Goal: Task Accomplishment & Management: Use online tool/utility

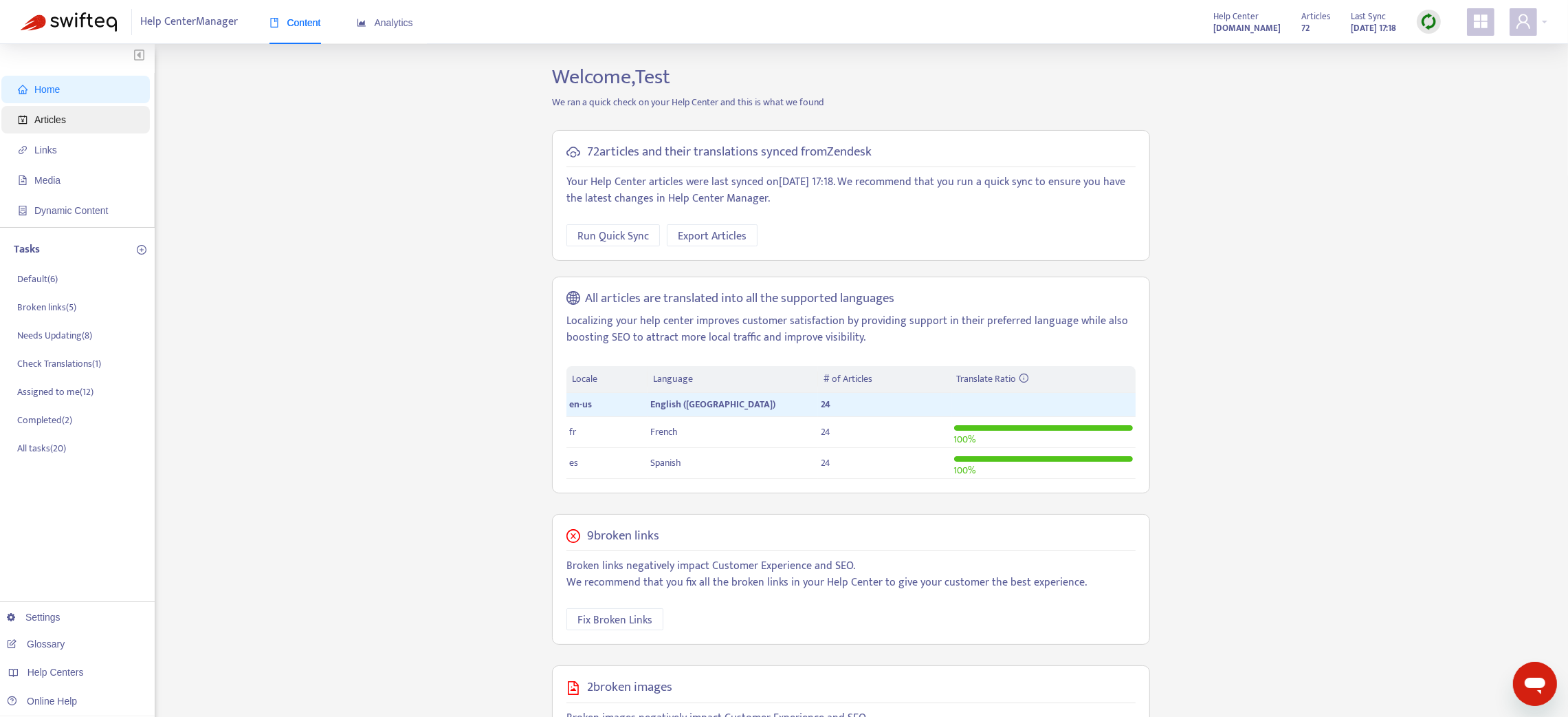
click at [40, 126] on span "Articles" at bounding box center [78, 119] width 121 height 27
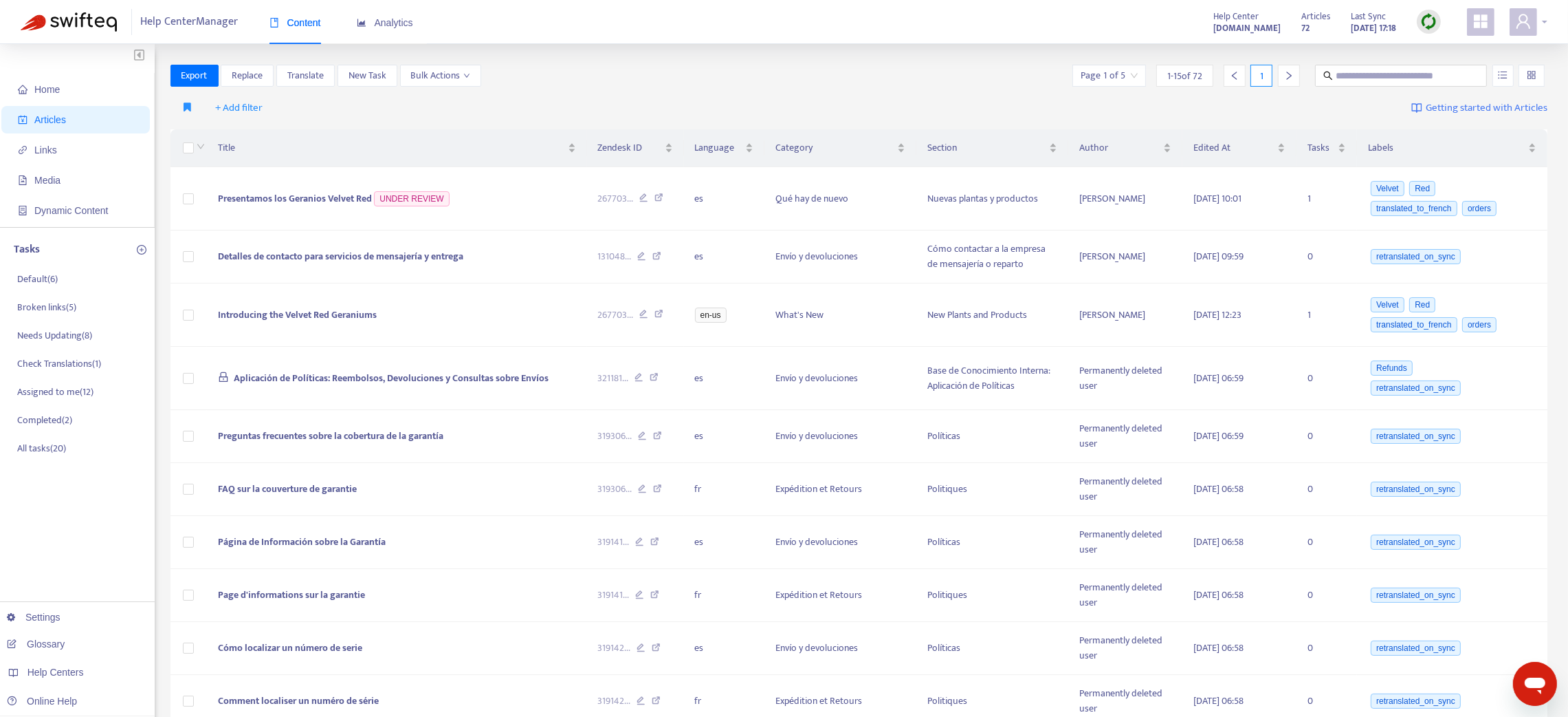
click at [1525, 32] on span at bounding box center [1523, 22] width 27 height 27
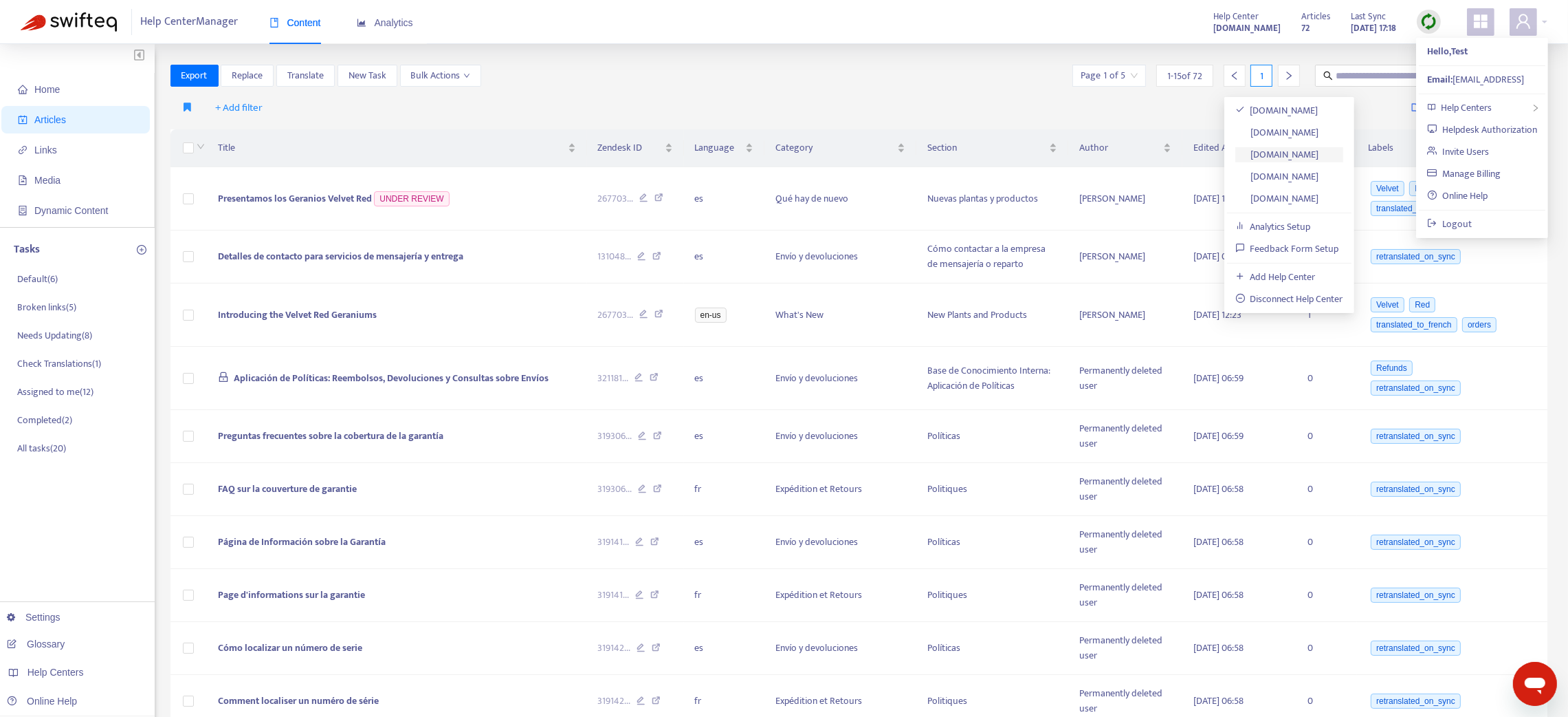
click at [1320, 156] on link "swifteq-test-hc.zendesk.com" at bounding box center [1277, 154] width 84 height 16
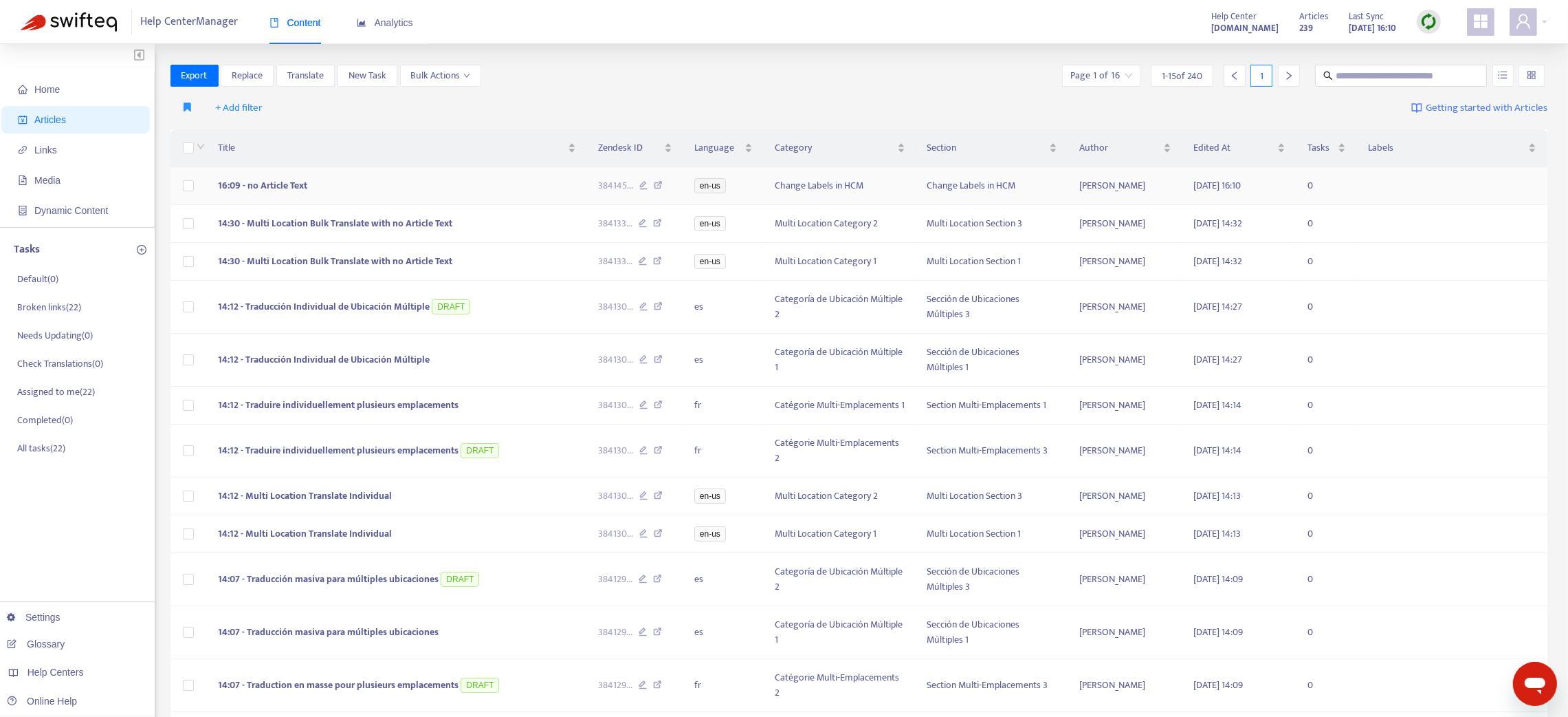
drag, startPoint x: 658, startPoint y: 189, endPoint x: 649, endPoint y: 193, distance: 9.8
click at [649, 194] on td "384145 ..." at bounding box center [635, 186] width 96 height 38
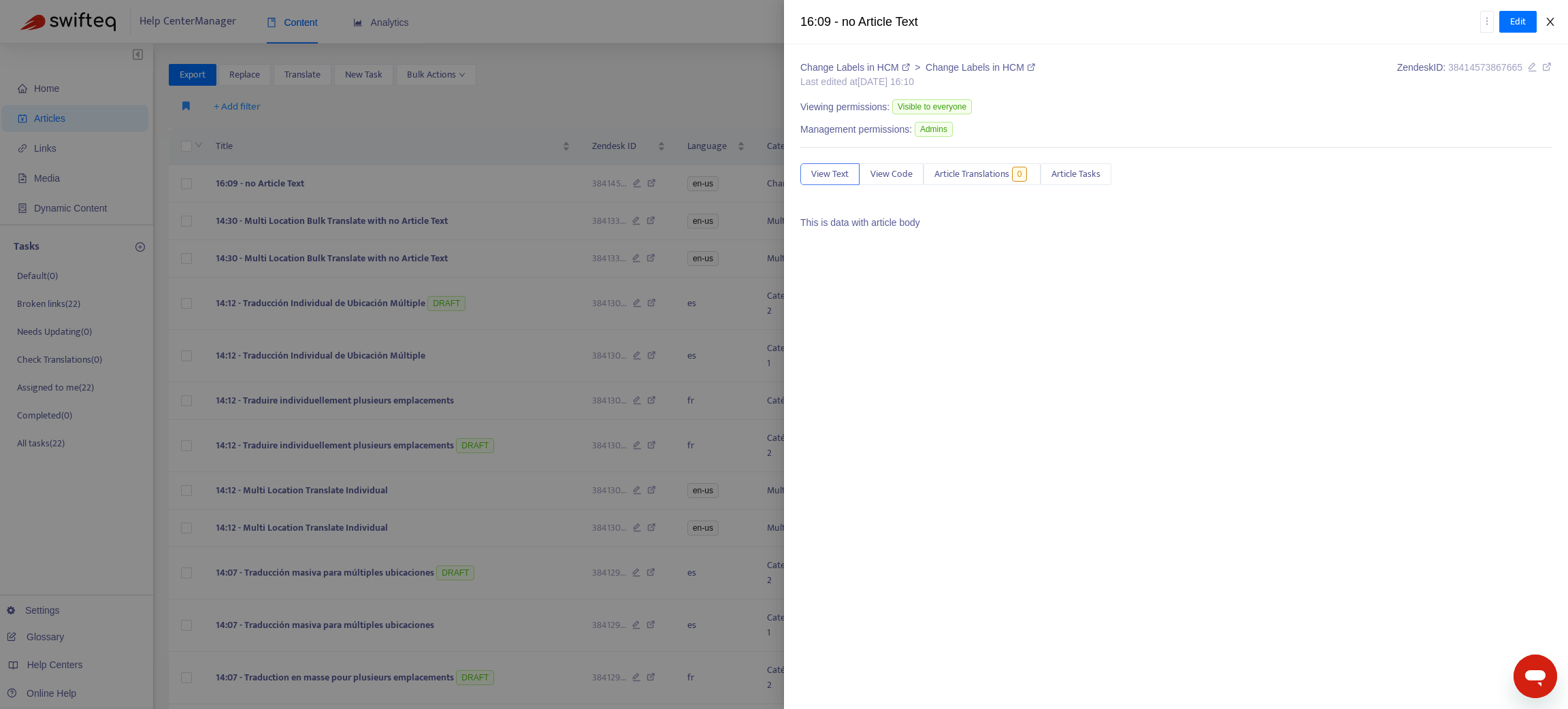
click at [1551, 23] on icon "close" at bounding box center [1549, 22] width 8 height 8
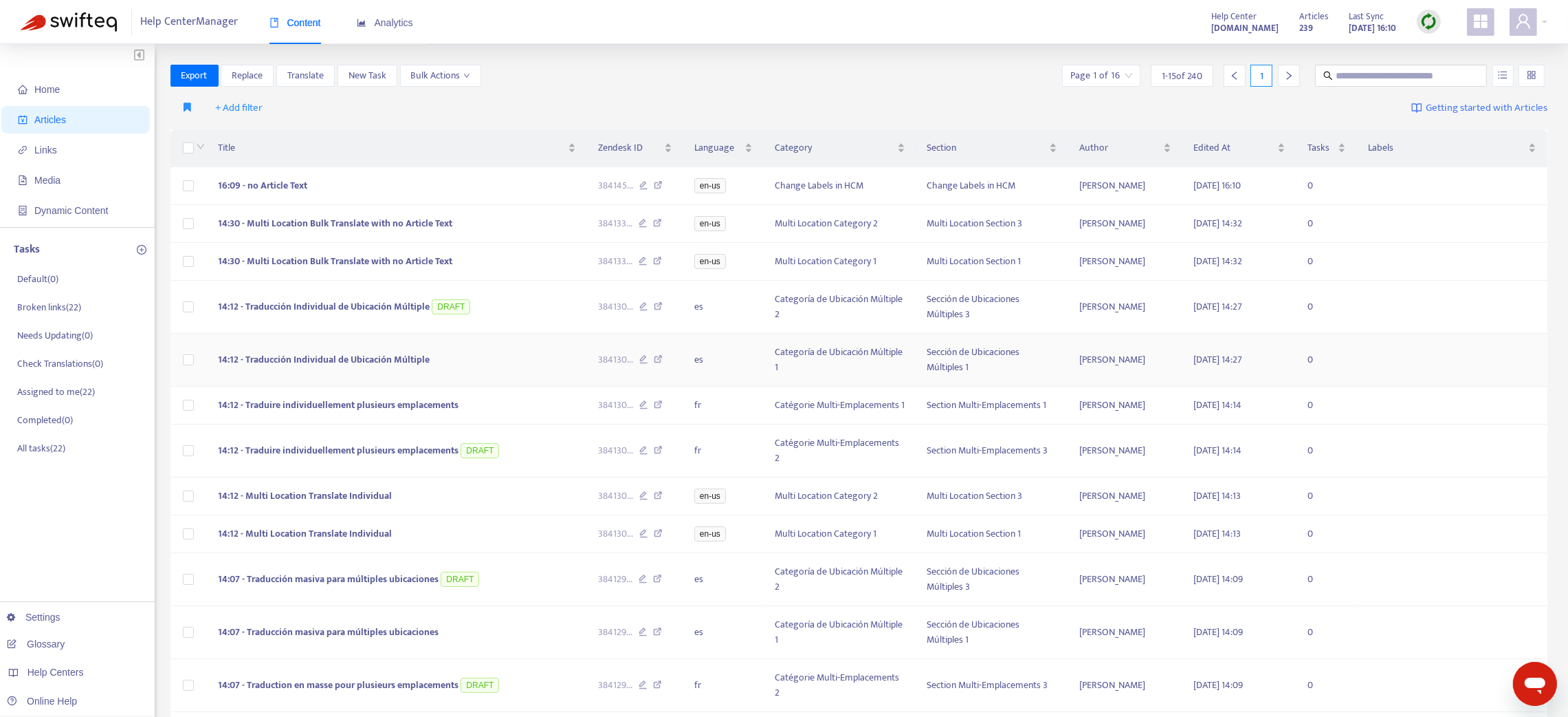
click at [659, 363] on icon at bounding box center [658, 361] width 9 height 13
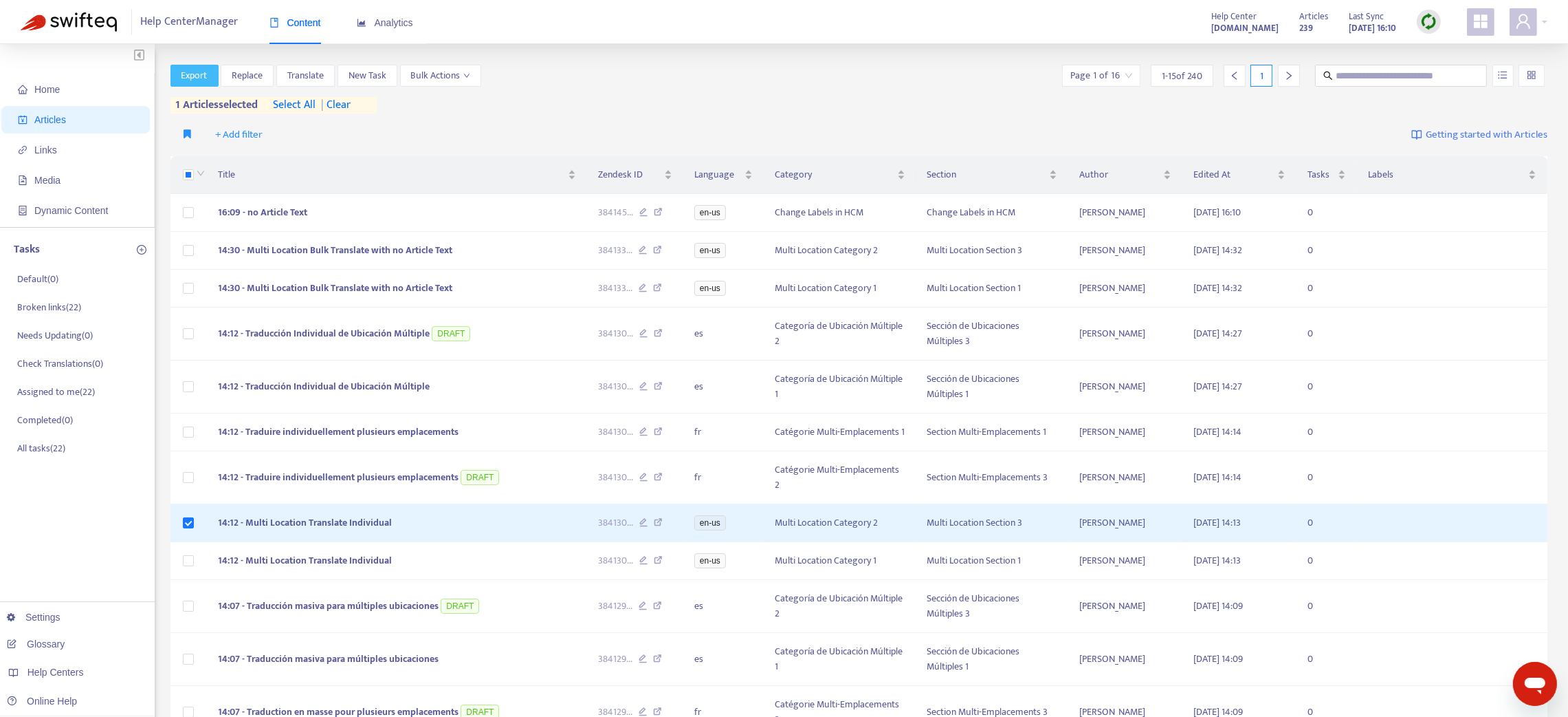
click at [174, 73] on button "Export" at bounding box center [194, 76] width 48 height 22
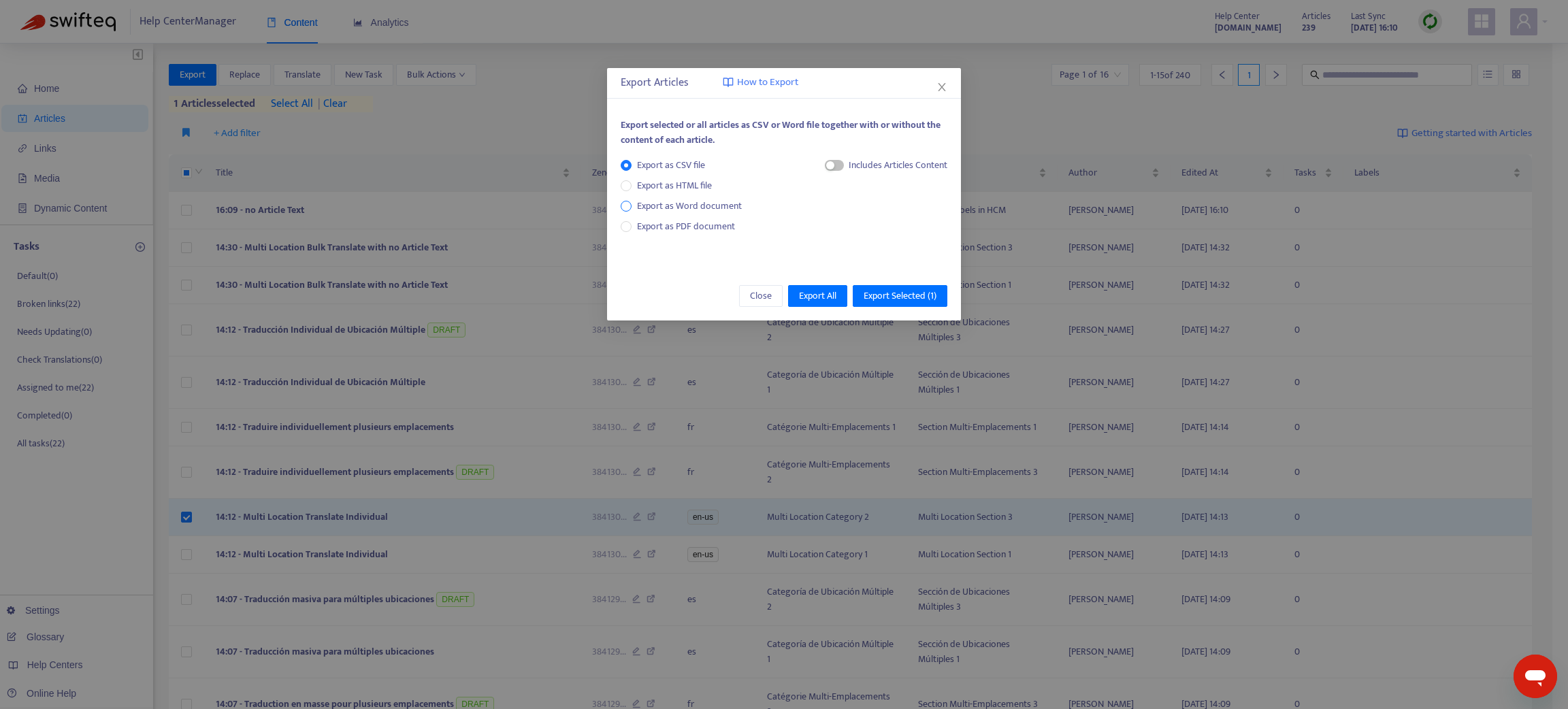
click at [633, 203] on span "Export as Word document" at bounding box center [689, 206] width 115 height 15
click at [939, 84] on icon "close" at bounding box center [942, 87] width 11 height 11
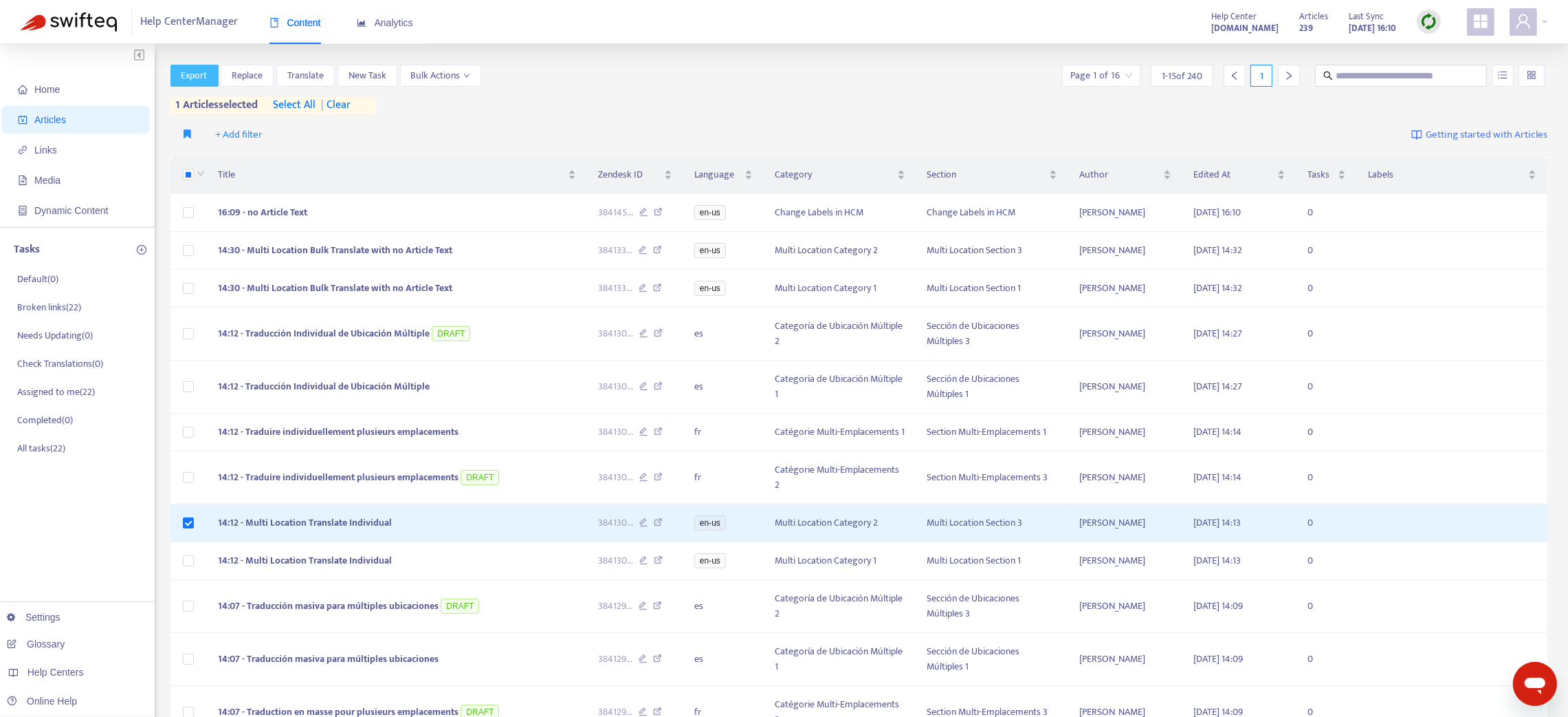
click at [197, 71] on span "Export" at bounding box center [194, 76] width 26 height 15
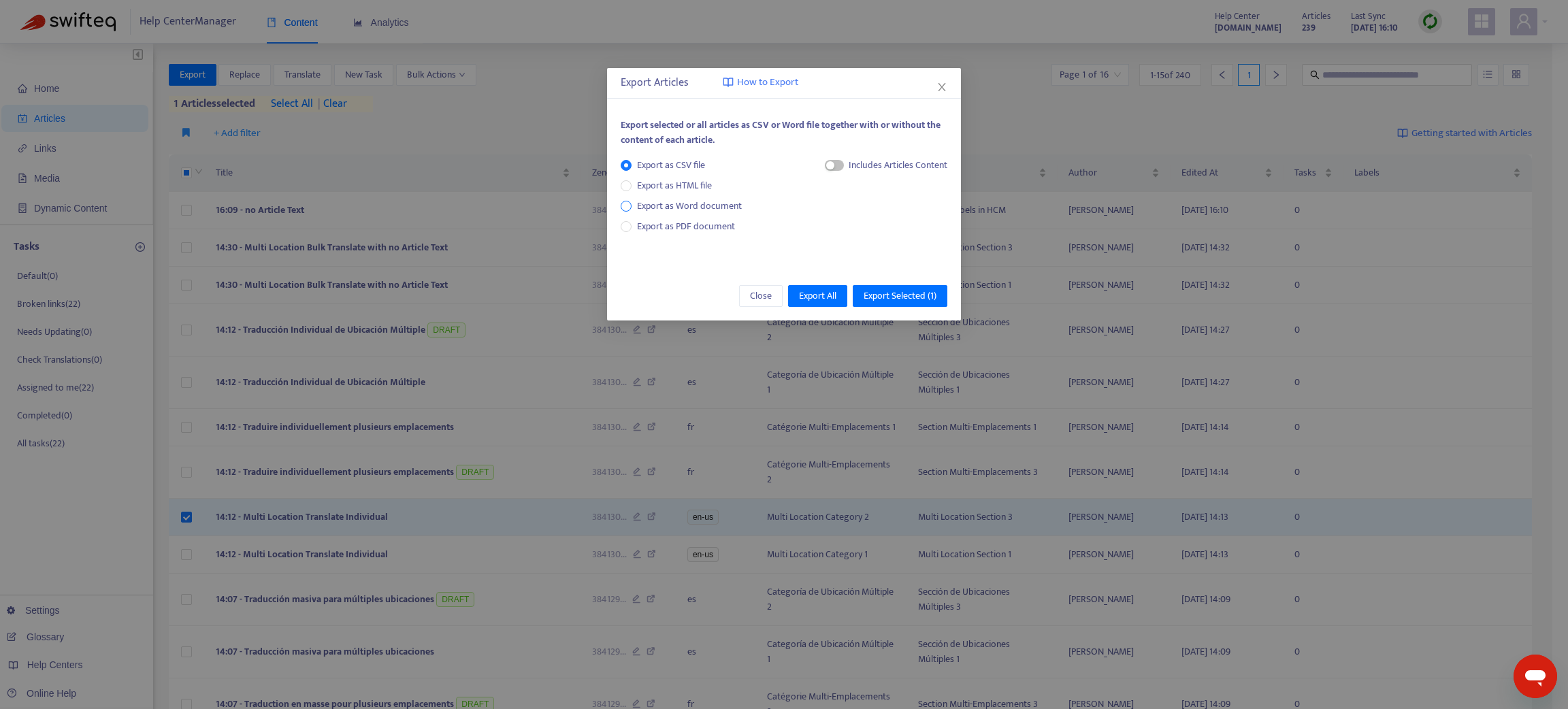
click at [738, 202] on span "Export as Word document" at bounding box center [689, 206] width 115 height 15
click at [821, 169] on span "button" at bounding box center [819, 166] width 19 height 11
click at [881, 298] on span "Export Selected ( 1 )" at bounding box center [899, 296] width 73 height 15
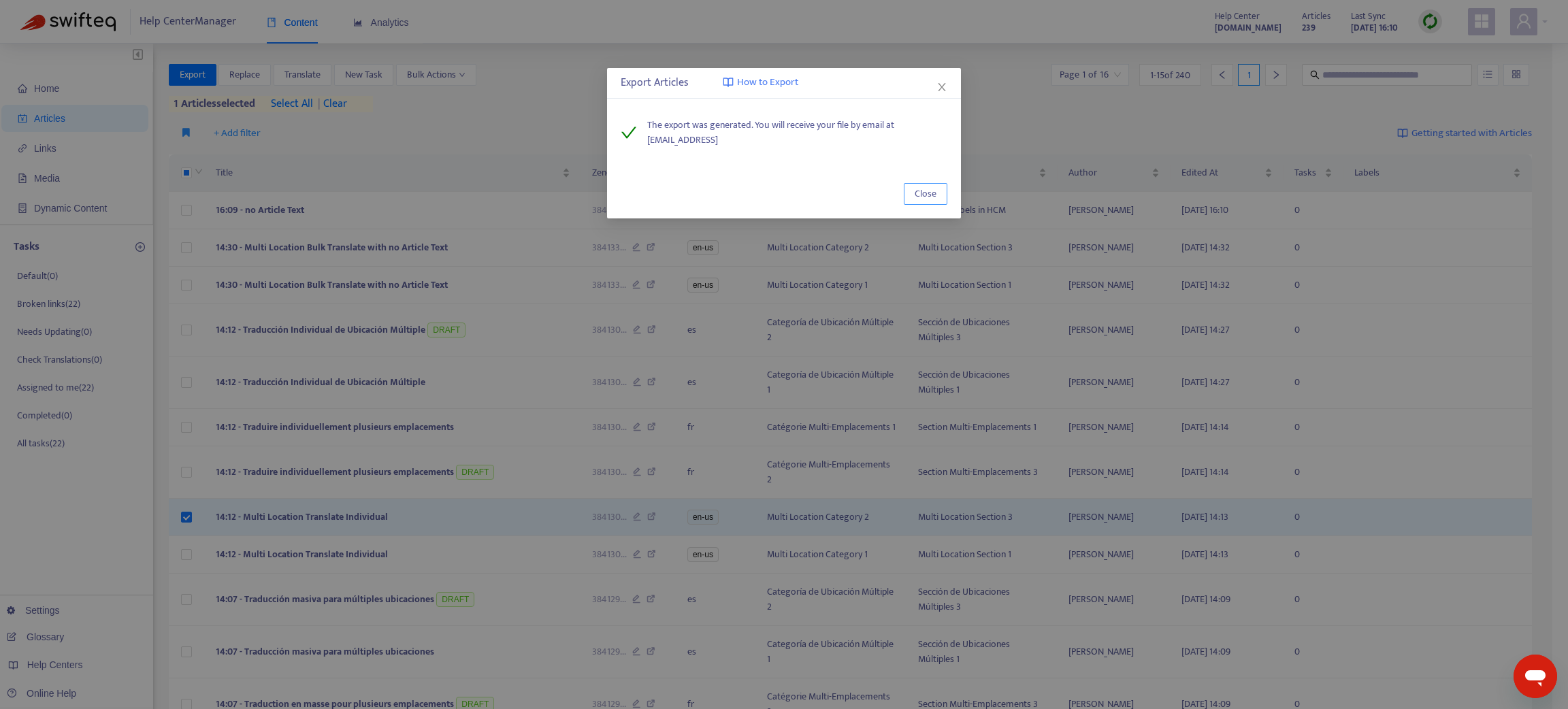
click at [942, 198] on button "Close" at bounding box center [925, 194] width 44 height 22
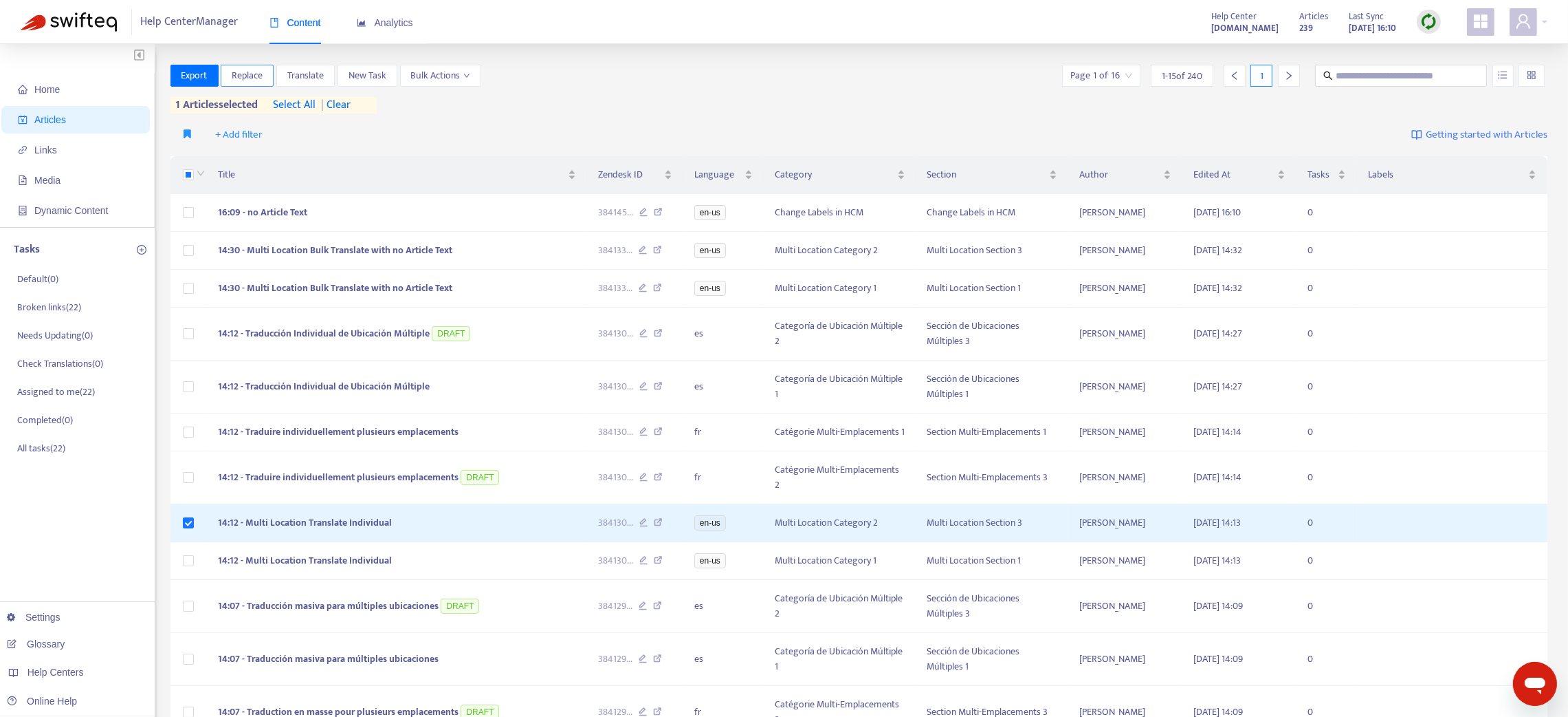
click at [246, 77] on span "Replace" at bounding box center [247, 76] width 31 height 15
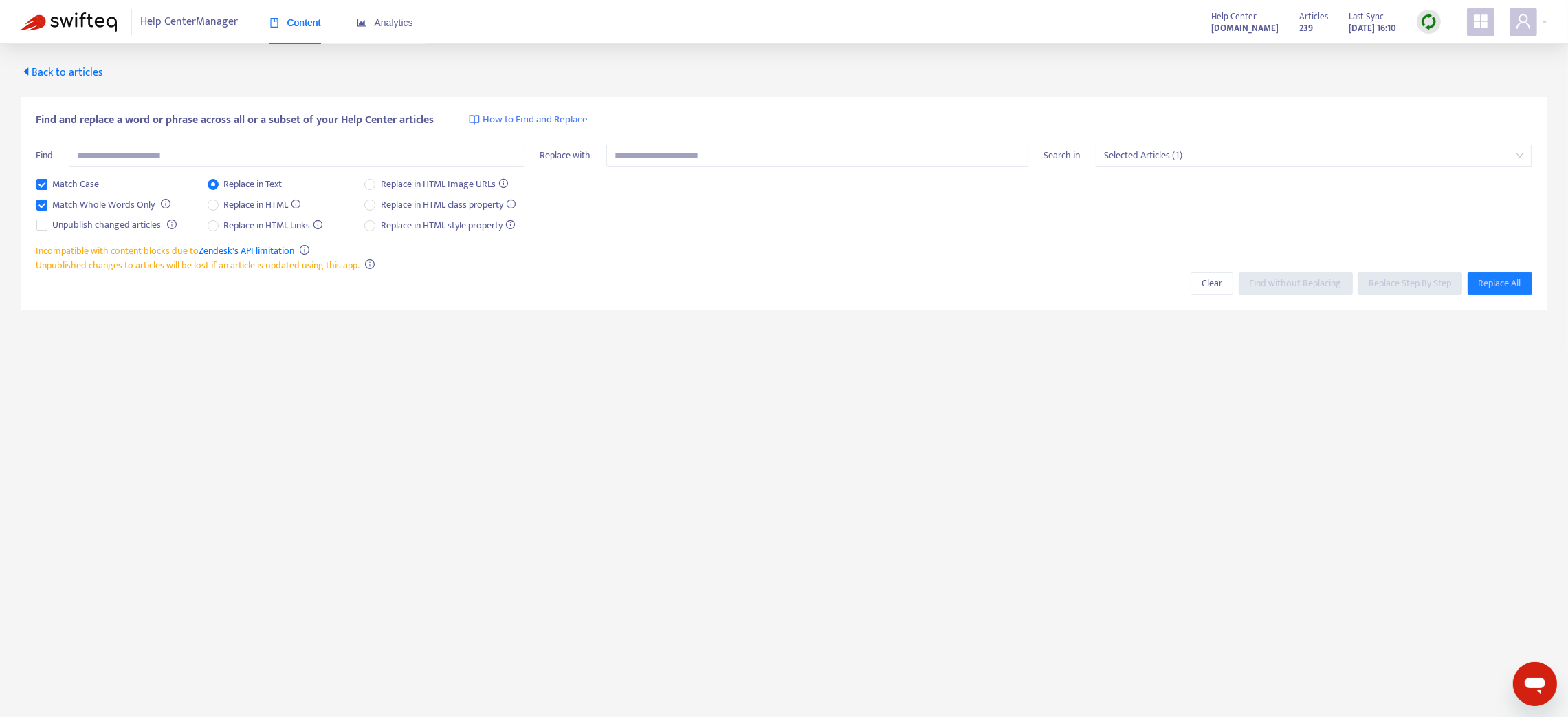
click at [77, 71] on span "Back to articles" at bounding box center [62, 73] width 82 height 19
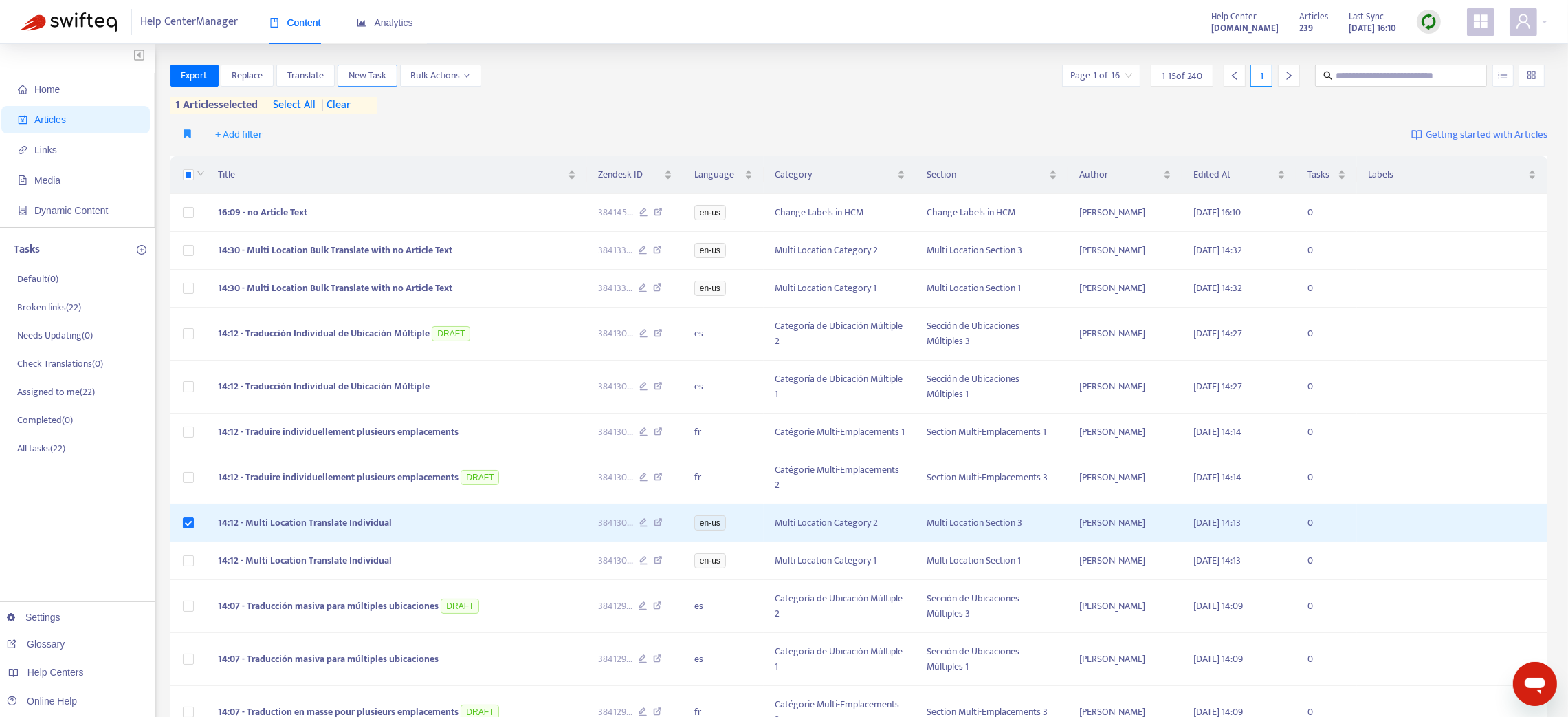
click at [354, 74] on span "New Task" at bounding box center [367, 76] width 38 height 15
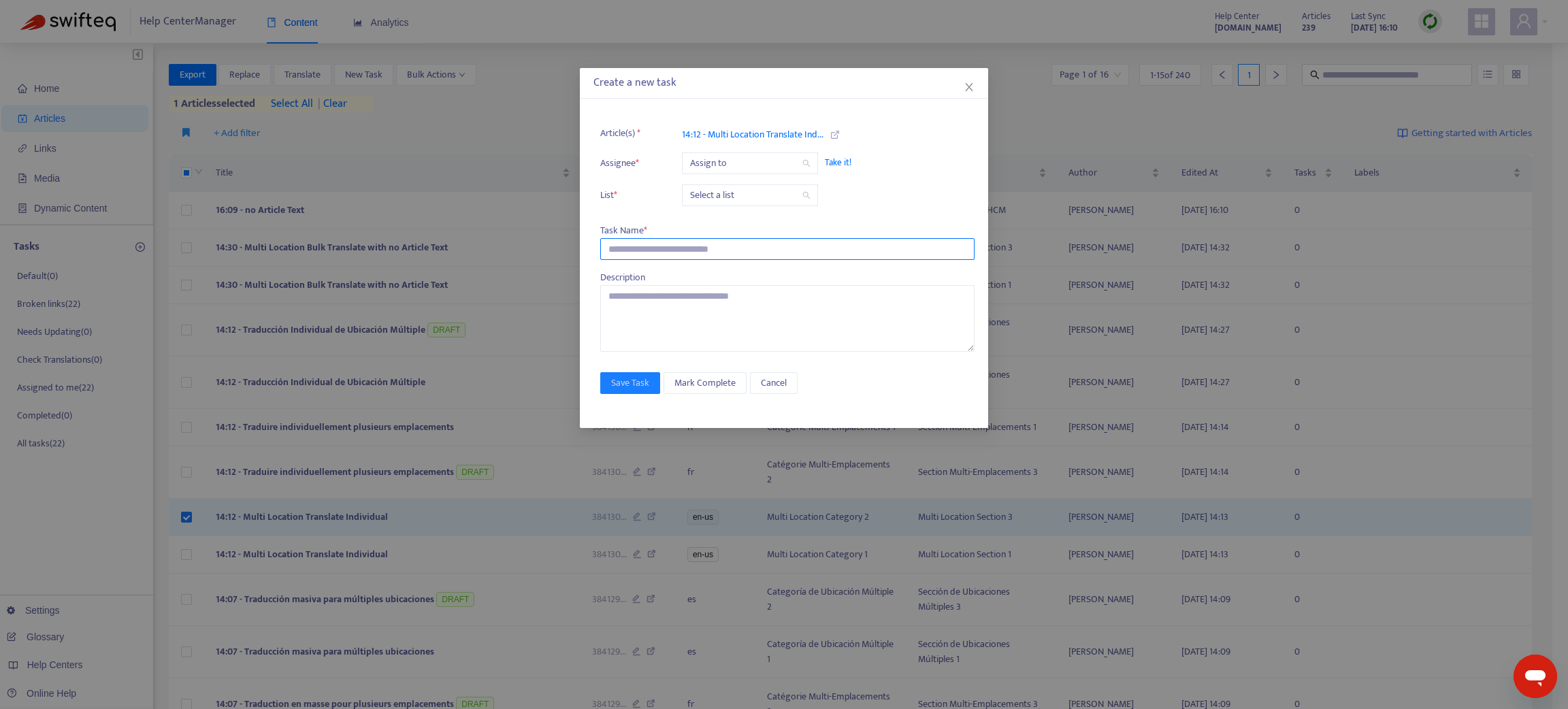
click at [702, 247] on input "text" at bounding box center [787, 249] width 374 height 22
type input "*****"
click at [840, 159] on span "Take it!" at bounding box center [892, 163] width 136 height 14
click at [786, 195] on input "search" at bounding box center [749, 195] width 119 height 21
click at [765, 256] on div "Needs Updating" at bounding box center [811, 266] width 253 height 22
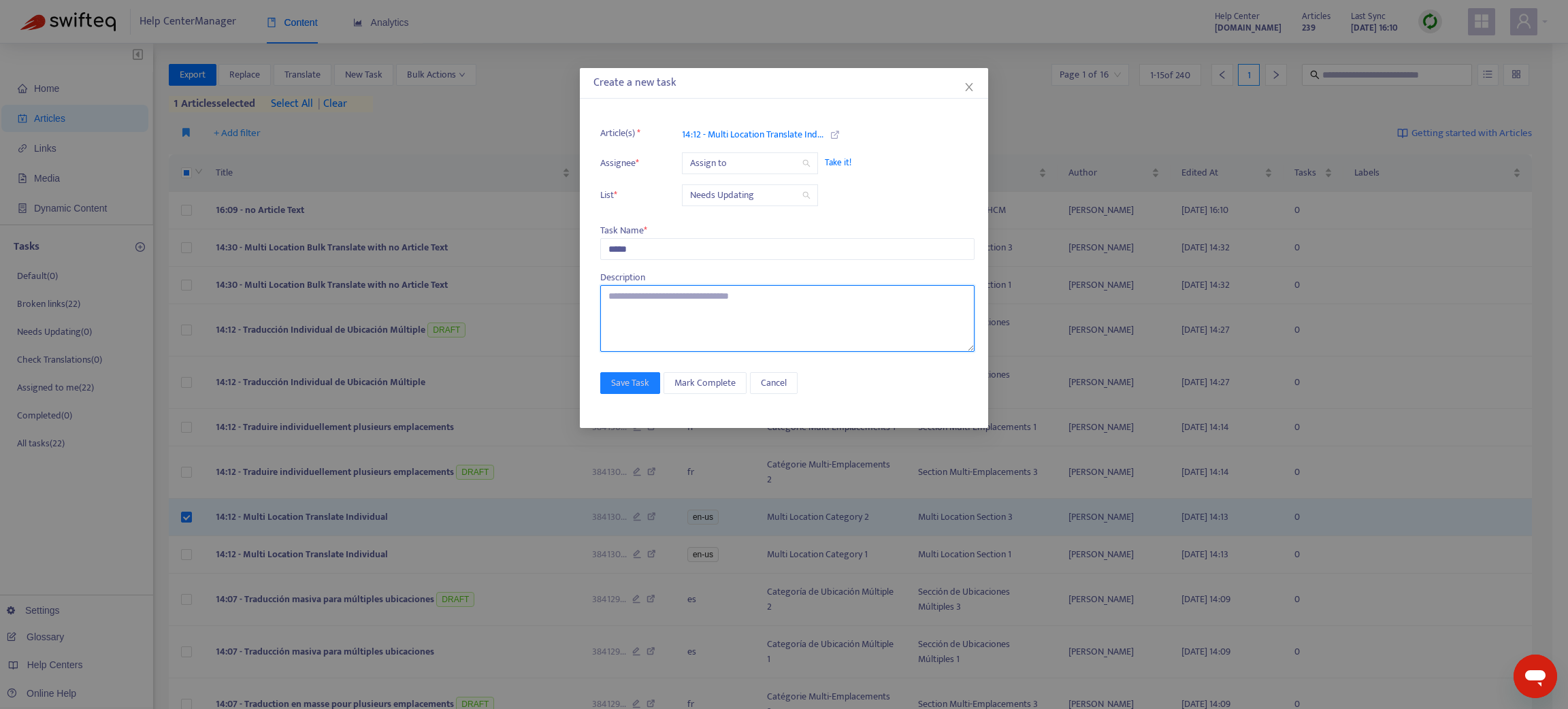
click at [677, 300] on textarea at bounding box center [787, 318] width 374 height 67
type textarea "***"
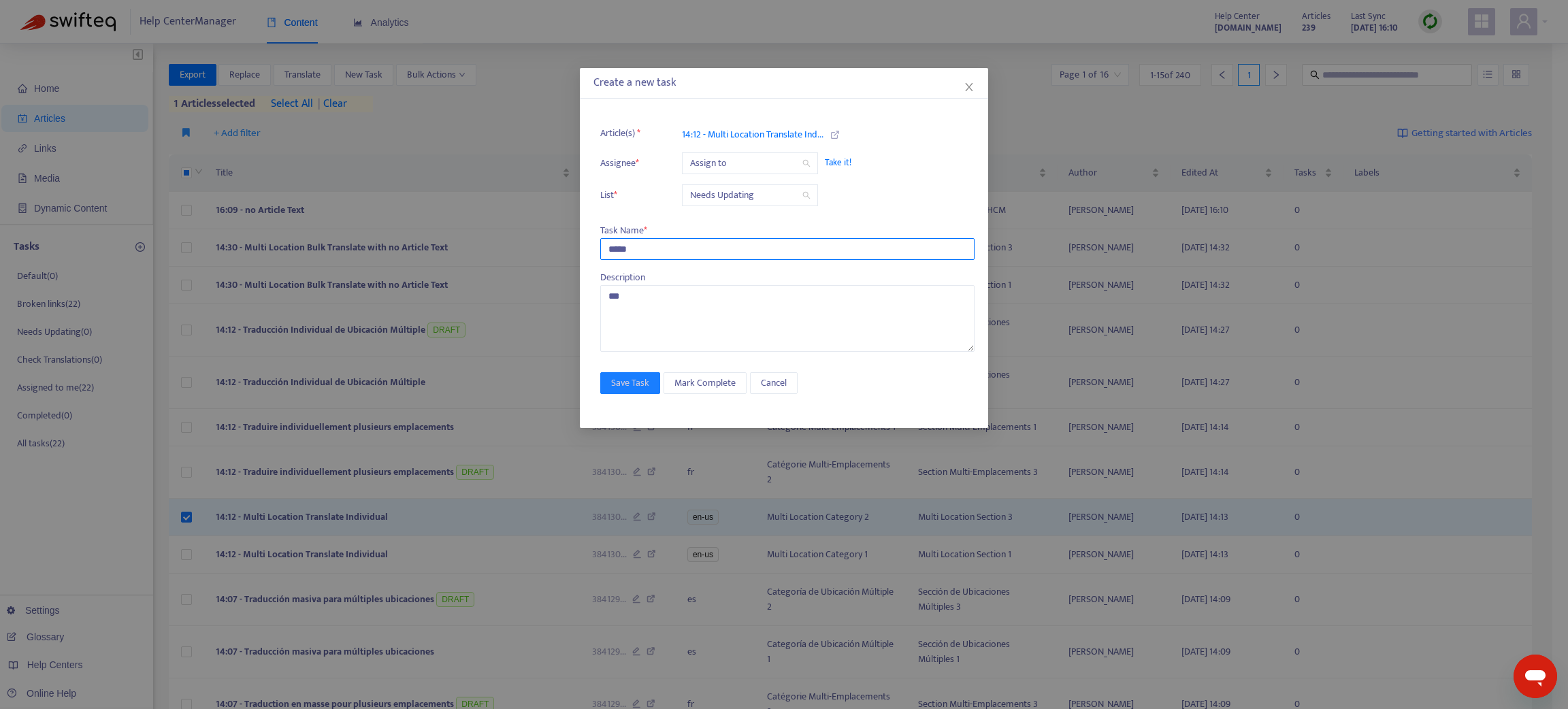
click at [659, 252] on input "*****" at bounding box center [787, 249] width 374 height 22
drag, startPoint x: 647, startPoint y: 297, endPoint x: 602, endPoint y: 289, distance: 45.7
click at [602, 289] on textarea "***" at bounding box center [787, 318] width 374 height 67
click at [666, 252] on input "*****" at bounding box center [787, 249] width 374 height 22
click at [761, 161] on input "search" at bounding box center [749, 164] width 119 height 21
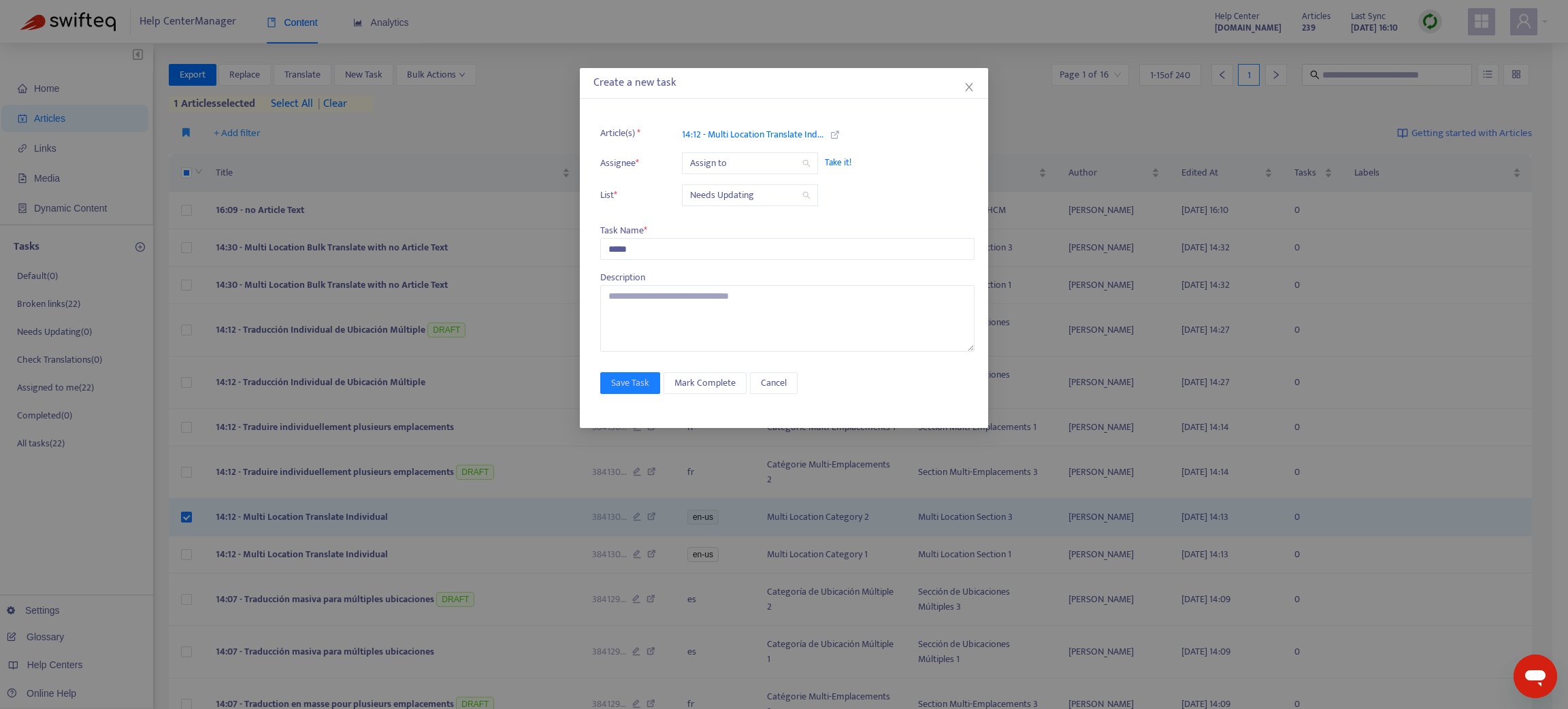
click at [844, 162] on span "Take it!" at bounding box center [892, 163] width 136 height 14
click at [836, 162] on span "Take it!" at bounding box center [892, 163] width 136 height 14
click at [831, 158] on span "Take it!" at bounding box center [892, 163] width 136 height 14
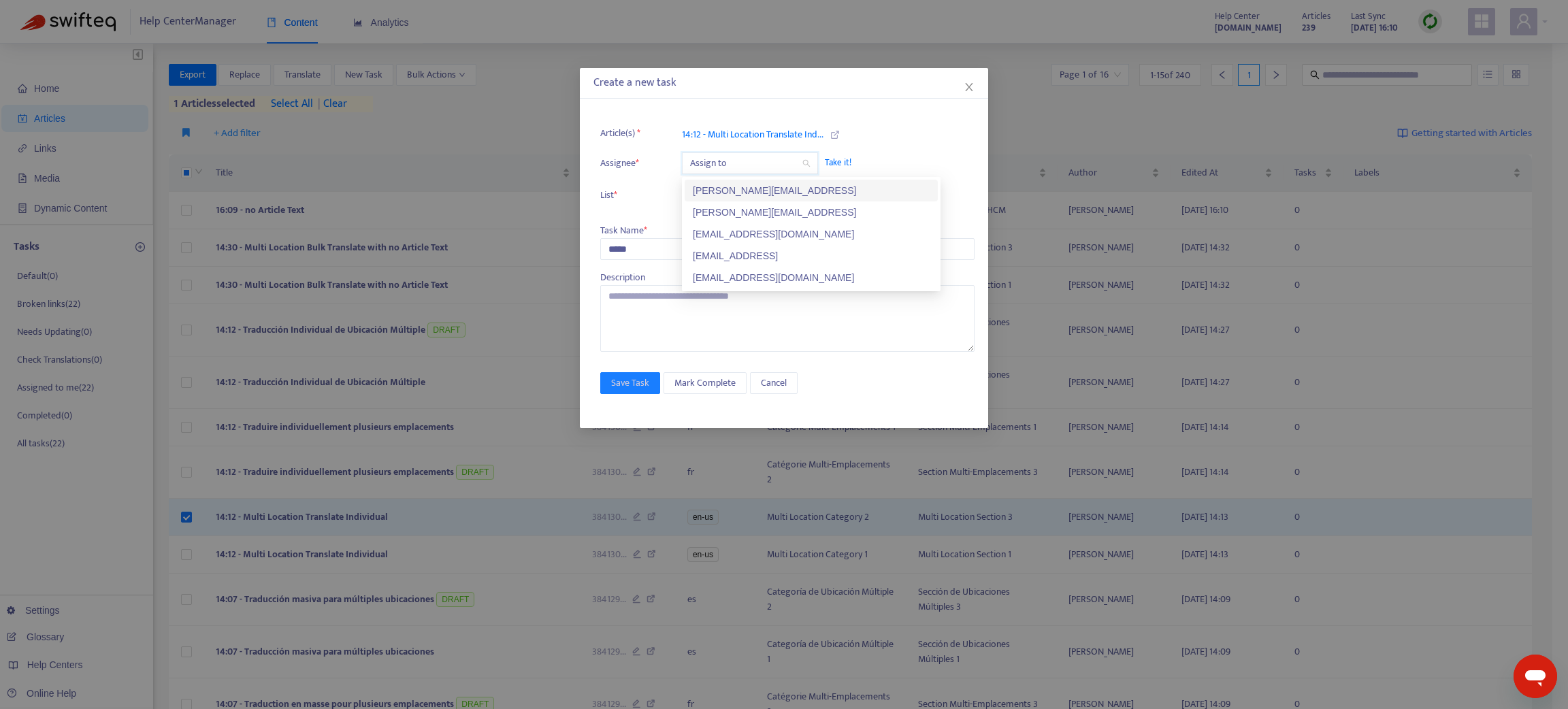
click at [740, 165] on input "search" at bounding box center [749, 164] width 119 height 21
click at [745, 256] on div "test@swifteq.test" at bounding box center [811, 256] width 237 height 15
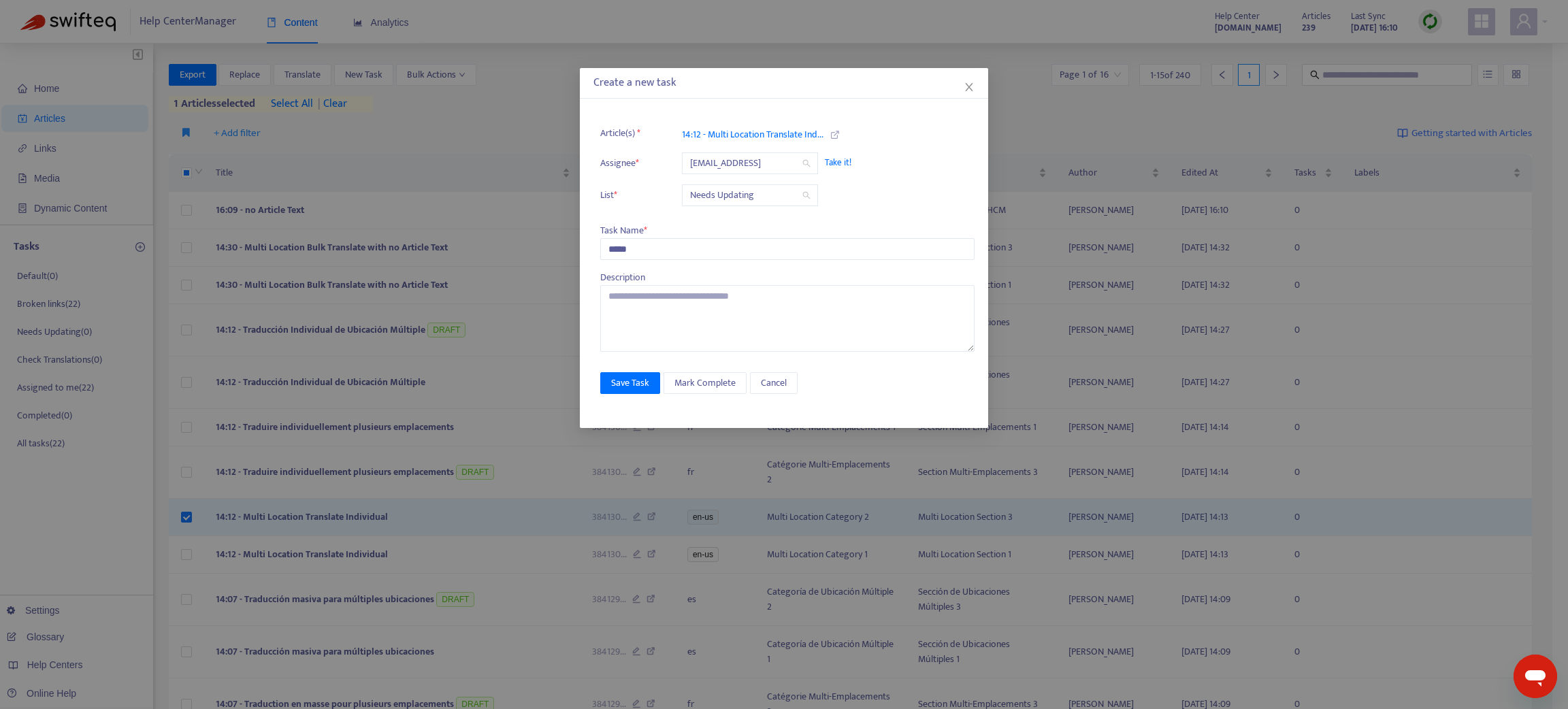
click at [841, 163] on span "Take it!" at bounding box center [892, 163] width 136 height 14
click at [839, 161] on span "Take it!" at bounding box center [892, 163] width 136 height 14
click at [632, 384] on span "Save Task" at bounding box center [630, 383] width 38 height 15
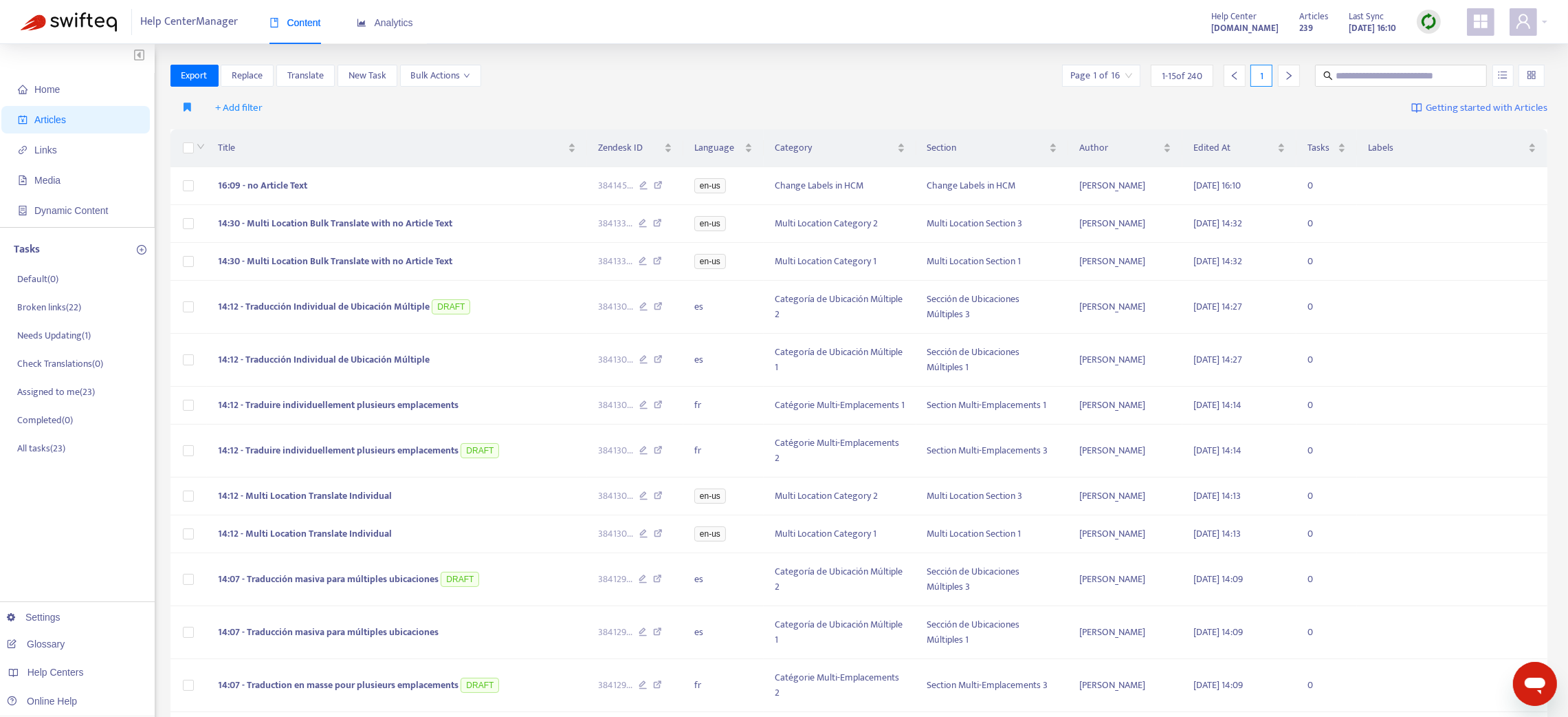
click at [1290, 72] on icon "right" at bounding box center [1289, 75] width 10 height 10
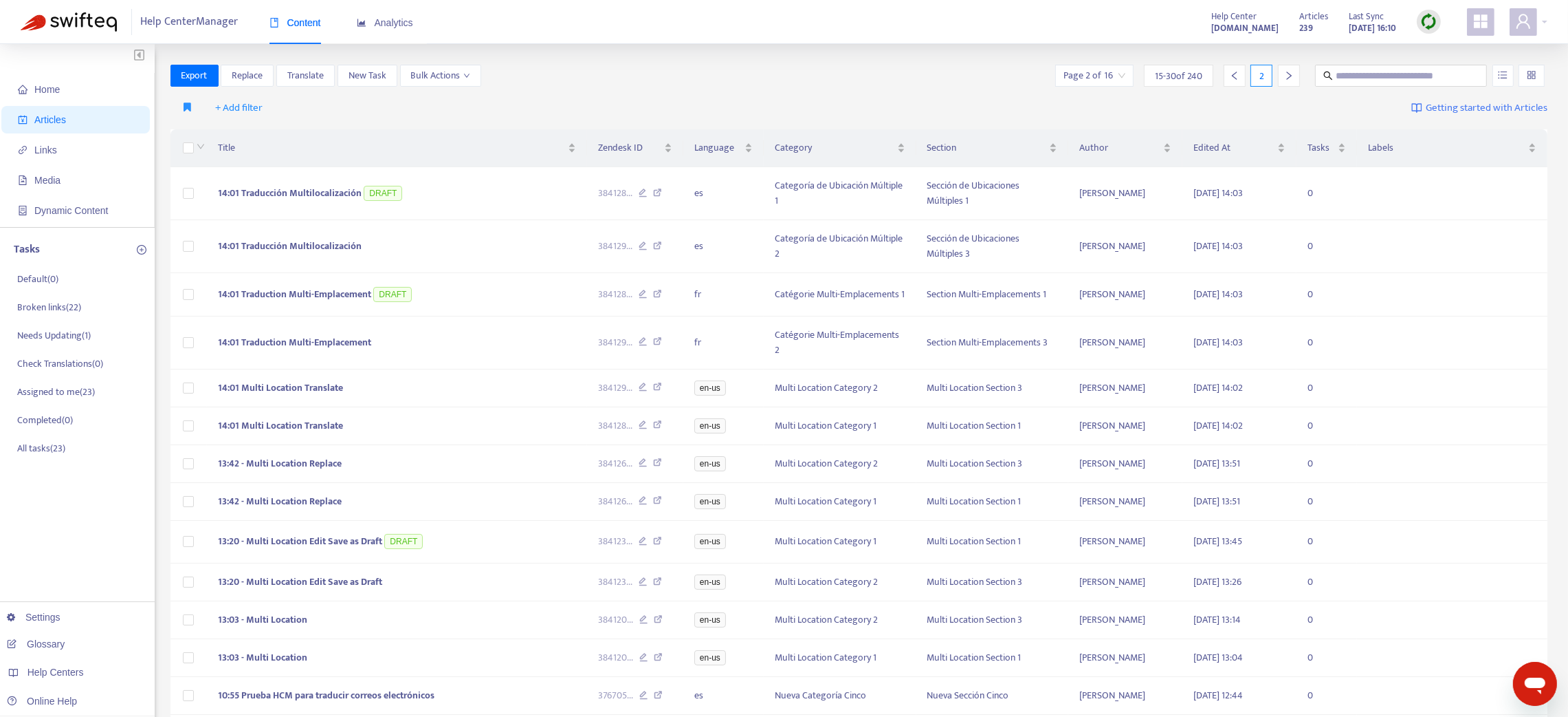
click at [1290, 72] on icon "right" at bounding box center [1289, 75] width 10 height 10
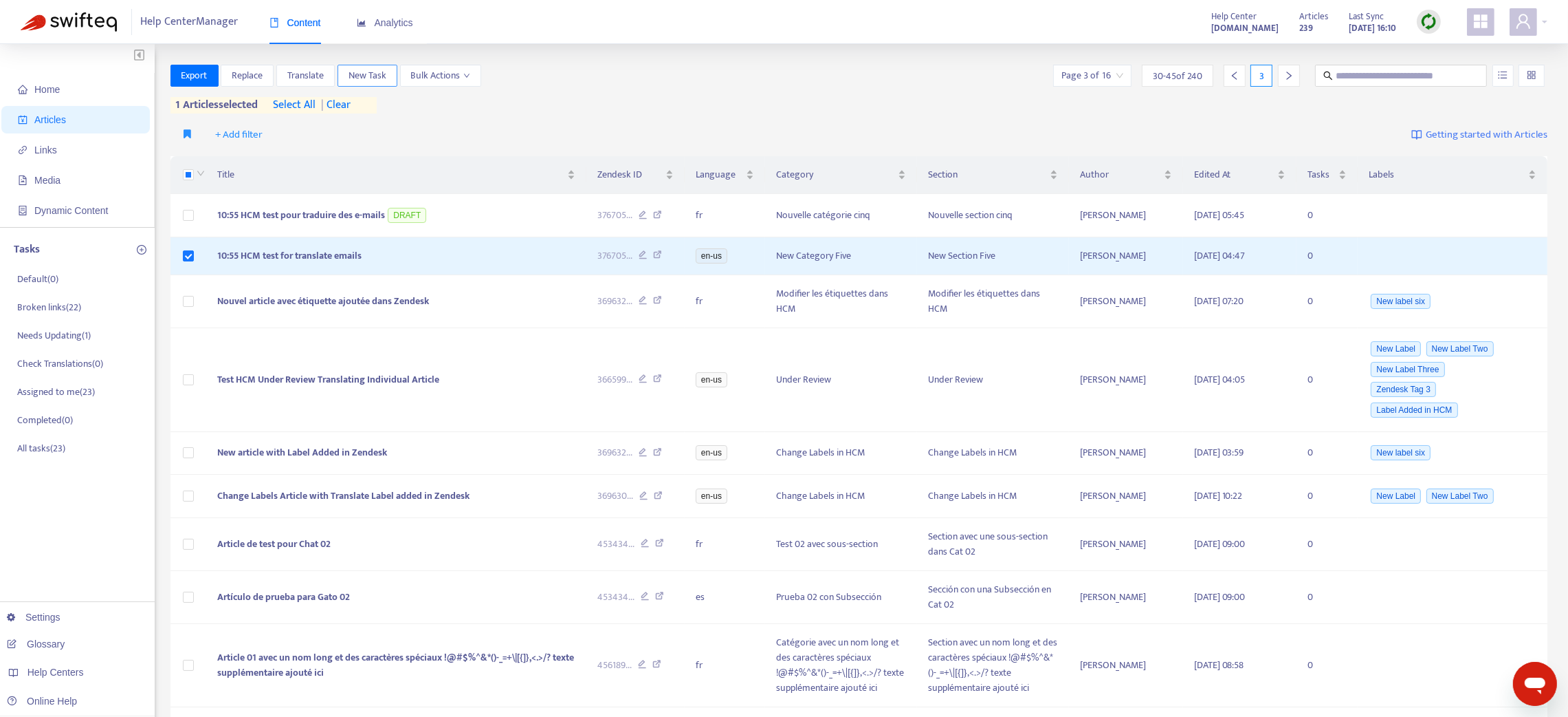
click at [368, 70] on span "New Task" at bounding box center [367, 76] width 38 height 15
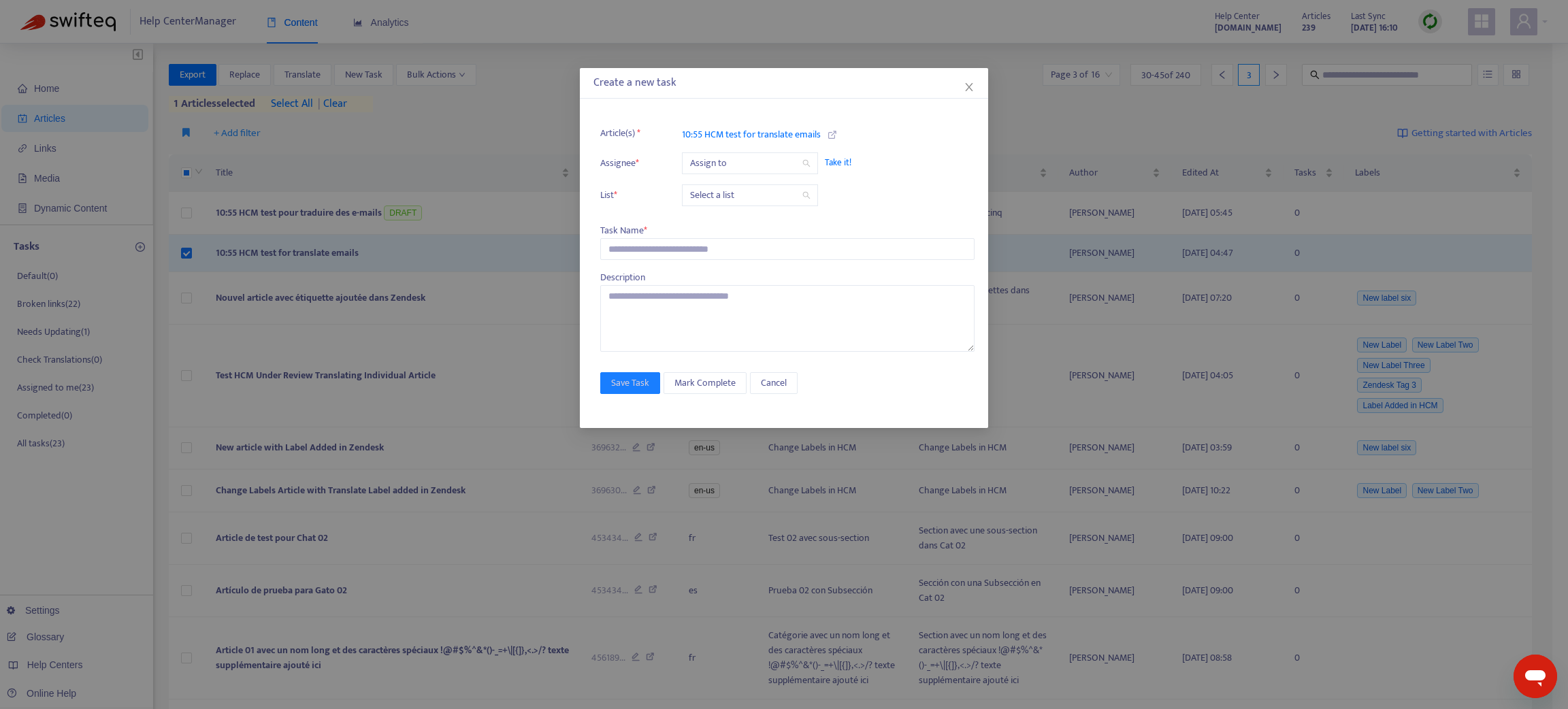
click at [839, 159] on span "Take it!" at bounding box center [892, 163] width 136 height 14
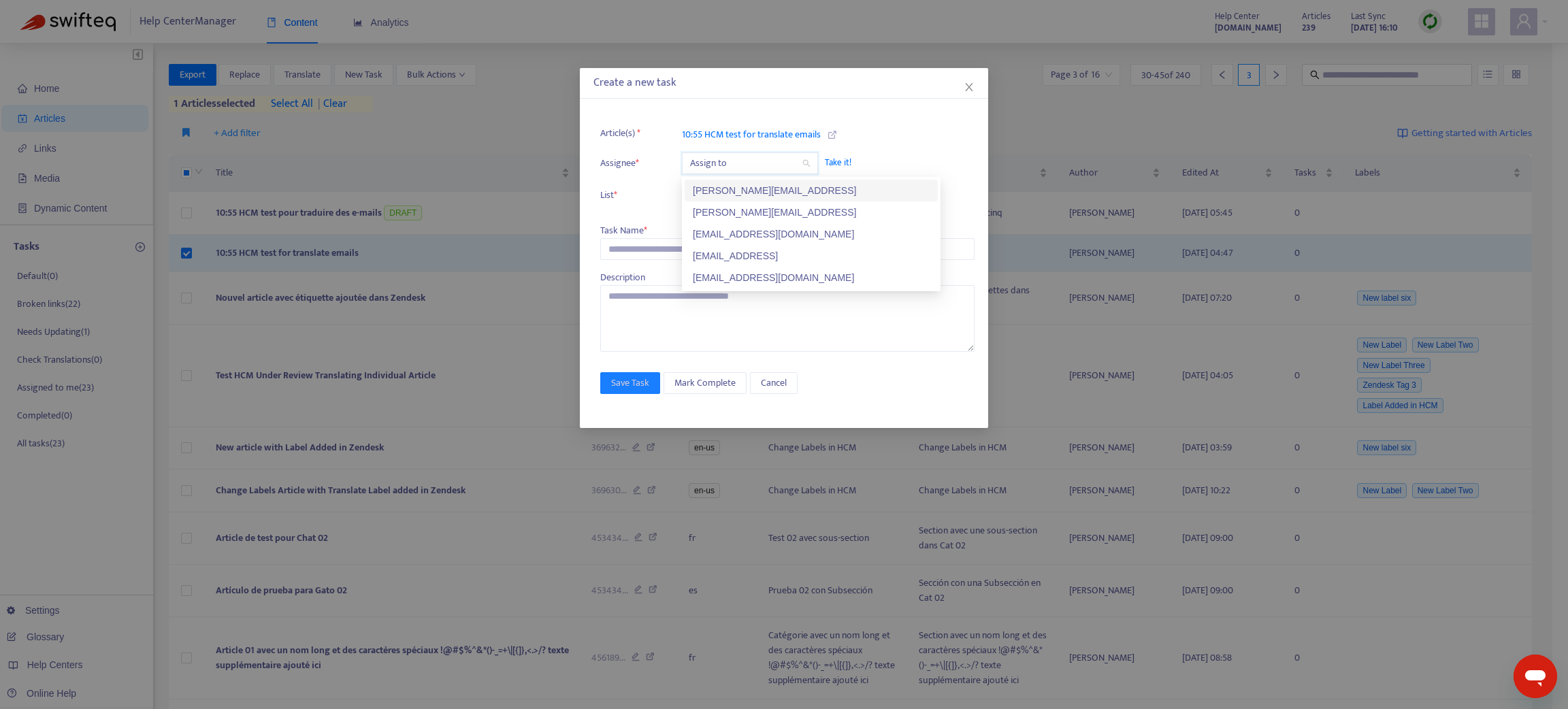
click at [791, 162] on input "search" at bounding box center [749, 164] width 119 height 21
click at [839, 159] on span "Take it!" at bounding box center [892, 163] width 136 height 14
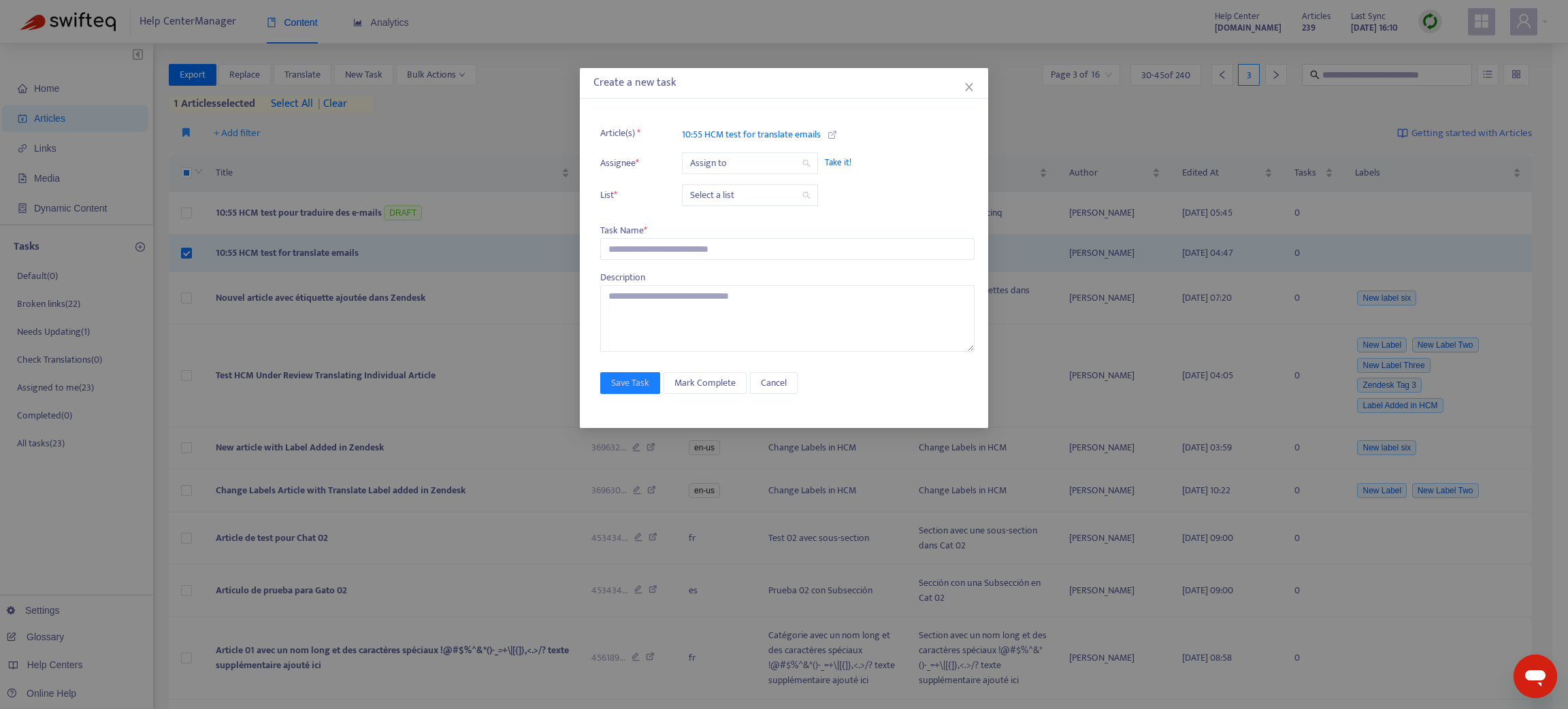
click at [839, 159] on span "Take it!" at bounding box center [892, 163] width 136 height 14
click at [839, 159] on span "Take it!" at bounding box center [892, 163] width 136 height 14
click at [70, 330] on div "Create a new task Article(s) * 10:55 HCM test for translate emails Assignee * A…" at bounding box center [784, 354] width 1568 height 709
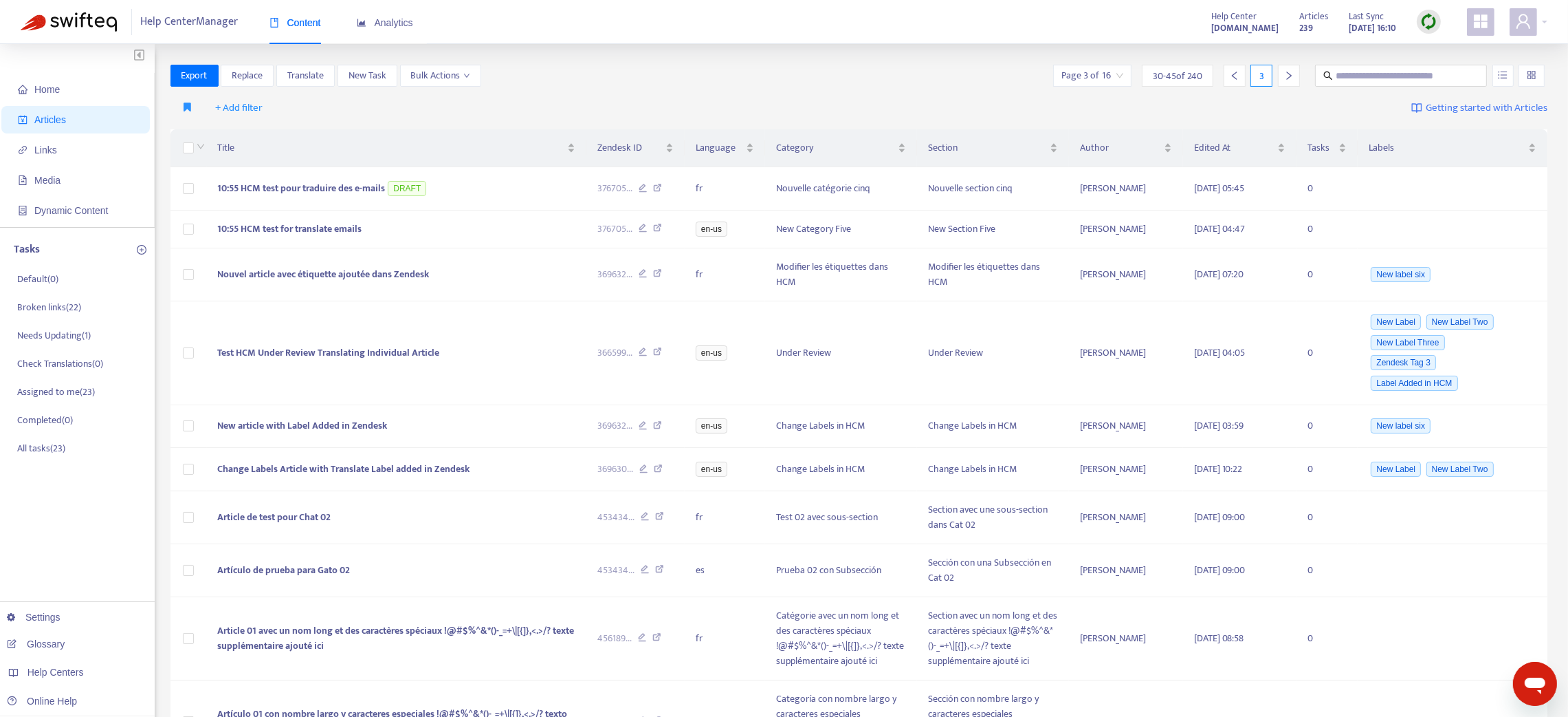
click at [70, 334] on p "Needs Updating ( 1 )" at bounding box center [54, 335] width 73 height 15
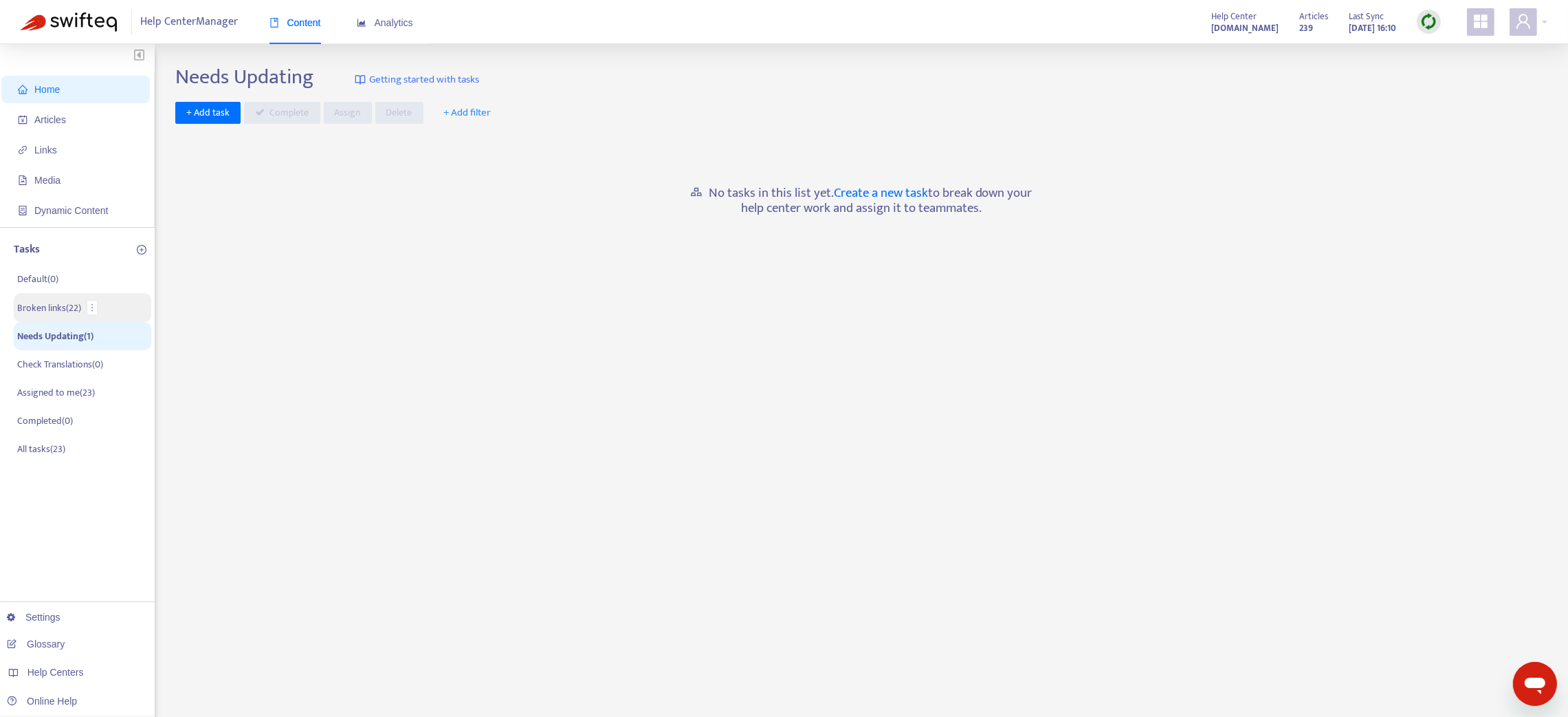
click at [57, 304] on p "Broken links ( 22 )" at bounding box center [50, 308] width 64 height 15
click at [80, 390] on p "Assigned to me ( 23 )" at bounding box center [56, 392] width 77 height 15
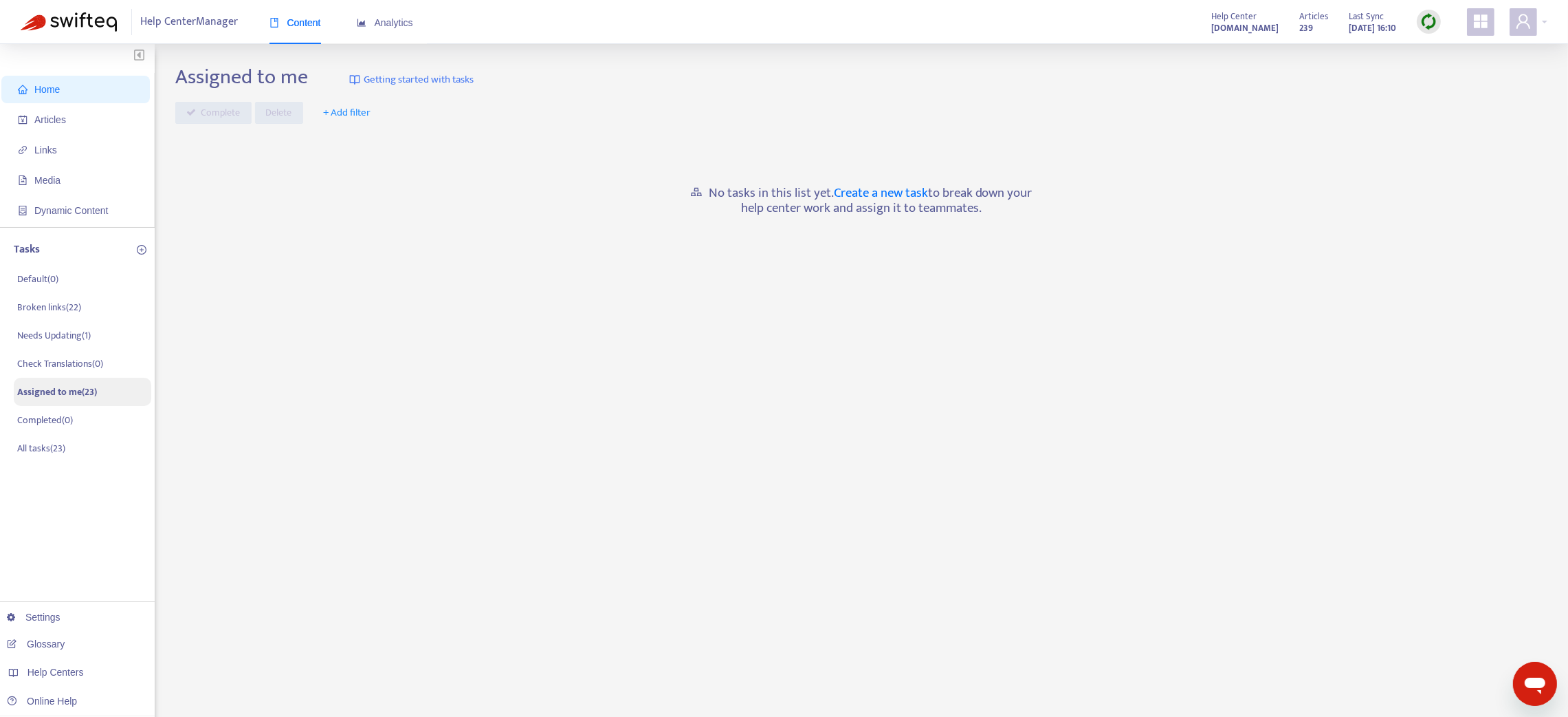
click at [60, 390] on p "Assigned to me ( 23 )" at bounding box center [57, 392] width 80 height 15
click at [46, 449] on p "All tasks ( 23 )" at bounding box center [41, 448] width 48 height 15
click at [49, 443] on p "All tasks ( 23 )" at bounding box center [43, 448] width 50 height 15
click at [64, 392] on p "Assigned to me ( 23 )" at bounding box center [56, 392] width 77 height 15
click at [63, 391] on p "Assigned to me ( 23 )" at bounding box center [57, 392] width 80 height 15
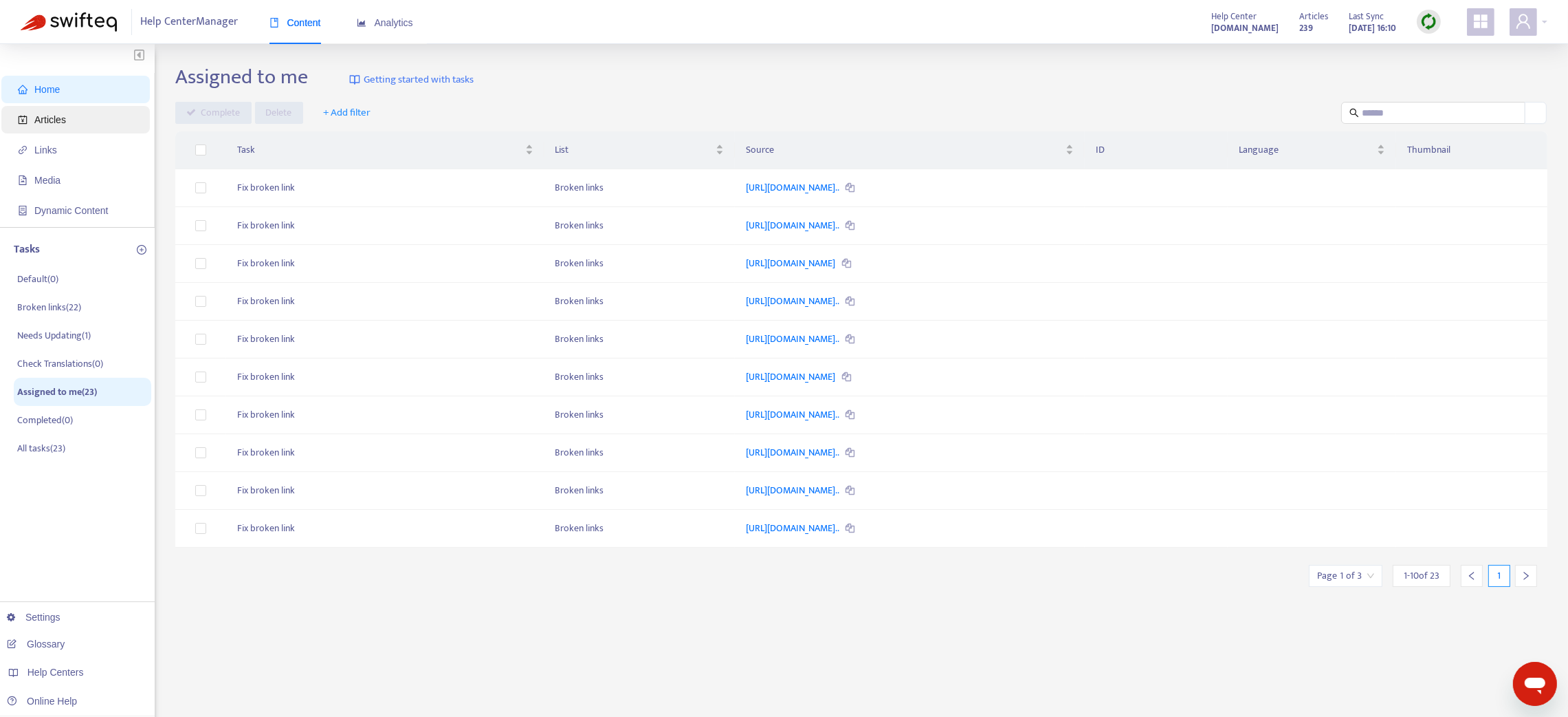
click at [43, 124] on span "Articles" at bounding box center [50, 120] width 31 height 11
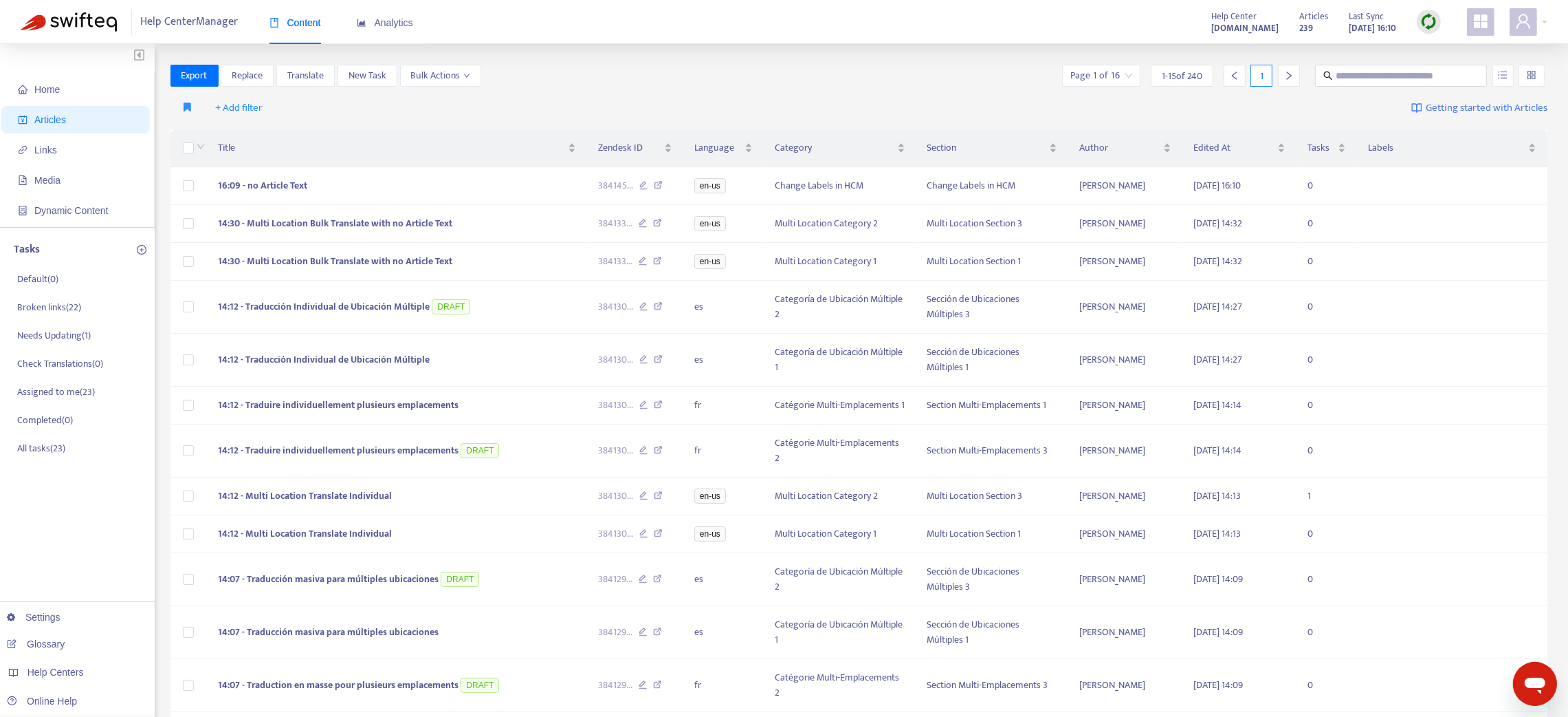
click at [1284, 73] on icon "right" at bounding box center [1289, 75] width 10 height 10
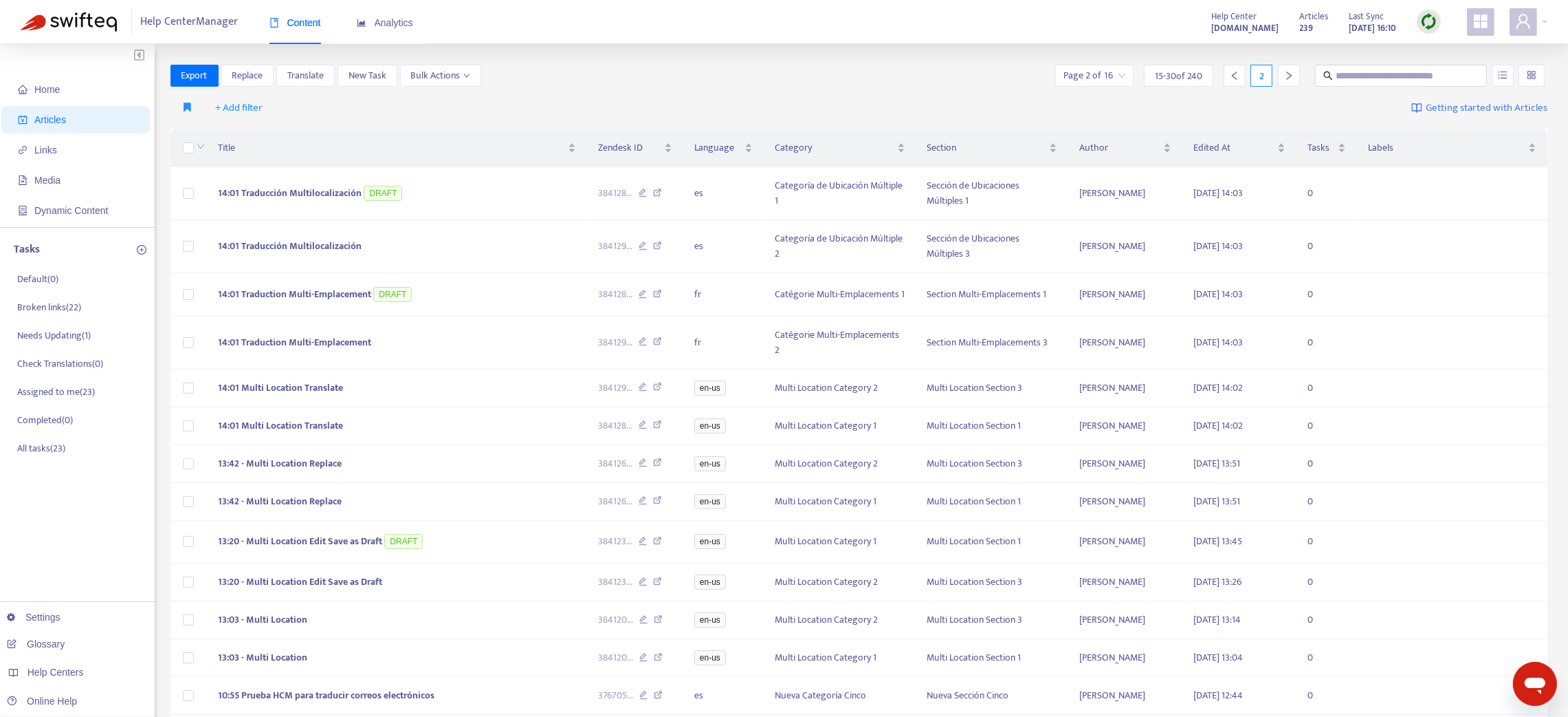
click at [1288, 77] on icon "right" at bounding box center [1288, 75] width 5 height 8
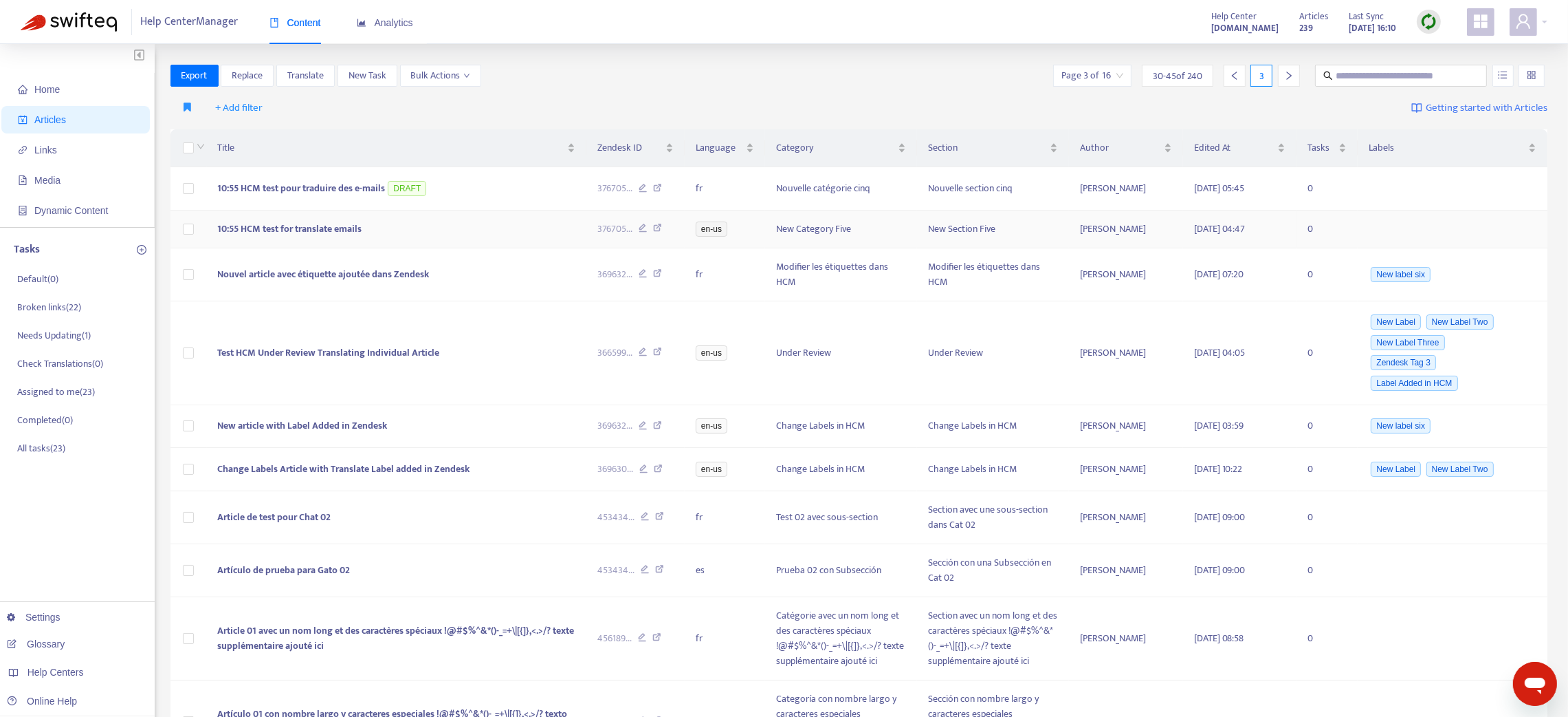
click at [281, 225] on span "10:55 HCM test for translate emails" at bounding box center [290, 228] width 144 height 16
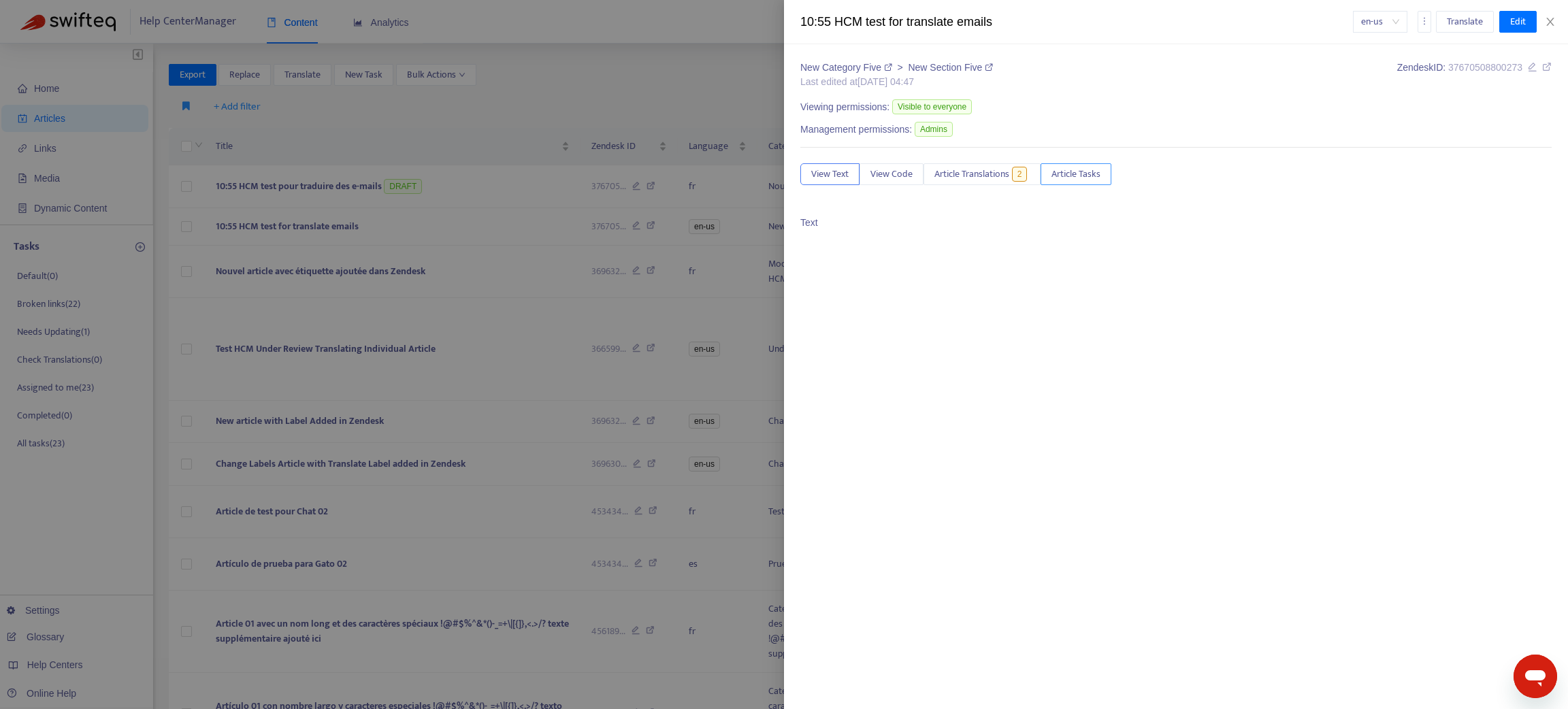
click at [1063, 175] on span "Article Tasks" at bounding box center [1075, 174] width 49 height 15
click at [1203, 238] on link "Create a new task" at bounding box center [1218, 233] width 103 height 14
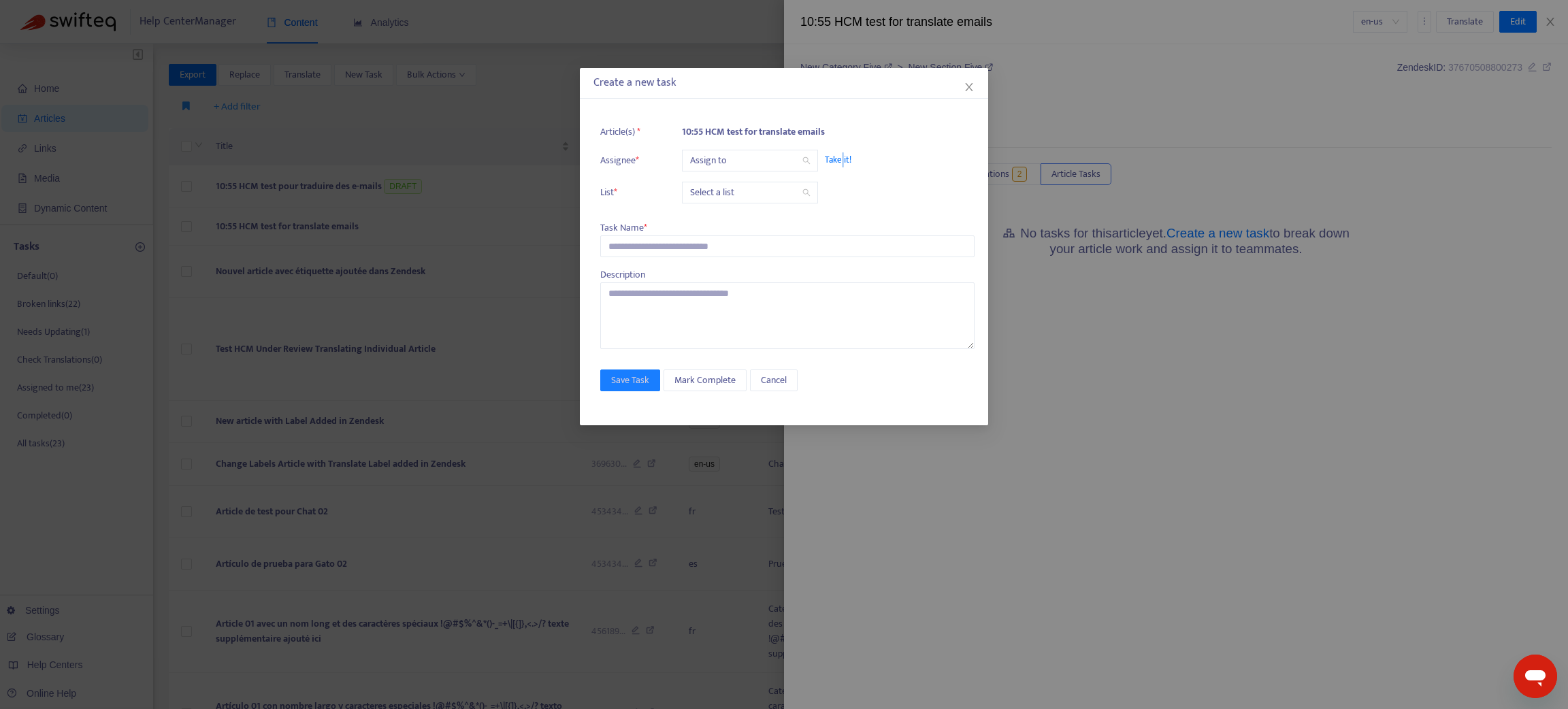
click at [839, 155] on span "Take it!" at bounding box center [892, 160] width 136 height 14
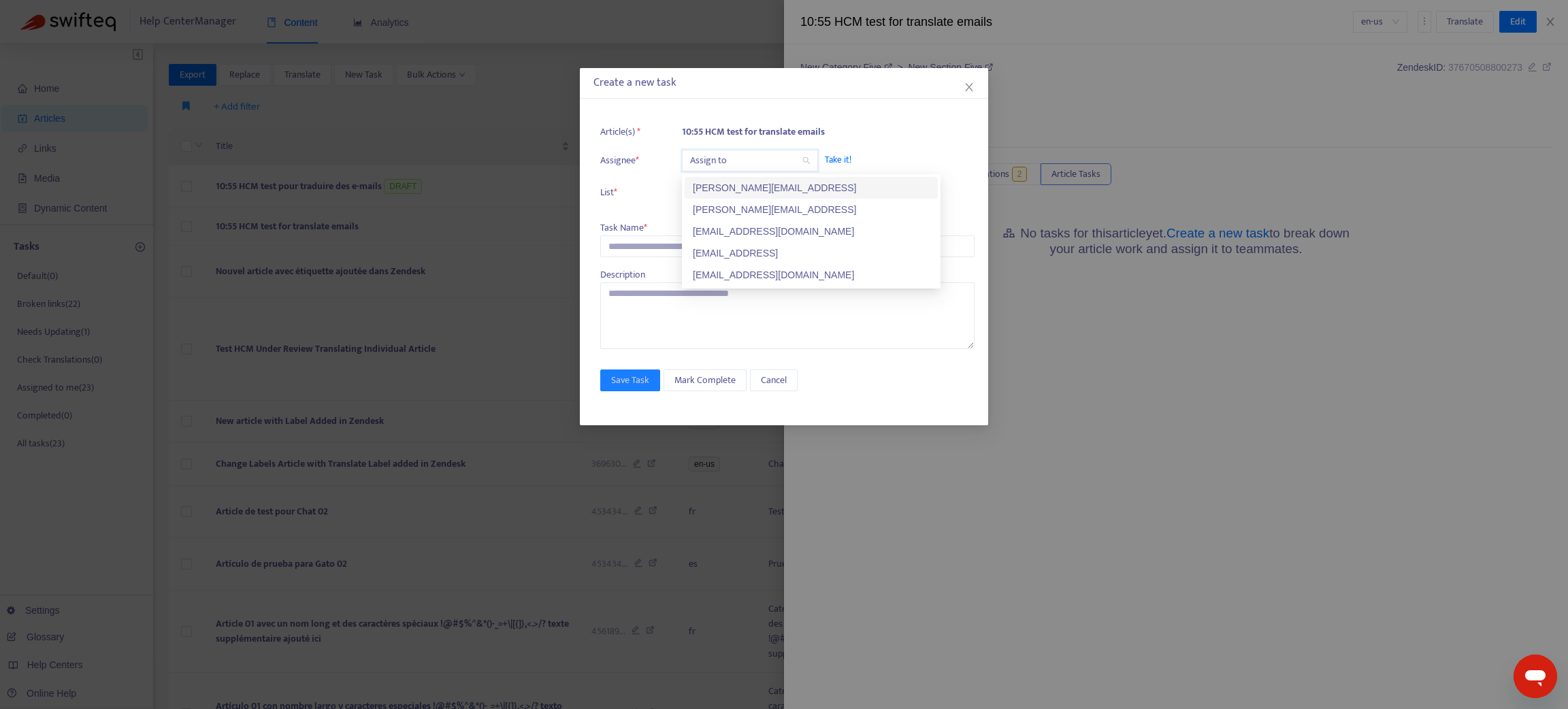
click at [769, 161] on input "search" at bounding box center [749, 161] width 119 height 21
click at [768, 252] on div "test@swifteq.test" at bounding box center [811, 253] width 237 height 15
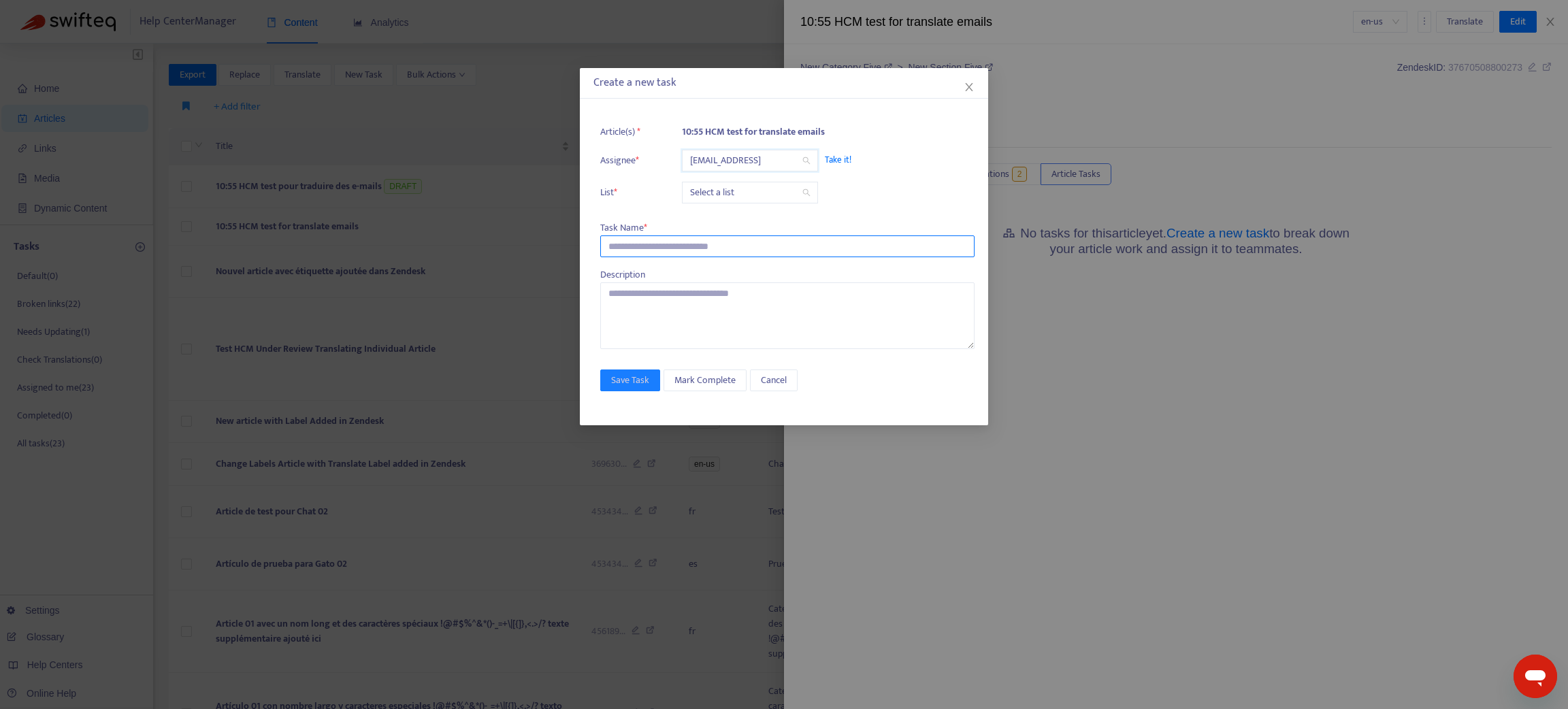
click at [766, 244] on input "text" at bounding box center [787, 246] width 374 height 22
click at [768, 192] on input "search" at bounding box center [749, 193] width 119 height 21
click at [765, 259] on div "Needs Updating" at bounding box center [811, 263] width 237 height 15
click at [734, 240] on input "text" at bounding box center [787, 246] width 374 height 22
type input "**********"
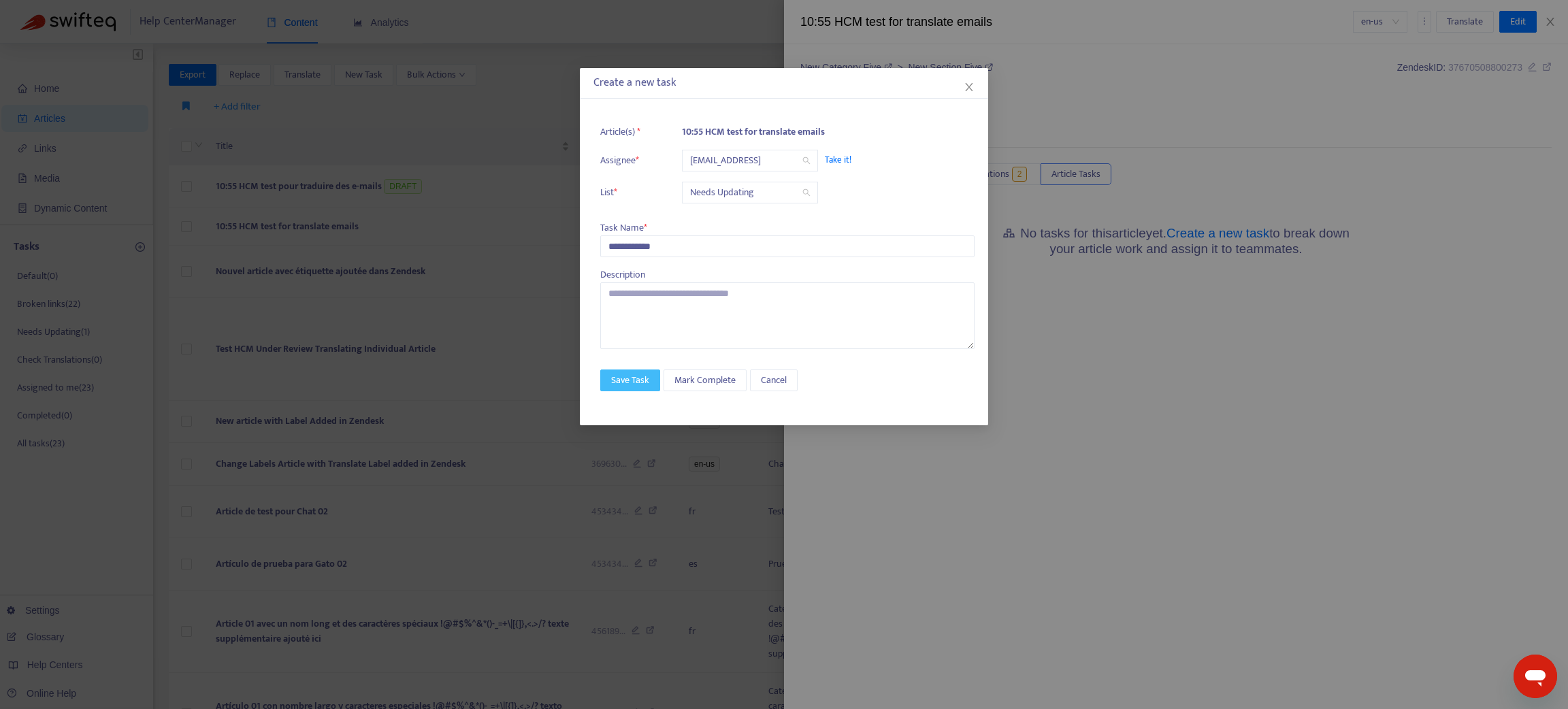
click at [613, 374] on span "Save Task" at bounding box center [630, 380] width 38 height 15
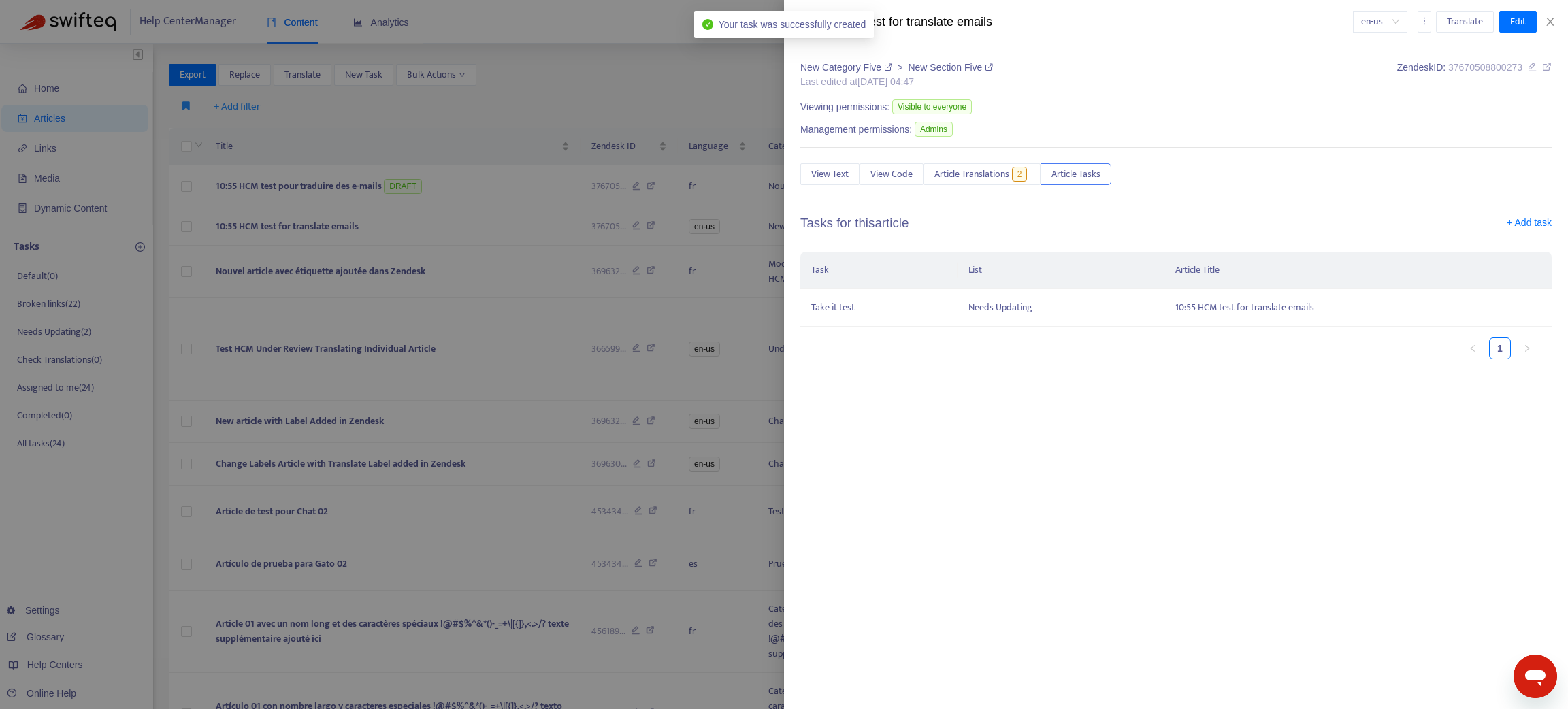
click at [69, 329] on div at bounding box center [784, 354] width 1568 height 709
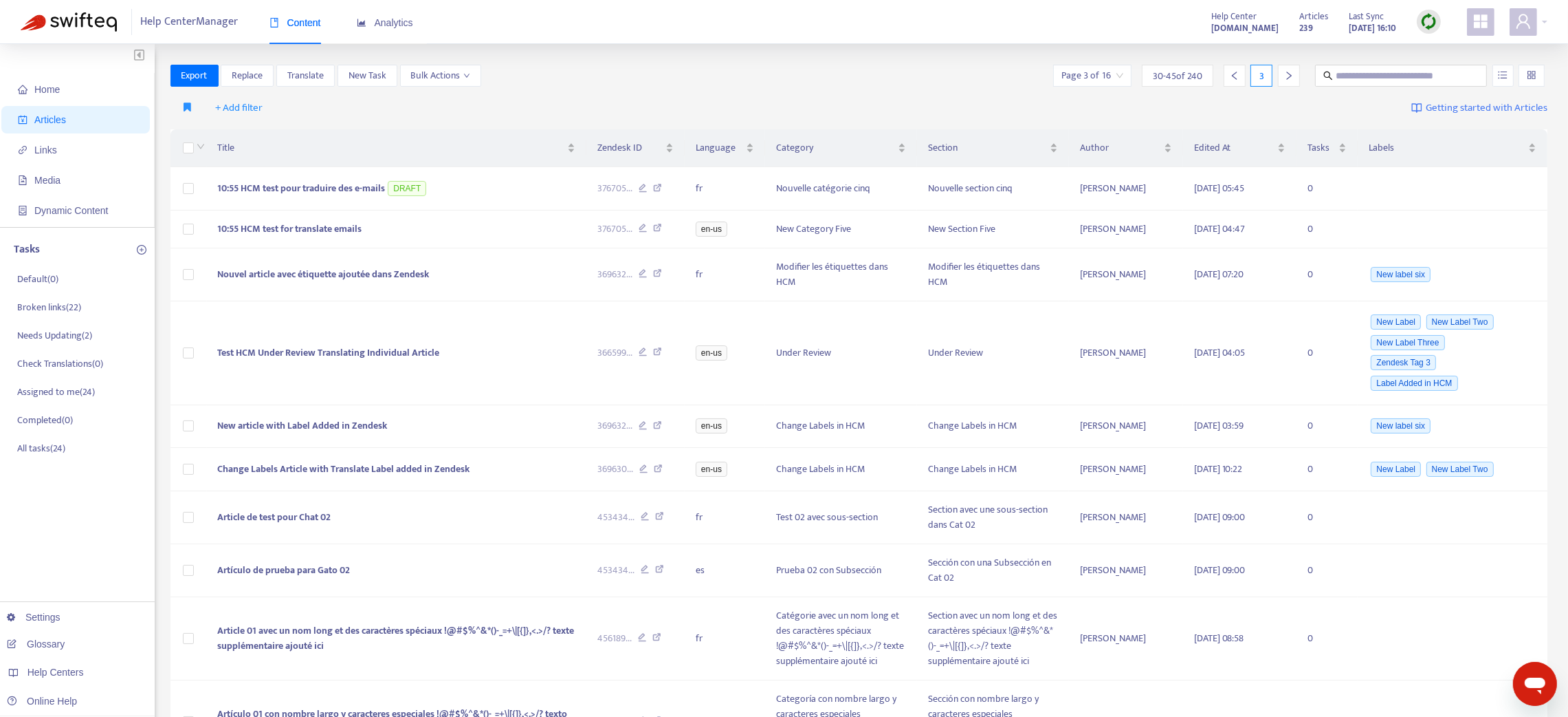
click at [70, 333] on p "Needs Updating ( 2 )" at bounding box center [54, 335] width 75 height 15
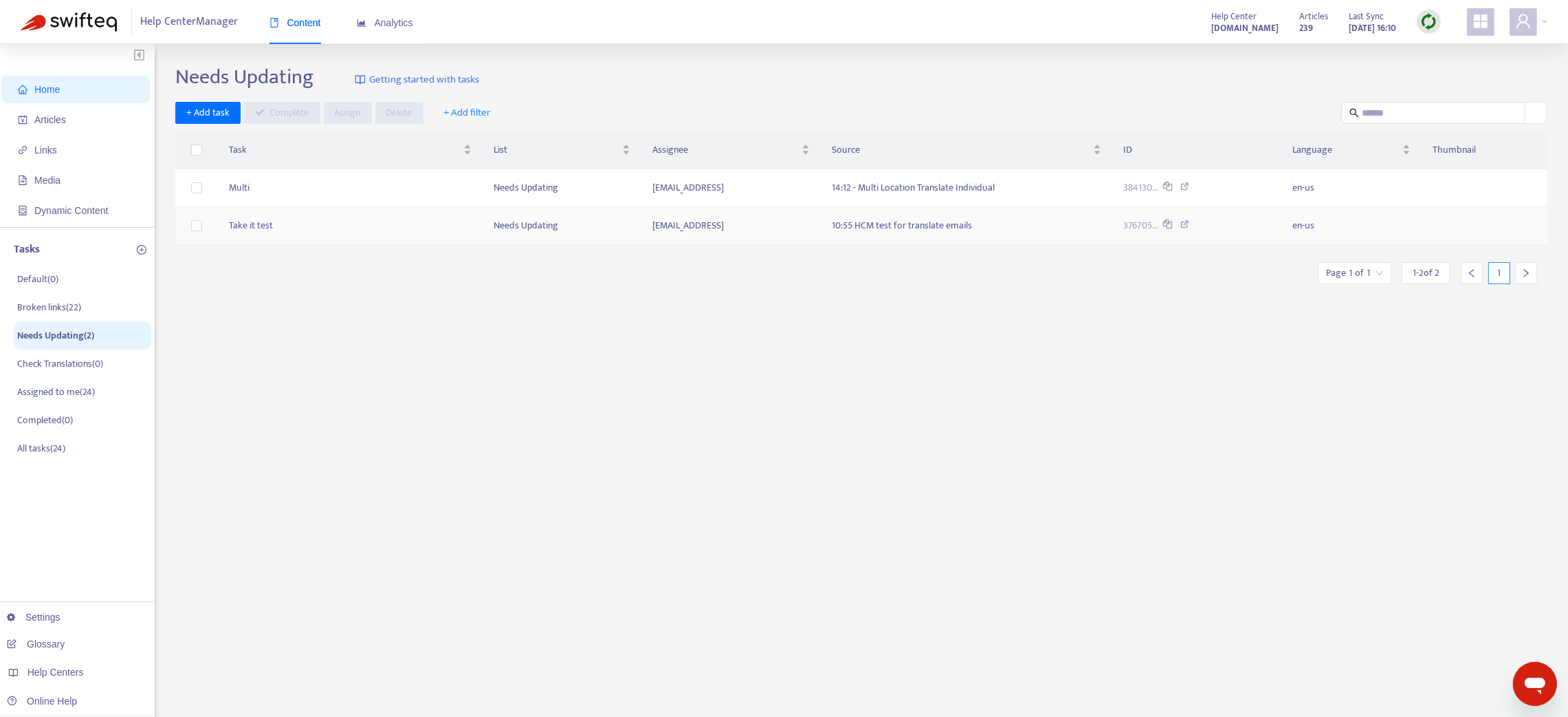
click at [246, 222] on td "Take it test" at bounding box center [350, 226] width 264 height 38
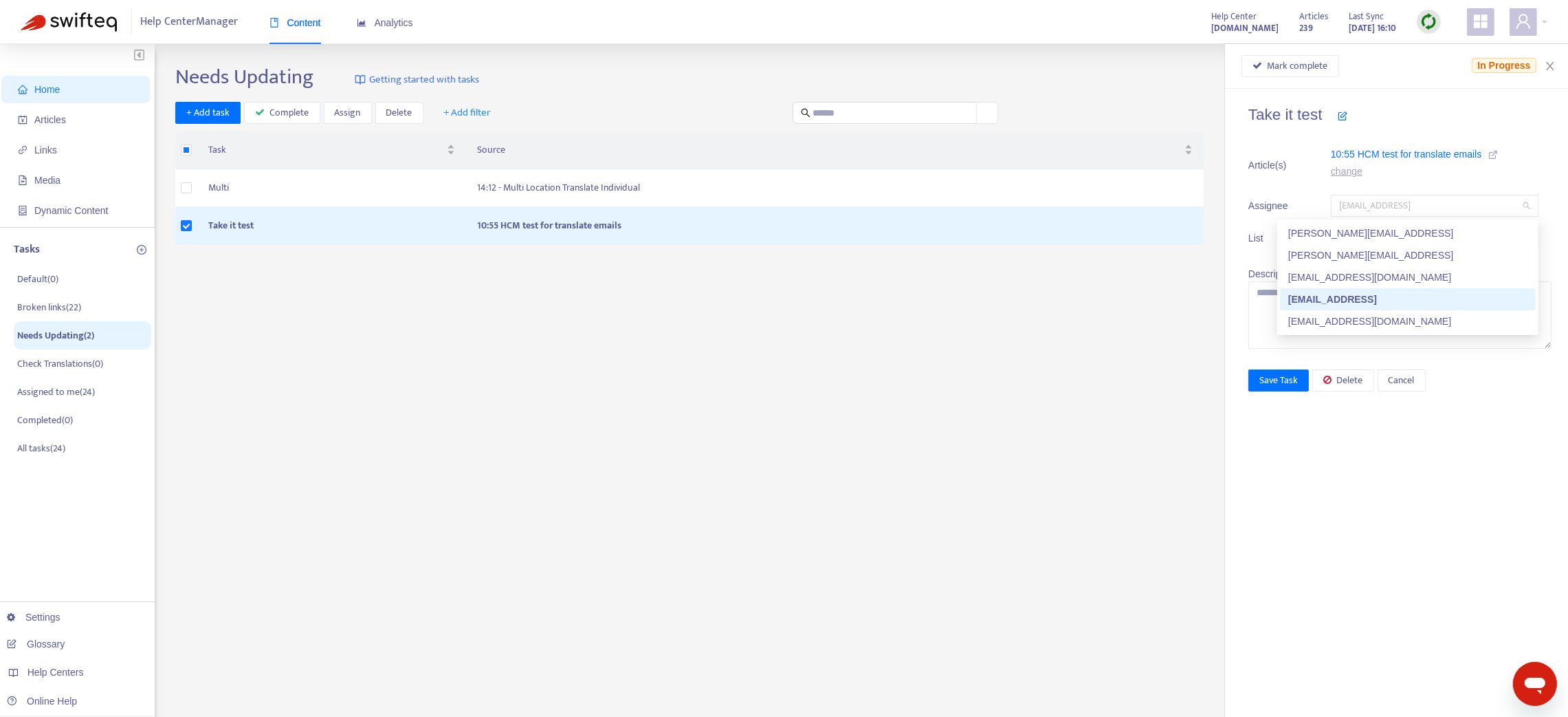
click at [1436, 207] on span "test@swifteq.test" at bounding box center [1435, 206] width 191 height 21
click at [1369, 234] on div "joe.sample@swifteq.demo" at bounding box center [1408, 233] width 239 height 15
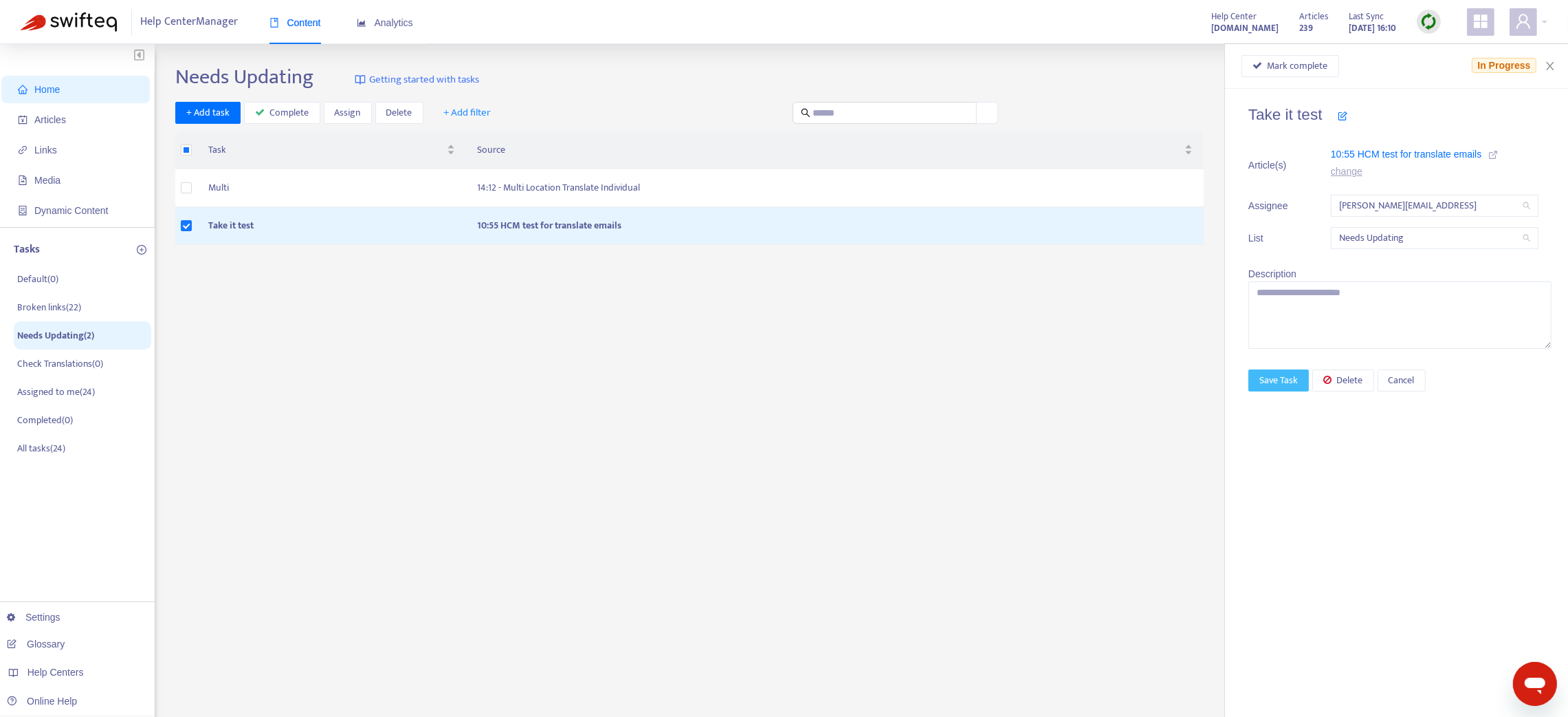
click at [1293, 383] on span "Save Task" at bounding box center [1278, 380] width 38 height 15
click at [1451, 205] on span "joe.sample@swifteq.demo" at bounding box center [1435, 206] width 191 height 21
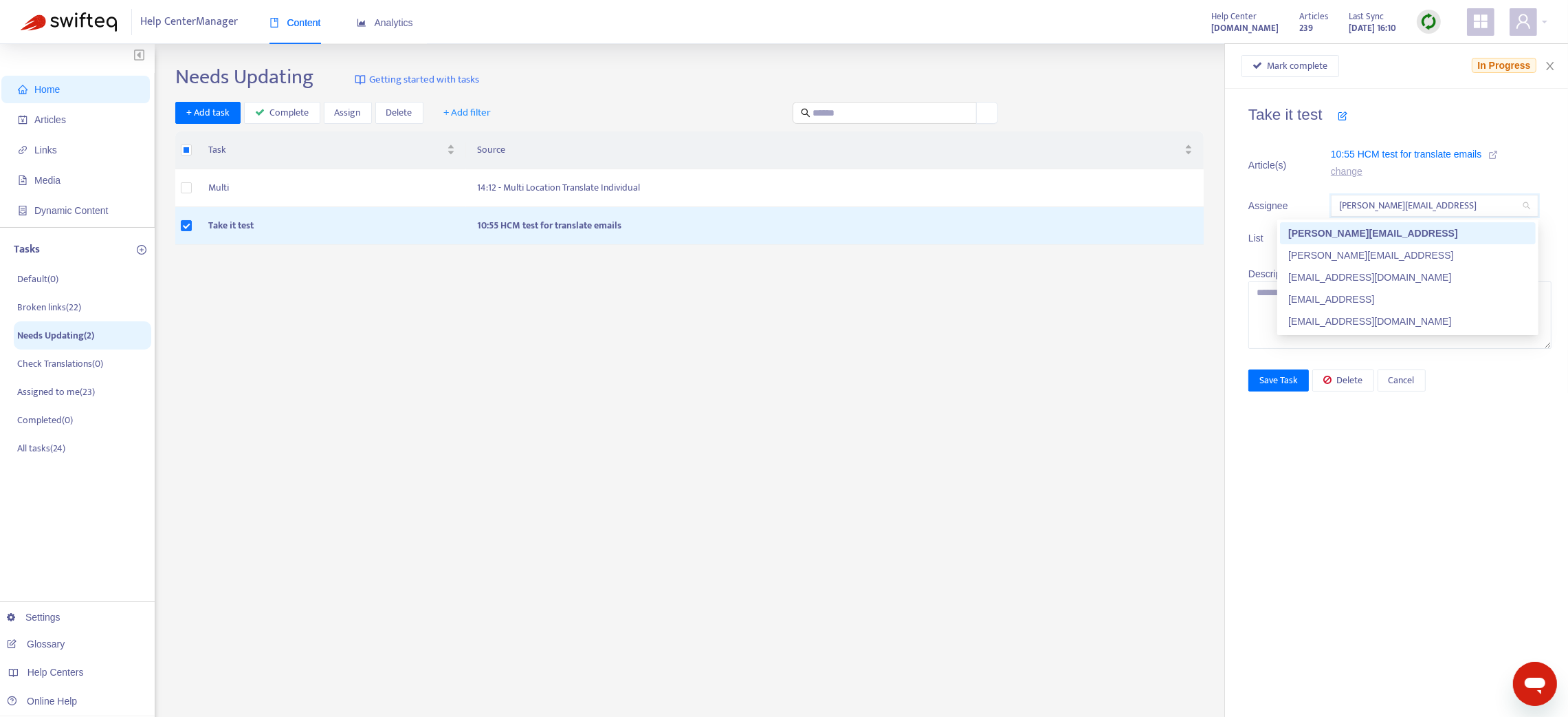
click at [702, 287] on div "Needs Updating Getting started with tasks + Add task Complete Assign Delete + A…" at bounding box center [861, 467] width 1372 height 805
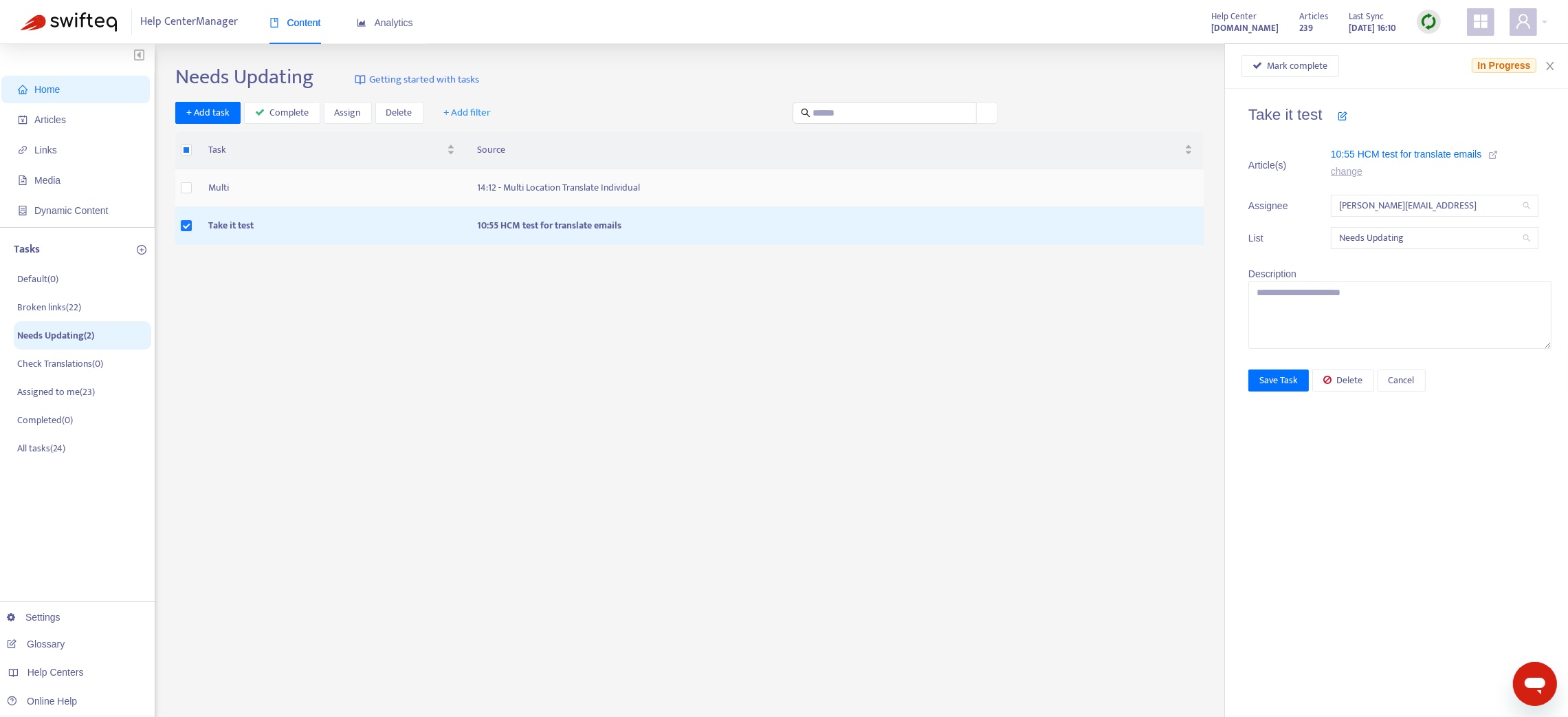
click at [220, 189] on td "Multi" at bounding box center [331, 188] width 269 height 38
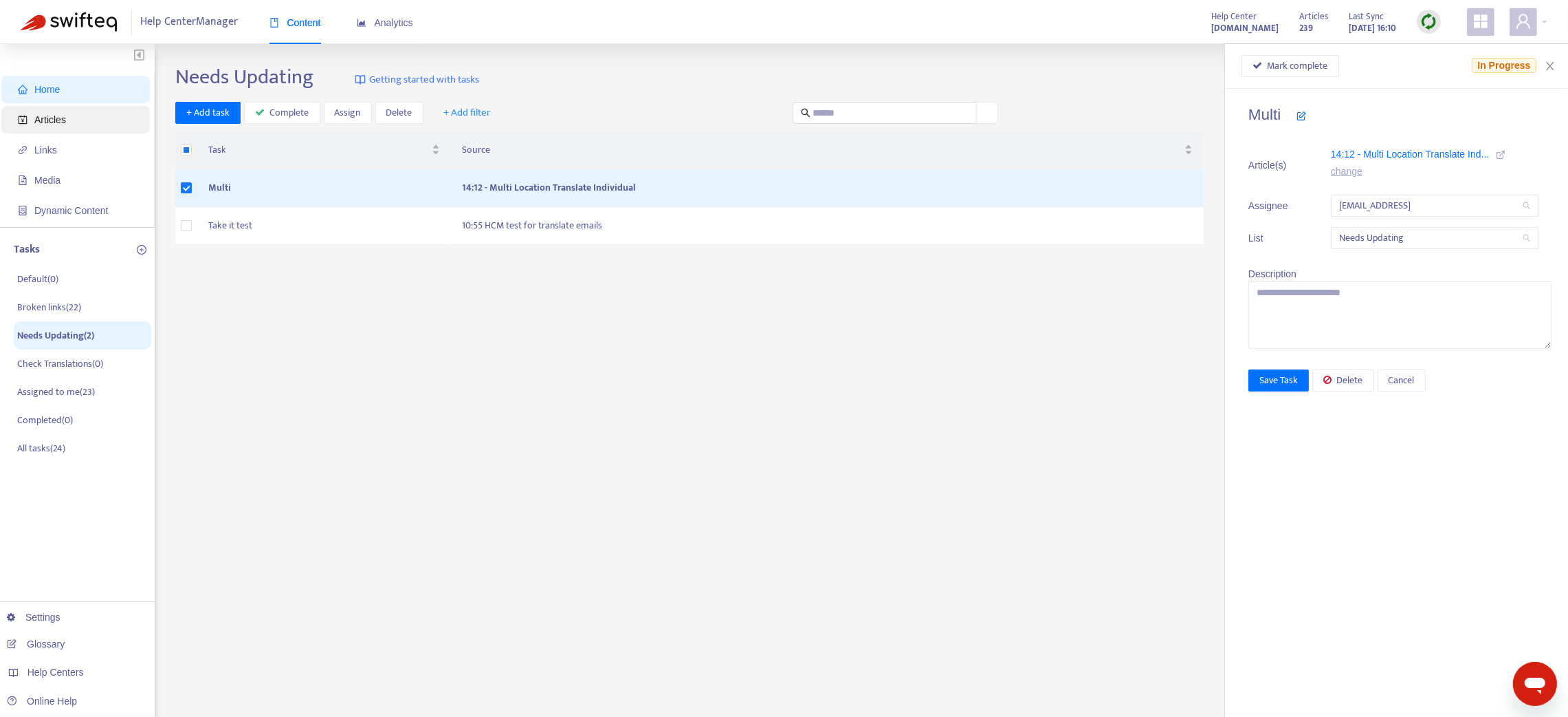
click at [44, 118] on span "Articles" at bounding box center [50, 120] width 31 height 11
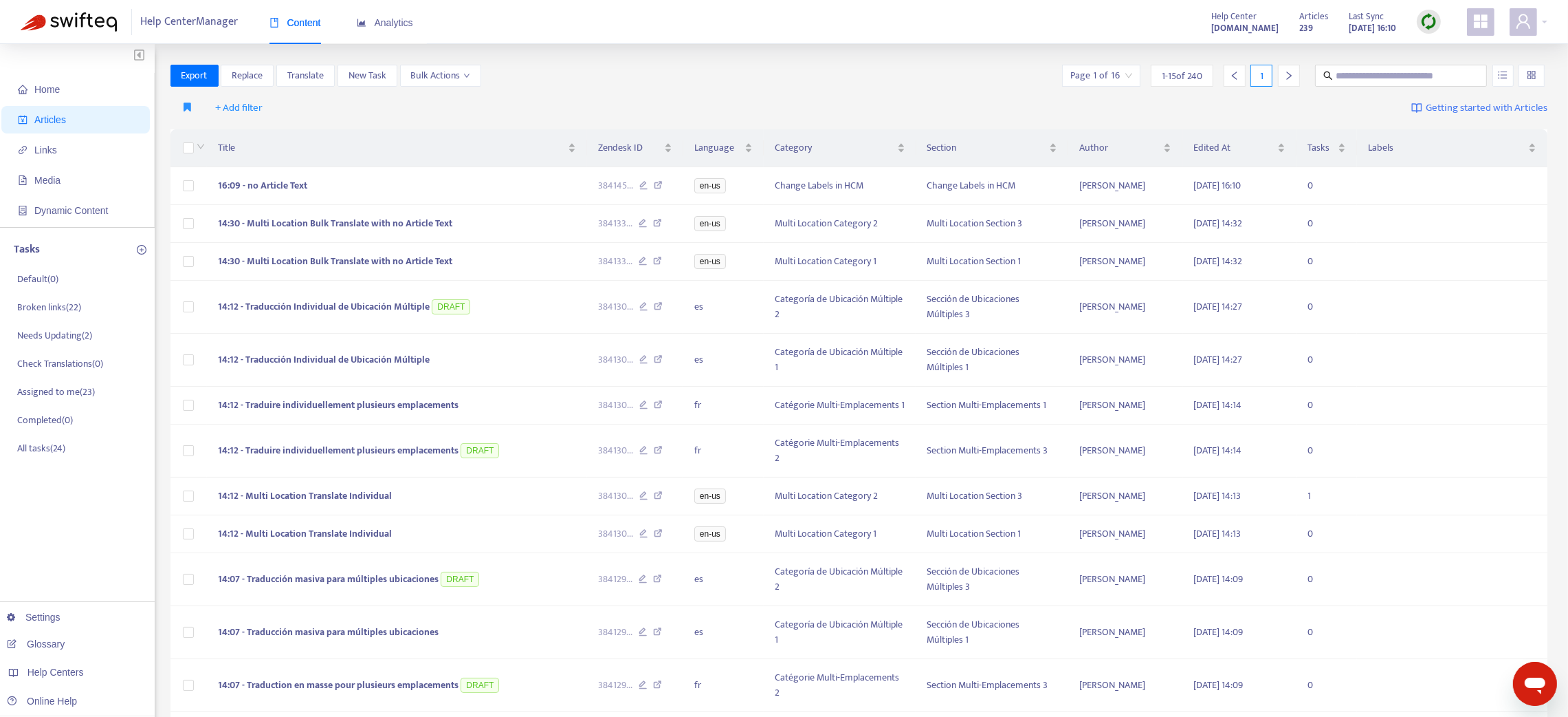
click at [1280, 72] on div at bounding box center [1289, 76] width 22 height 22
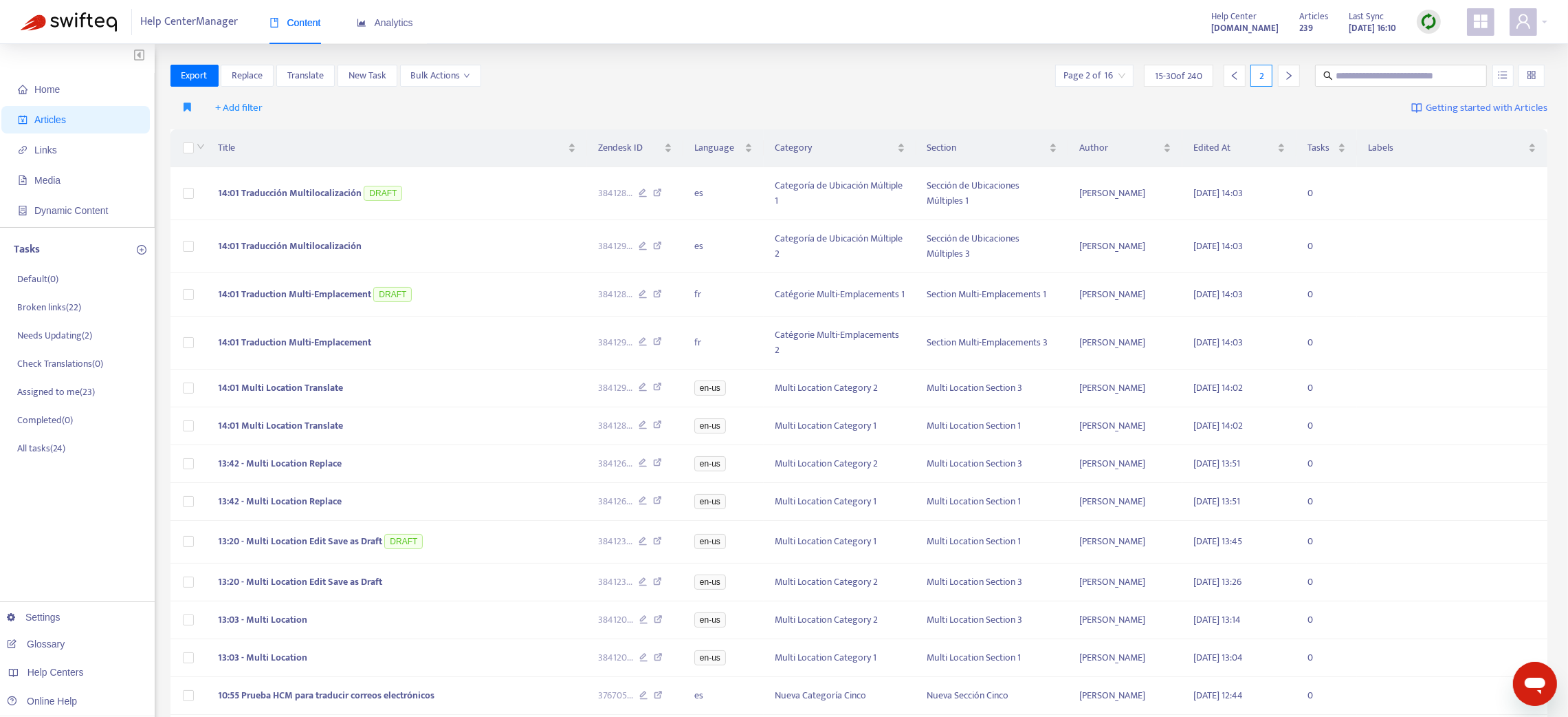
click at [1286, 73] on icon "right" at bounding box center [1289, 75] width 10 height 10
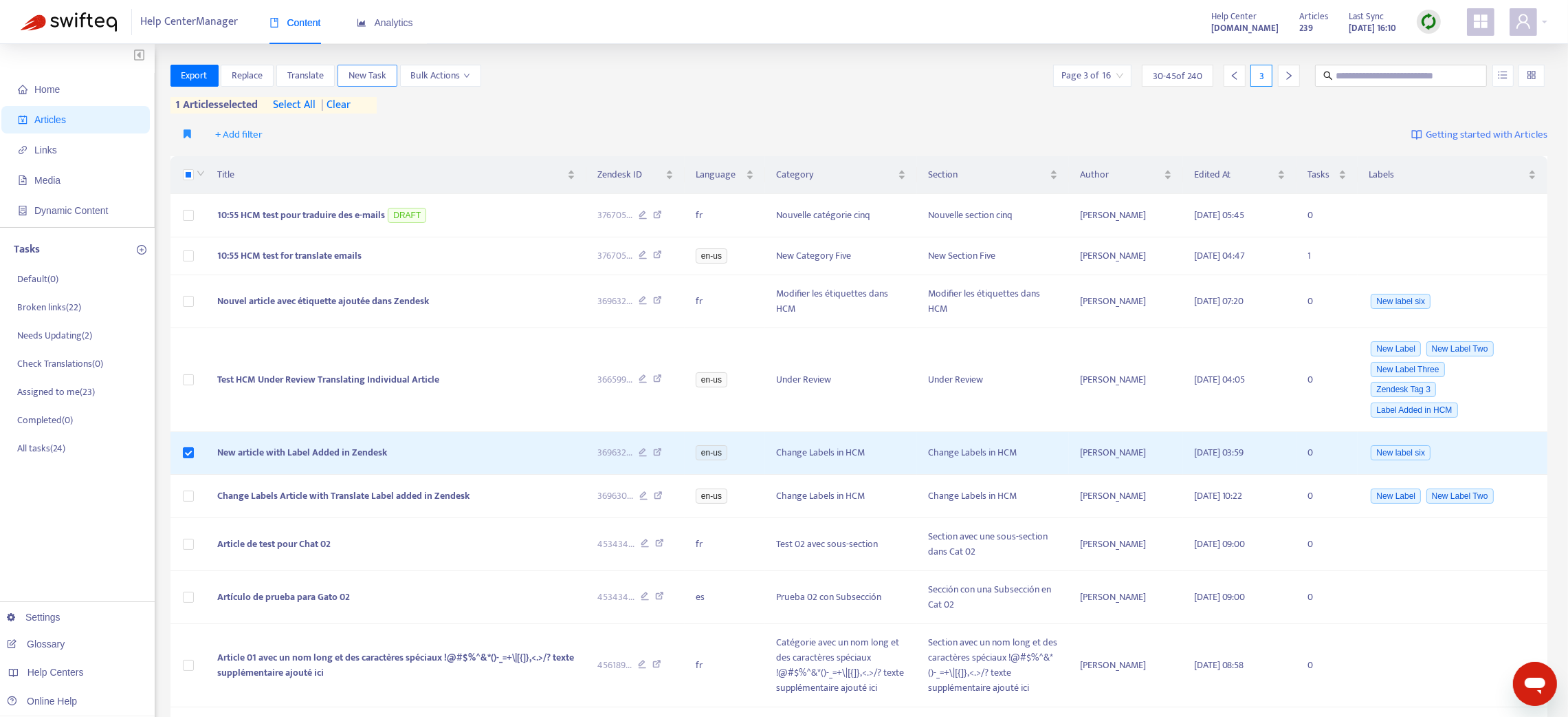
click at [370, 75] on span "New Task" at bounding box center [367, 76] width 38 height 15
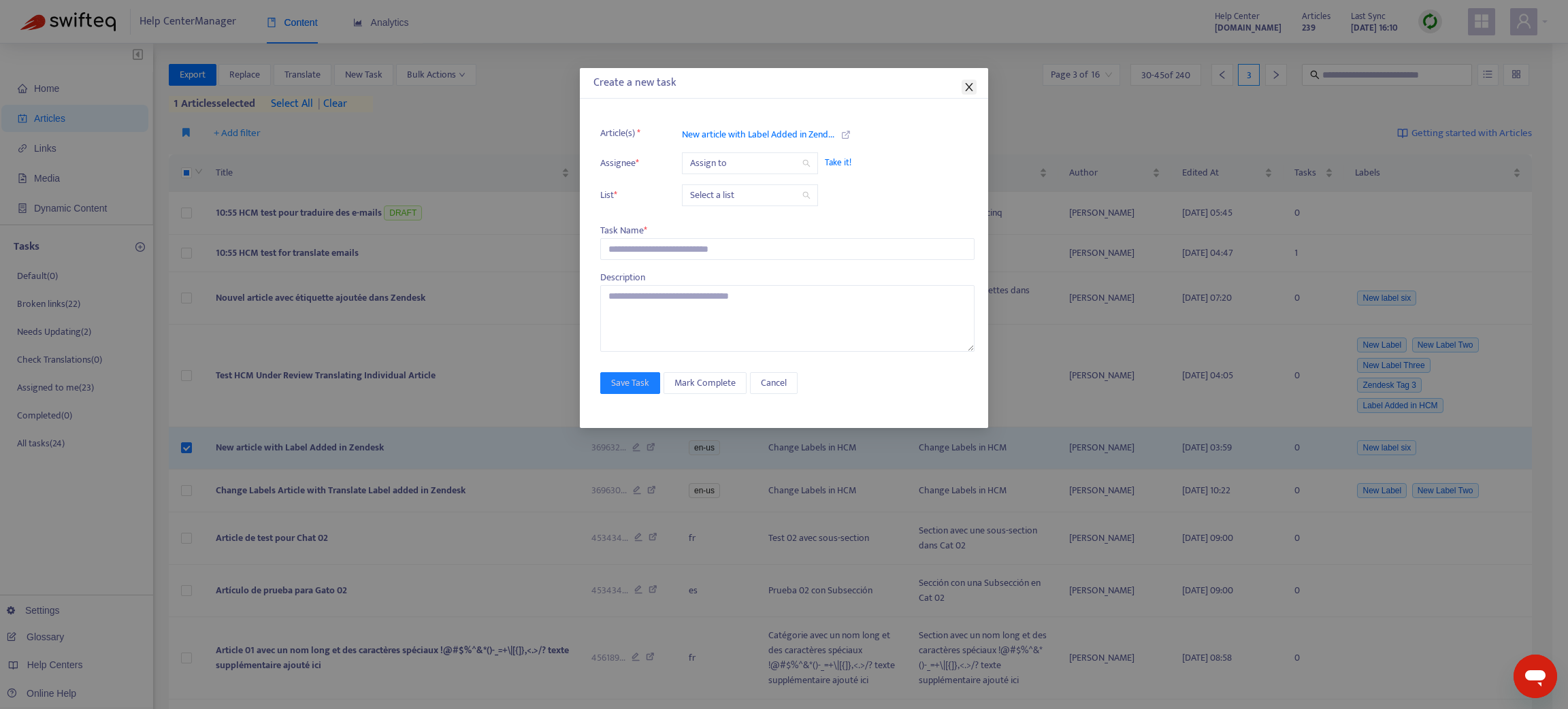
click at [974, 88] on icon "close" at bounding box center [969, 87] width 11 height 11
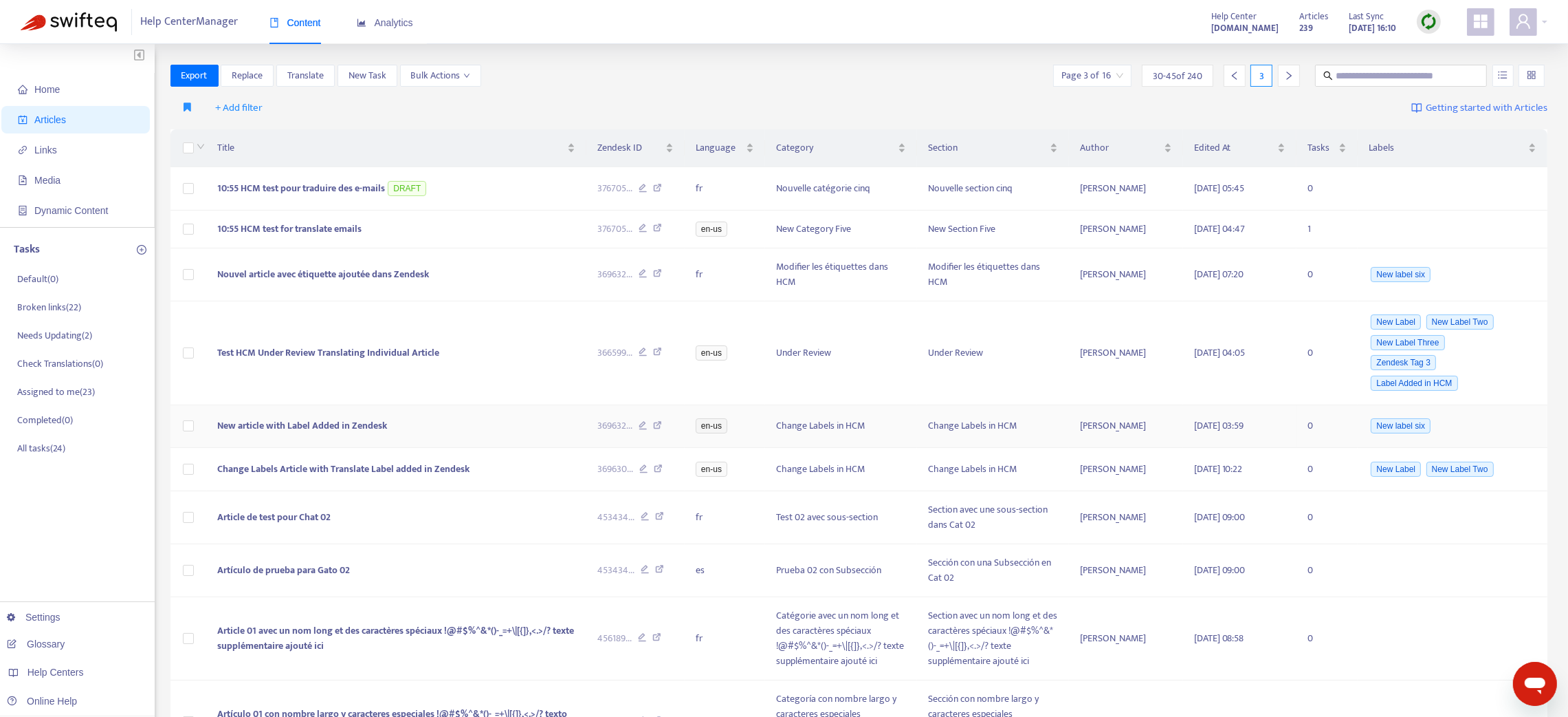
click at [377, 427] on span "New article with Label Added in Zendesk" at bounding box center [302, 425] width 170 height 16
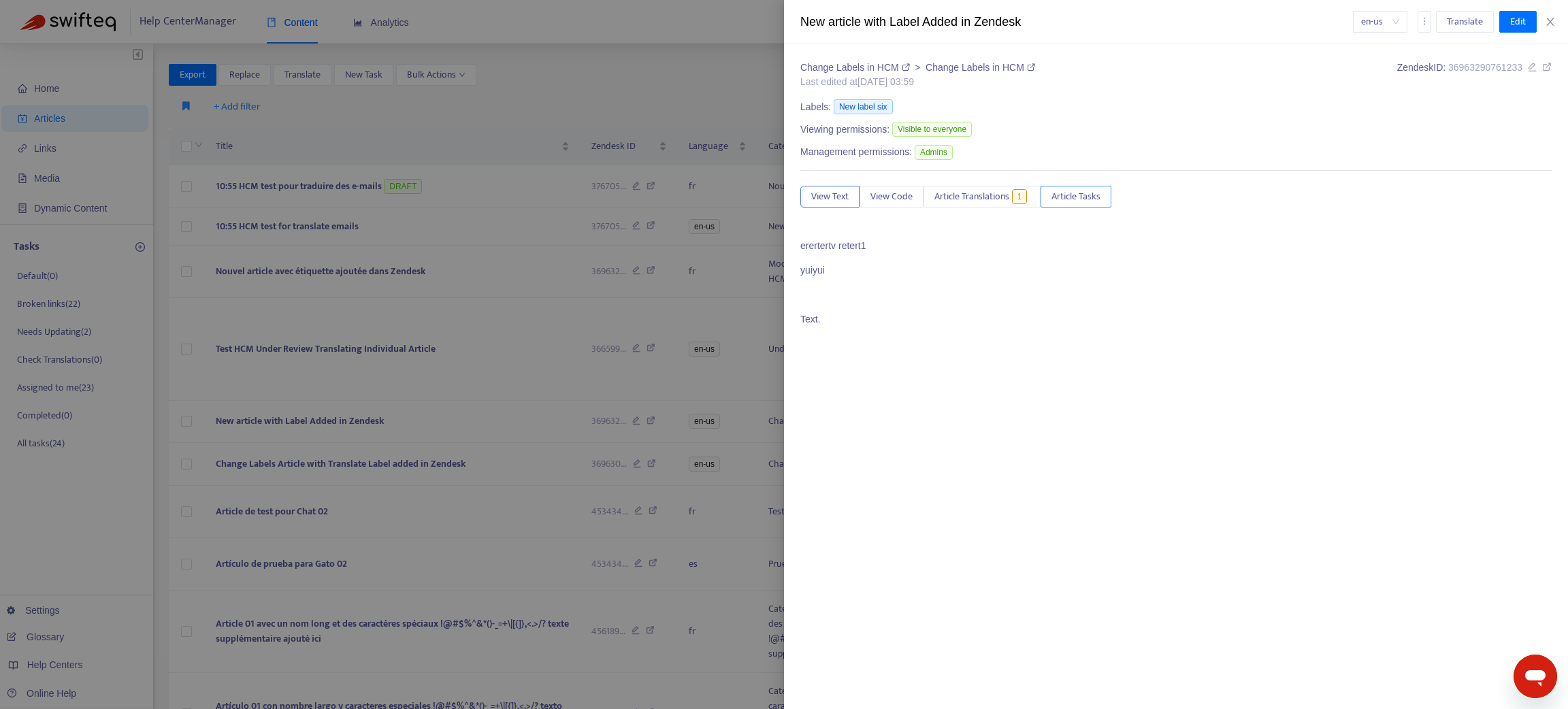
click at [1076, 195] on span "Article Tasks" at bounding box center [1075, 197] width 49 height 15
click at [1199, 258] on link "Create a new task" at bounding box center [1218, 256] width 103 height 14
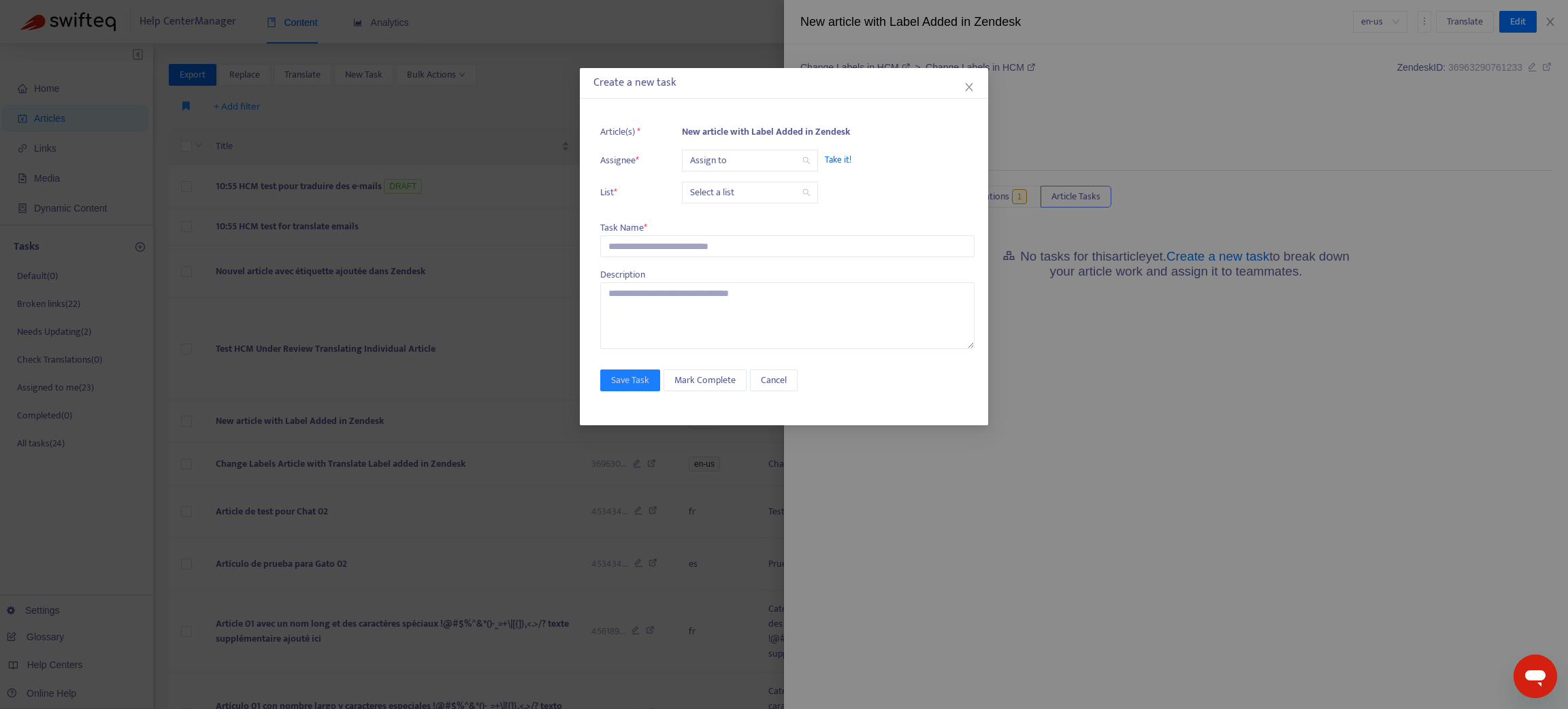
click at [839, 159] on span "Take it!" at bounding box center [892, 160] width 136 height 14
click at [969, 86] on icon "close" at bounding box center [968, 87] width 8 height 8
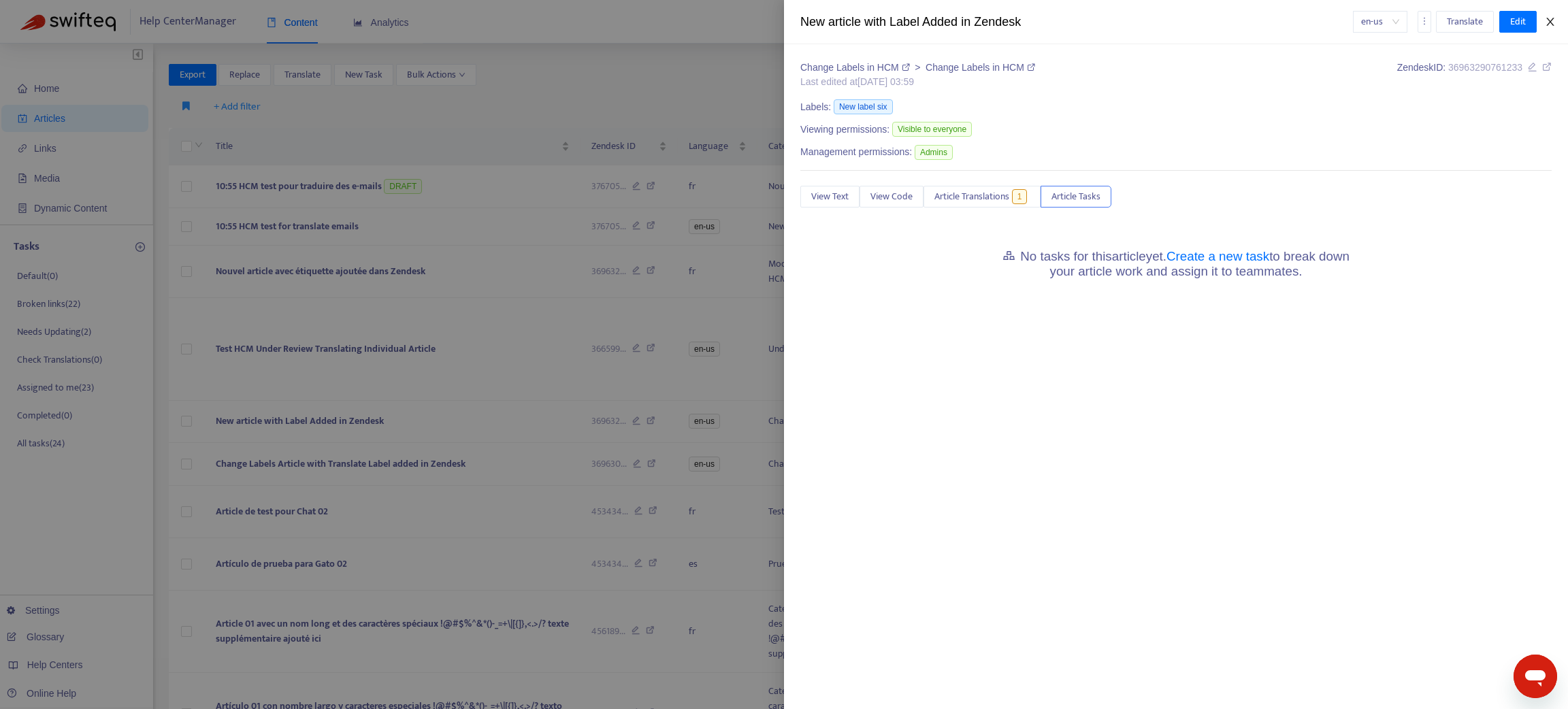
click at [1548, 22] on icon "close" at bounding box center [1550, 22] width 11 height 11
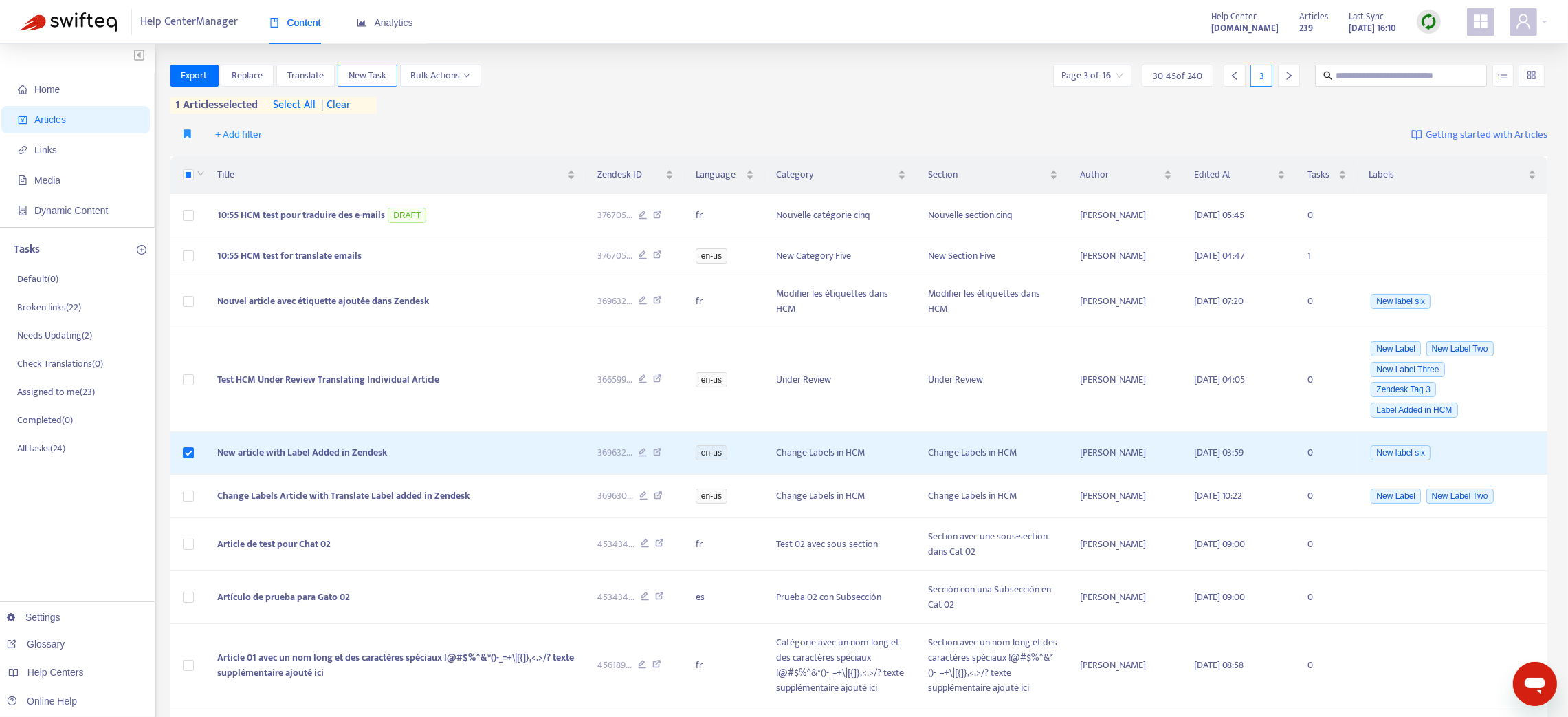
click at [357, 68] on span "New Task" at bounding box center [367, 76] width 38 height 15
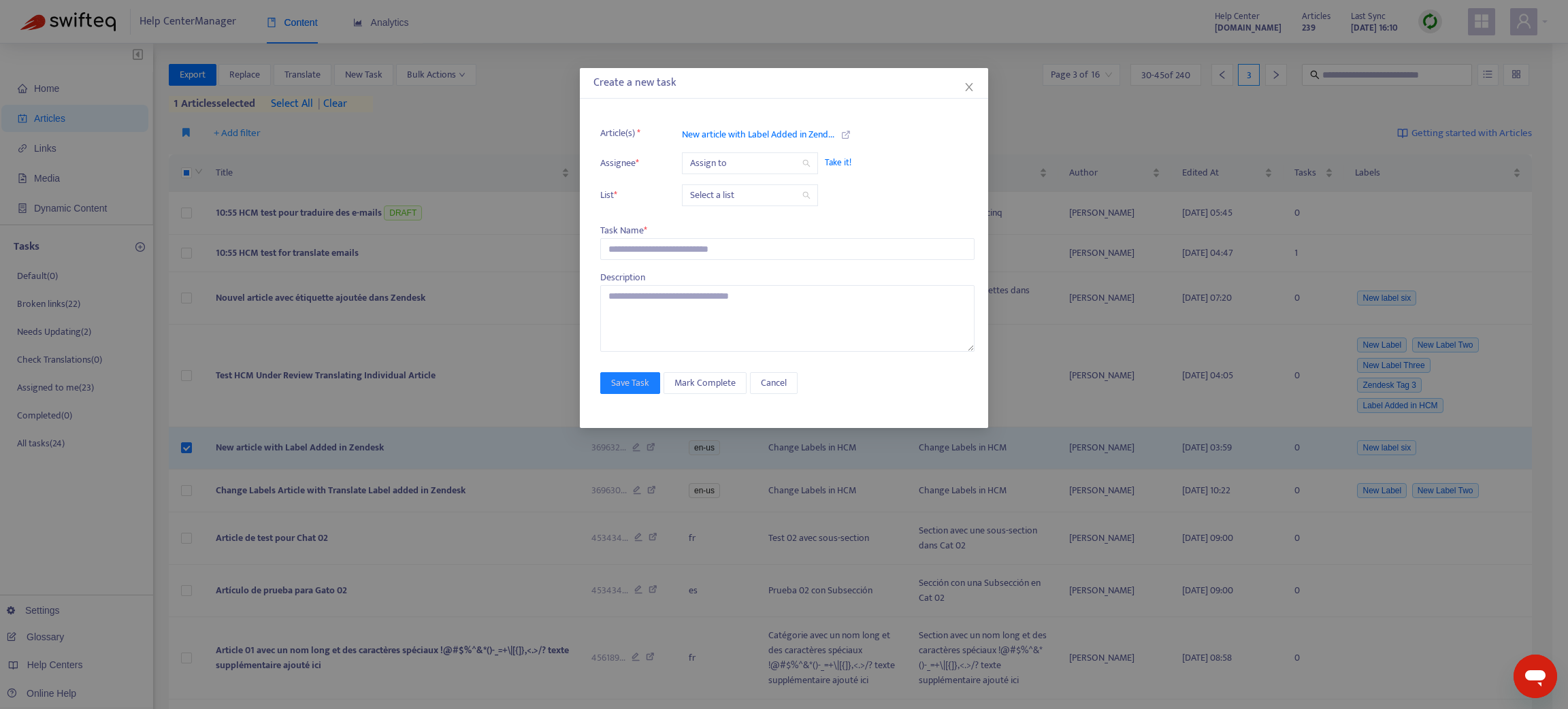
click at [831, 162] on span "Take it!" at bounding box center [892, 163] width 136 height 14
click at [965, 88] on icon "close" at bounding box center [969, 87] width 11 height 11
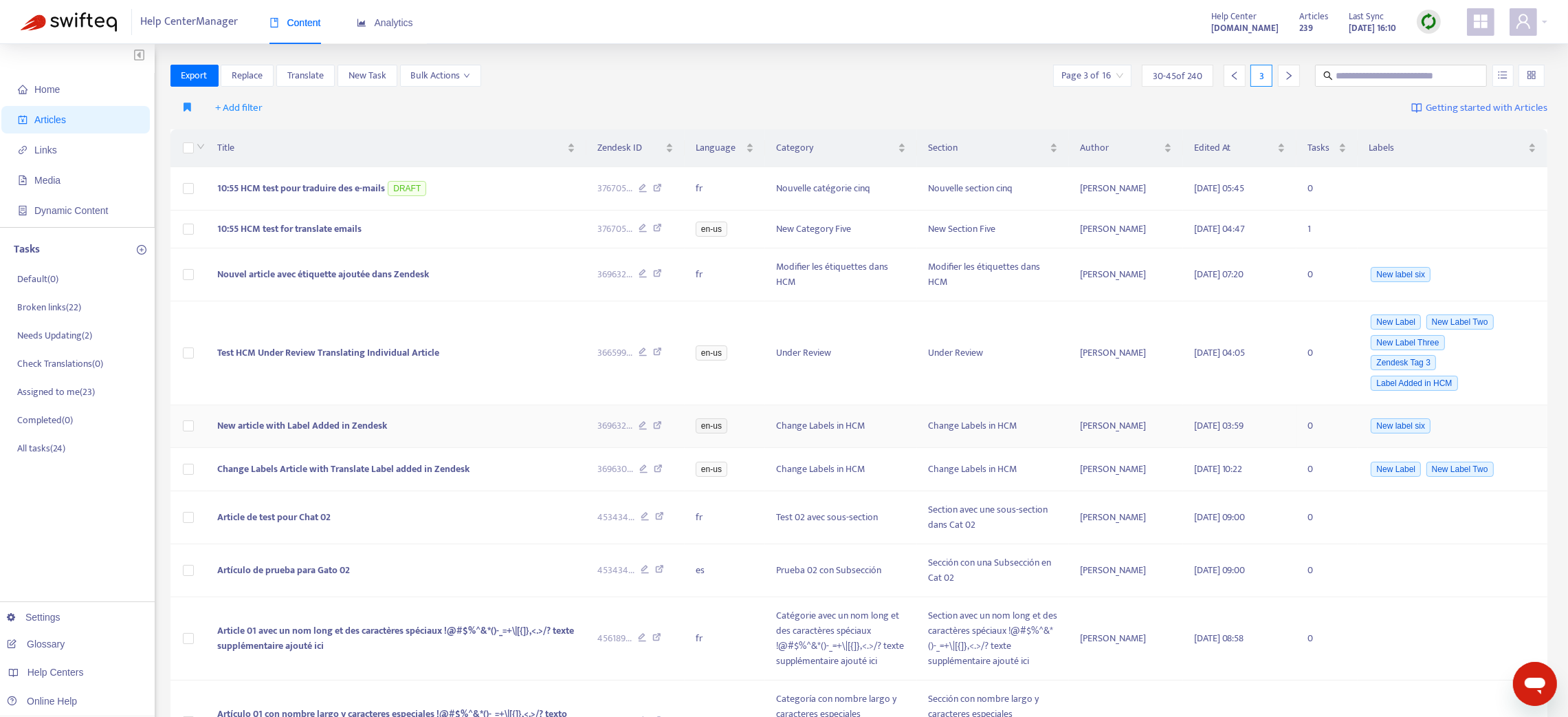
click at [354, 420] on span "New article with Label Added in Zendesk" at bounding box center [302, 425] width 170 height 16
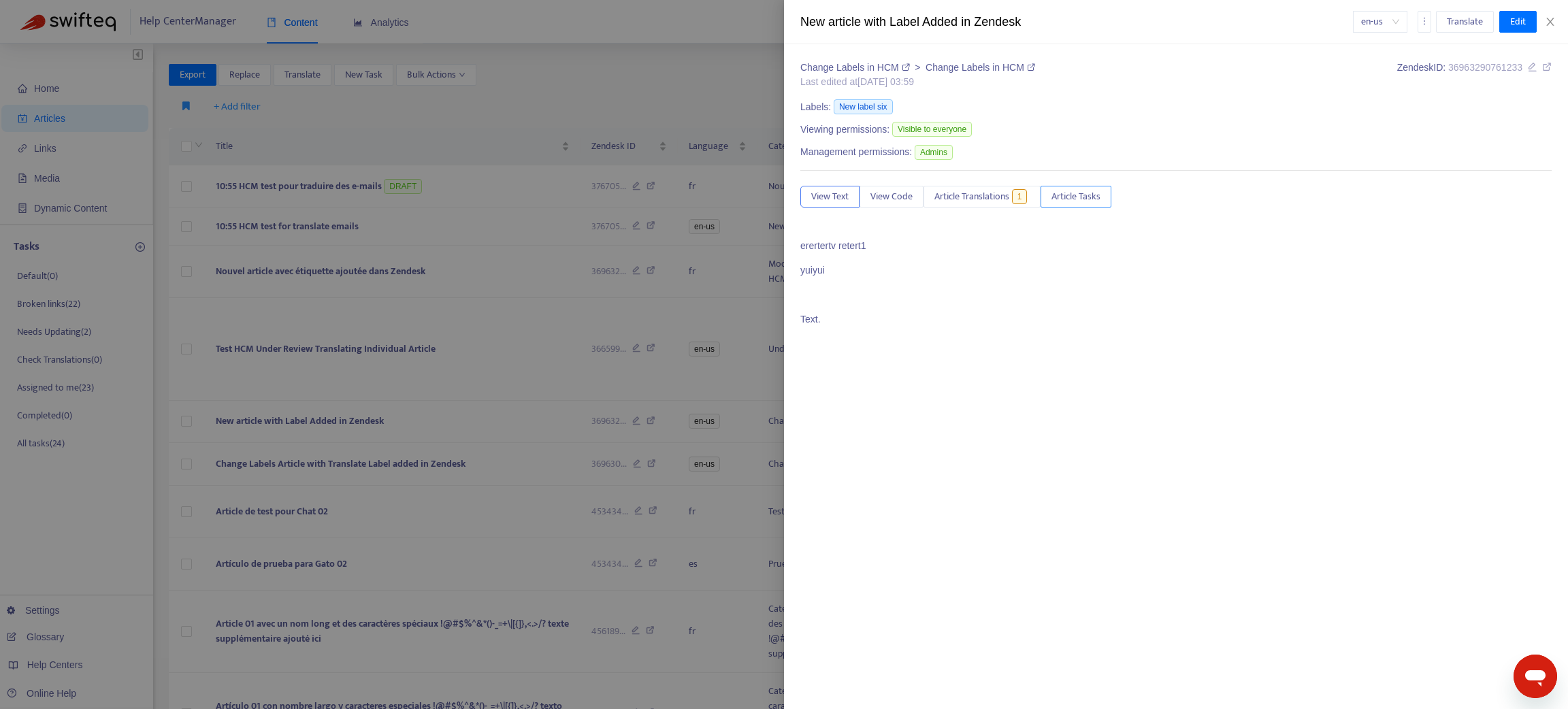
click at [1061, 197] on span "Article Tasks" at bounding box center [1075, 197] width 49 height 15
click at [1187, 260] on link "Create a new task" at bounding box center [1218, 256] width 103 height 14
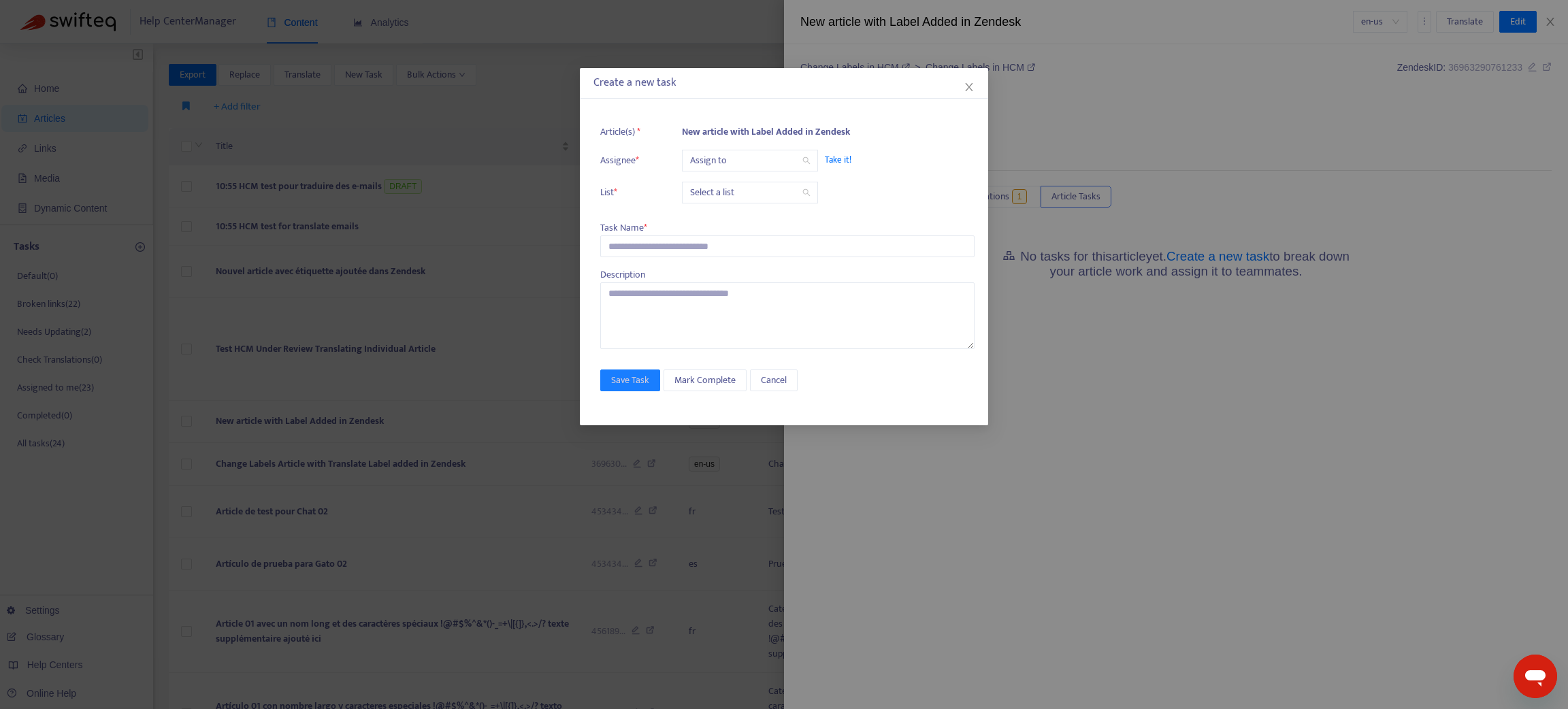
click at [838, 158] on span "Take it!" at bounding box center [892, 160] width 136 height 14
click at [793, 157] on input "search" at bounding box center [749, 161] width 119 height 21
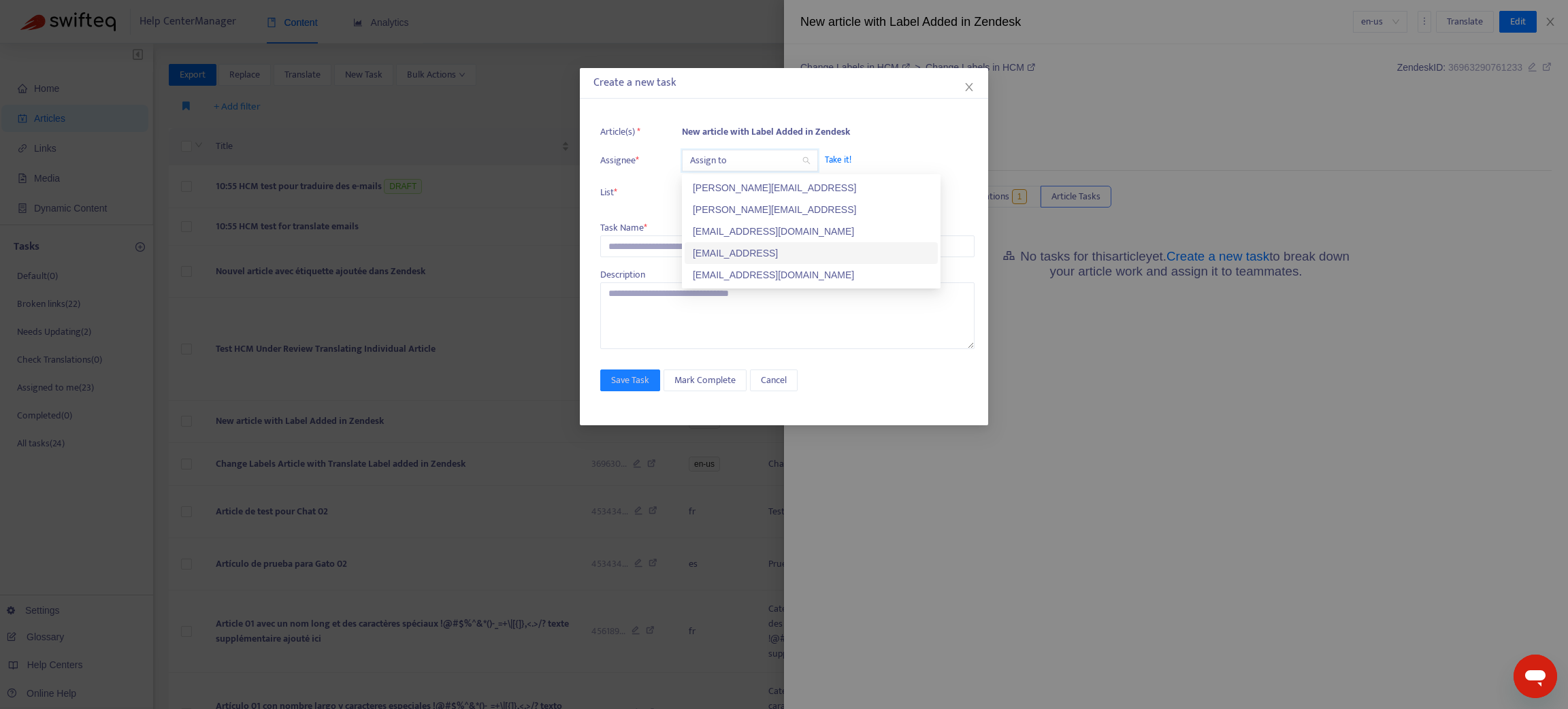
click at [792, 255] on div "test@swifteq.test" at bounding box center [811, 253] width 237 height 15
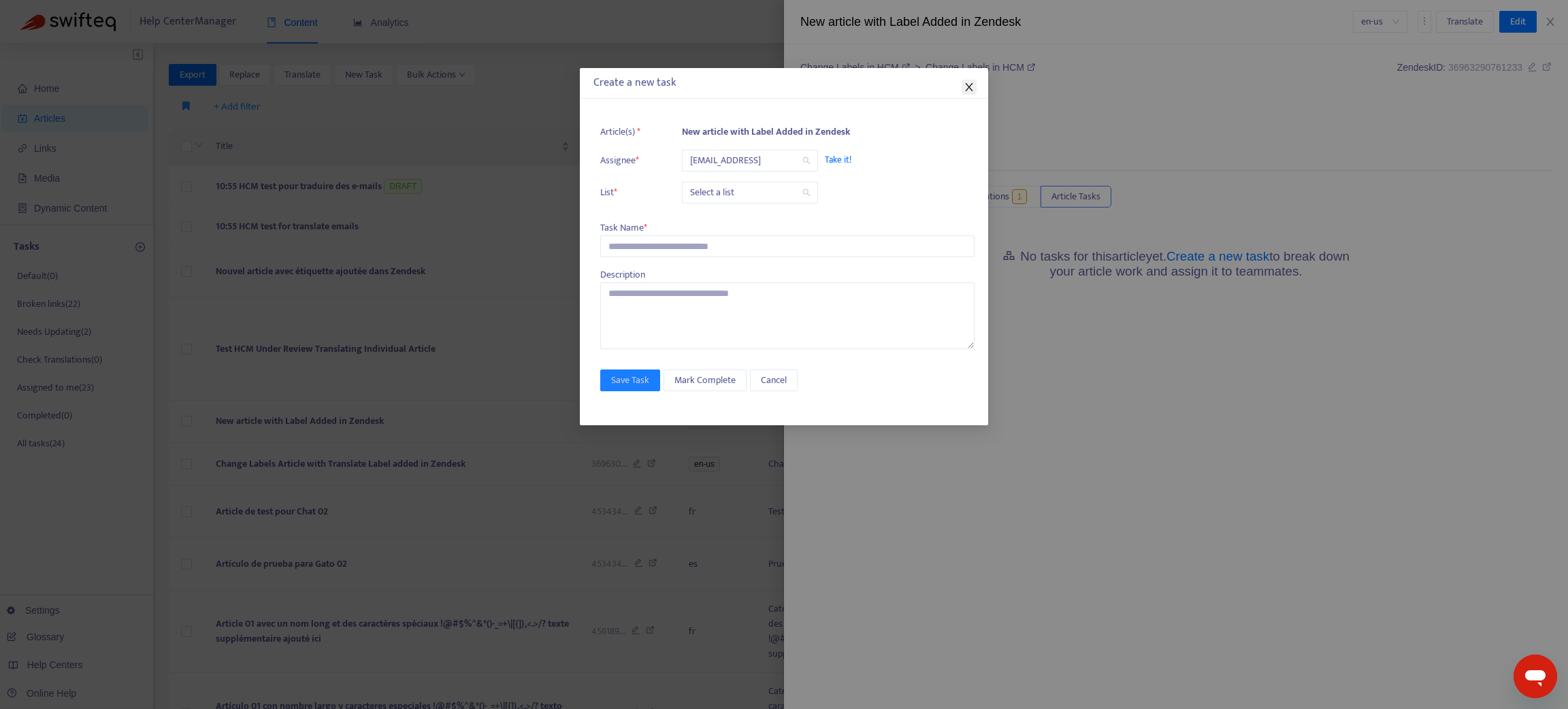
click at [973, 88] on span "Close" at bounding box center [969, 87] width 15 height 11
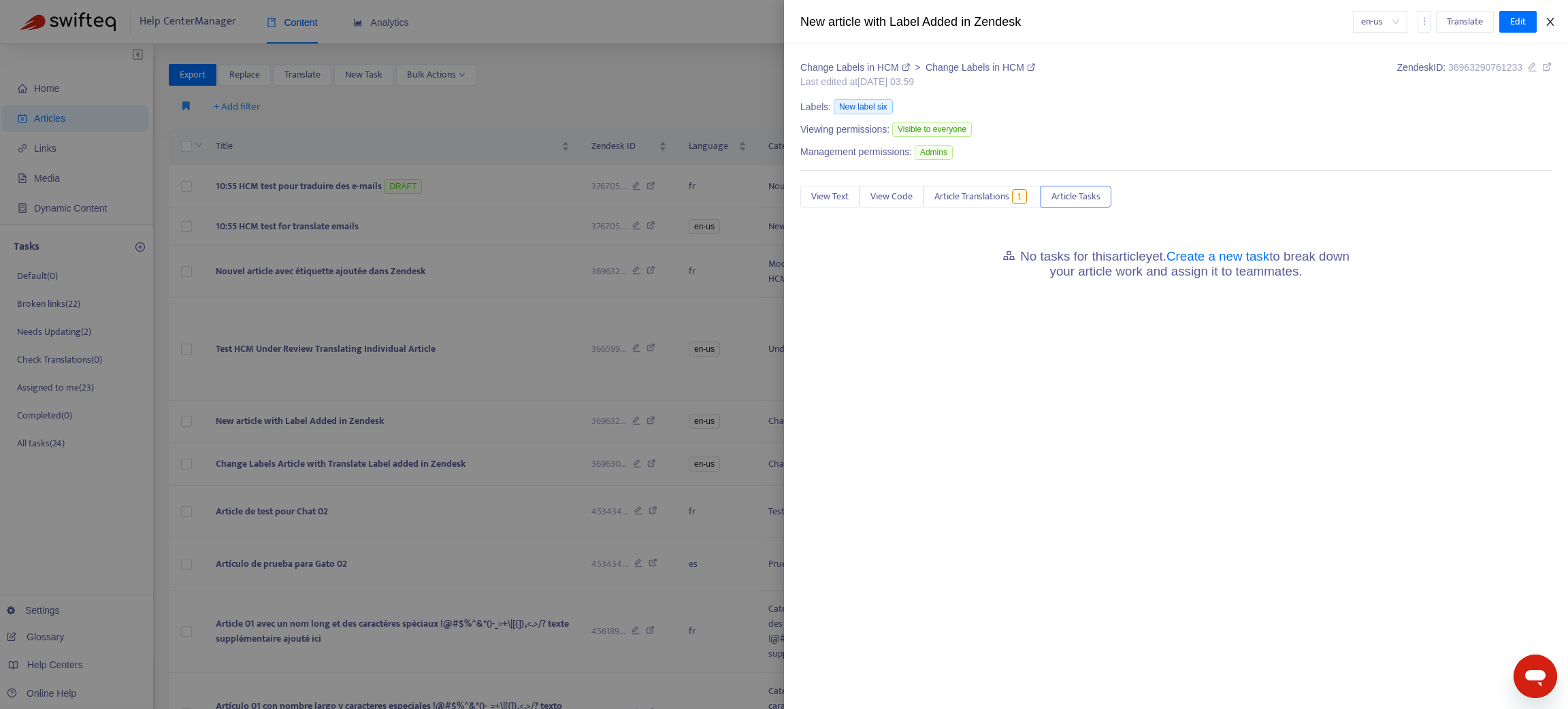
click at [1541, 23] on button "Close" at bounding box center [1550, 22] width 19 height 13
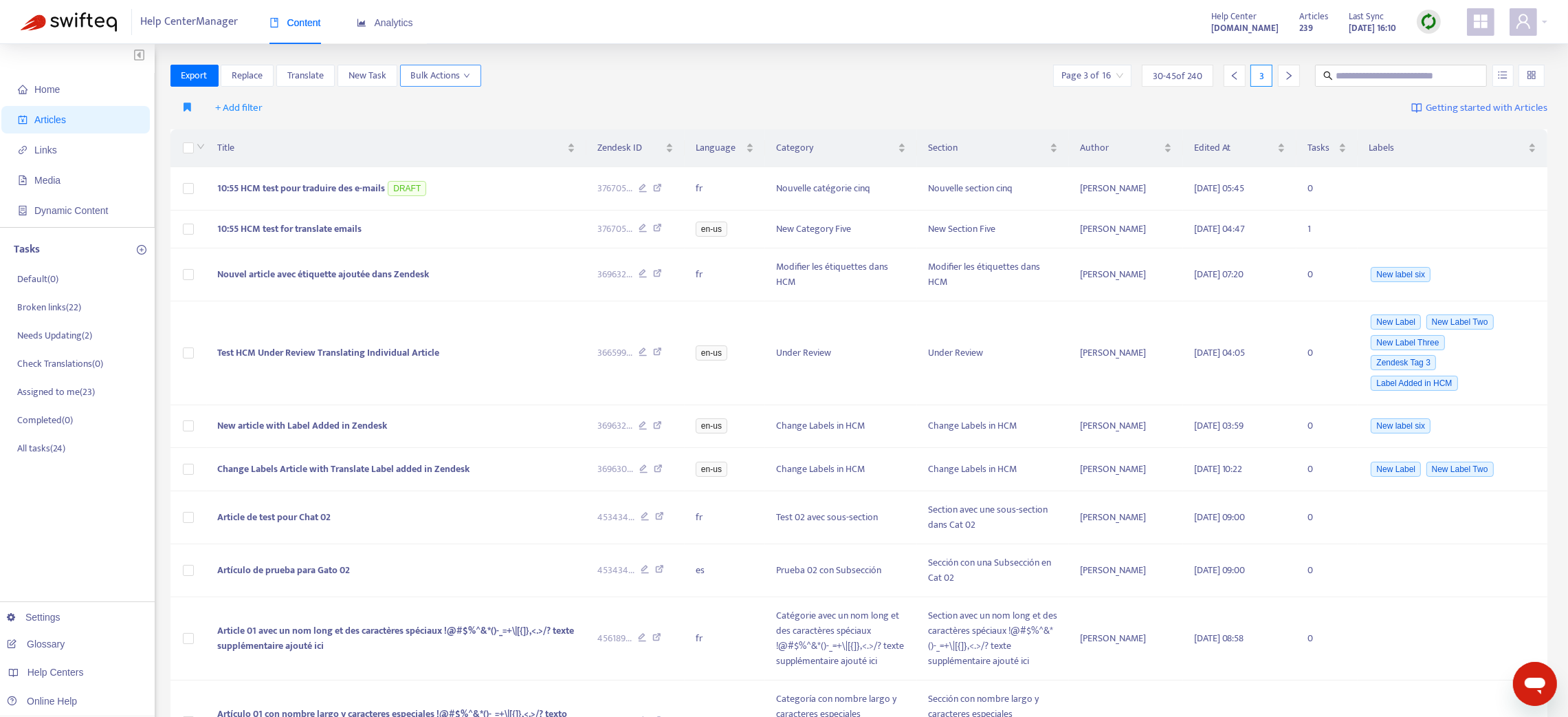
click at [442, 75] on span "Bulk Actions" at bounding box center [440, 76] width 59 height 15
click at [1430, 15] on img at bounding box center [1428, 22] width 17 height 17
click at [1447, 52] on link "Quick Sync" at bounding box center [1457, 50] width 59 height 16
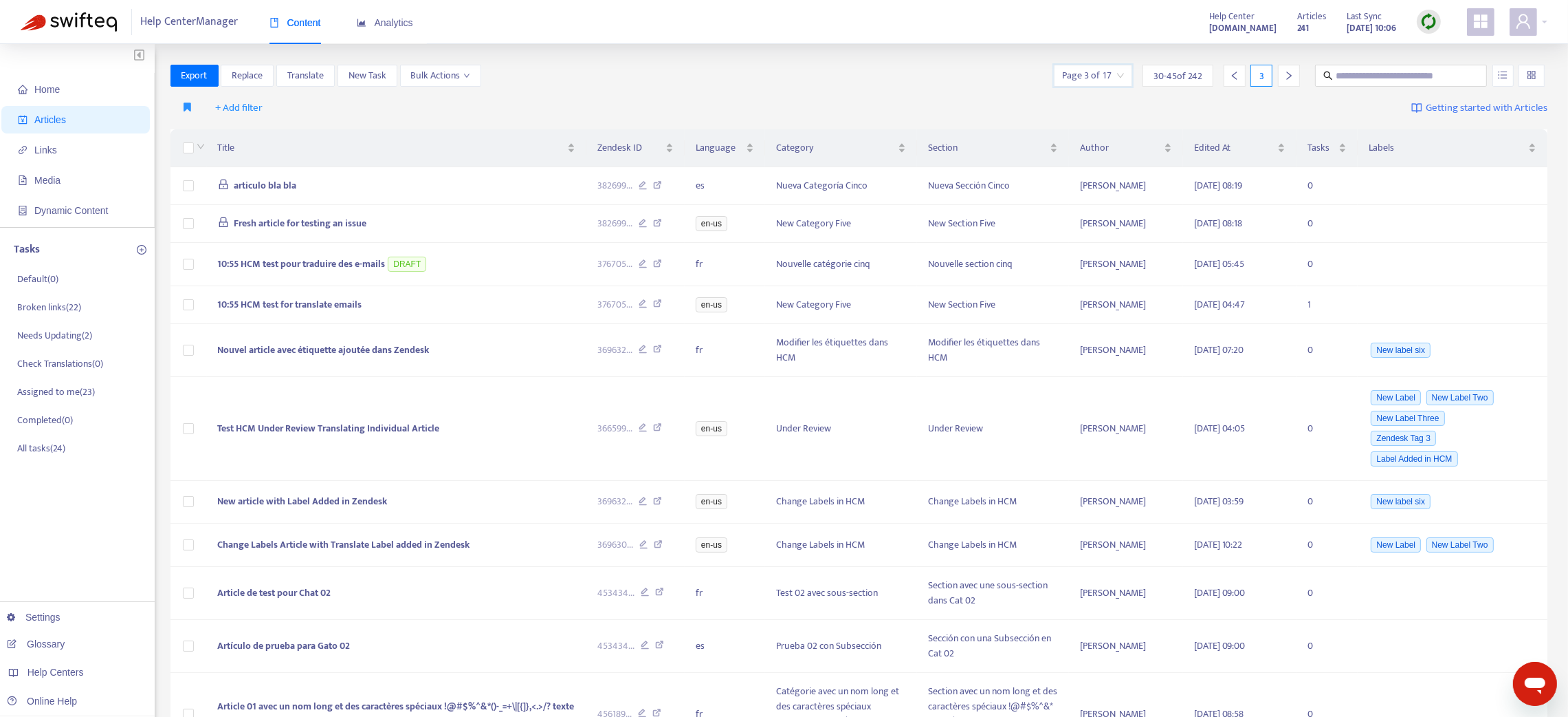
click at [1099, 78] on input "search" at bounding box center [1093, 76] width 62 height 21
click at [1199, 119] on input "text" at bounding box center [1245, 114] width 103 height 22
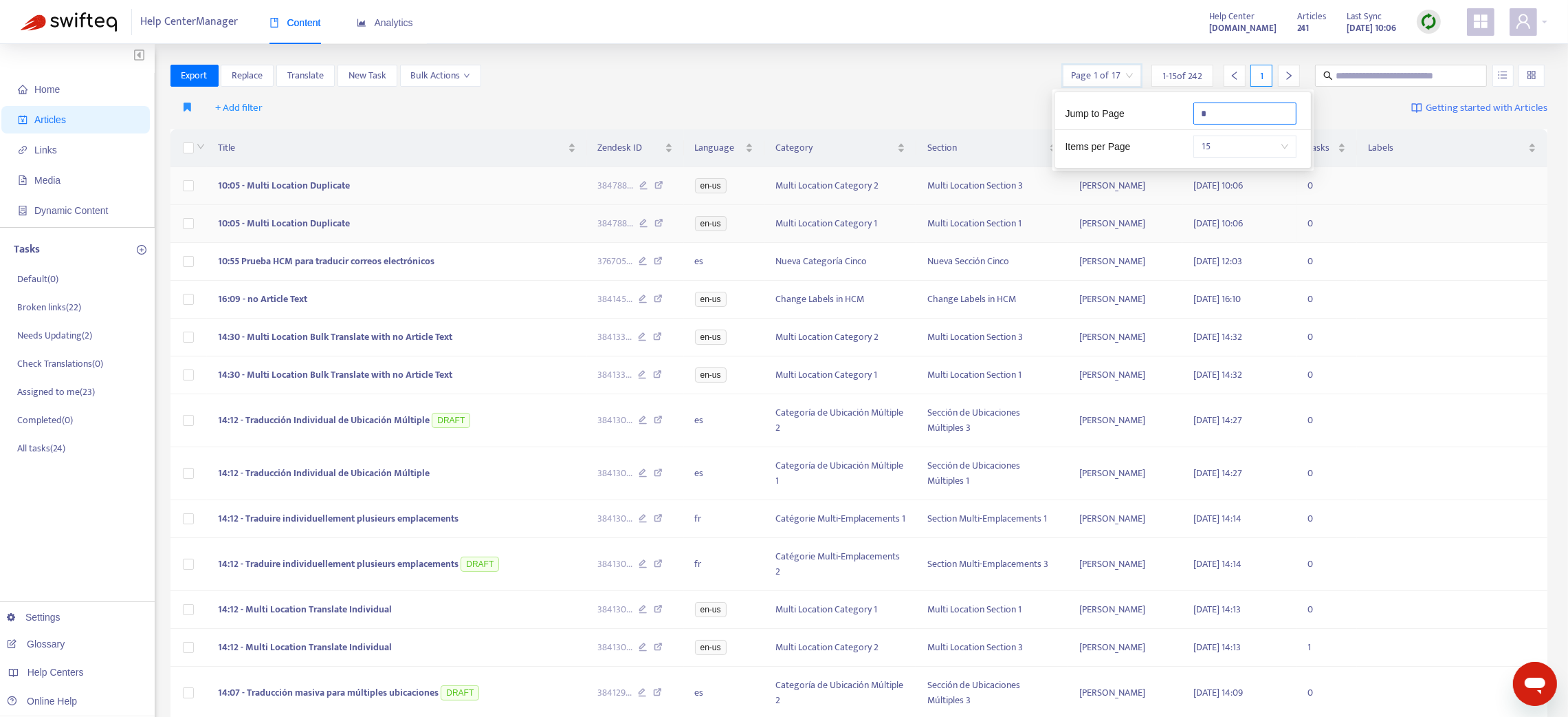
type input "*"
click at [491, 196] on td "10:05 - Multi Location Duplicate" at bounding box center [397, 186] width 380 height 38
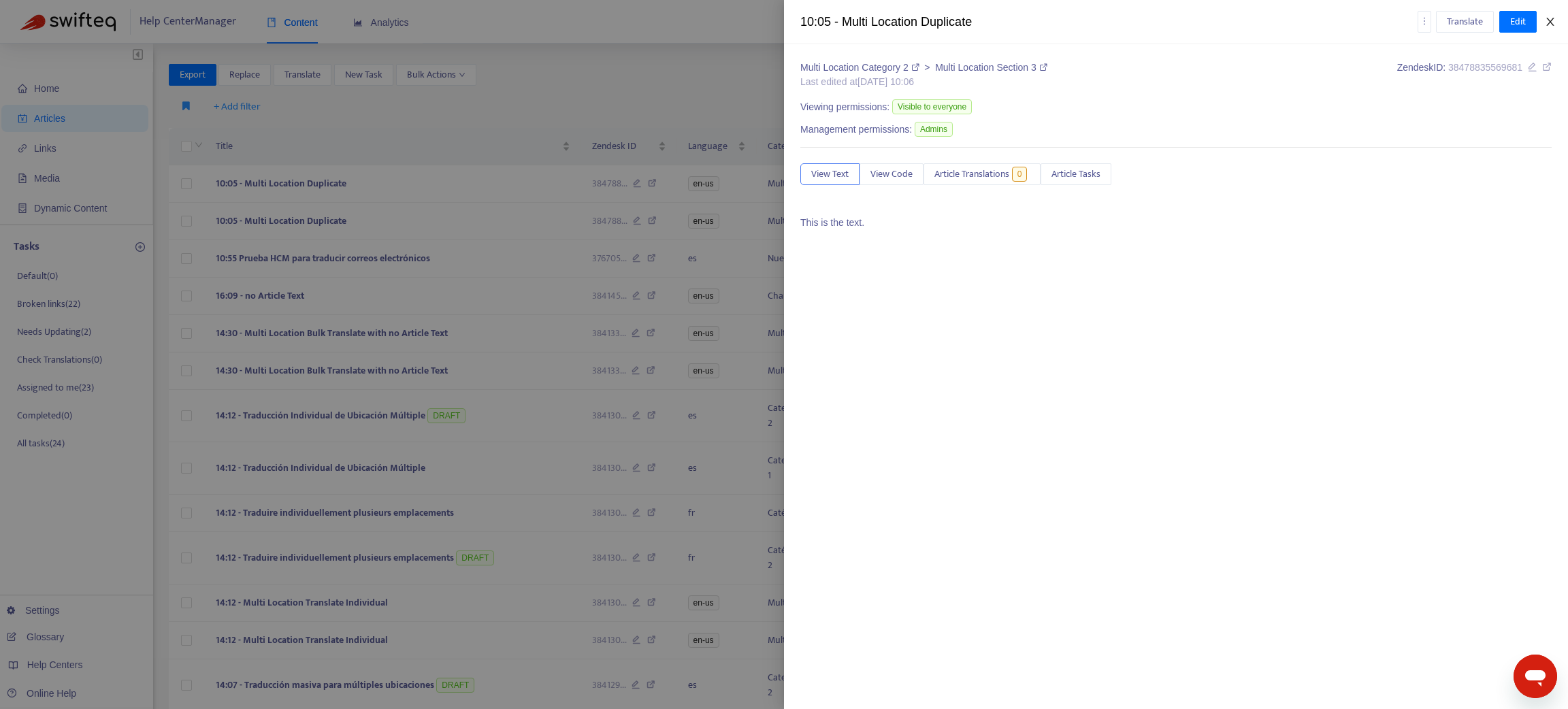
click at [1555, 23] on button "Close" at bounding box center [1550, 22] width 19 height 13
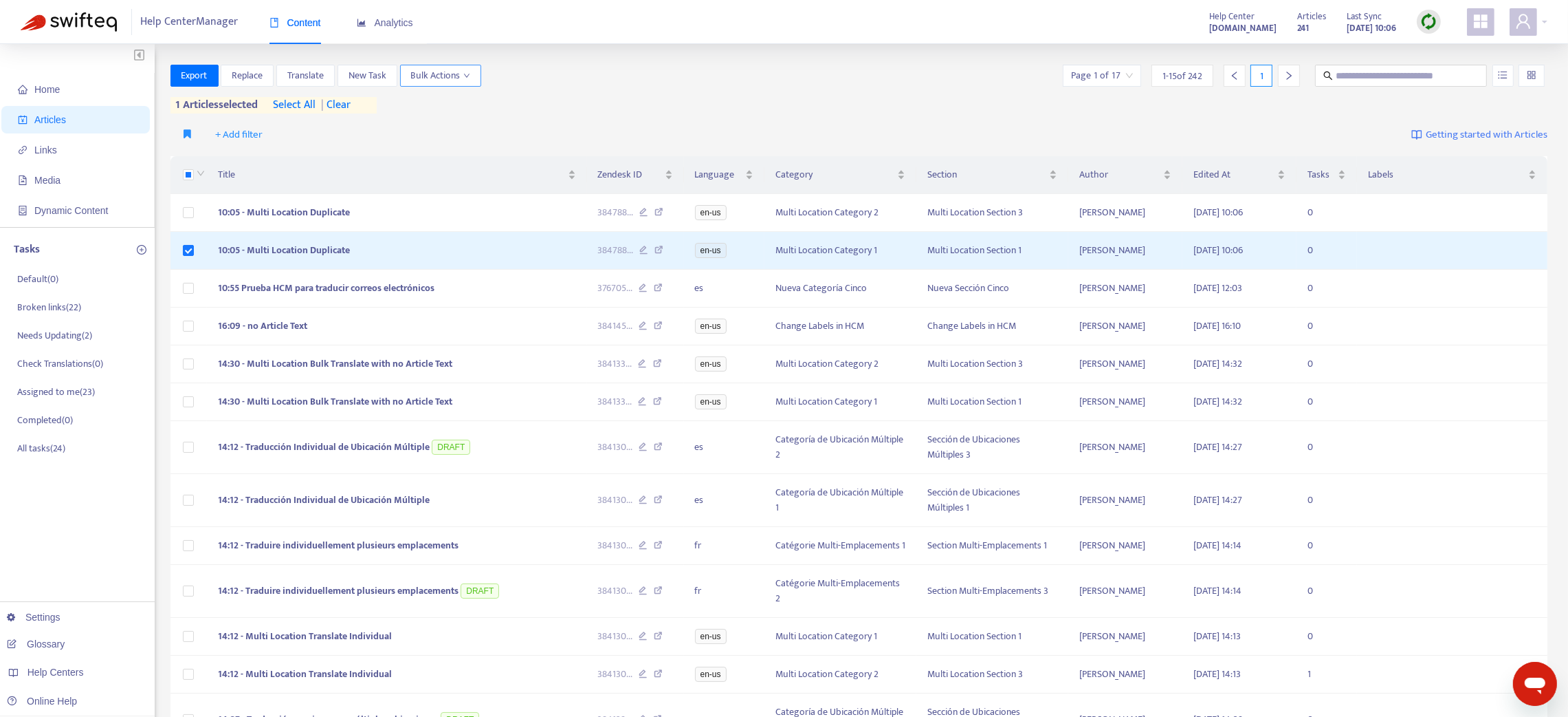
click at [445, 69] on span "Bulk Actions" at bounding box center [440, 76] width 59 height 15
click at [454, 103] on span "Duplicate" at bounding box center [459, 103] width 93 height 15
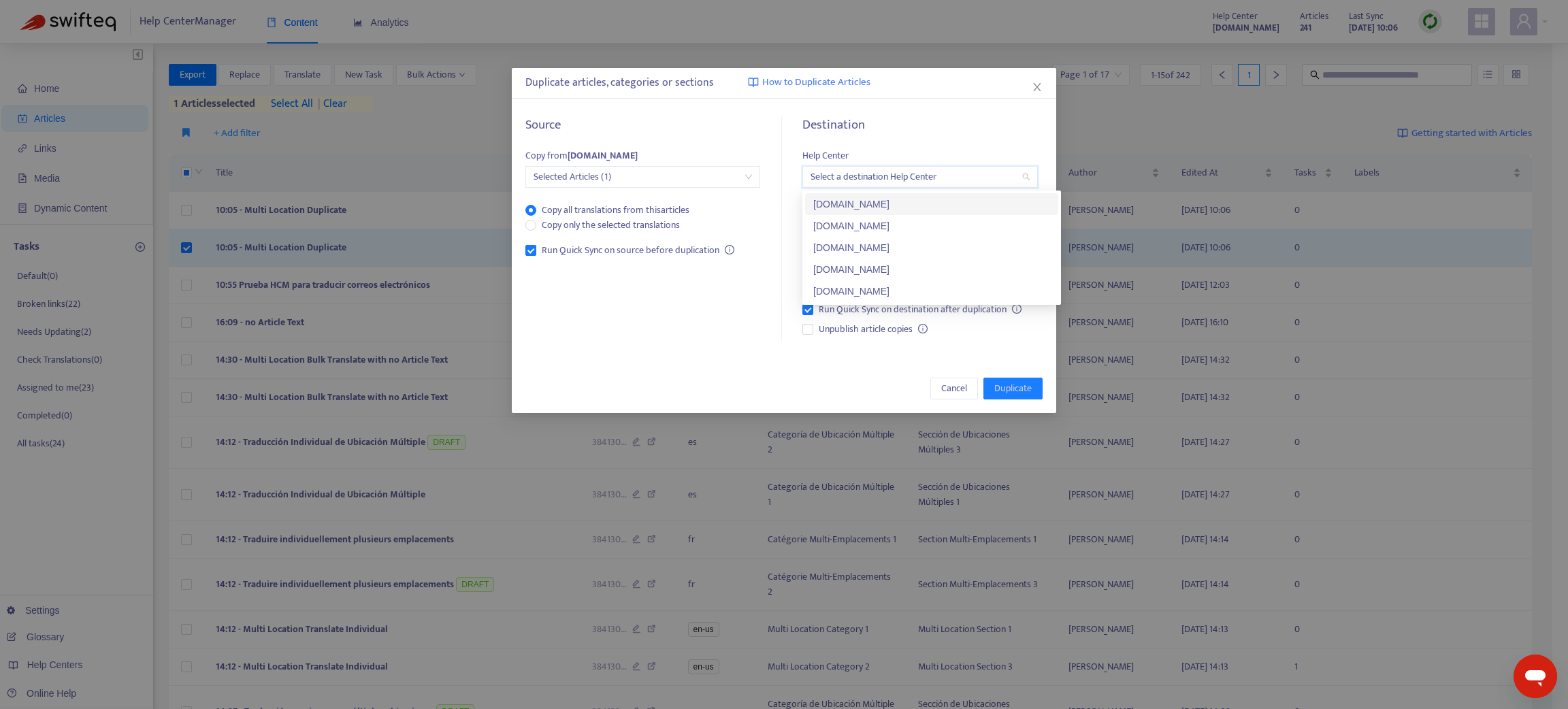
click at [891, 167] on input "search" at bounding box center [919, 177] width 218 height 21
click at [884, 251] on div "swifteq-test-hc.zendesk.com" at bounding box center [931, 248] width 237 height 15
click at [863, 227] on input "search" at bounding box center [919, 229] width 218 height 21
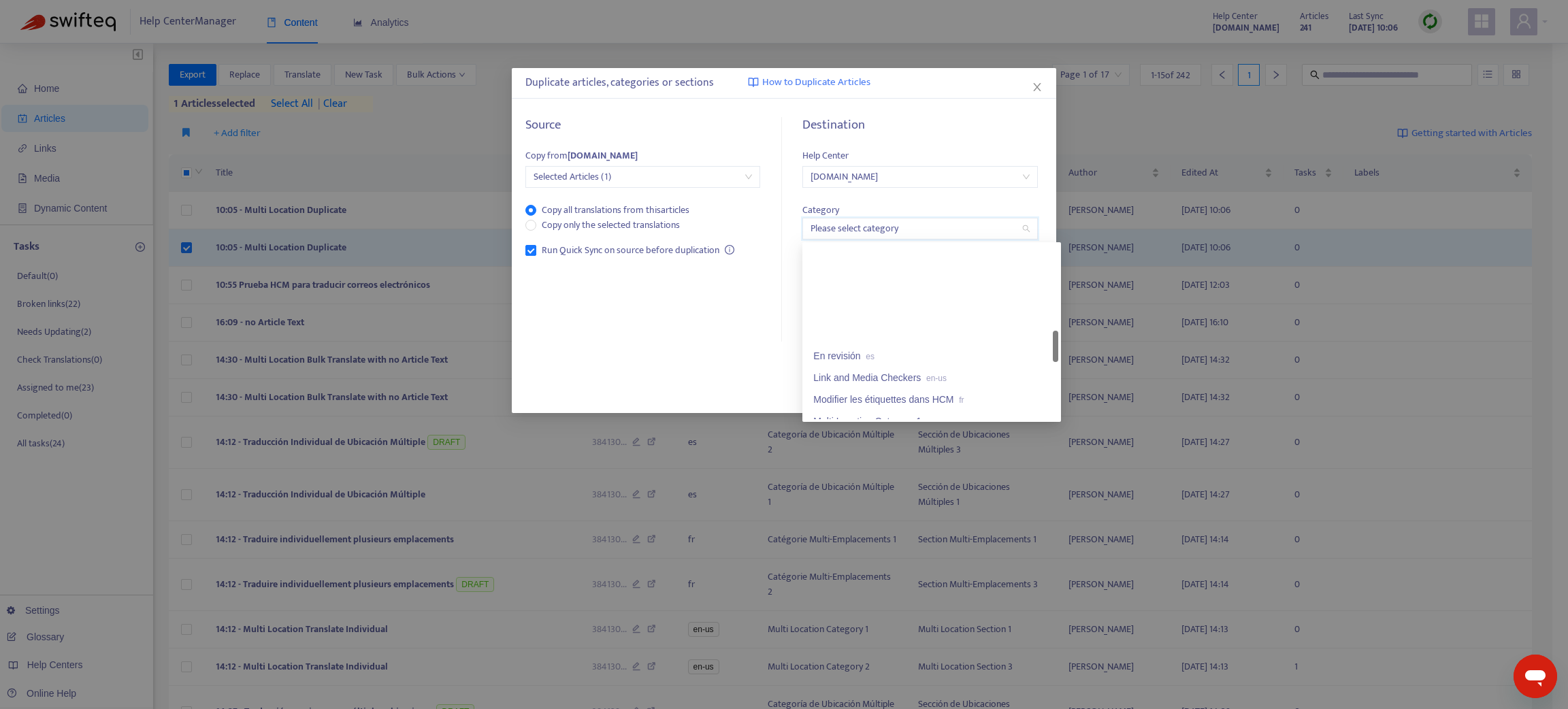
scroll to position [612, 0]
click at [865, 320] on div "Multi Location Category 1 en-us" at bounding box center [931, 319] width 237 height 15
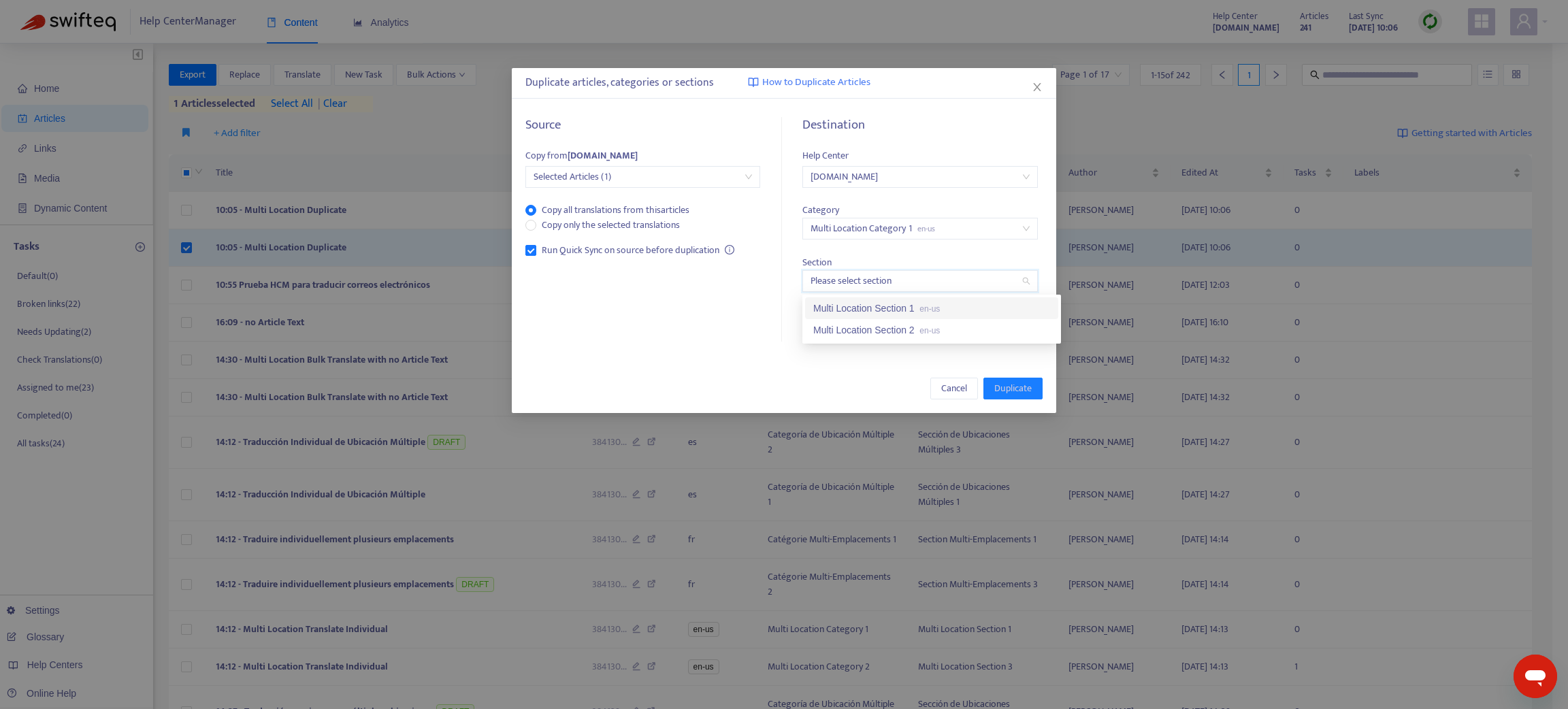
click at [851, 280] on input "search" at bounding box center [919, 281] width 218 height 21
click at [861, 329] on div "Multi Location Section 2 en-us" at bounding box center [931, 330] width 237 height 15
click at [997, 384] on span "Duplicate" at bounding box center [1013, 389] width 37 height 15
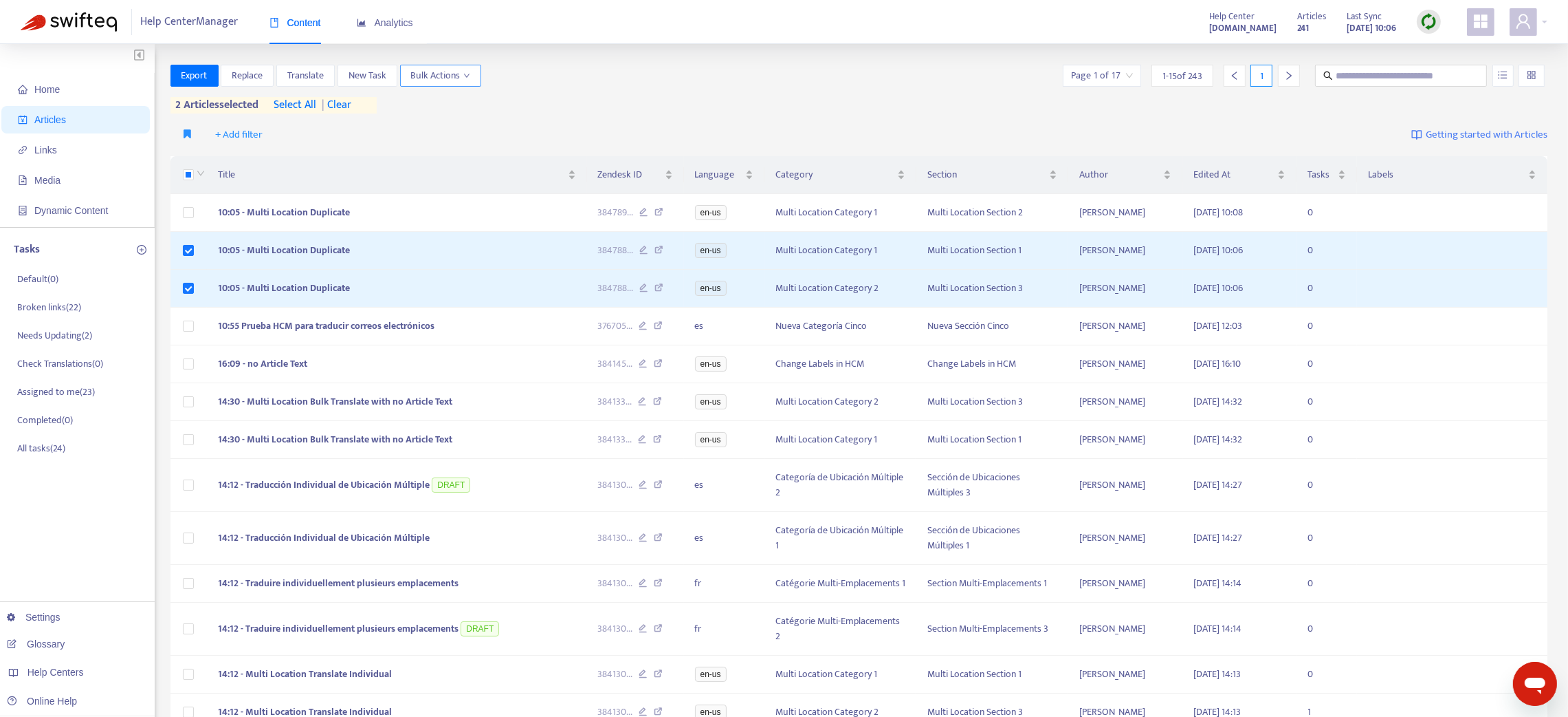
click at [442, 68] on span "Bulk Actions" at bounding box center [440, 76] width 59 height 15
click at [476, 98] on span "Duplicate" at bounding box center [459, 103] width 93 height 15
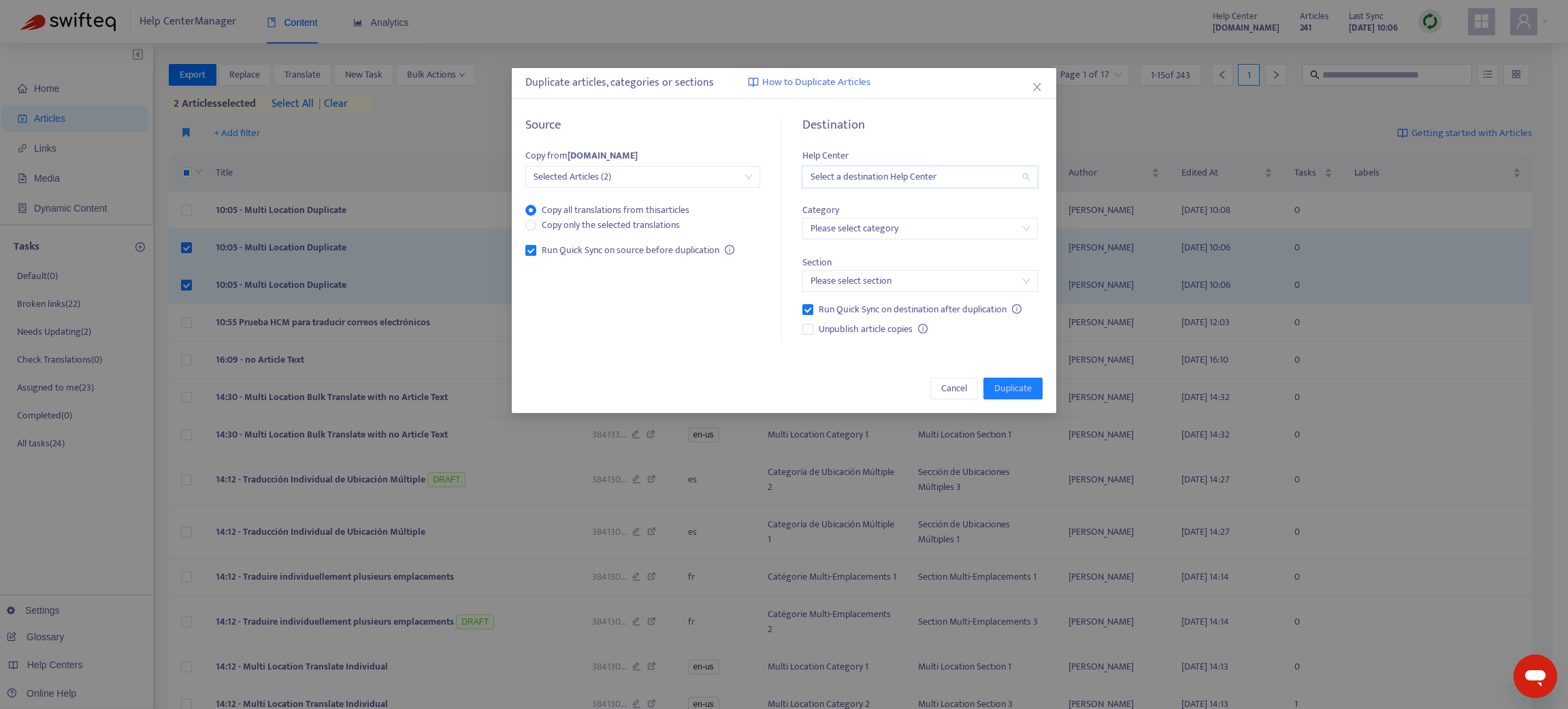
click at [834, 175] on input "search" at bounding box center [919, 177] width 218 height 21
click at [845, 243] on div "swifteq-test-hc.zendesk.com" at bounding box center [931, 248] width 237 height 15
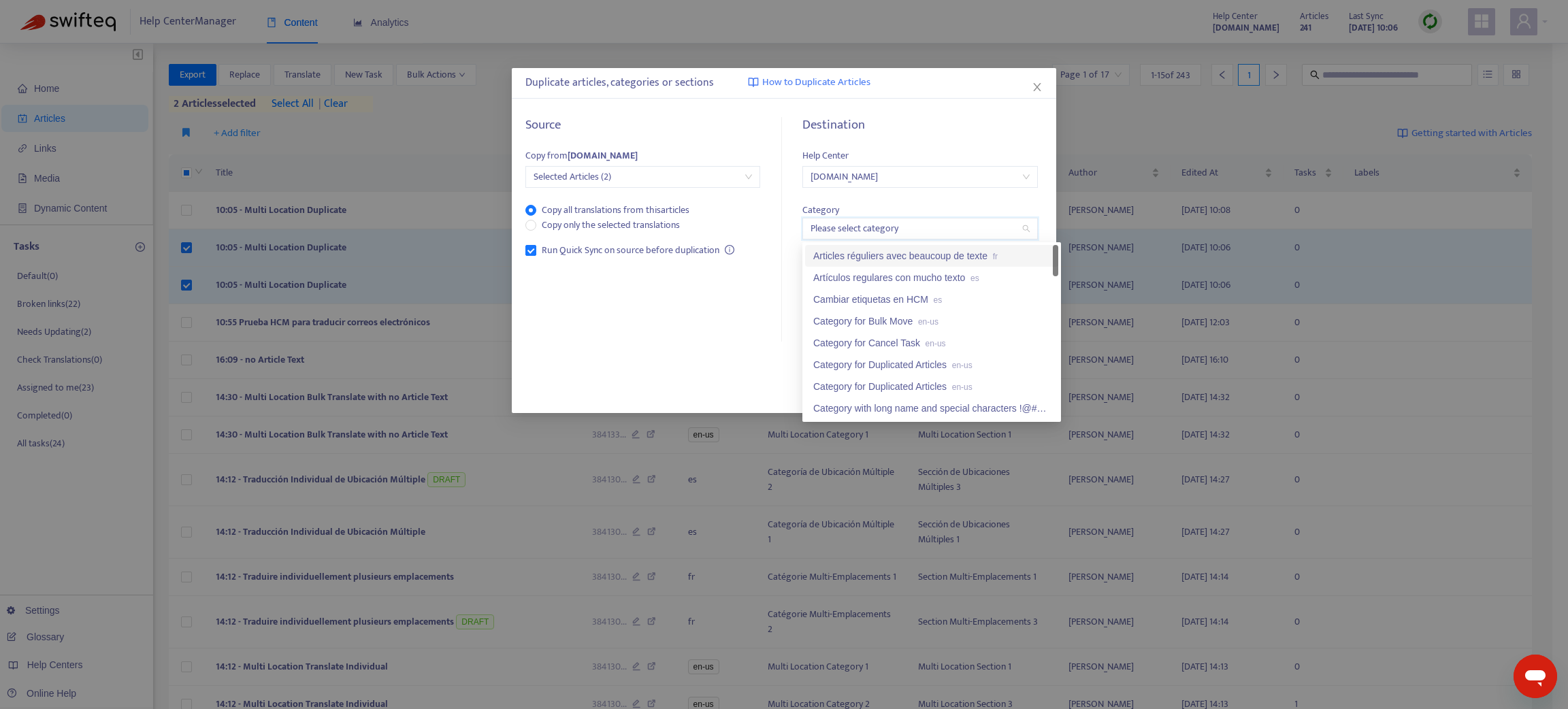
click at [843, 235] on input "search" at bounding box center [919, 229] width 218 height 21
click at [897, 344] on div "Multi Location Category 2 en-us" at bounding box center [931, 341] width 237 height 15
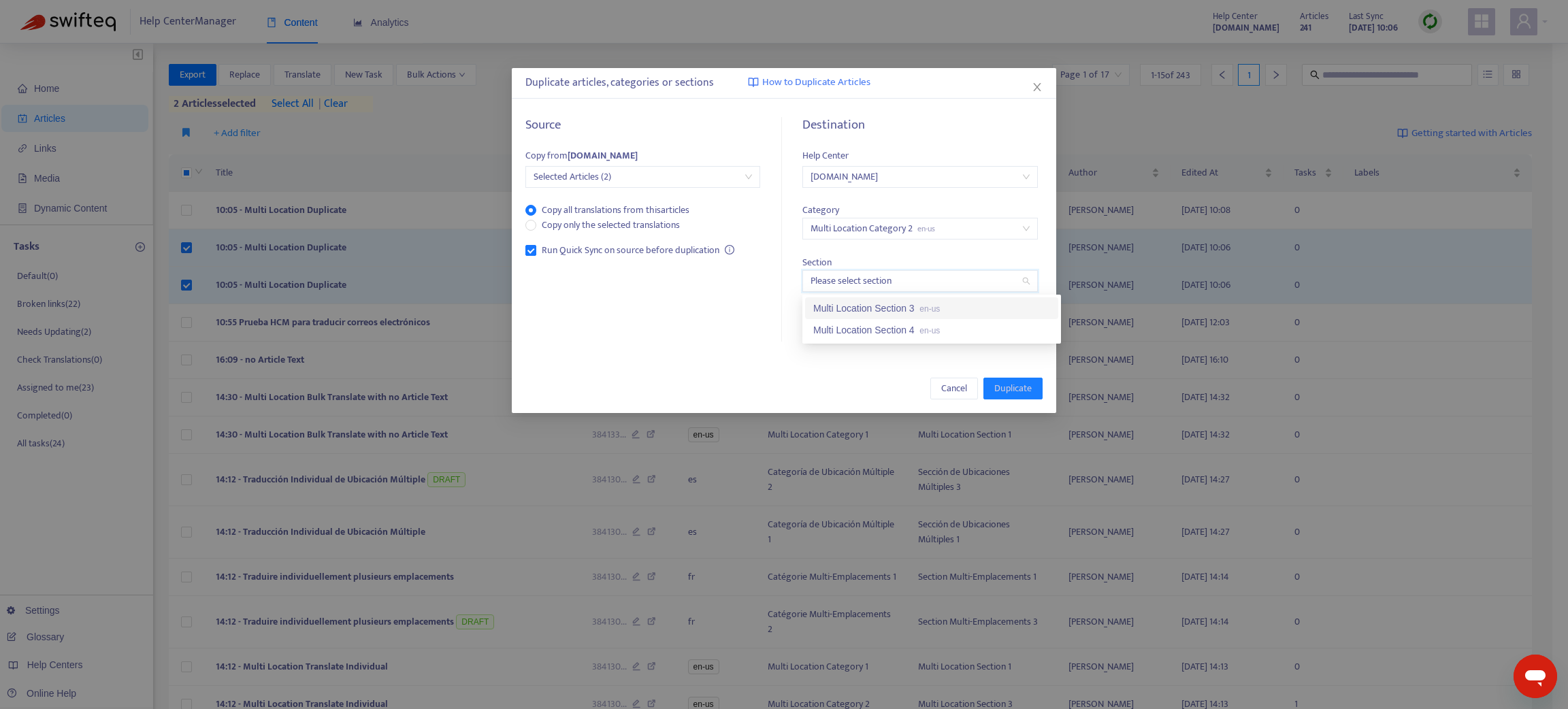
click at [871, 286] on input "search" at bounding box center [919, 281] width 218 height 21
click at [888, 324] on div "Multi Location Section 4 en-us" at bounding box center [931, 330] width 237 height 15
click at [1023, 391] on span "Duplicate" at bounding box center [1013, 389] width 37 height 15
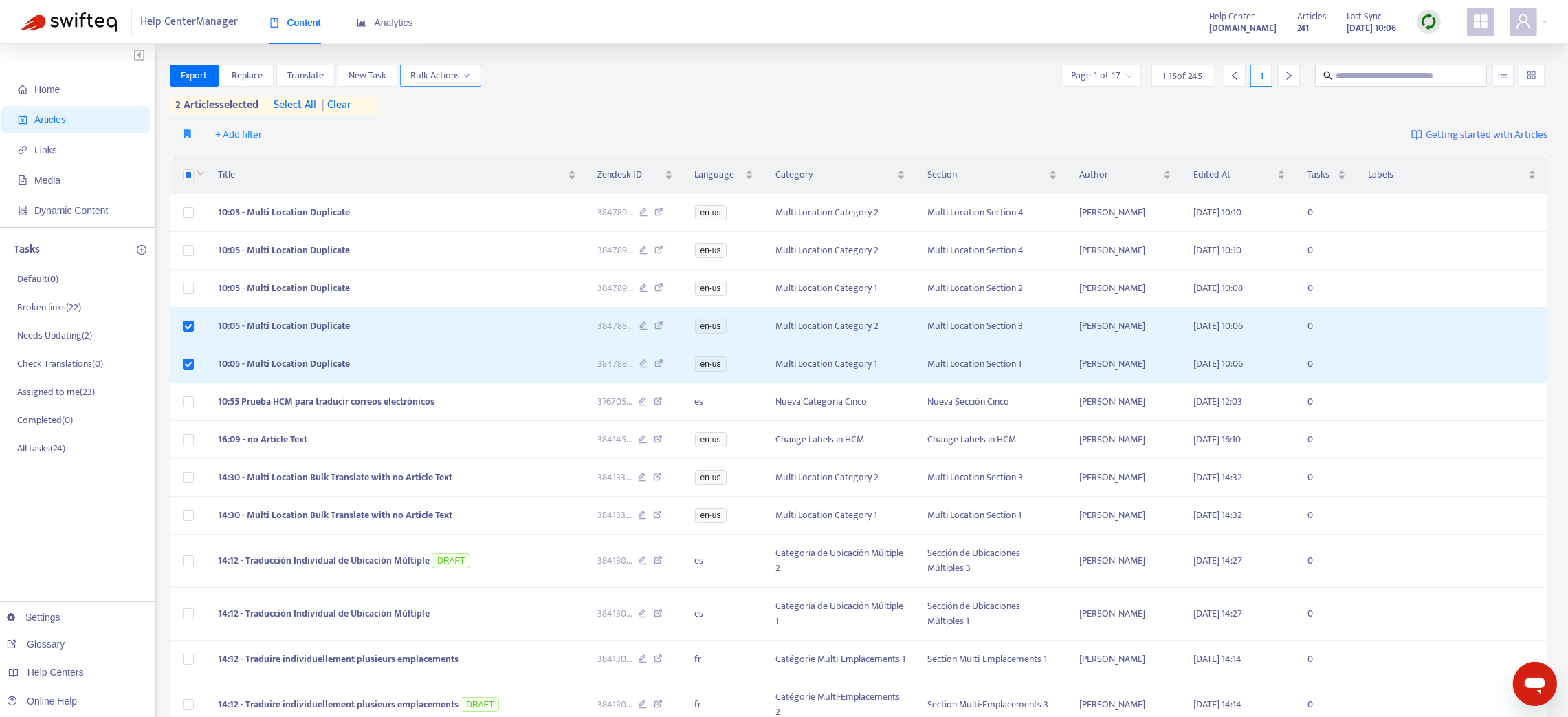
click at [463, 84] on button "Bulk Actions" at bounding box center [440, 76] width 81 height 22
click at [1420, 27] on img at bounding box center [1428, 22] width 17 height 17
click at [1446, 45] on link "Quick Sync" at bounding box center [1457, 50] width 59 height 16
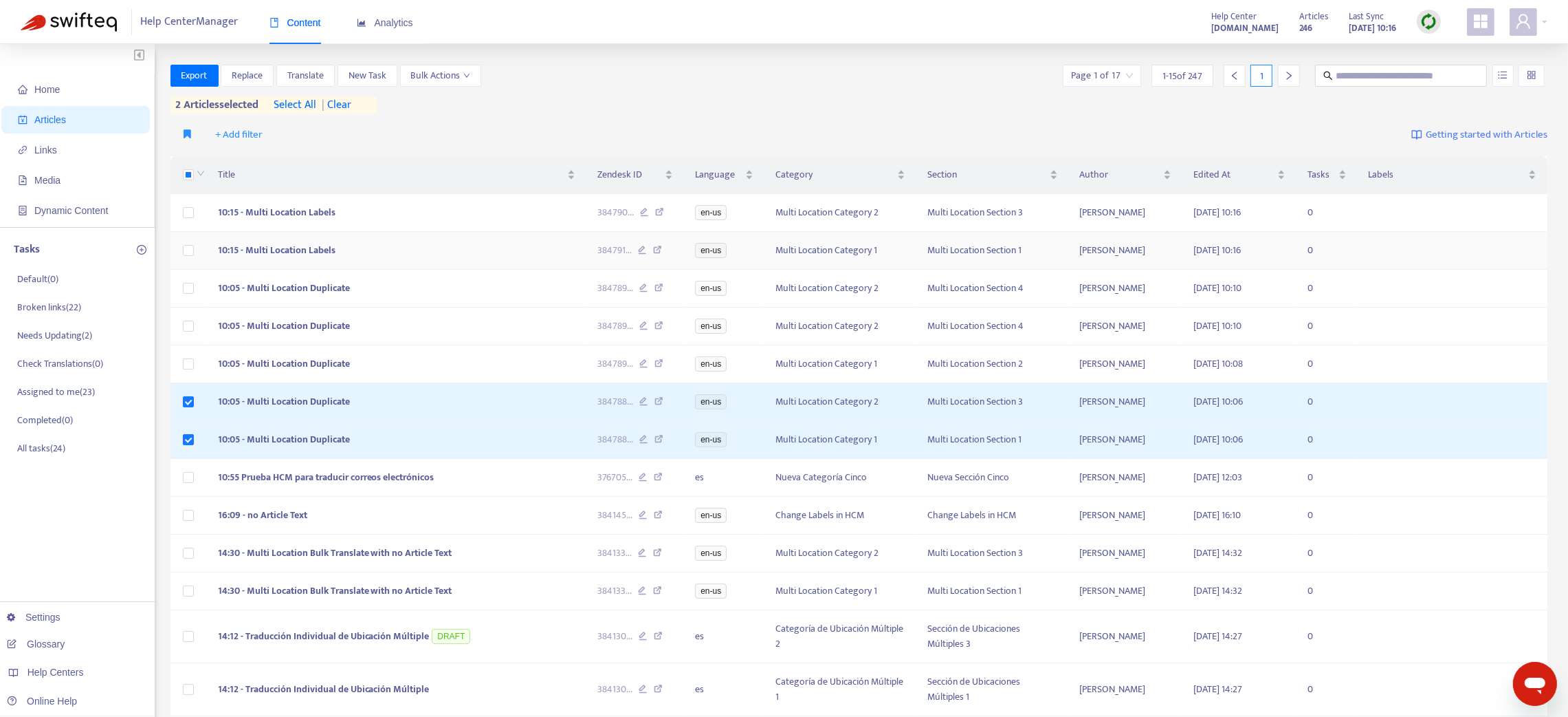
click at [379, 247] on td "10:15 - Multi Location Labels" at bounding box center [397, 251] width 380 height 38
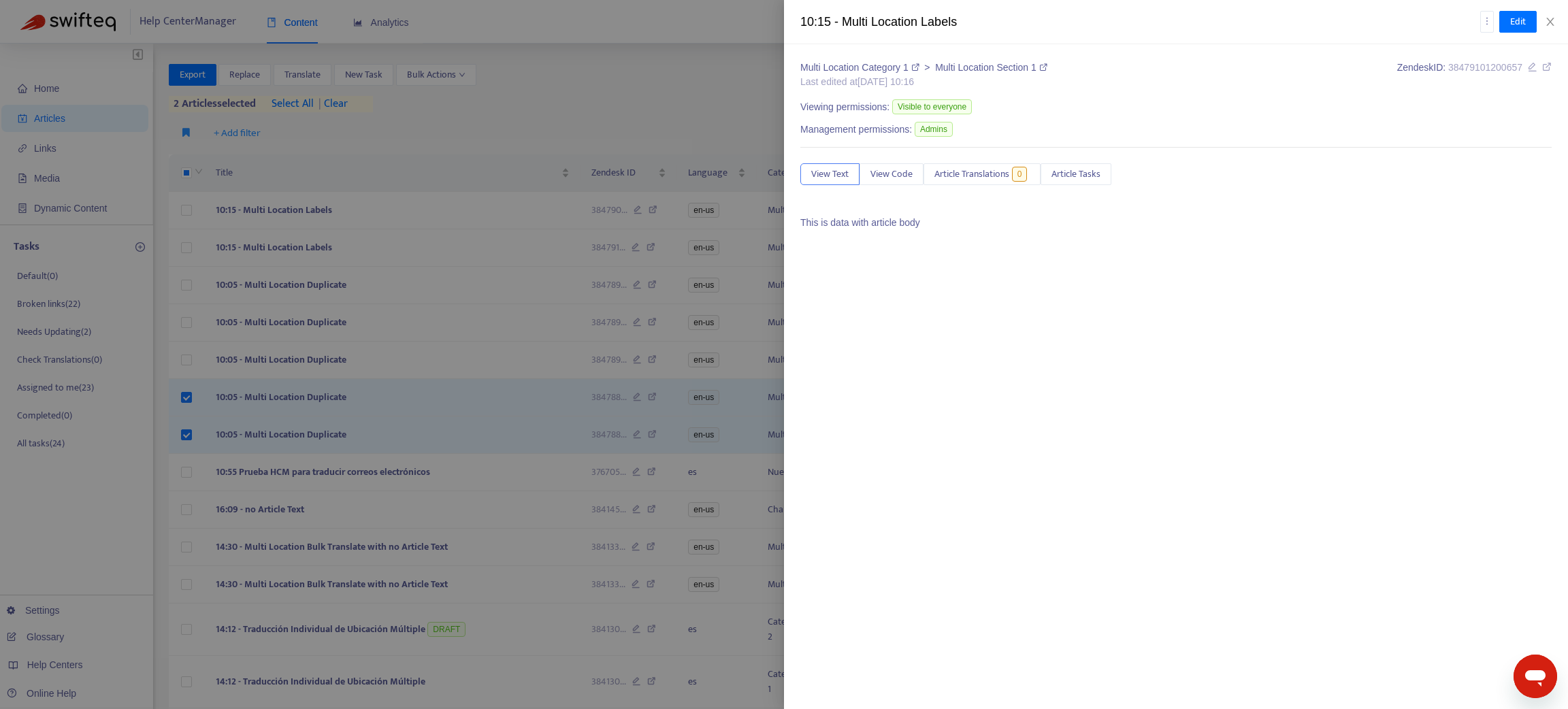
click at [187, 245] on div at bounding box center [784, 354] width 1568 height 709
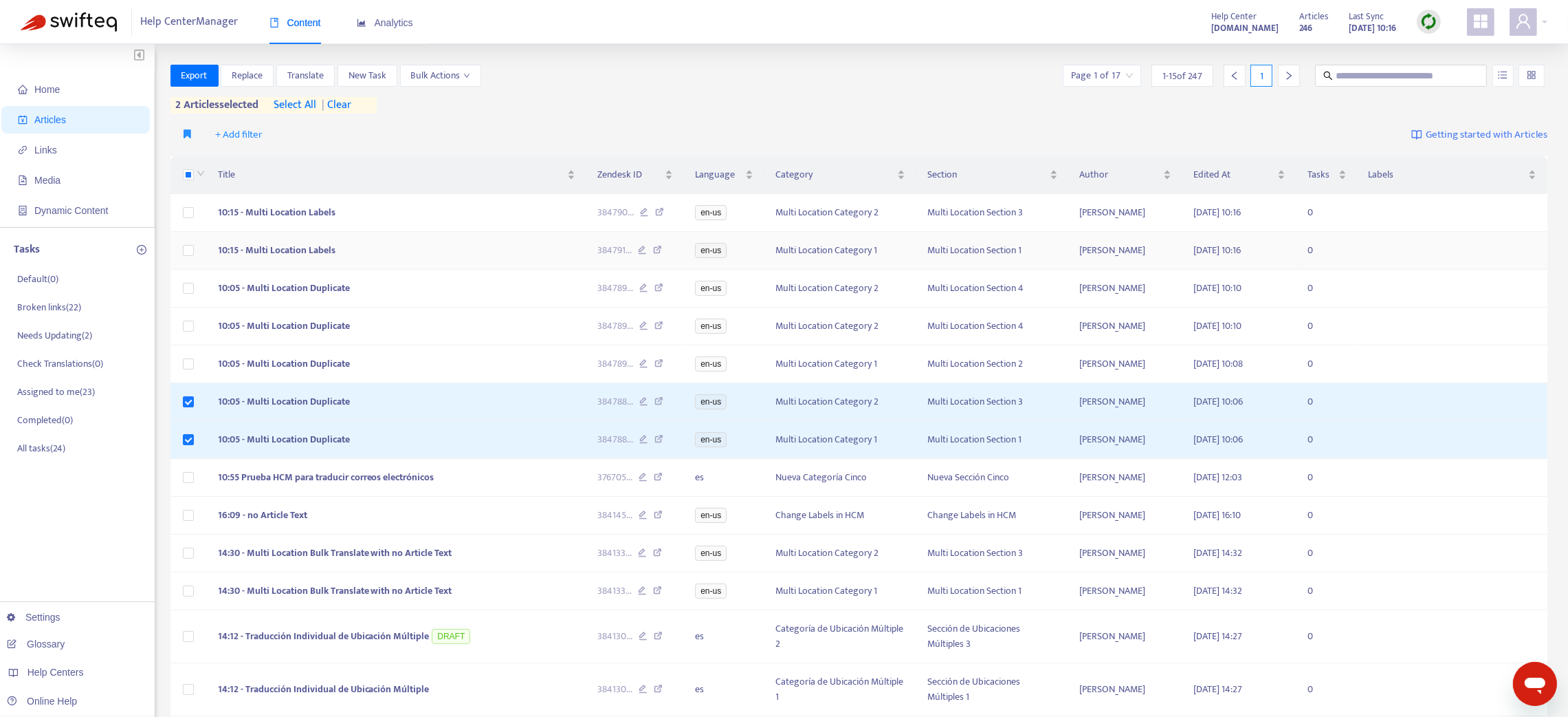
click at [195, 249] on td at bounding box center [188, 251] width 36 height 38
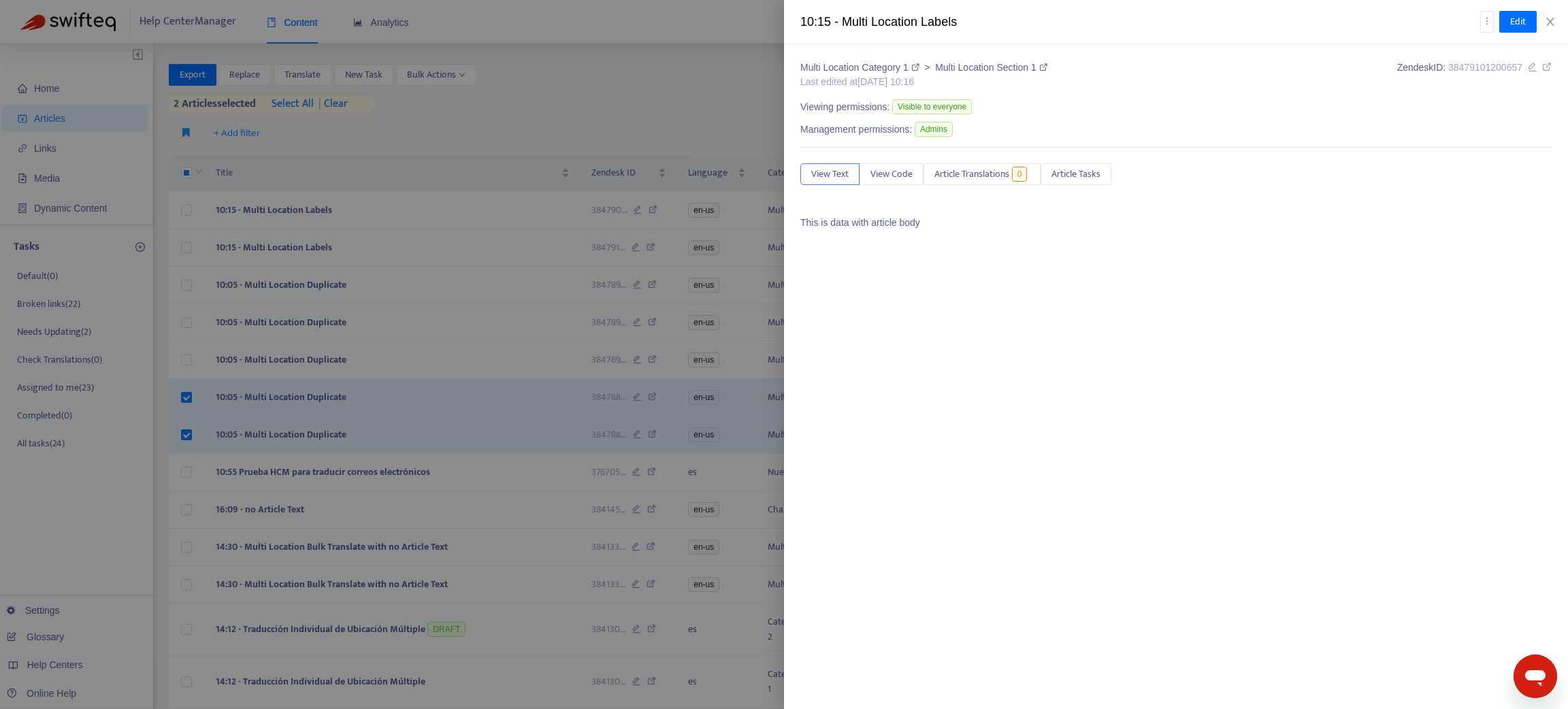
click at [187, 249] on div at bounding box center [784, 354] width 1568 height 709
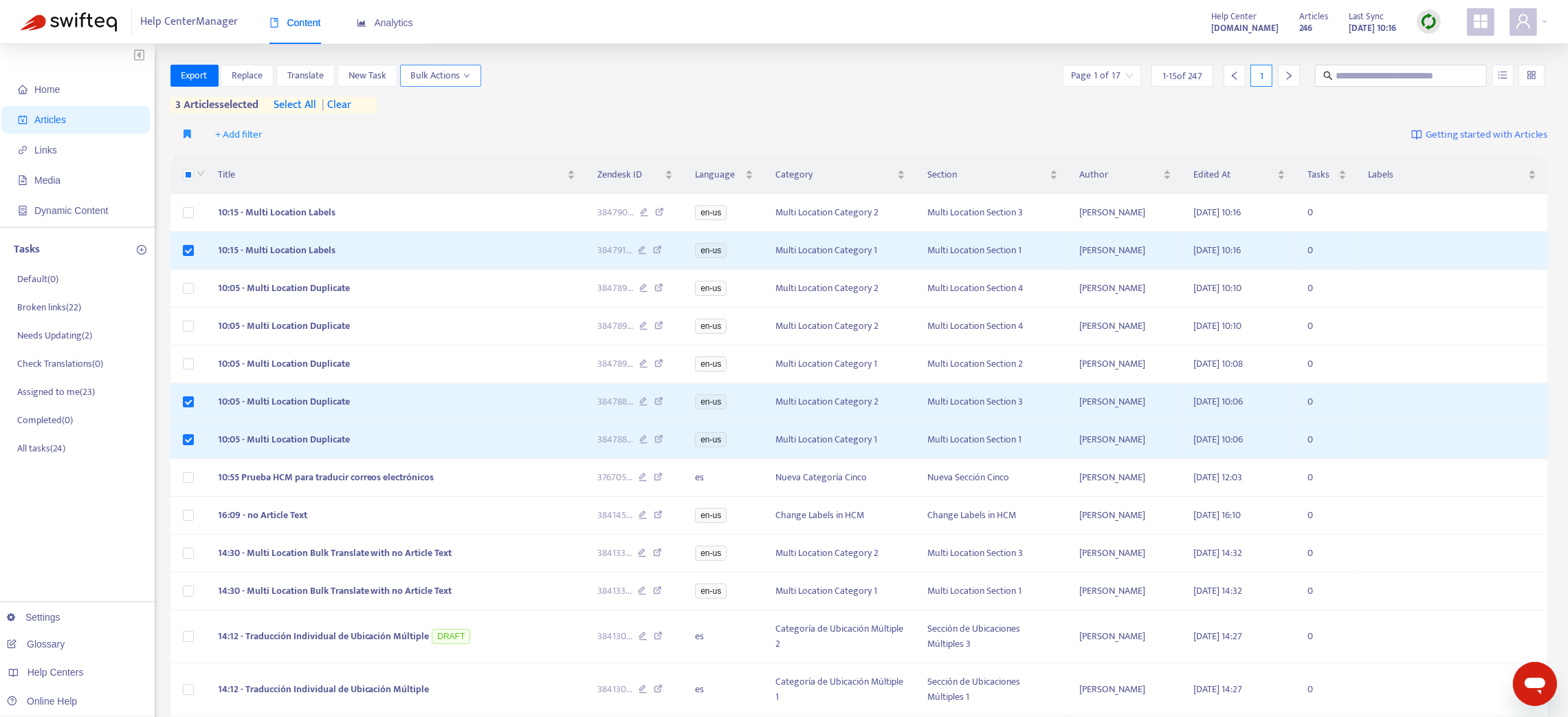
click at [456, 71] on span "Bulk Actions" at bounding box center [440, 76] width 59 height 15
click at [445, 125] on span "Change Labels" at bounding box center [442, 124] width 59 height 16
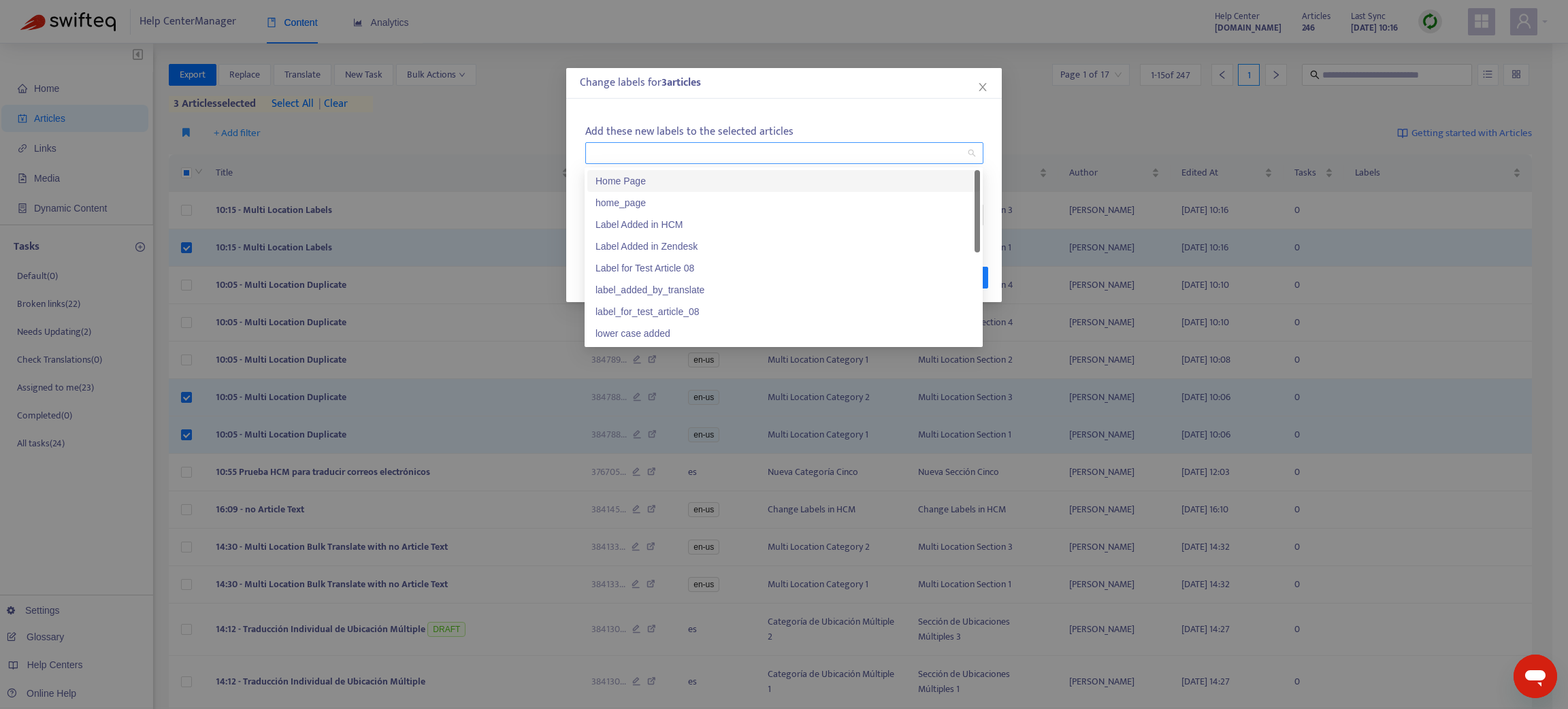
click at [708, 148] on div at bounding box center [777, 153] width 378 height 17
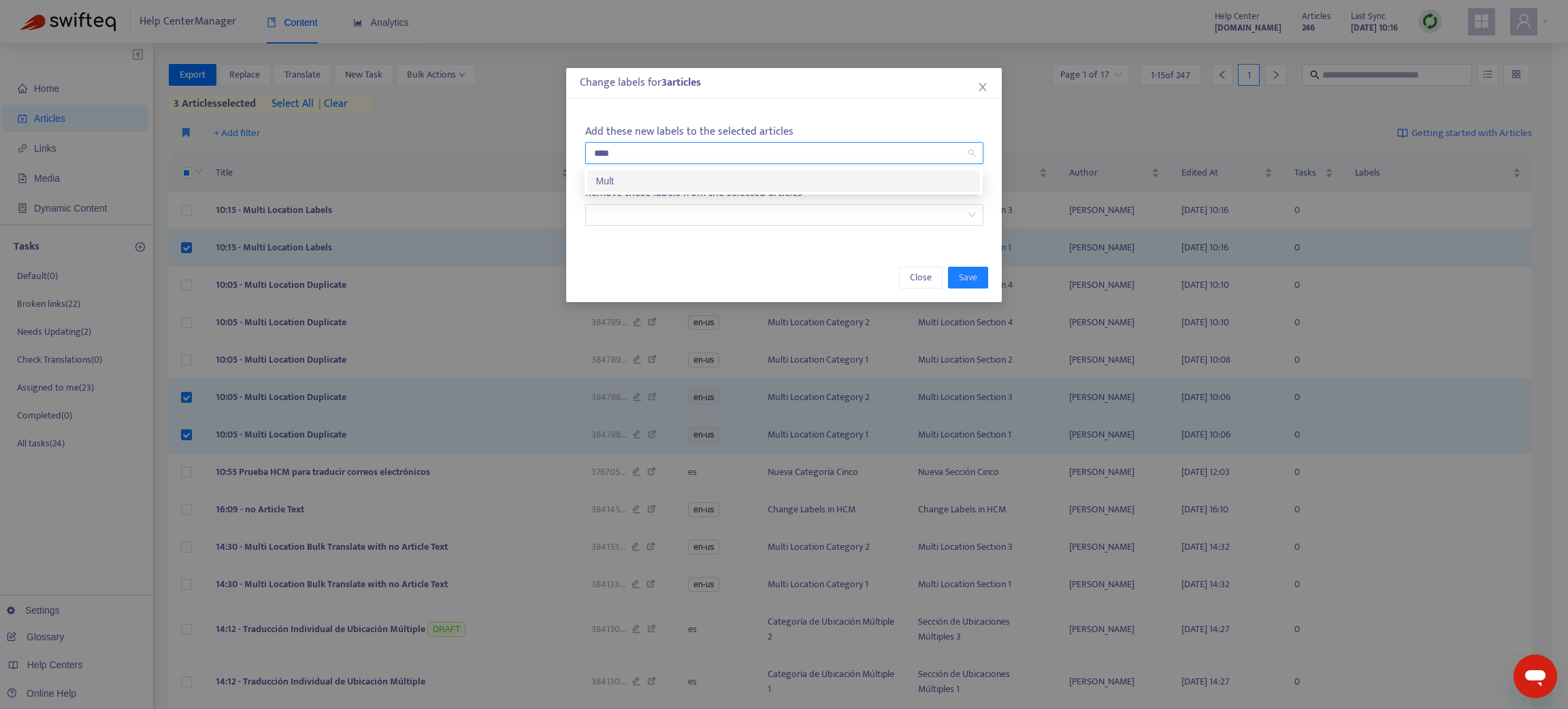
type input "*****"
click at [706, 173] on div "Multi" at bounding box center [783, 181] width 376 height 15
click at [838, 105] on div "Add these new labels to the selected articles Multi Remove these labels from th…" at bounding box center [784, 175] width 436 height 141
click at [975, 277] on span "Save" at bounding box center [968, 278] width 19 height 15
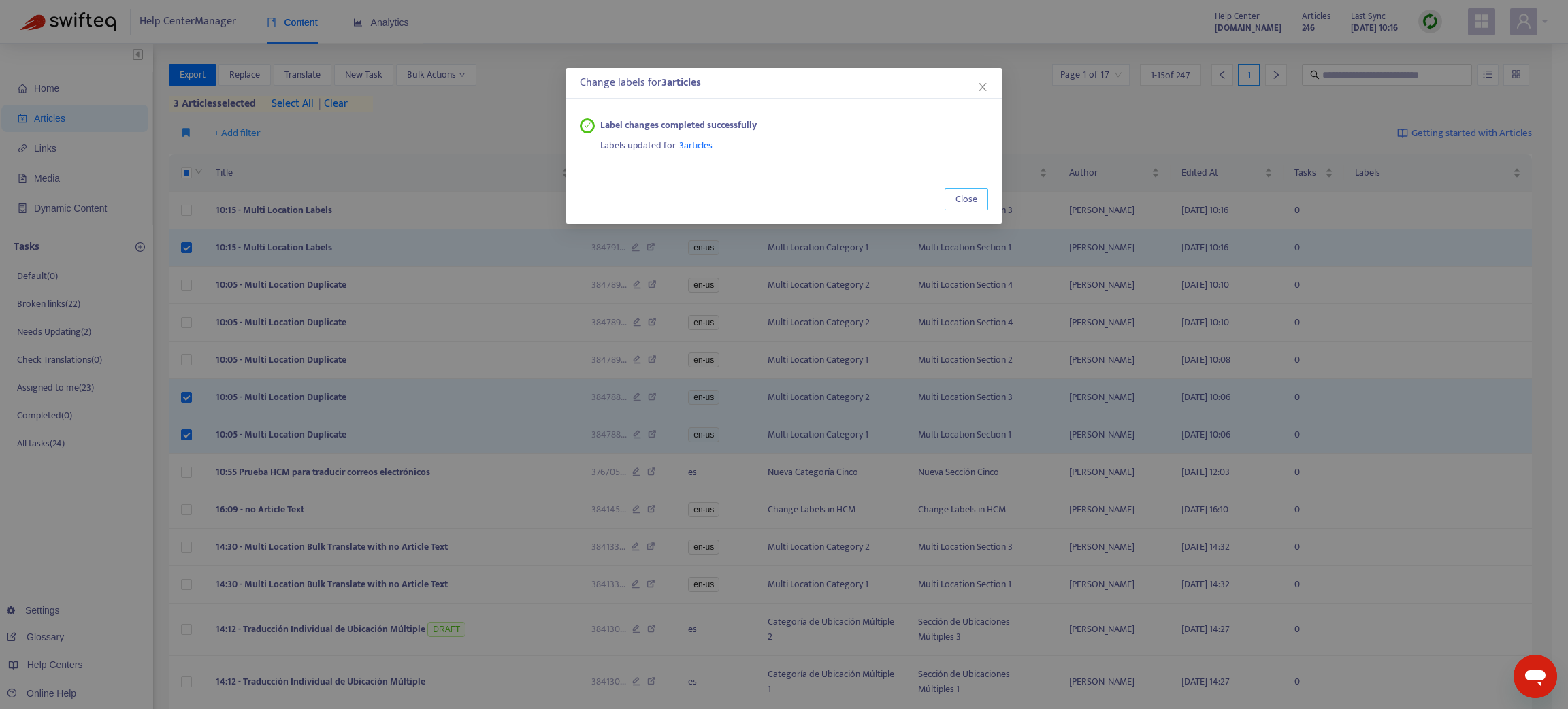
click at [950, 191] on button "Close" at bounding box center [966, 200] width 44 height 22
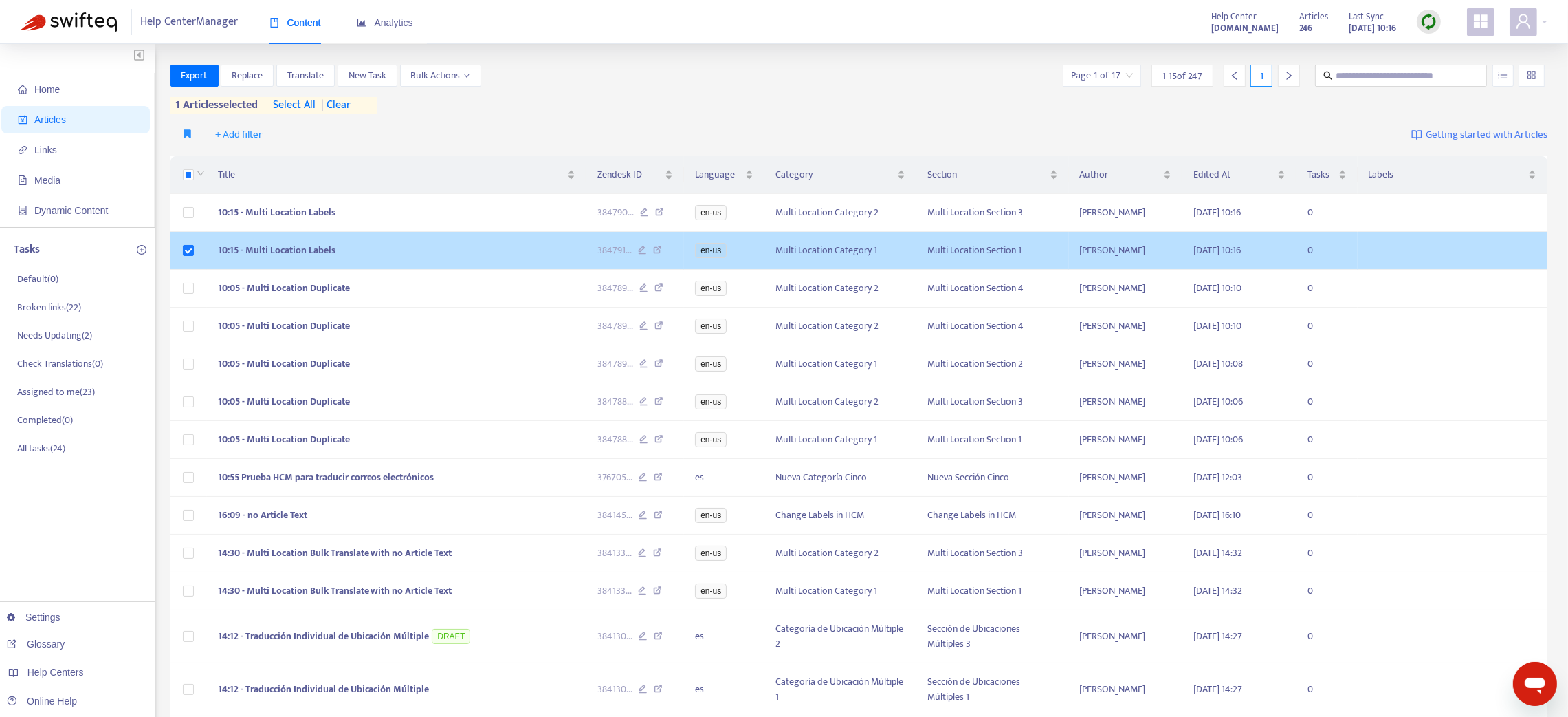
click at [301, 255] on span "10:15 - Multi Location Labels" at bounding box center [276, 250] width 117 height 16
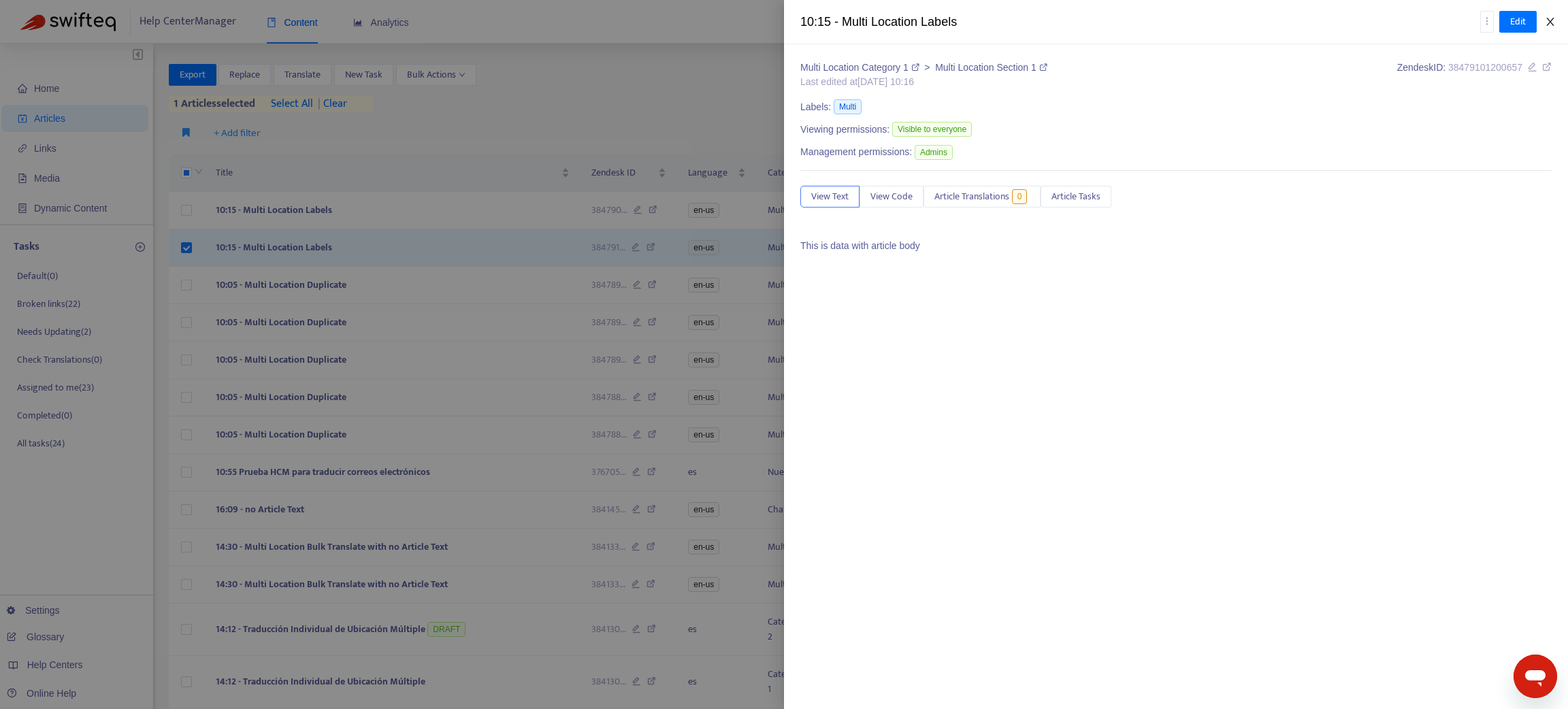
click at [1549, 19] on icon "close" at bounding box center [1550, 22] width 11 height 11
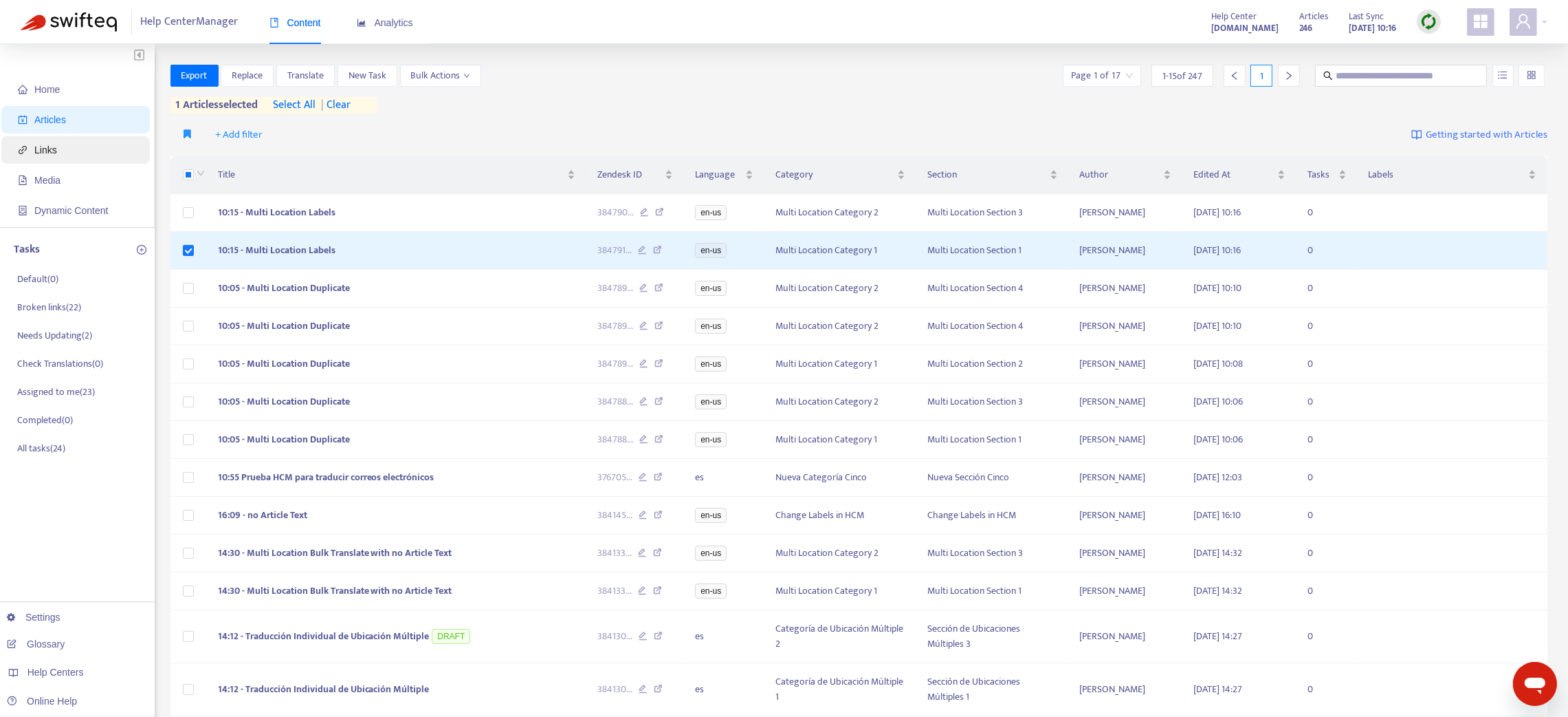
click at [143, 150] on li "Links" at bounding box center [75, 149] width 149 height 27
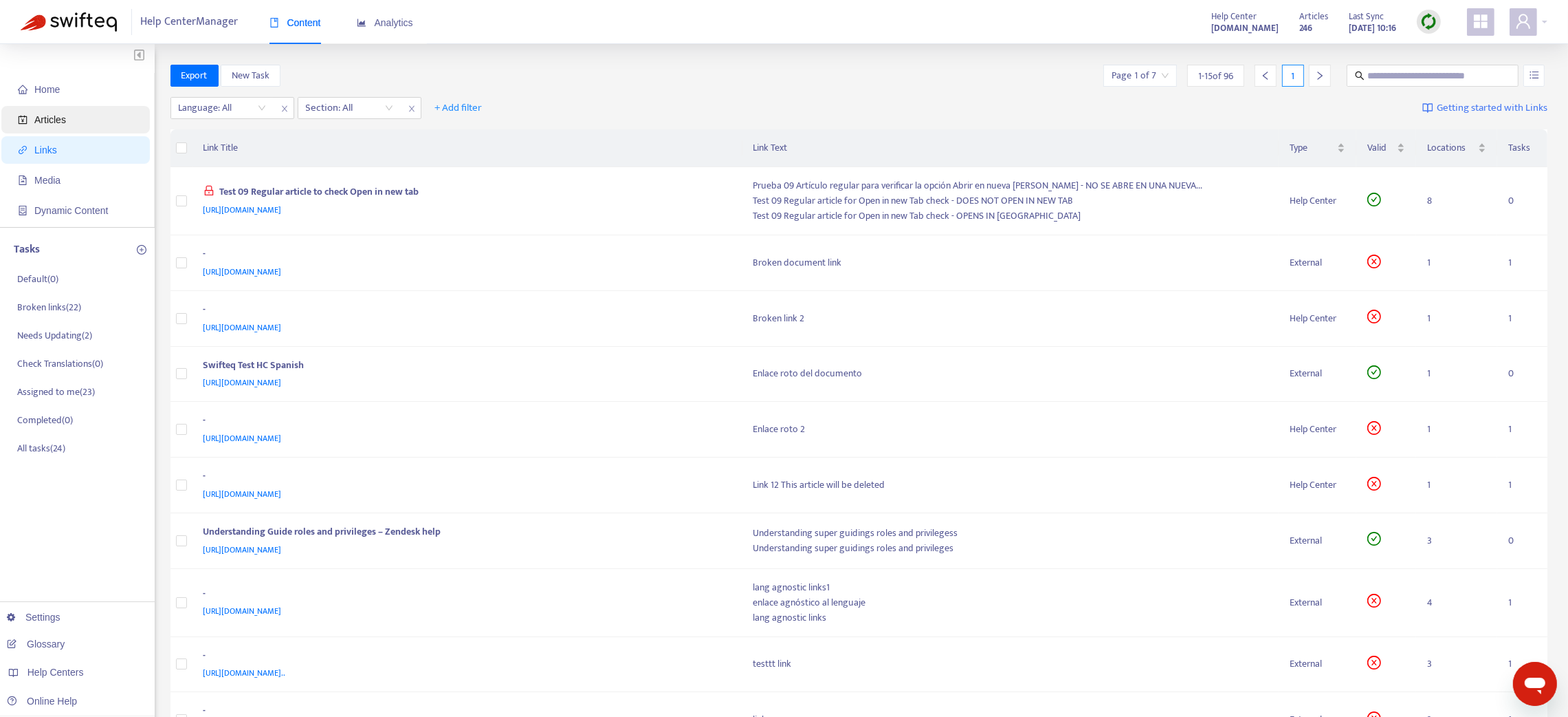
click at [121, 116] on span "Articles" at bounding box center [78, 119] width 121 height 27
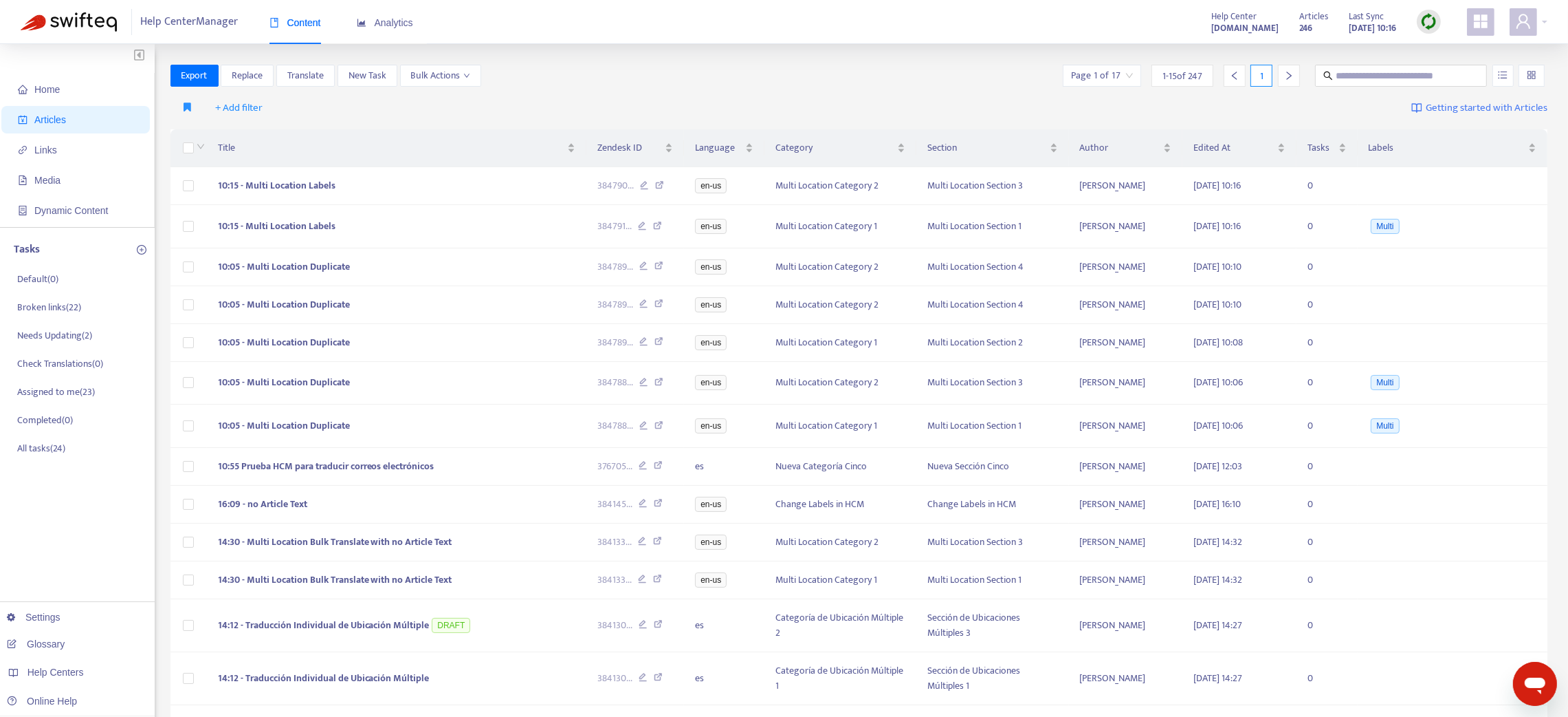
click at [1431, 21] on img at bounding box center [1428, 22] width 17 height 17
click at [1454, 52] on link "Quick Sync" at bounding box center [1457, 50] width 59 height 16
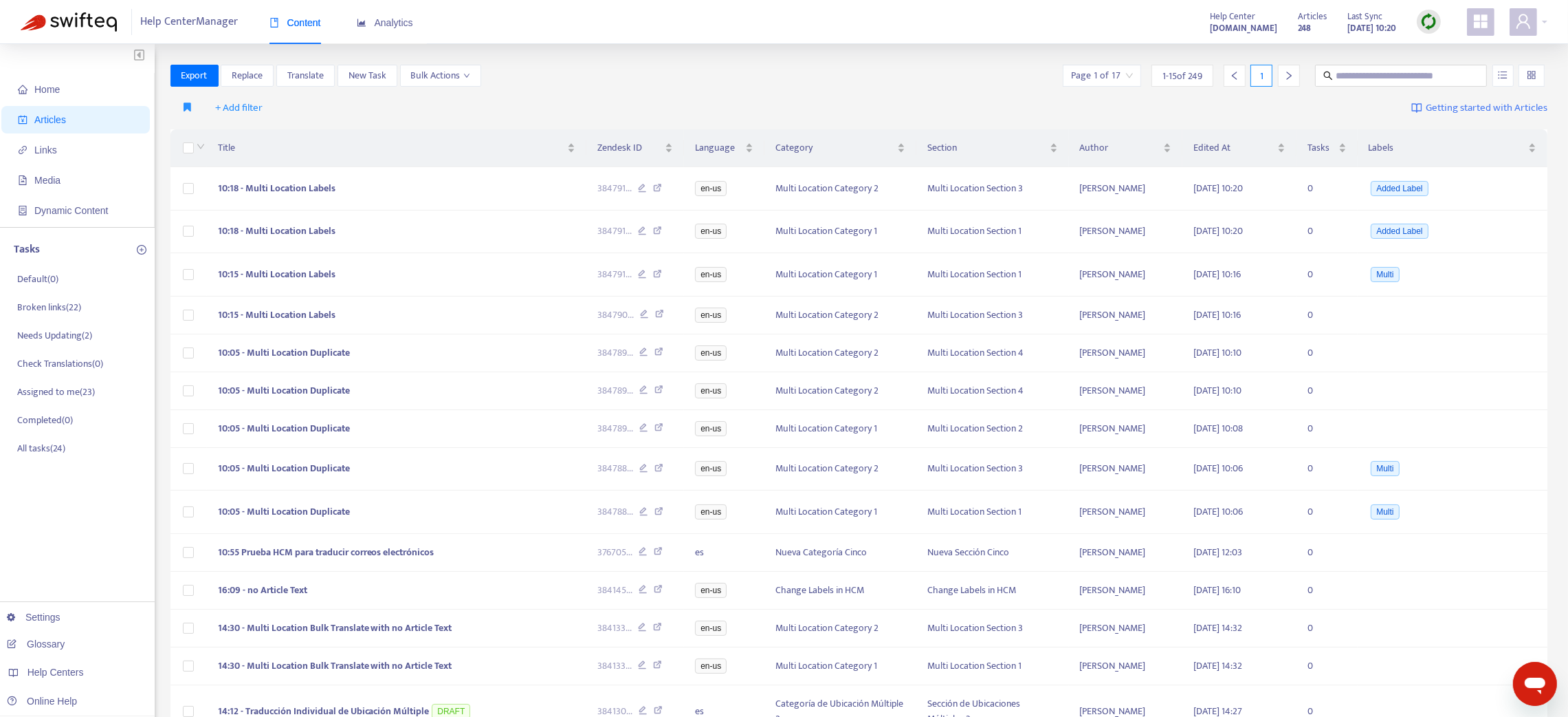
click at [1424, 31] on div at bounding box center [1428, 22] width 24 height 24
click at [1450, 45] on link "Quick Sync" at bounding box center [1457, 50] width 59 height 16
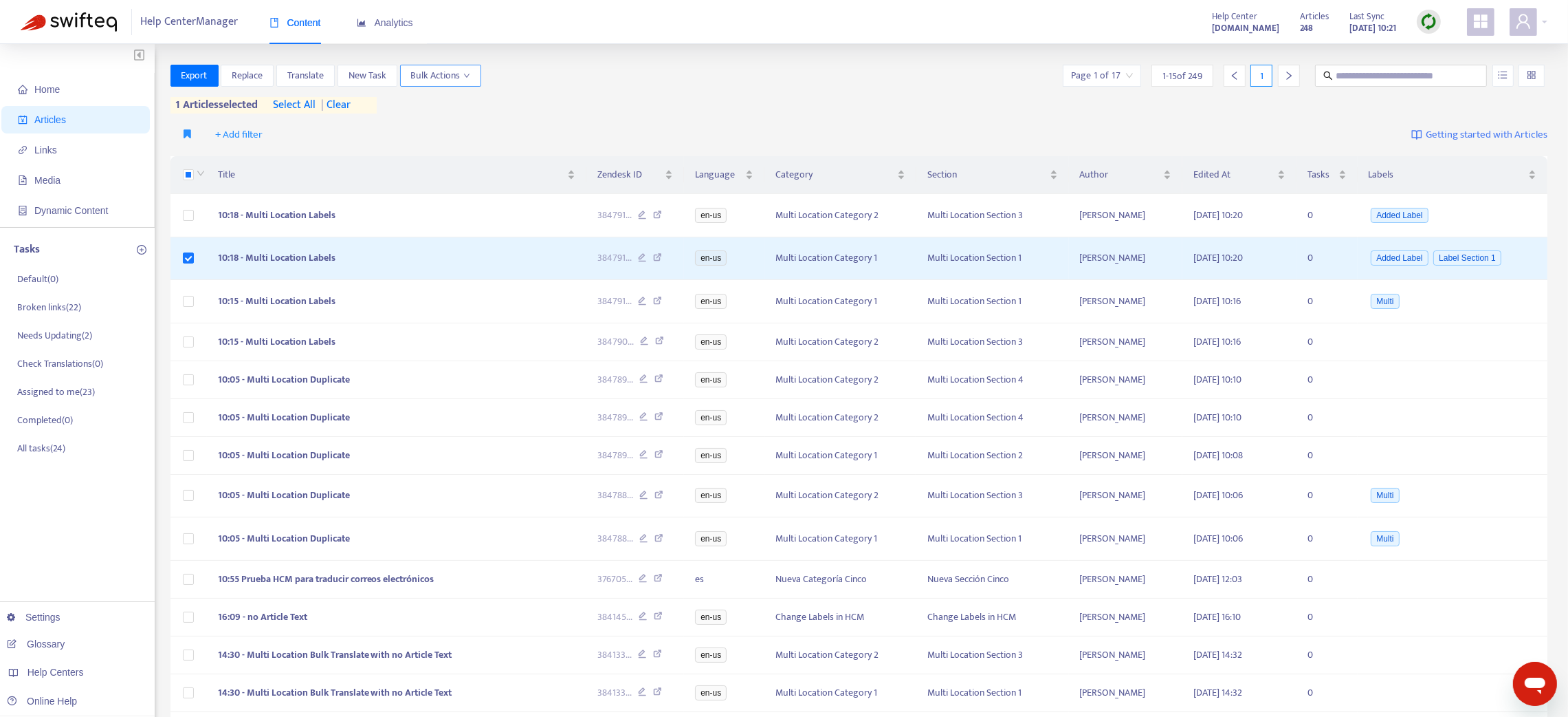
click at [435, 78] on span "Bulk Actions" at bounding box center [440, 76] width 59 height 15
click at [450, 128] on span "Change Labels" at bounding box center [442, 124] width 59 height 16
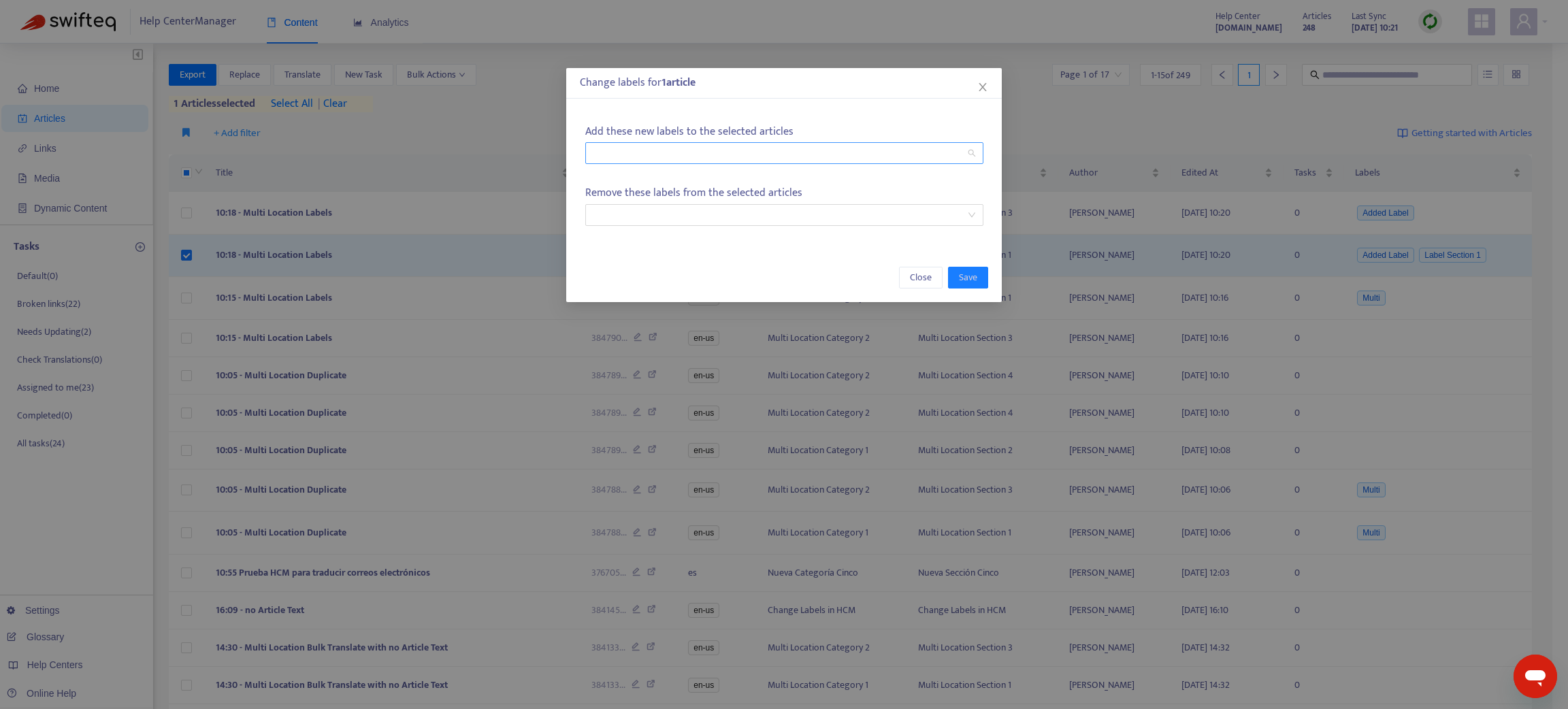
click at [712, 147] on div at bounding box center [777, 153] width 378 height 17
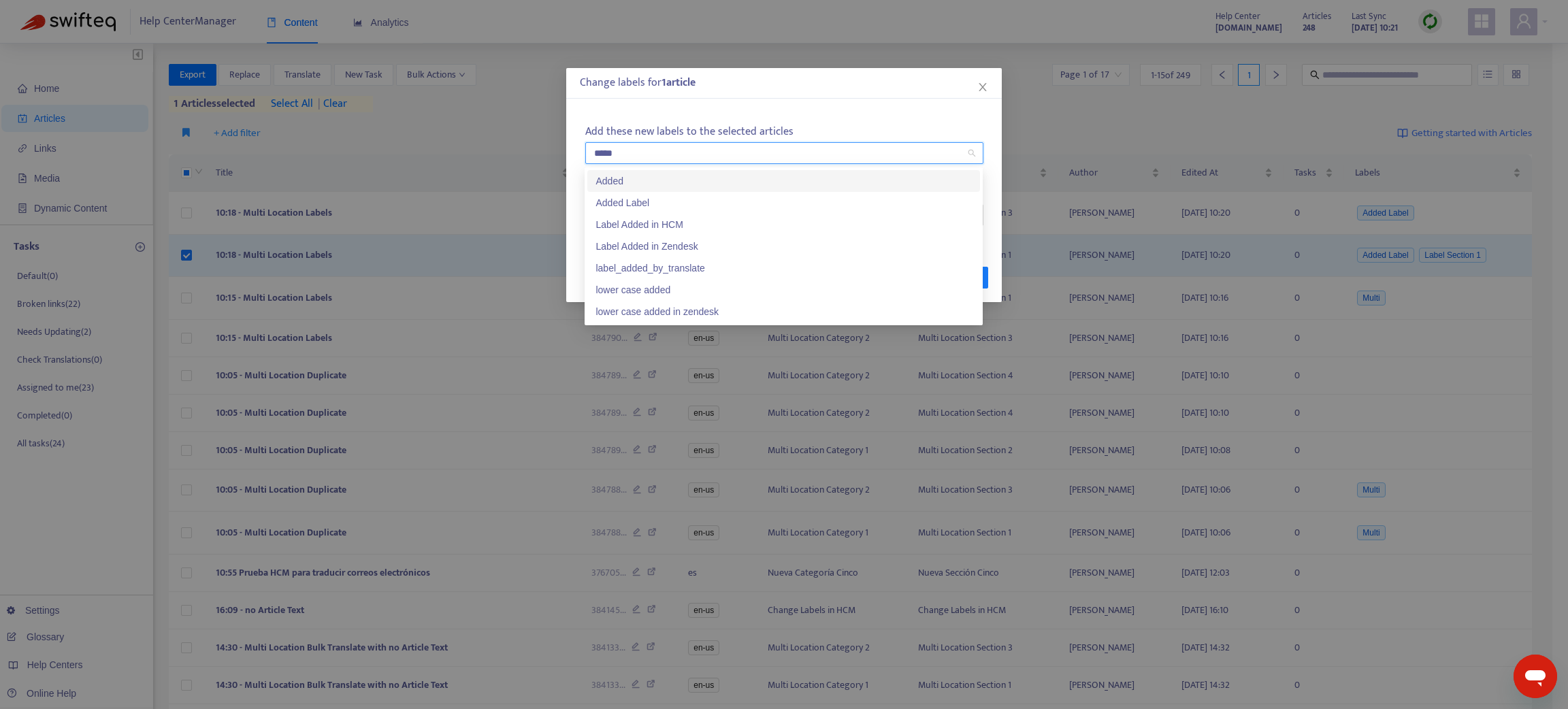
type input "*****"
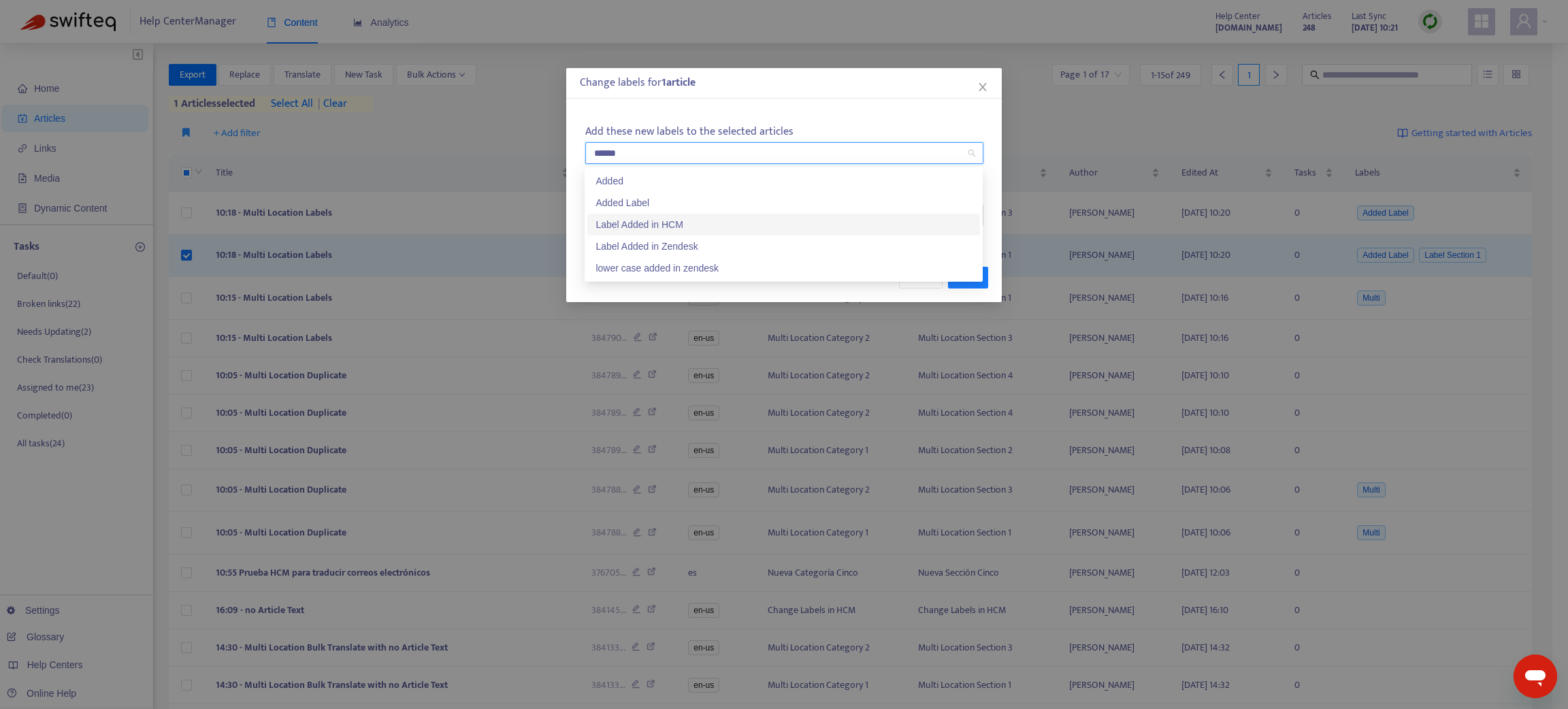
click at [664, 213] on div "Label Added in HCM" at bounding box center [783, 224] width 392 height 22
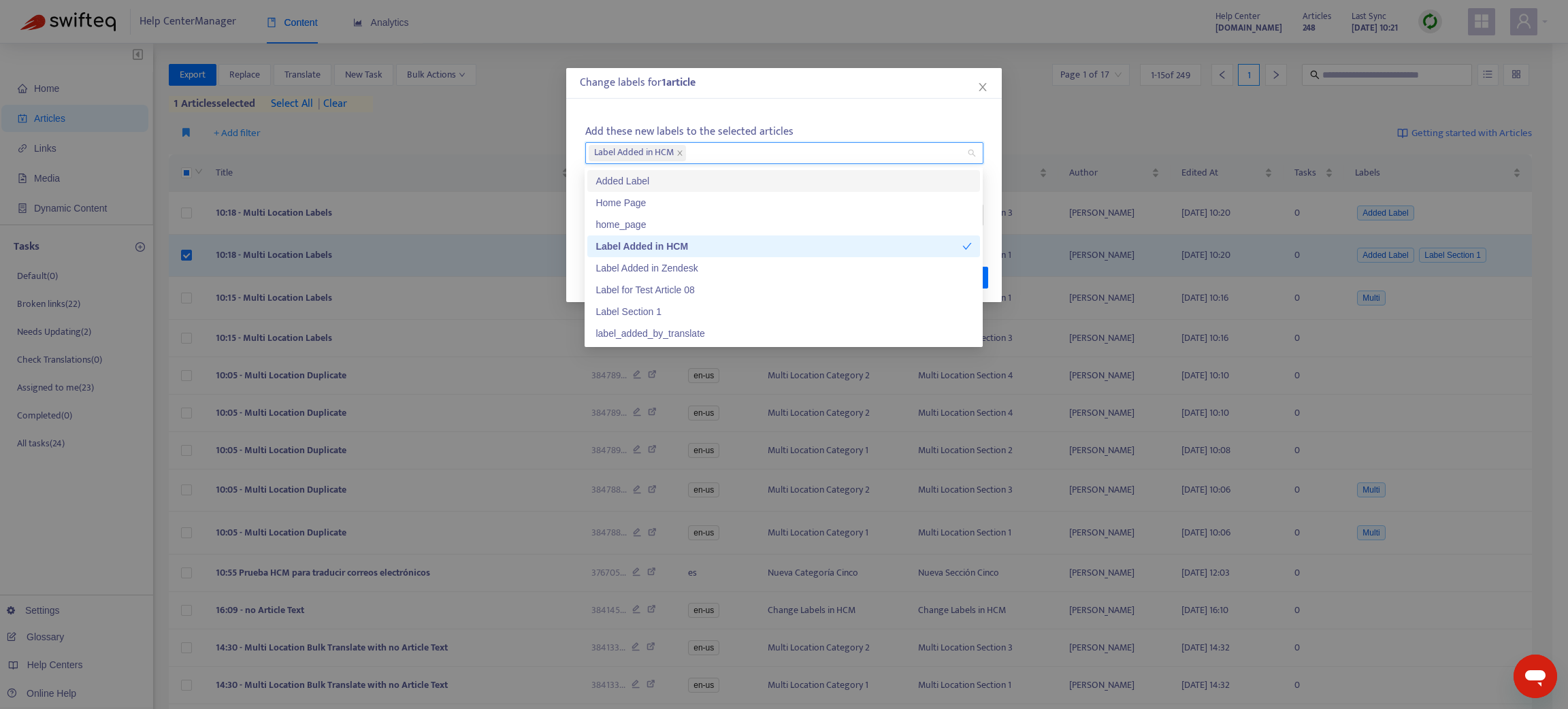
click at [855, 105] on div "Add these new labels to the selected articles Label Added in HCM Remove these l…" at bounding box center [784, 175] width 436 height 141
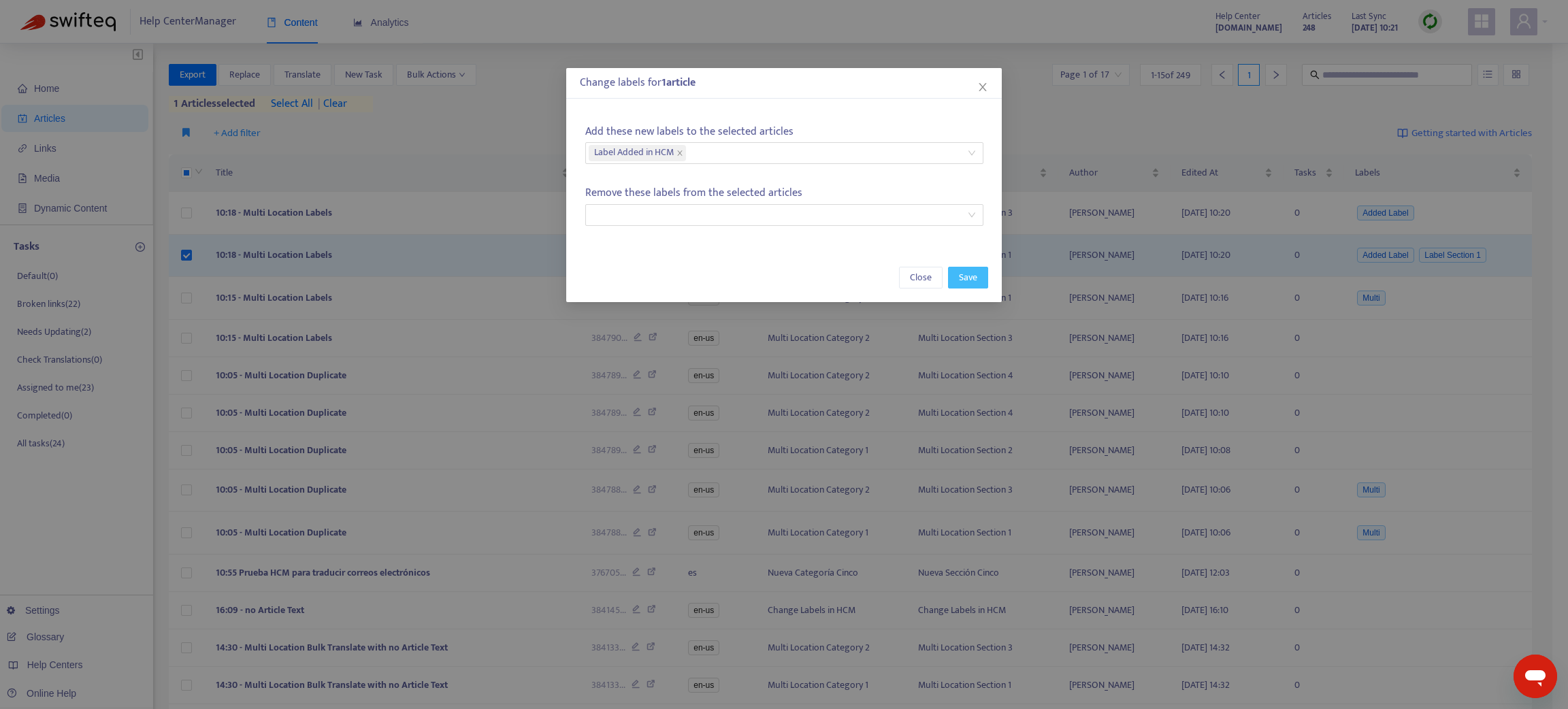
click at [963, 271] on span "Save" at bounding box center [968, 278] width 19 height 15
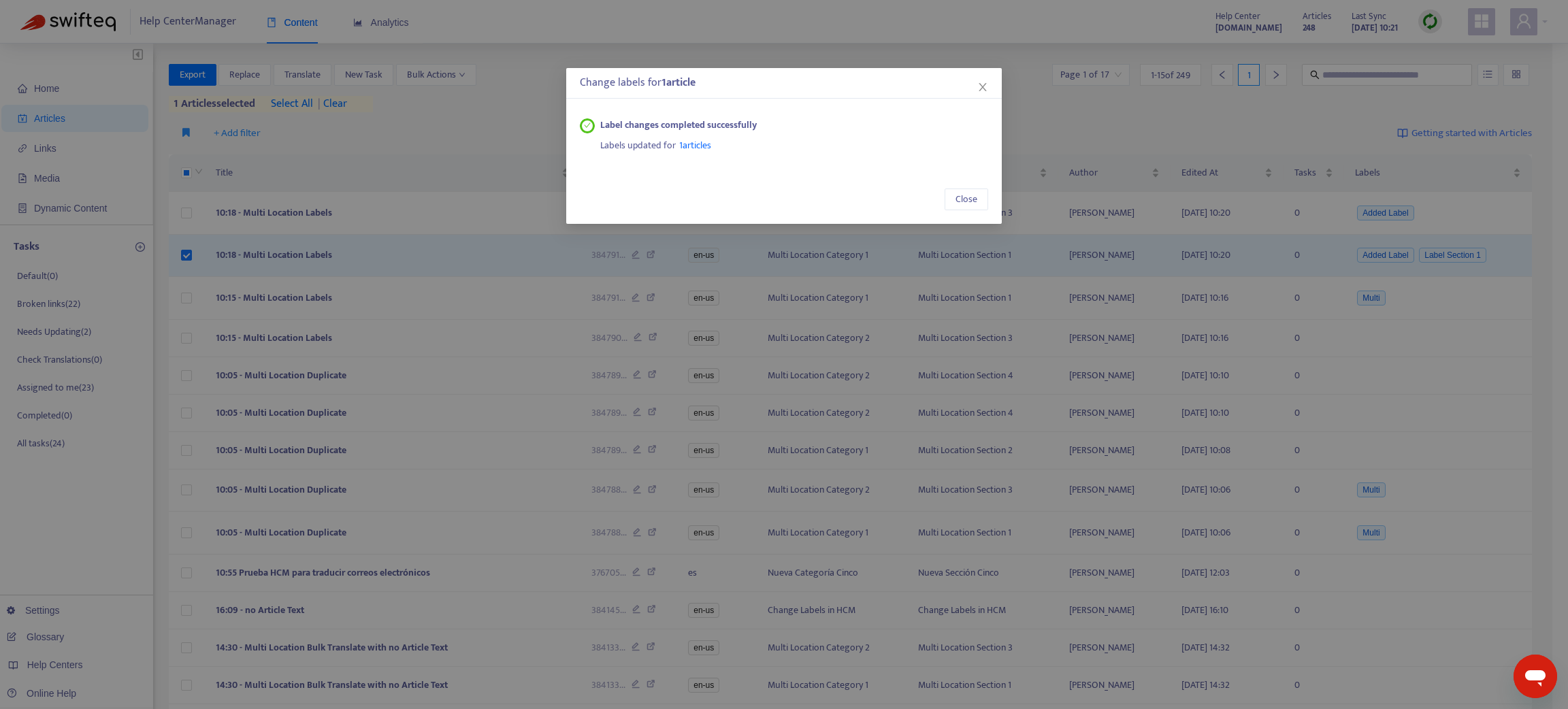
click at [52, 149] on div "Change labels for 1 article Label changes completed successfully Labels updated…" at bounding box center [784, 354] width 1568 height 709
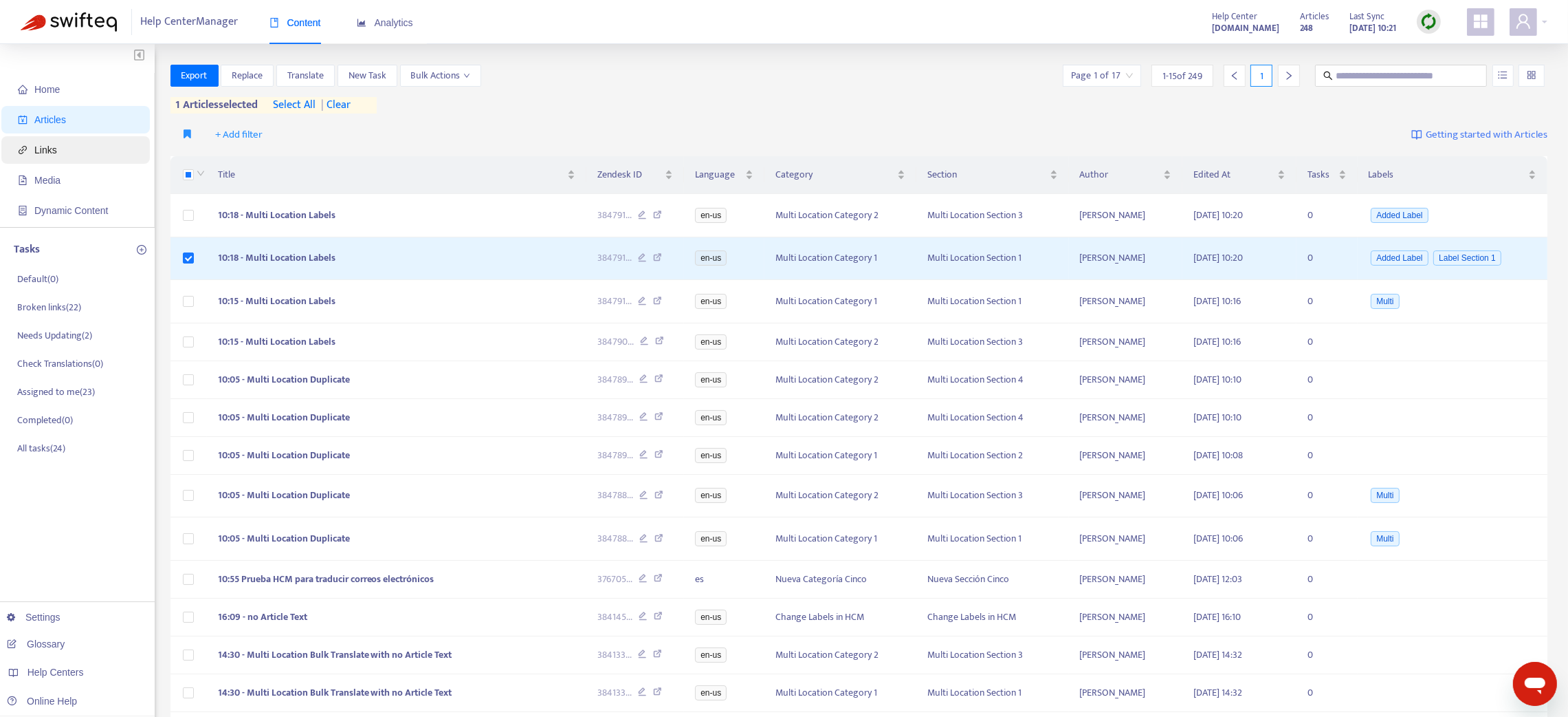
click at [52, 139] on span "Links" at bounding box center [78, 149] width 121 height 27
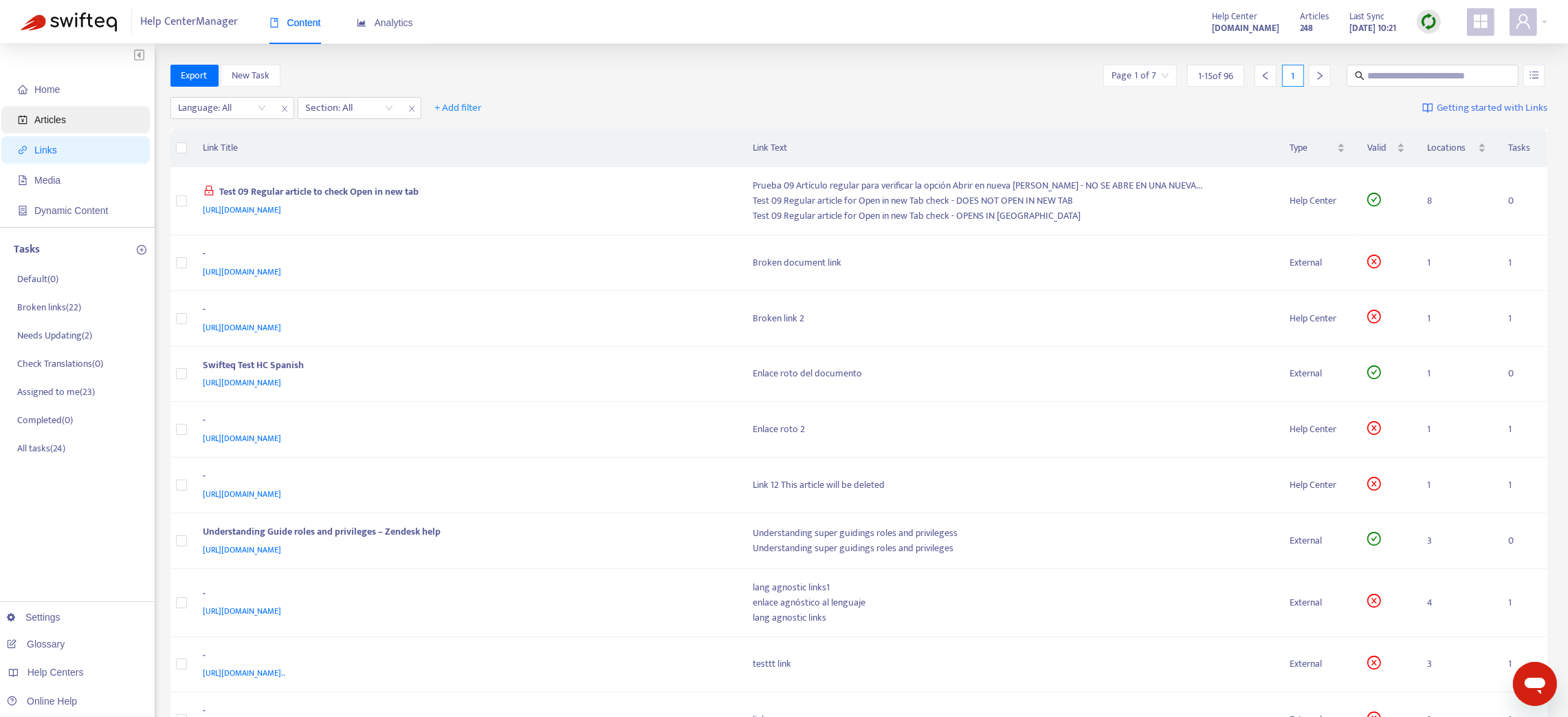
click at [51, 121] on span "Articles" at bounding box center [50, 120] width 31 height 11
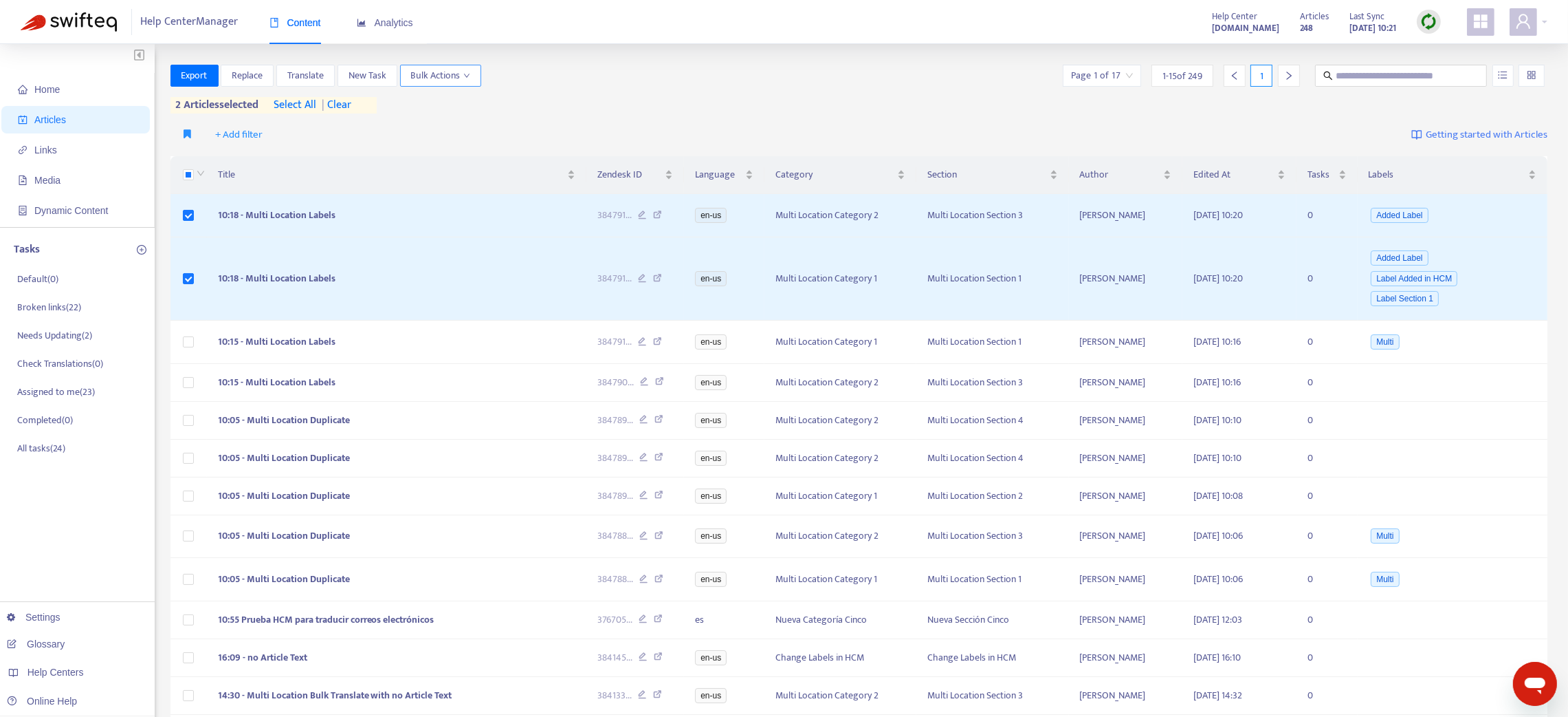
click at [431, 73] on span "Bulk Actions" at bounding box center [440, 76] width 59 height 15
click at [448, 119] on span "Change Labels" at bounding box center [442, 124] width 59 height 16
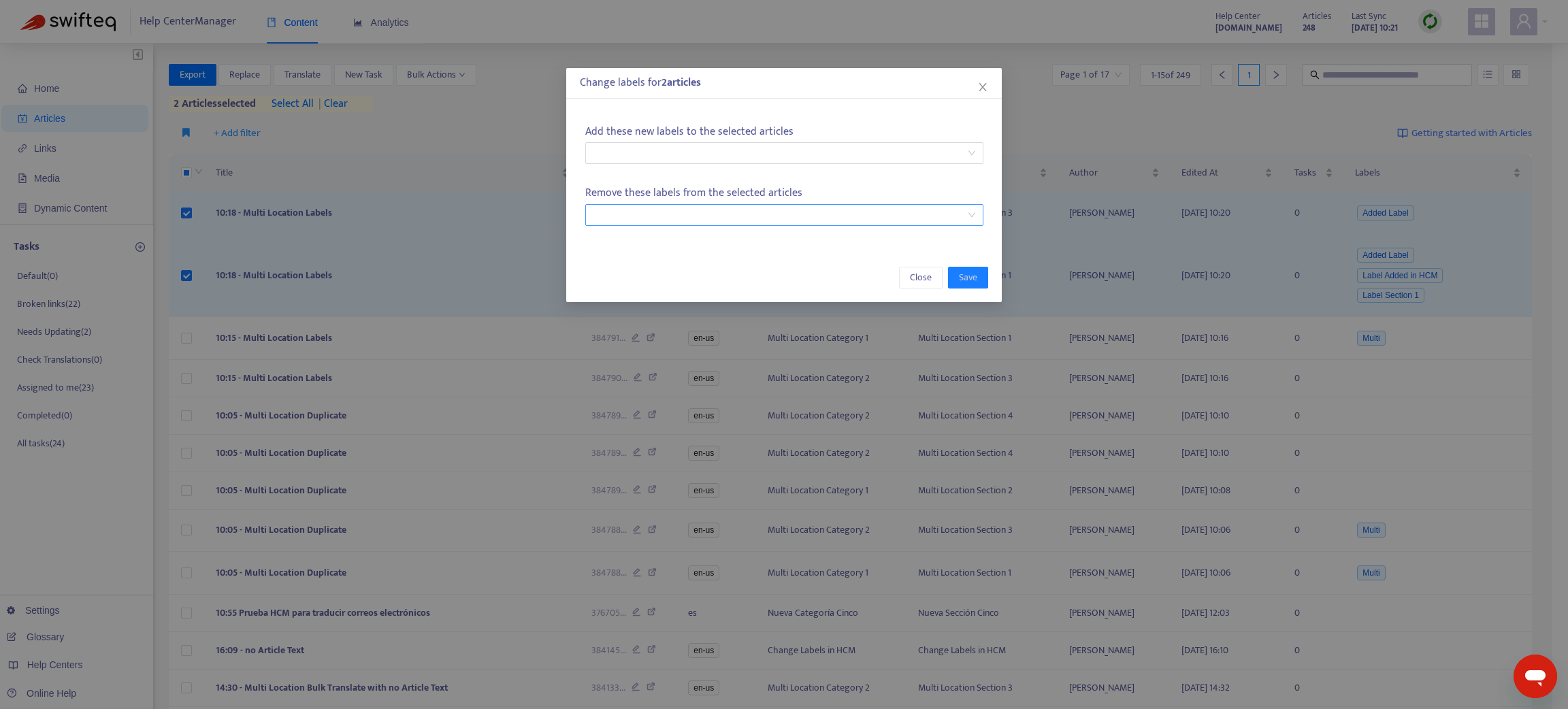
click at [712, 215] on div at bounding box center [777, 215] width 378 height 17
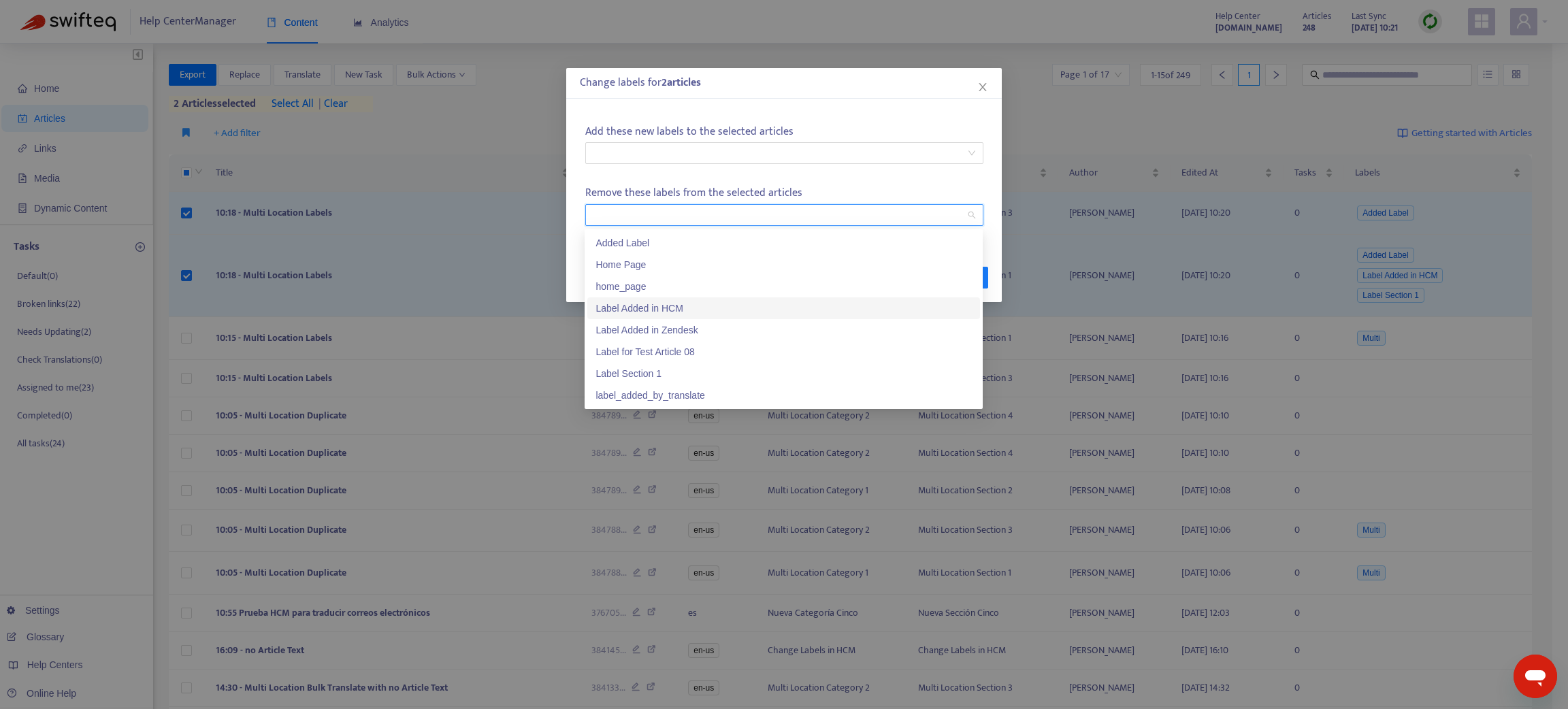
click at [681, 300] on div "Label Added in HCM" at bounding box center [783, 308] width 376 height 15
click at [824, 182] on div "Remove these labels from the selected articles Label Added in HCM" at bounding box center [783, 205] width 408 height 52
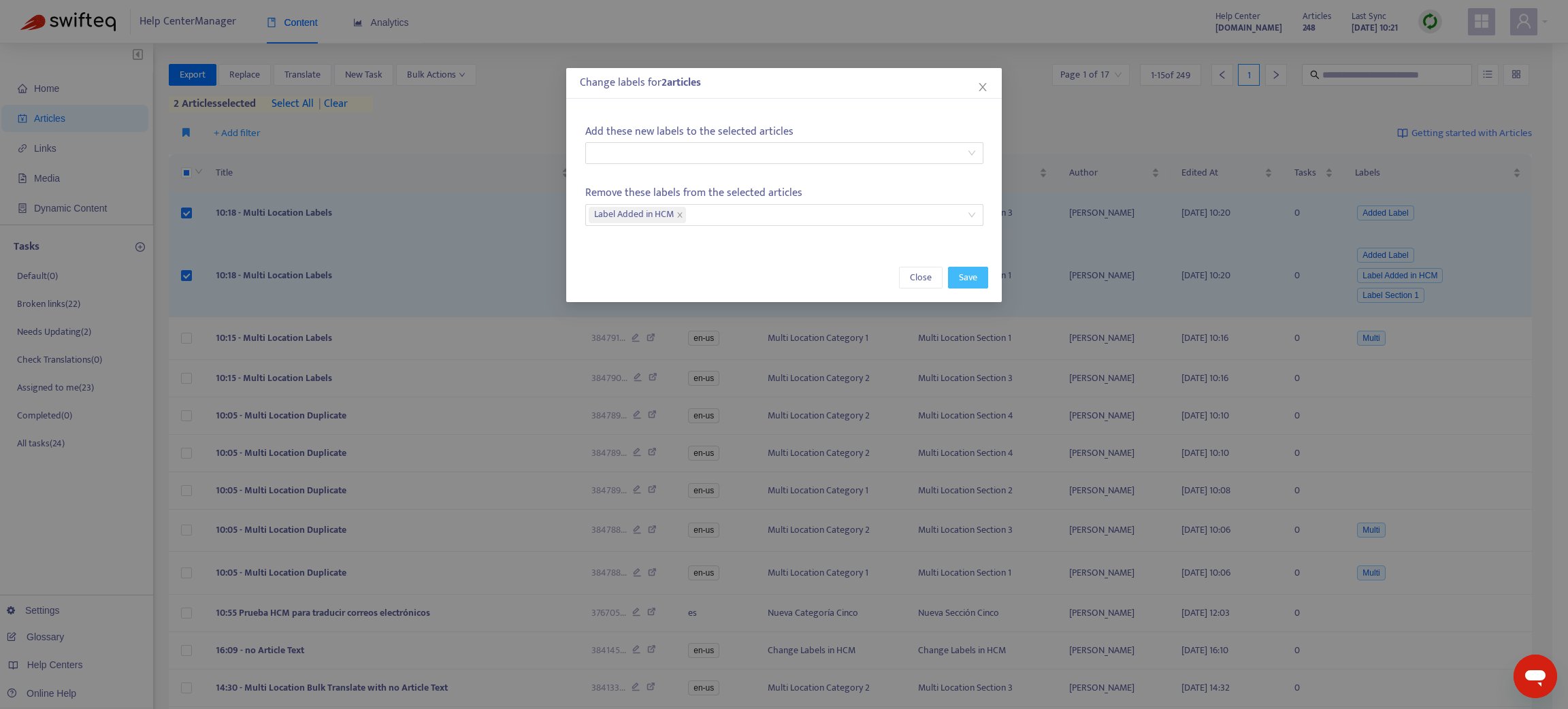
click at [982, 282] on button "Save" at bounding box center [968, 278] width 40 height 22
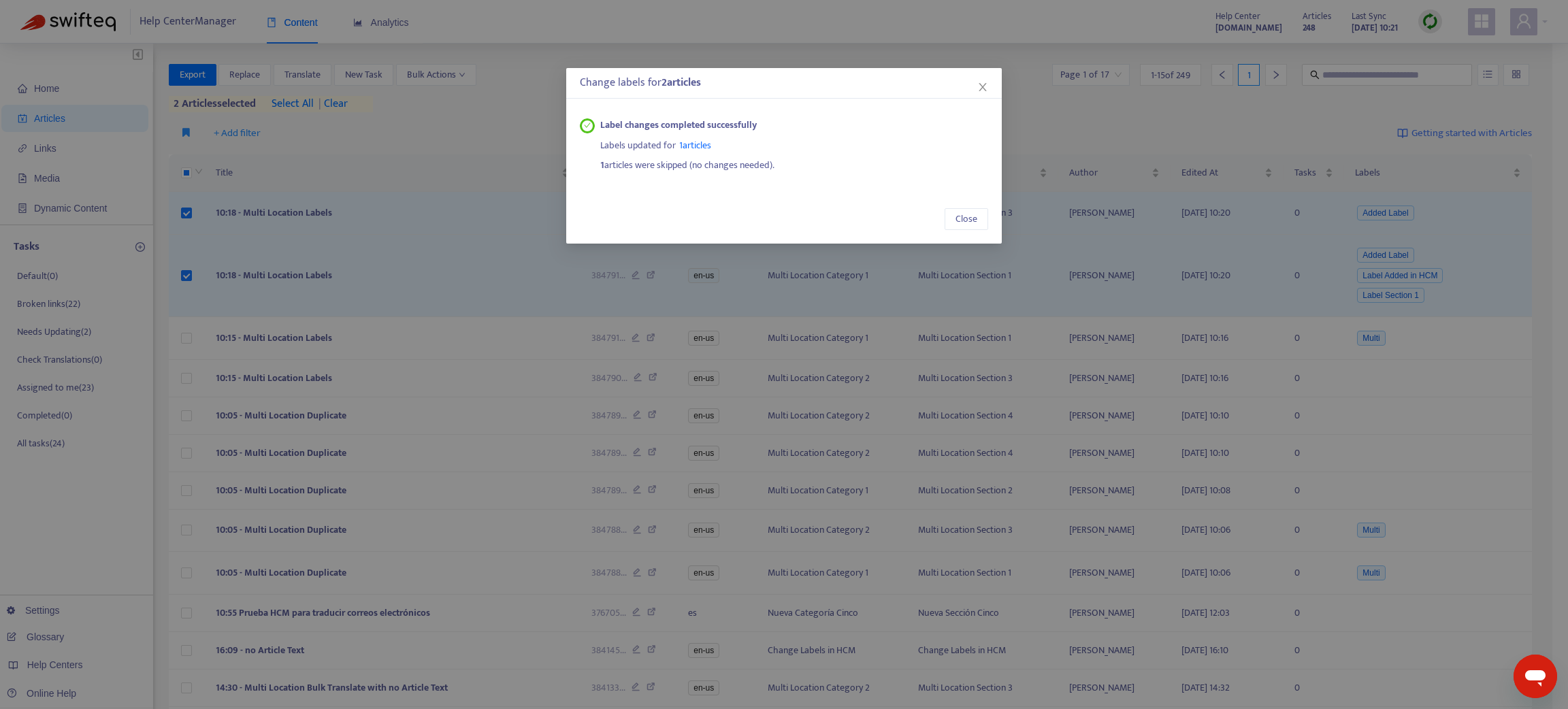
click at [48, 153] on div "Change labels for 2 article s Label changes completed successfully Labels updat…" at bounding box center [784, 354] width 1568 height 709
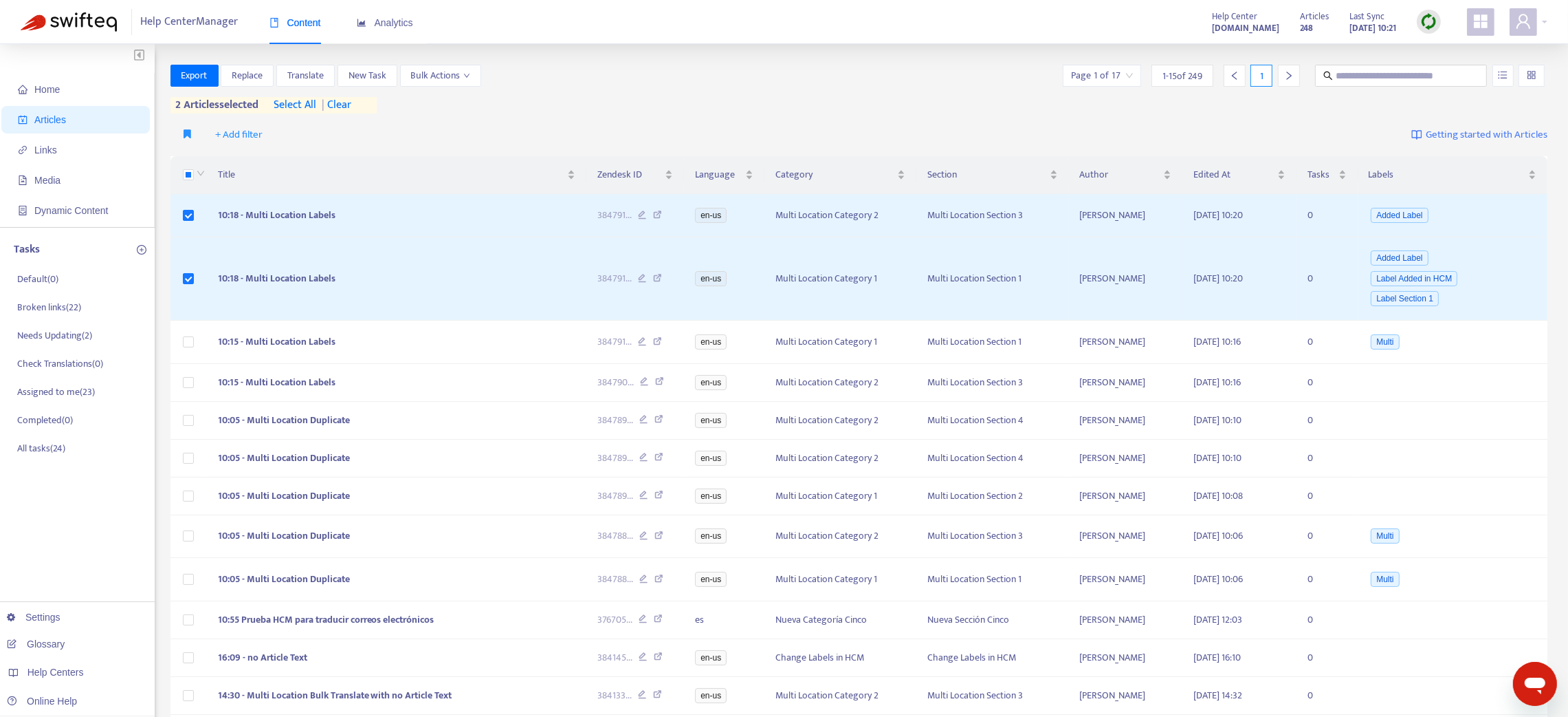
click at [52, 114] on span "Articles" at bounding box center [50, 120] width 31 height 11
click at [53, 147] on span "Links" at bounding box center [45, 150] width 23 height 11
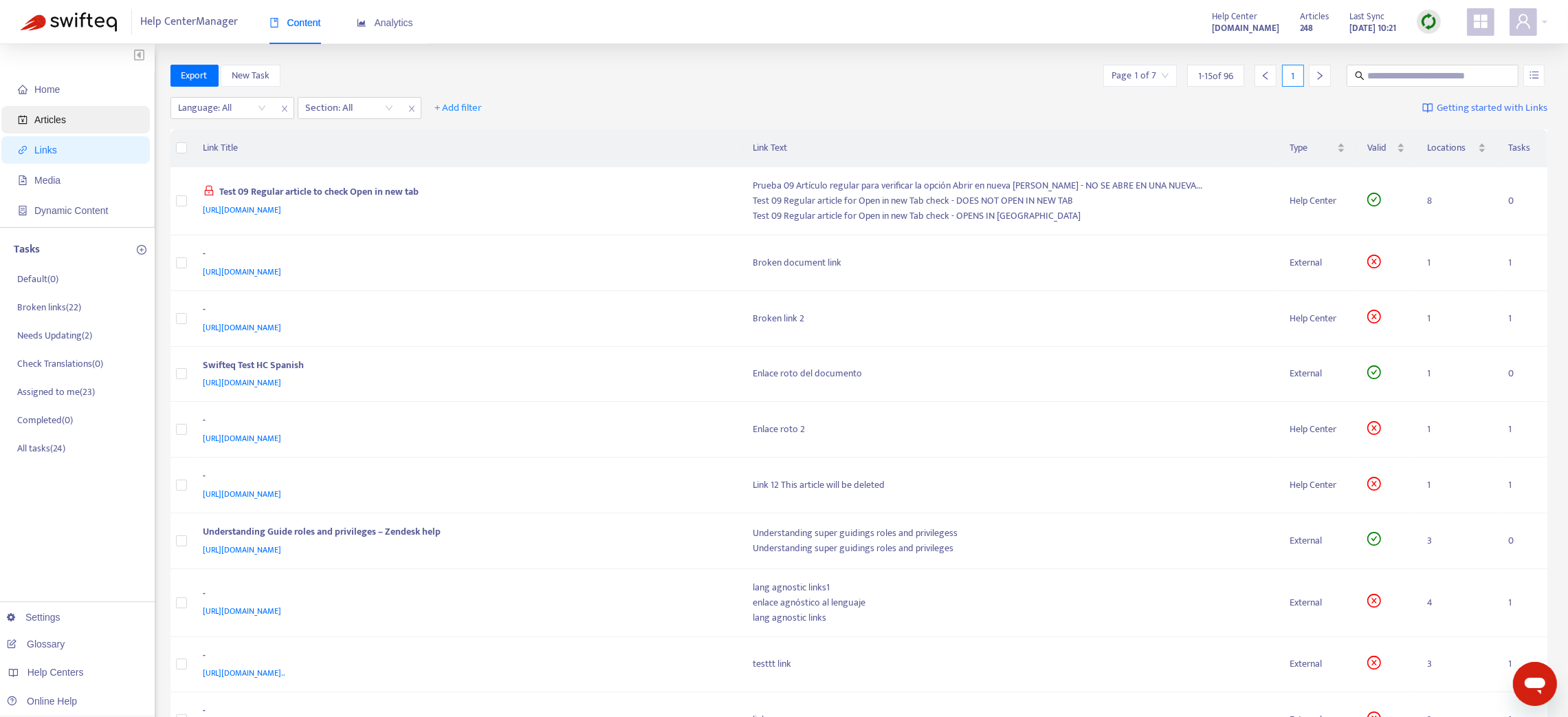
click at [47, 121] on span "Articles" at bounding box center [50, 120] width 31 height 11
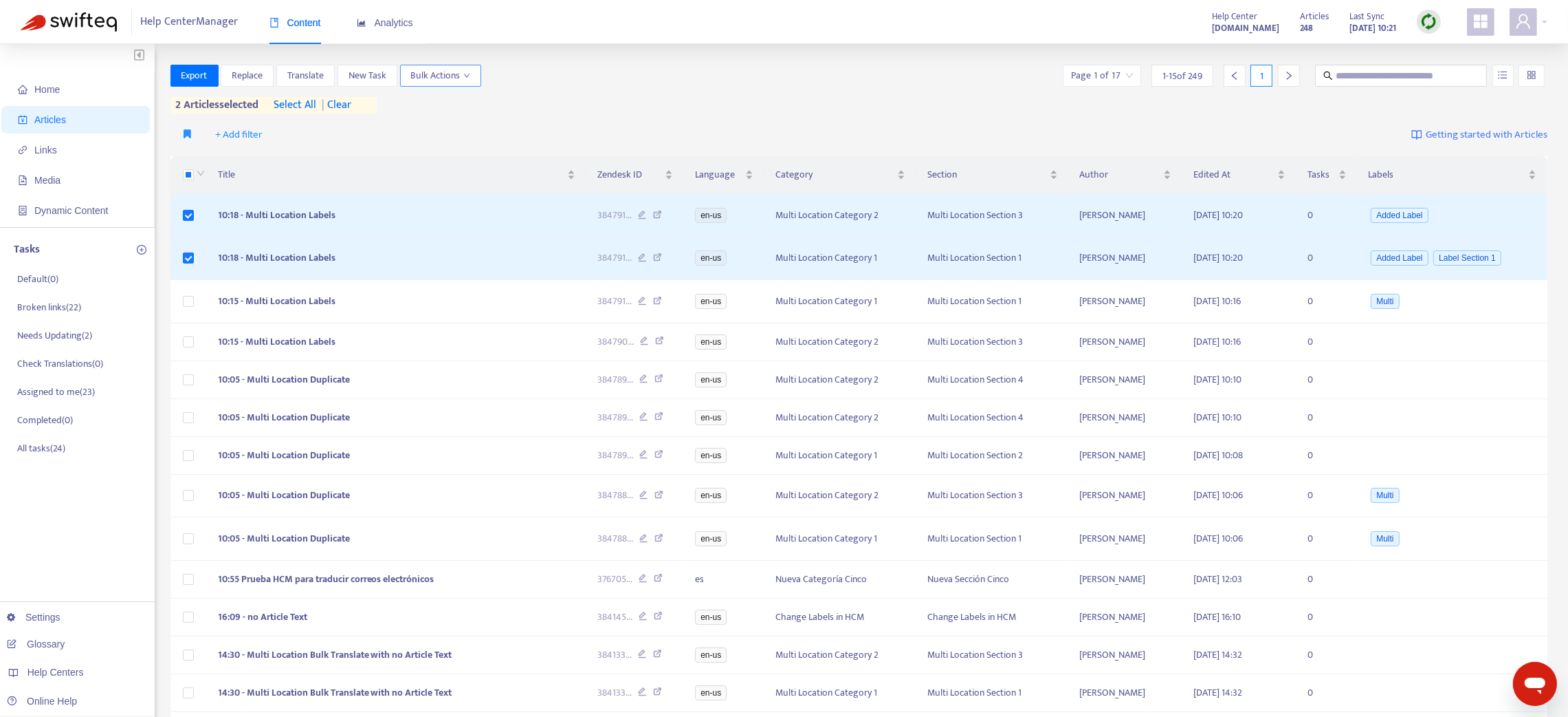
click at [465, 73] on icon "down" at bounding box center [467, 75] width 7 height 7
click at [455, 131] on span "Change Labels" at bounding box center [442, 124] width 59 height 16
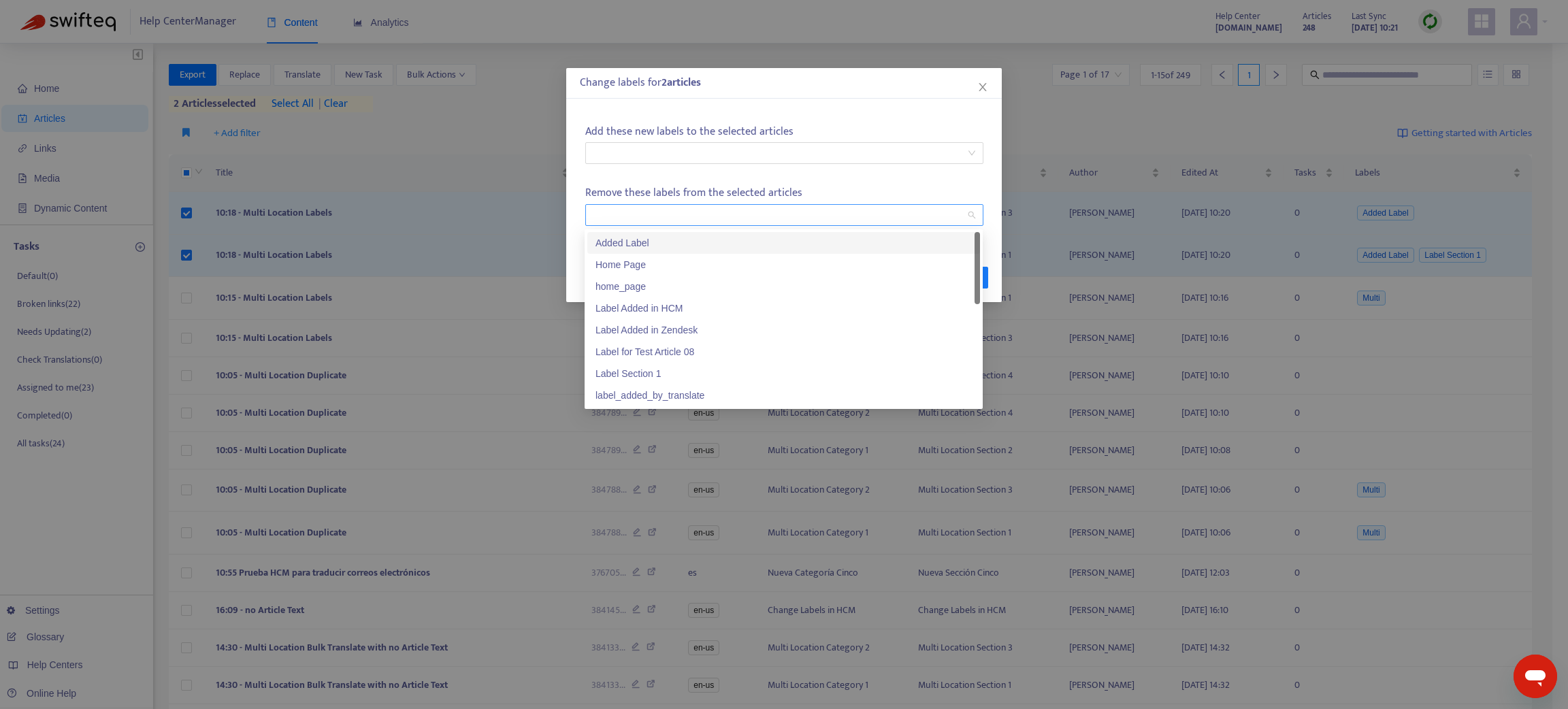
click at [640, 206] on div at bounding box center [777, 215] width 378 height 17
click at [636, 247] on div "Added Label" at bounding box center [783, 243] width 376 height 15
click at [850, 178] on div "Add these new labels to the selected articles Remove these labels from the sele…" at bounding box center [783, 174] width 408 height 114
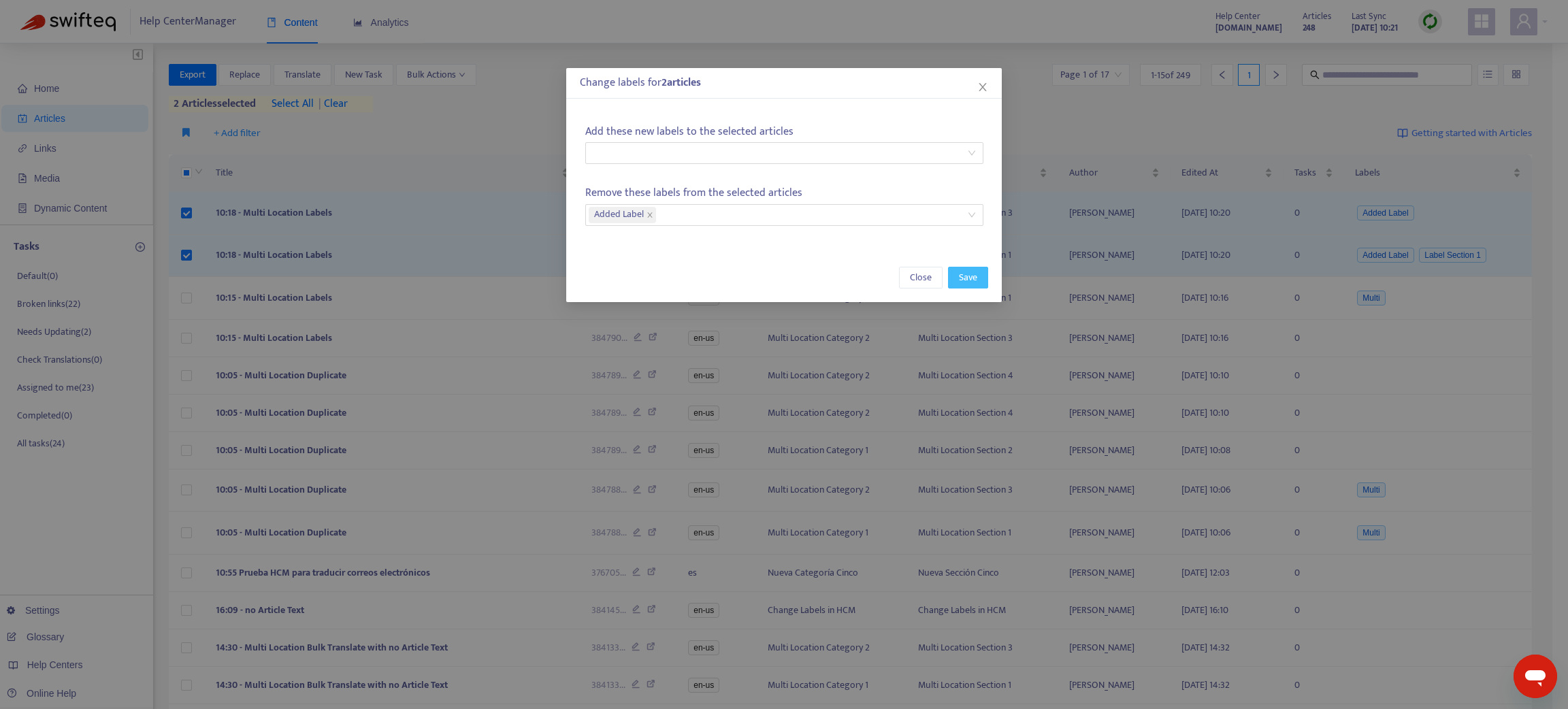
click at [962, 282] on span "Save" at bounding box center [968, 278] width 19 height 15
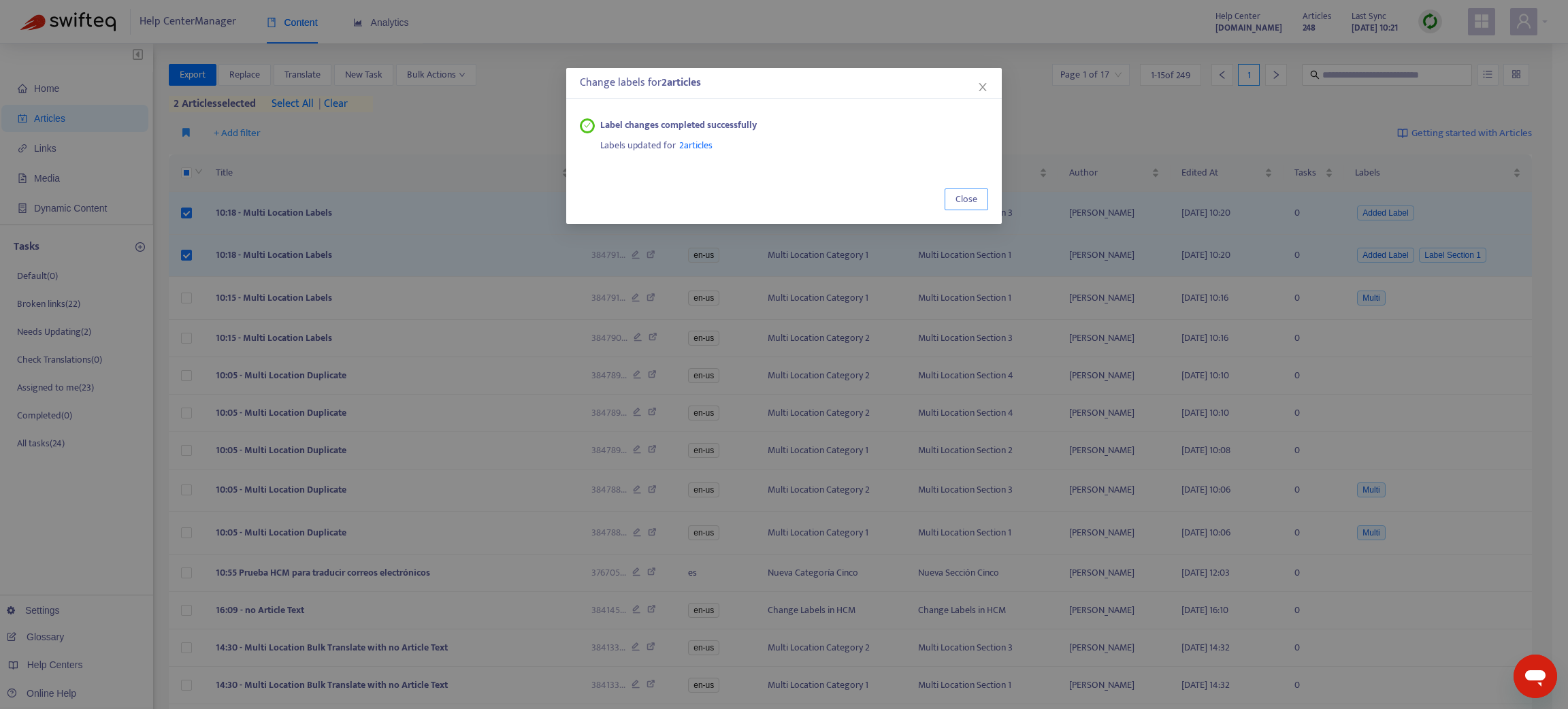
click at [974, 197] on span "Close" at bounding box center [966, 200] width 22 height 15
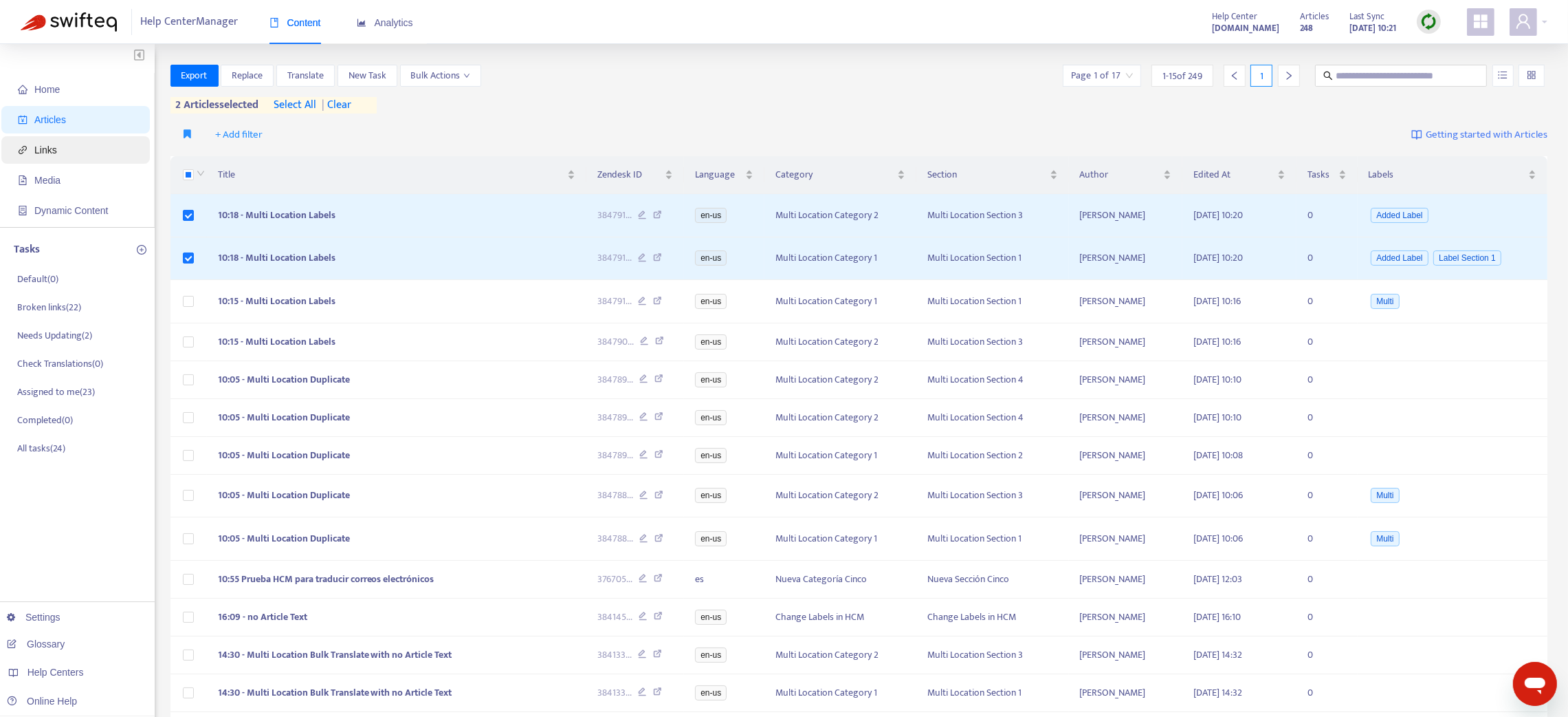
click at [43, 151] on span "Links" at bounding box center [45, 150] width 23 height 11
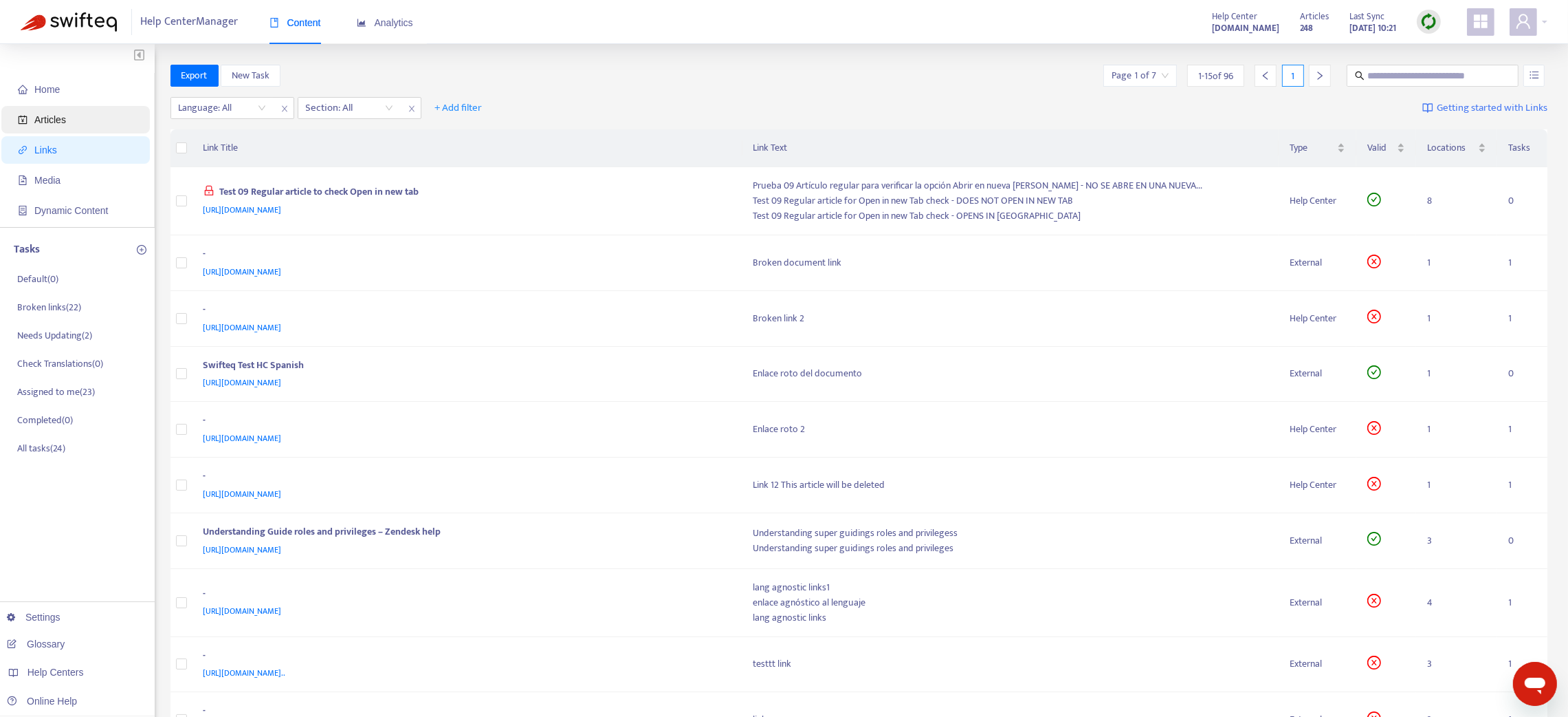
click at [44, 118] on span "Articles" at bounding box center [50, 120] width 31 height 11
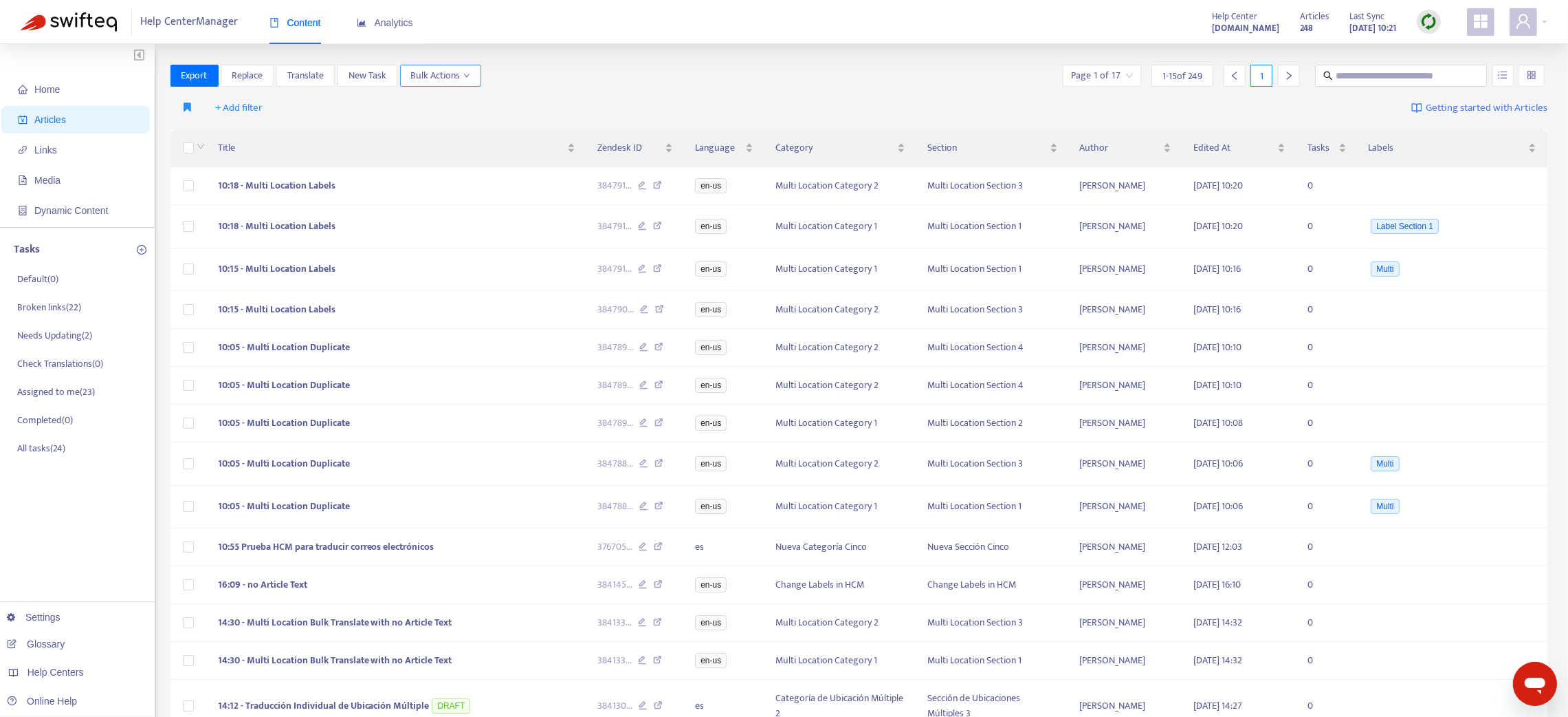
click at [456, 78] on span "Bulk Actions" at bounding box center [440, 76] width 59 height 15
click at [1428, 23] on img at bounding box center [1428, 22] width 17 height 17
click at [1431, 48] on link "Quick Sync" at bounding box center [1457, 50] width 59 height 16
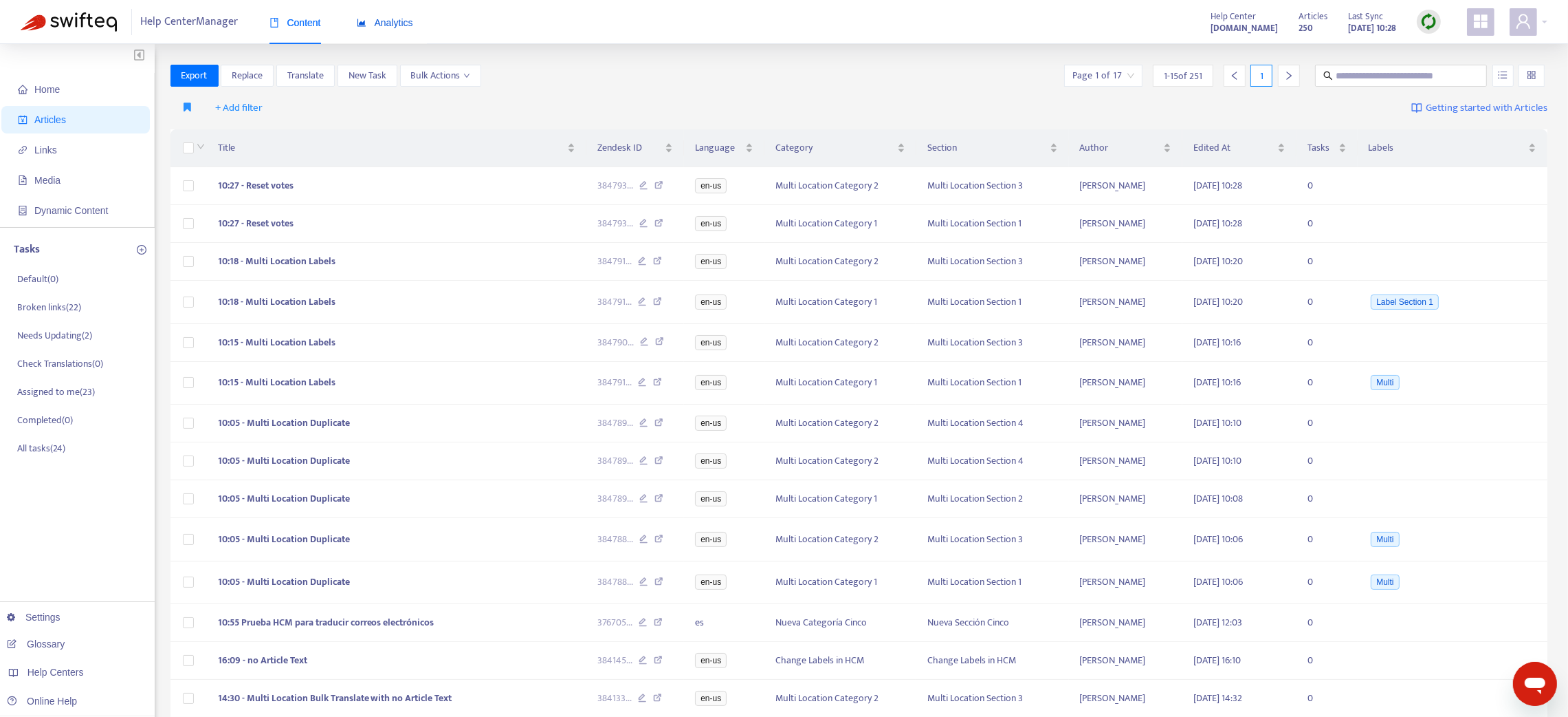
click at [380, 24] on span "Analytics" at bounding box center [384, 23] width 57 height 11
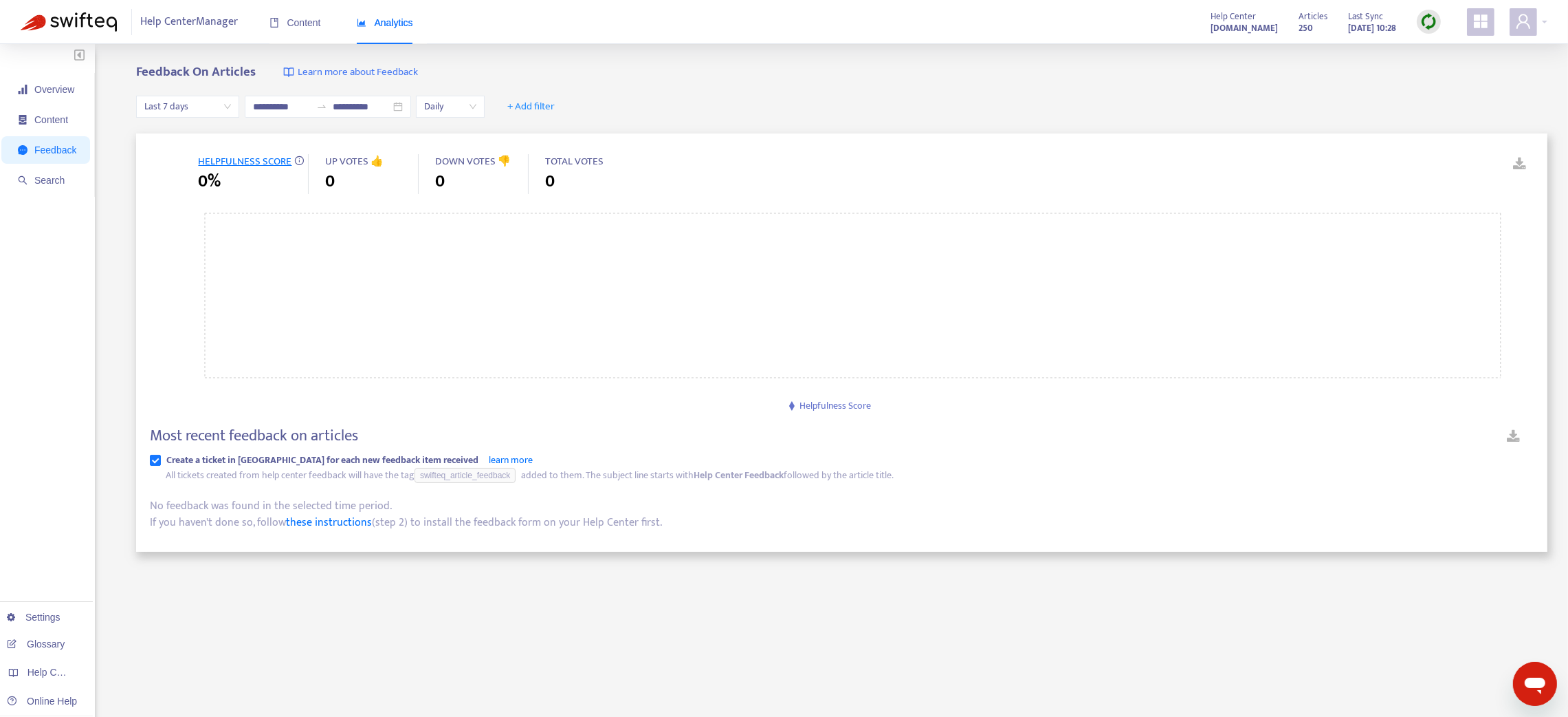
click at [1432, 13] on img at bounding box center [1428, 22] width 17 height 17
click at [1433, 47] on link "Quick Sync" at bounding box center [1457, 50] width 59 height 16
click at [42, 87] on span "Overview" at bounding box center [54, 89] width 40 height 11
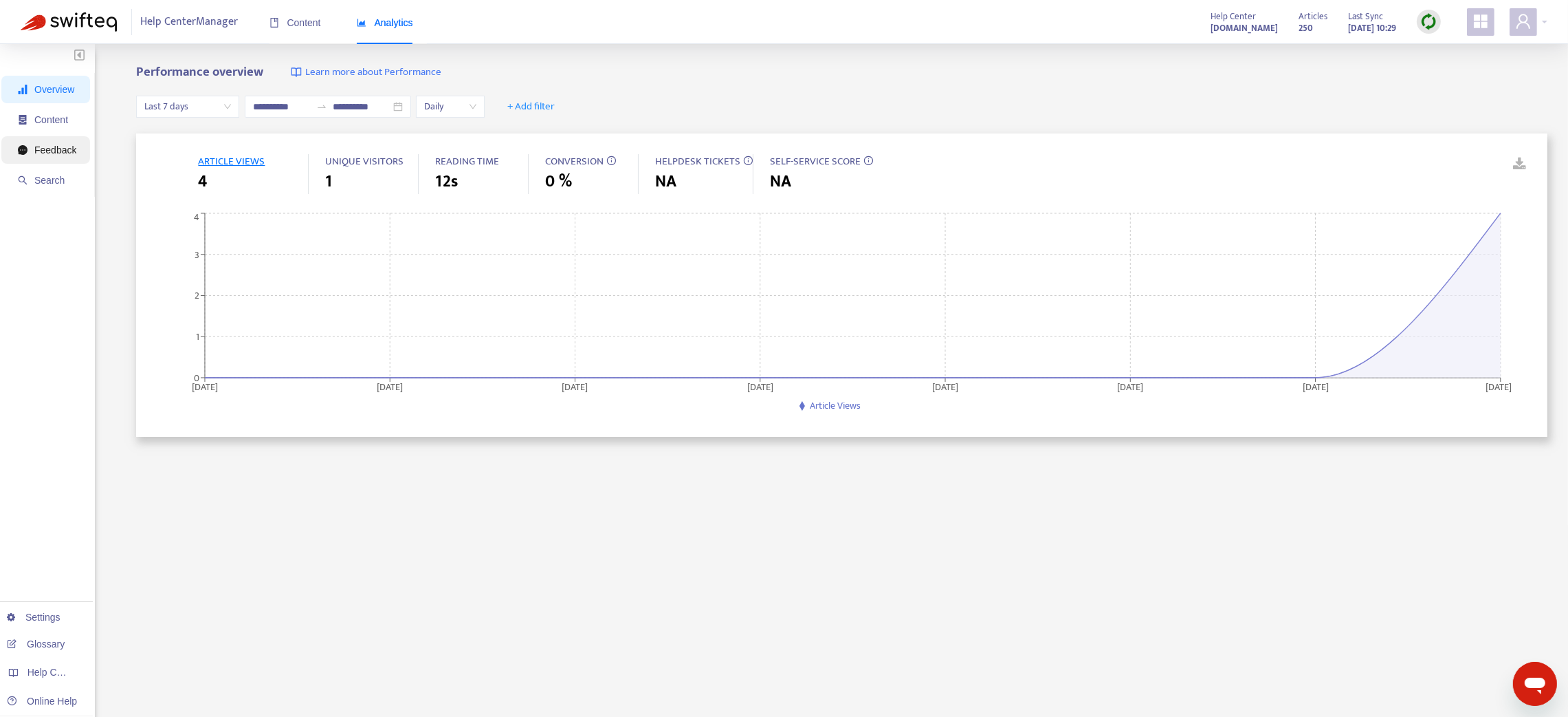
click at [60, 145] on span "Feedback" at bounding box center [55, 150] width 42 height 11
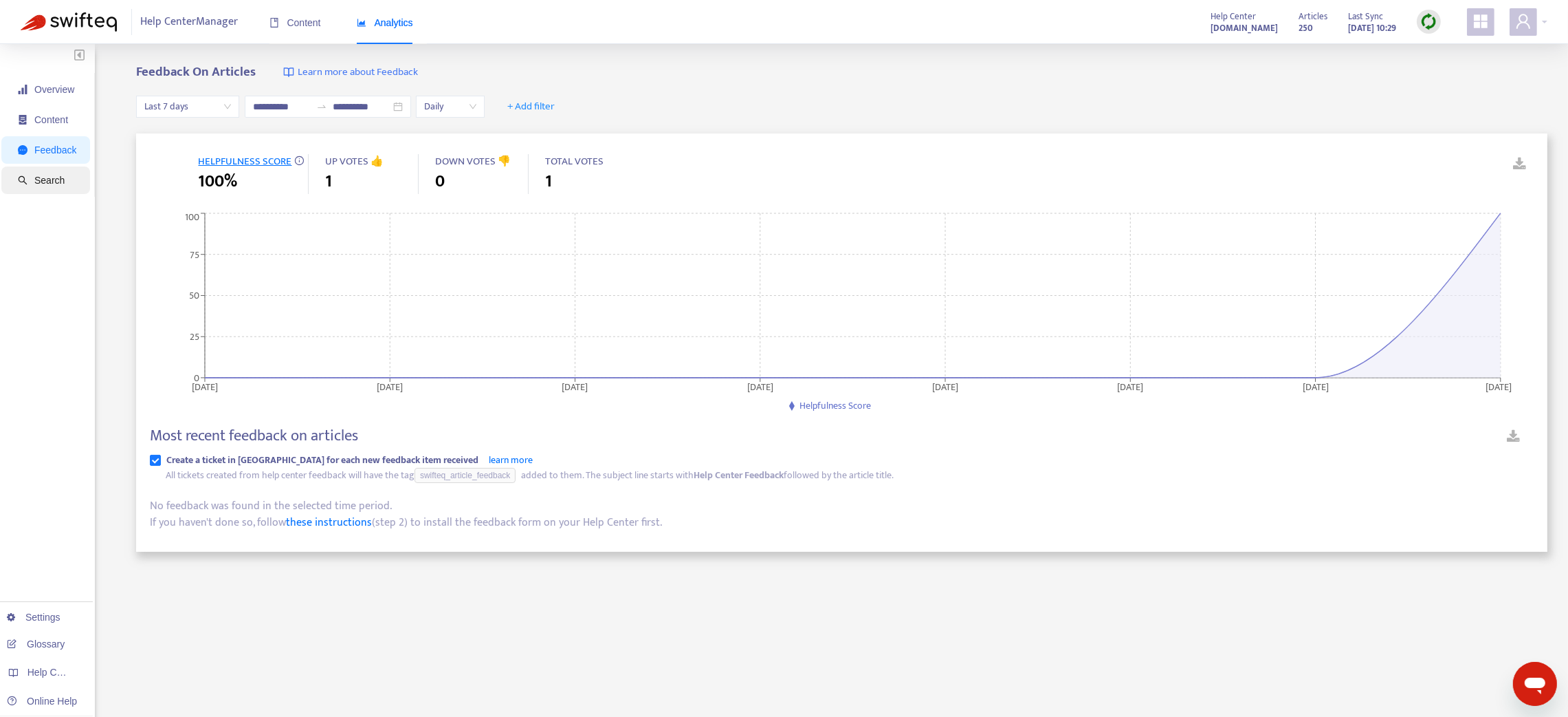
click at [48, 179] on span "Search" at bounding box center [49, 180] width 30 height 11
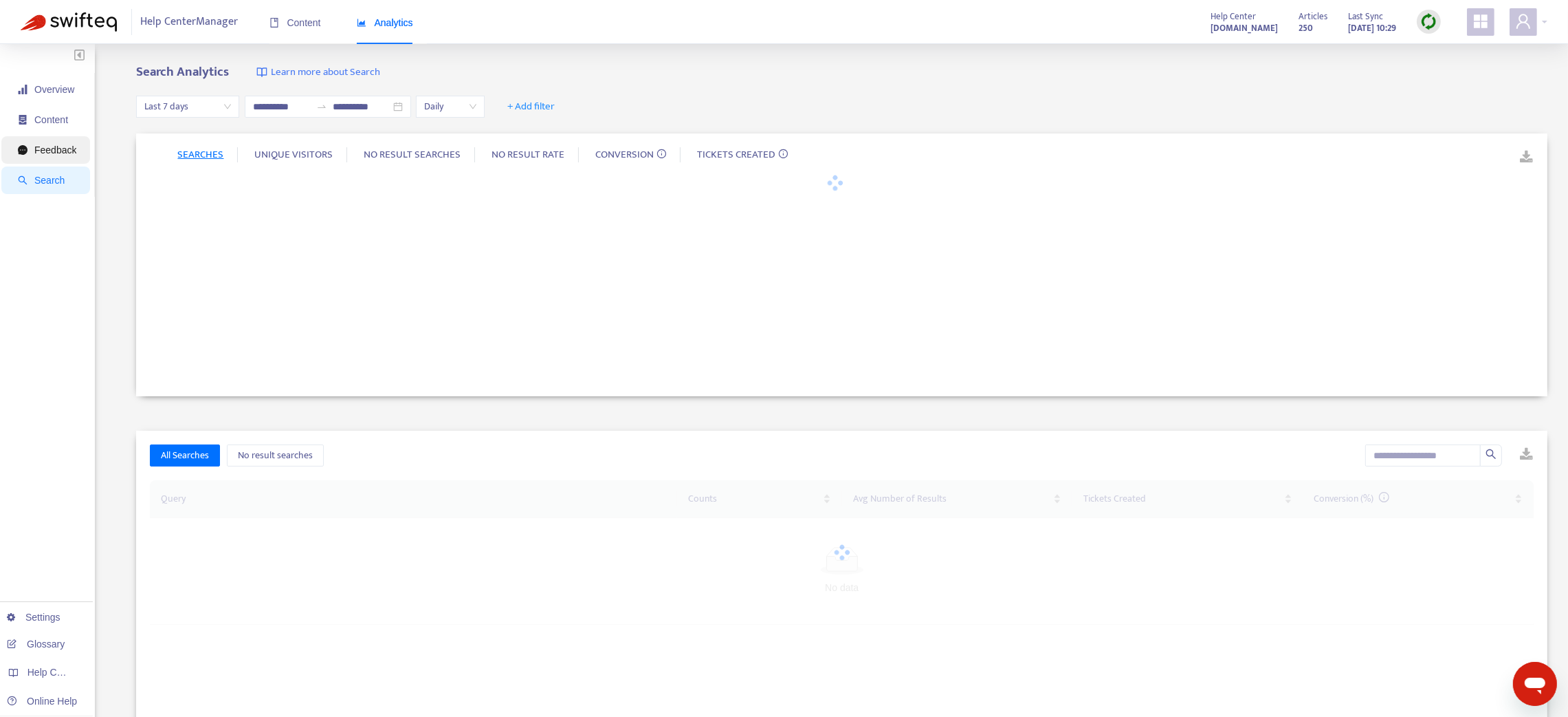
click at [48, 154] on span "Feedback" at bounding box center [55, 150] width 42 height 11
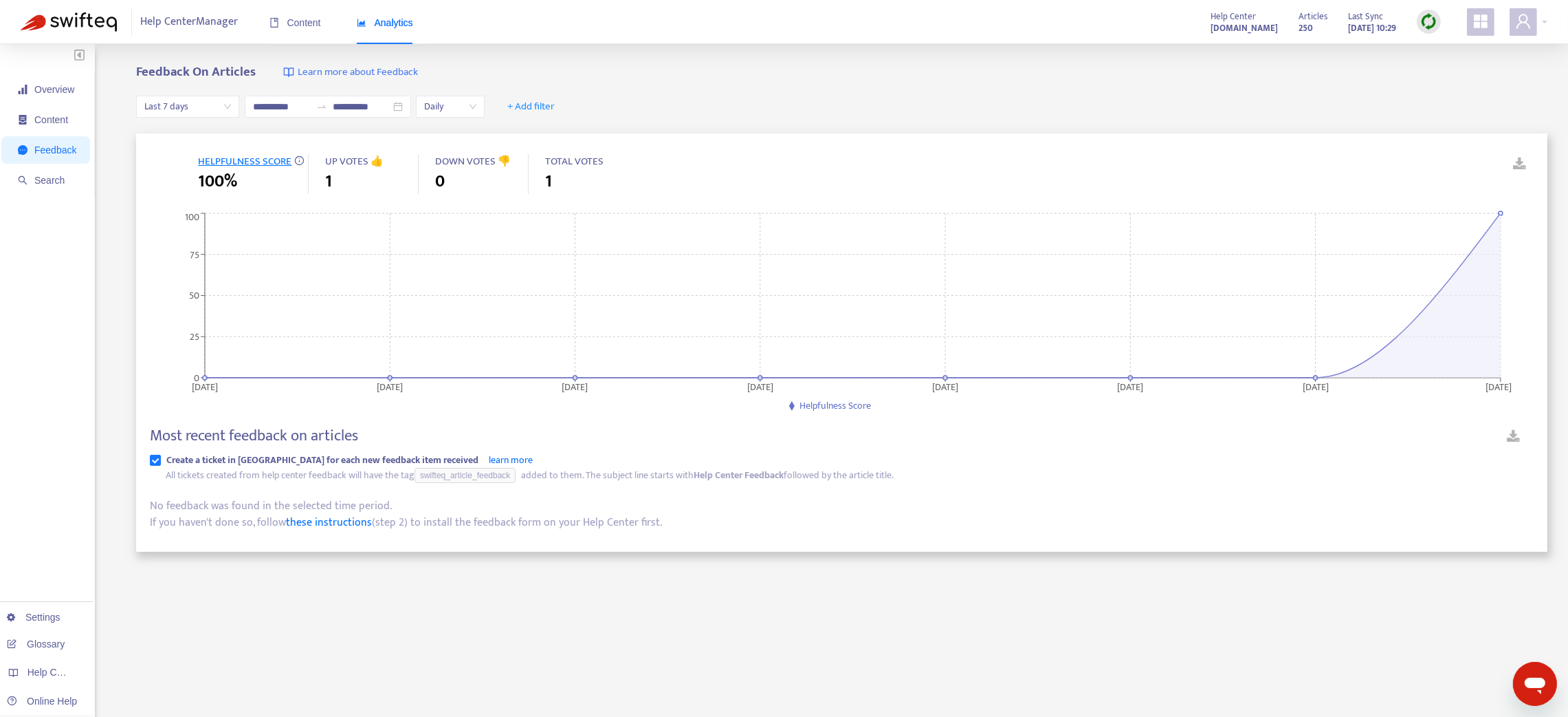
click at [1428, 15] on img at bounding box center [1428, 22] width 17 height 17
click at [1445, 50] on link "Quick Sync" at bounding box center [1457, 50] width 59 height 16
click at [67, 87] on span "Overview" at bounding box center [54, 89] width 40 height 11
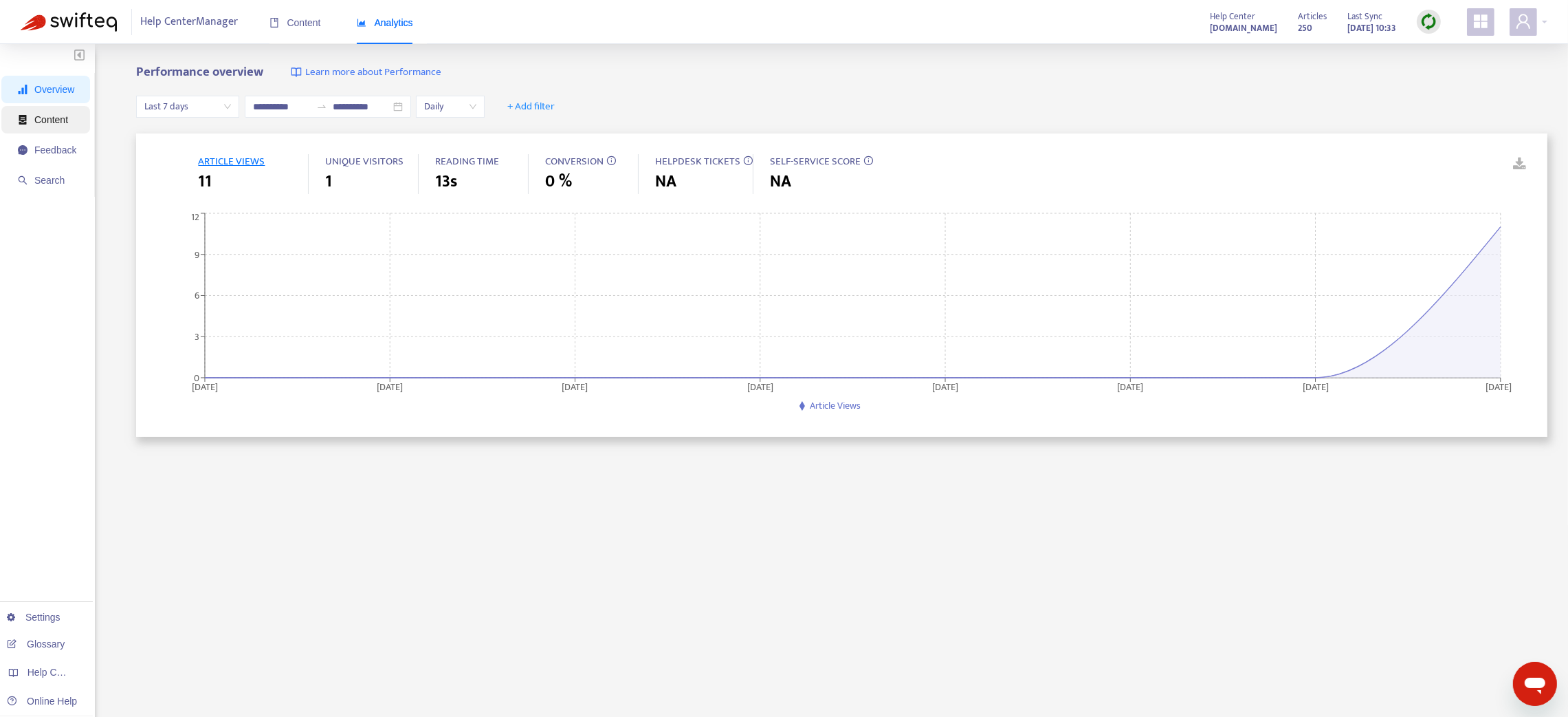
click at [57, 126] on span "Content" at bounding box center [47, 119] width 59 height 27
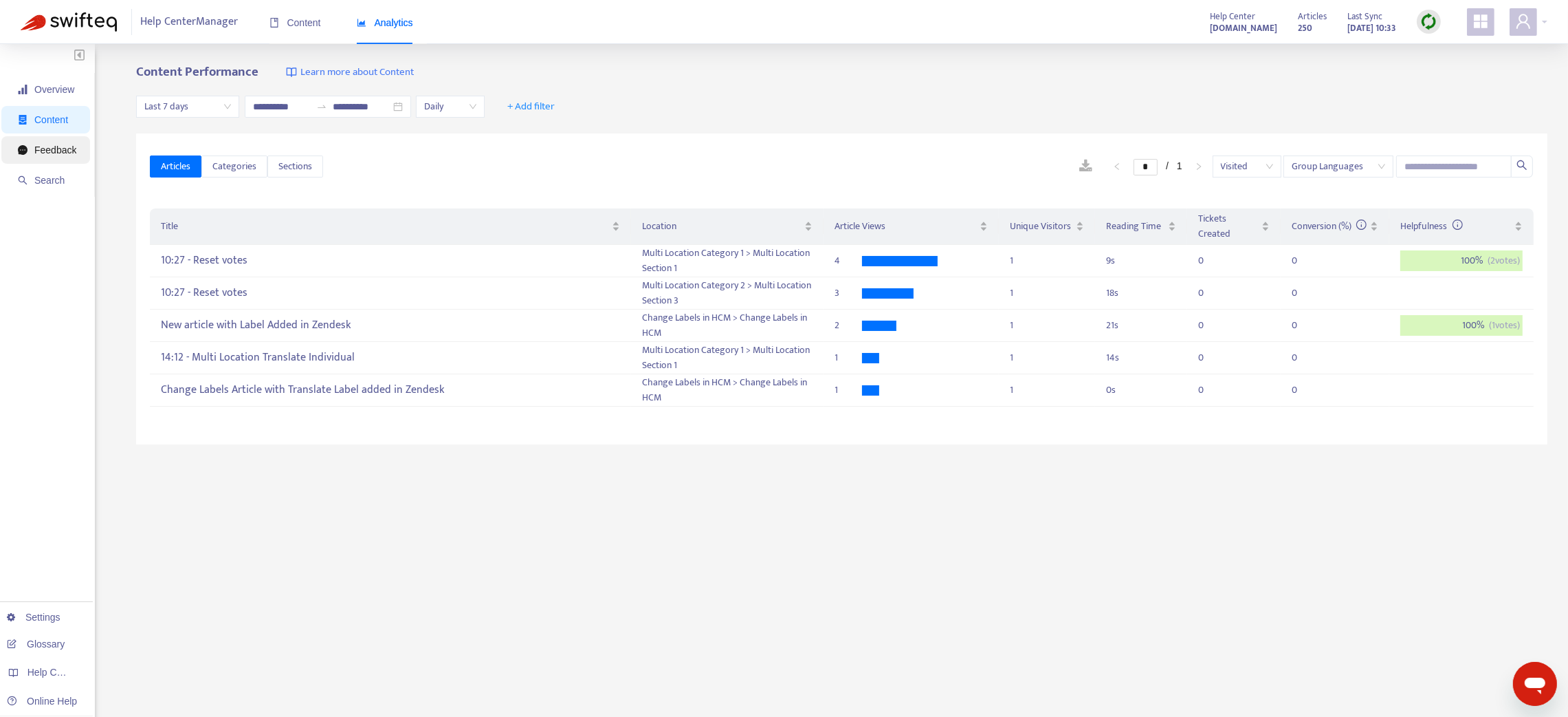
click at [65, 150] on span "Feedback" at bounding box center [55, 150] width 42 height 11
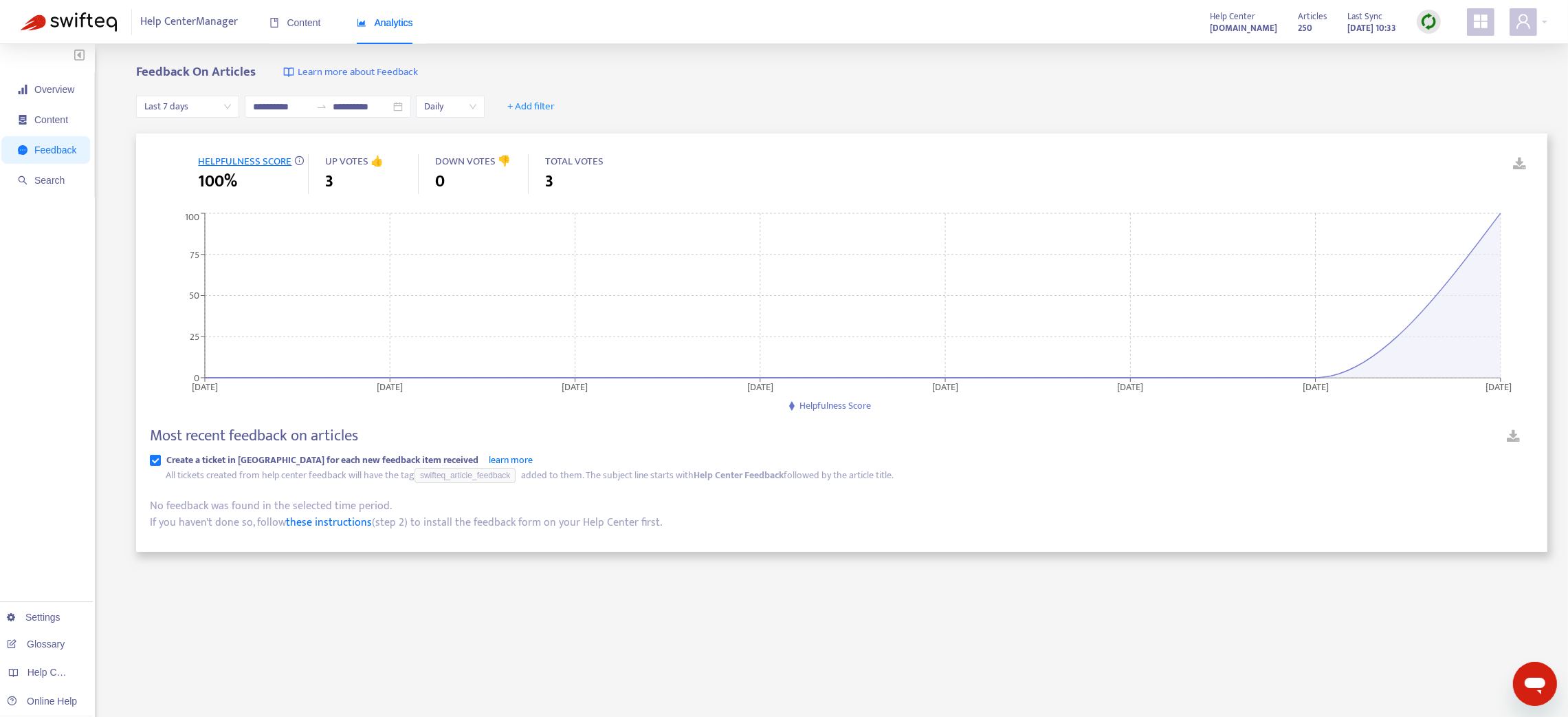
click at [1428, 28] on img at bounding box center [1428, 22] width 17 height 17
click at [1433, 47] on link "Quick Sync" at bounding box center [1457, 50] width 59 height 16
click at [55, 105] on ul "Overview Content Feedback Search" at bounding box center [47, 134] width 95 height 124
click at [1432, 27] on img at bounding box center [1428, 22] width 17 height 17
click at [1428, 52] on link "Quick Sync" at bounding box center [1457, 50] width 59 height 16
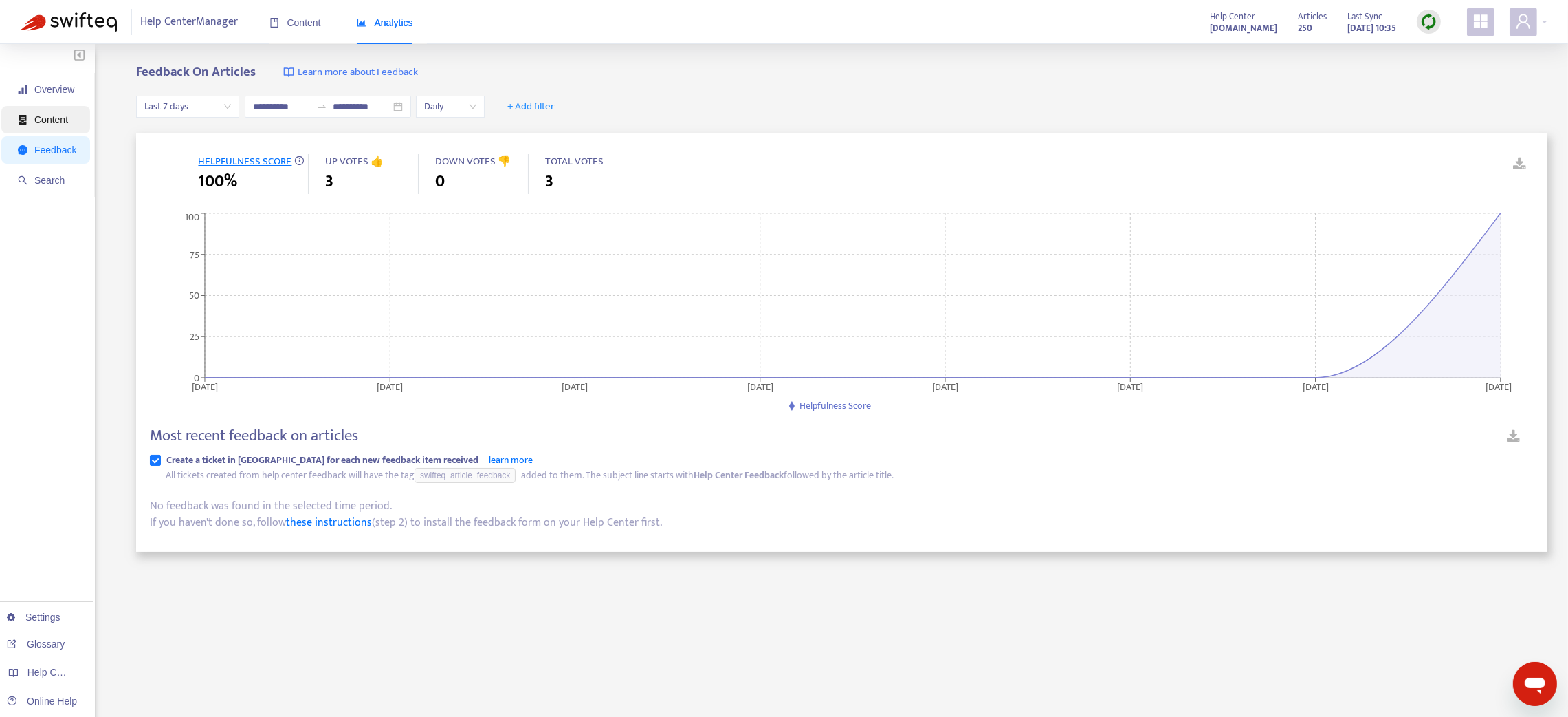
click at [76, 114] on li "Content" at bounding box center [45, 119] width 89 height 27
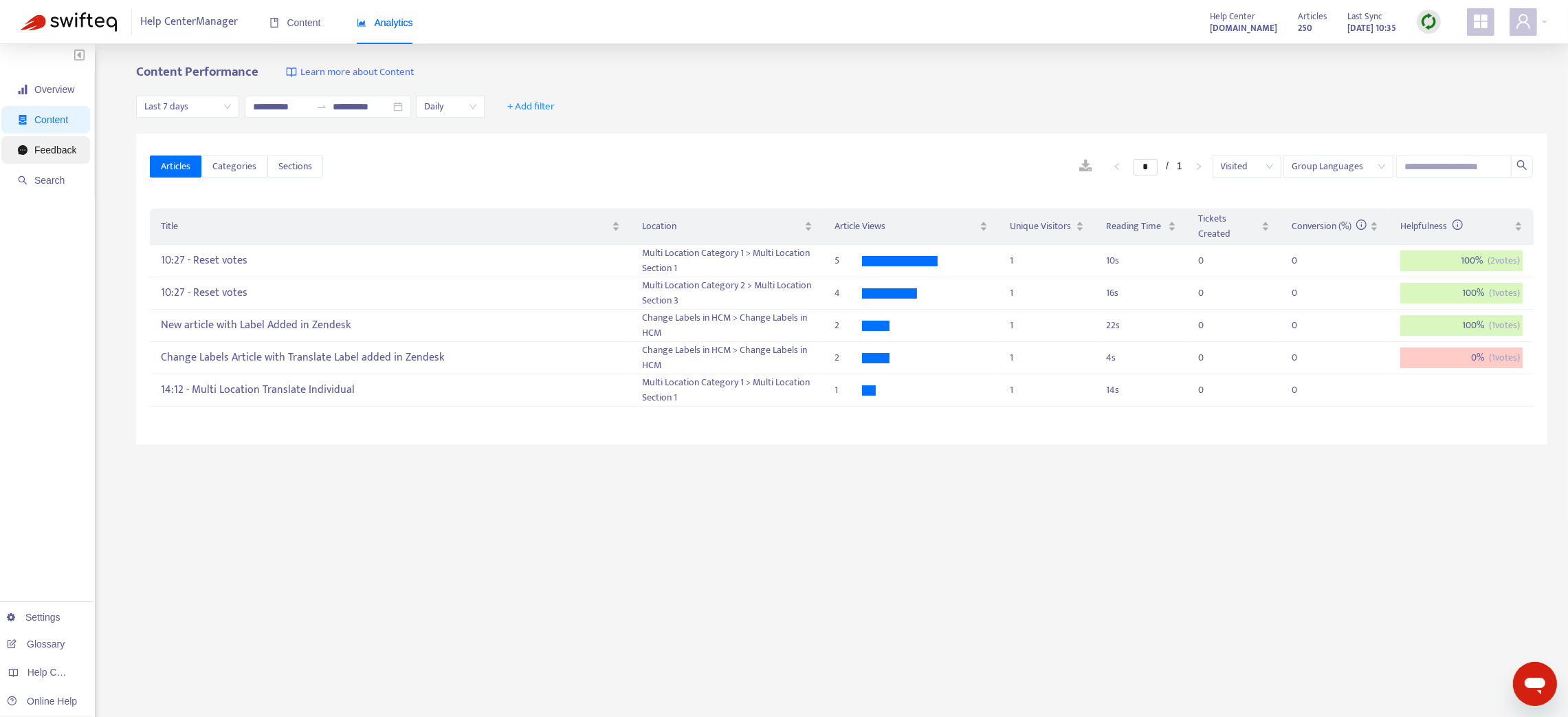
click at [72, 145] on span "Feedback" at bounding box center [55, 150] width 42 height 11
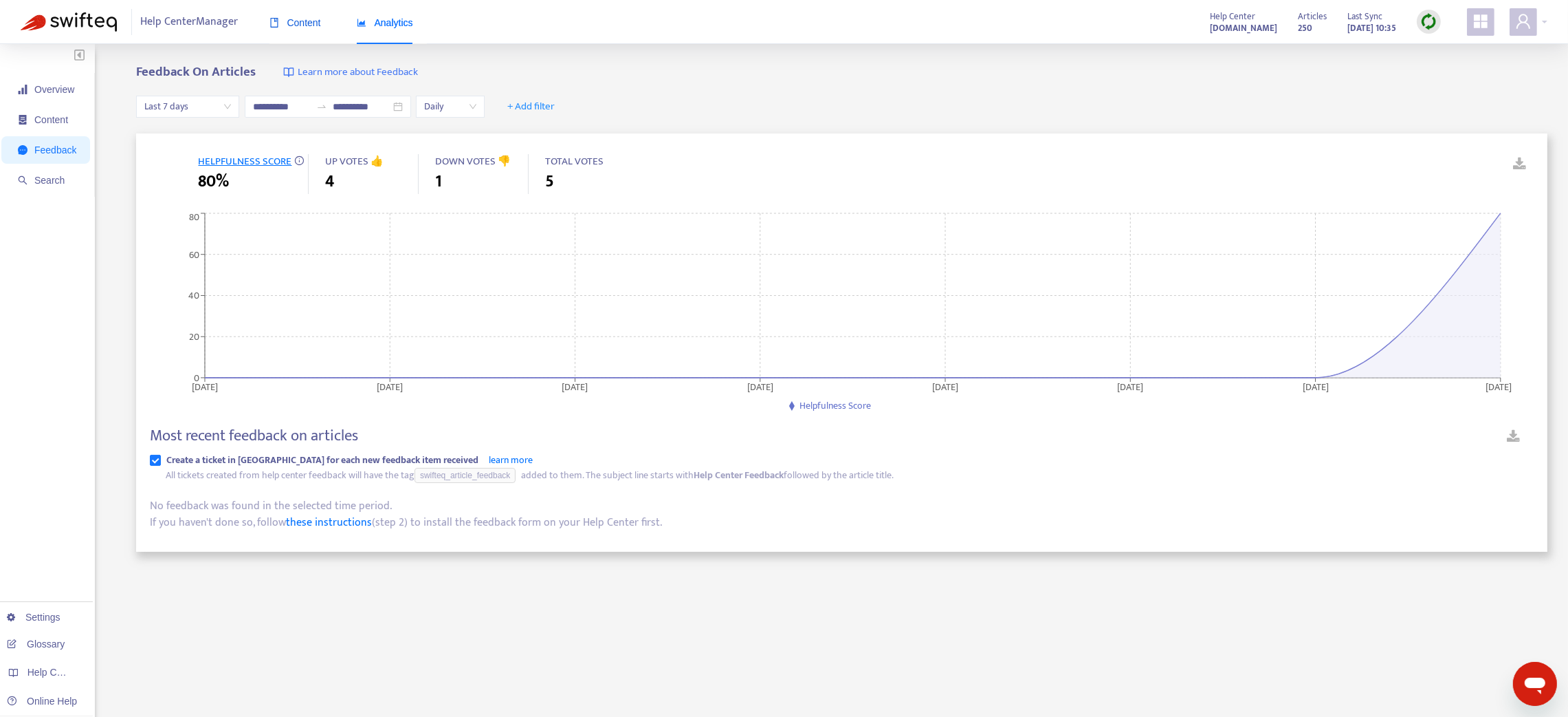
click at [299, 24] on span "Content" at bounding box center [295, 23] width 52 height 11
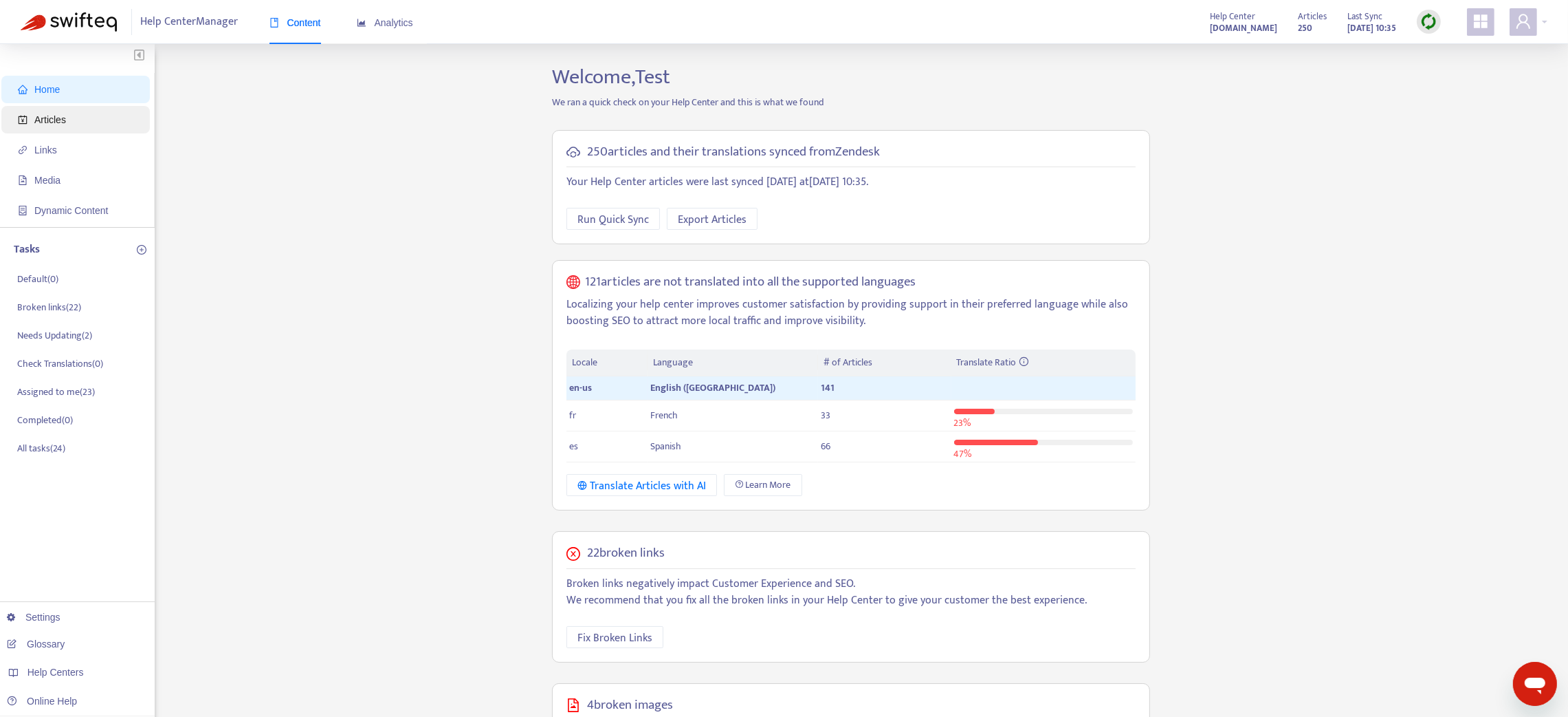
click at [43, 114] on span "Articles" at bounding box center [50, 120] width 31 height 11
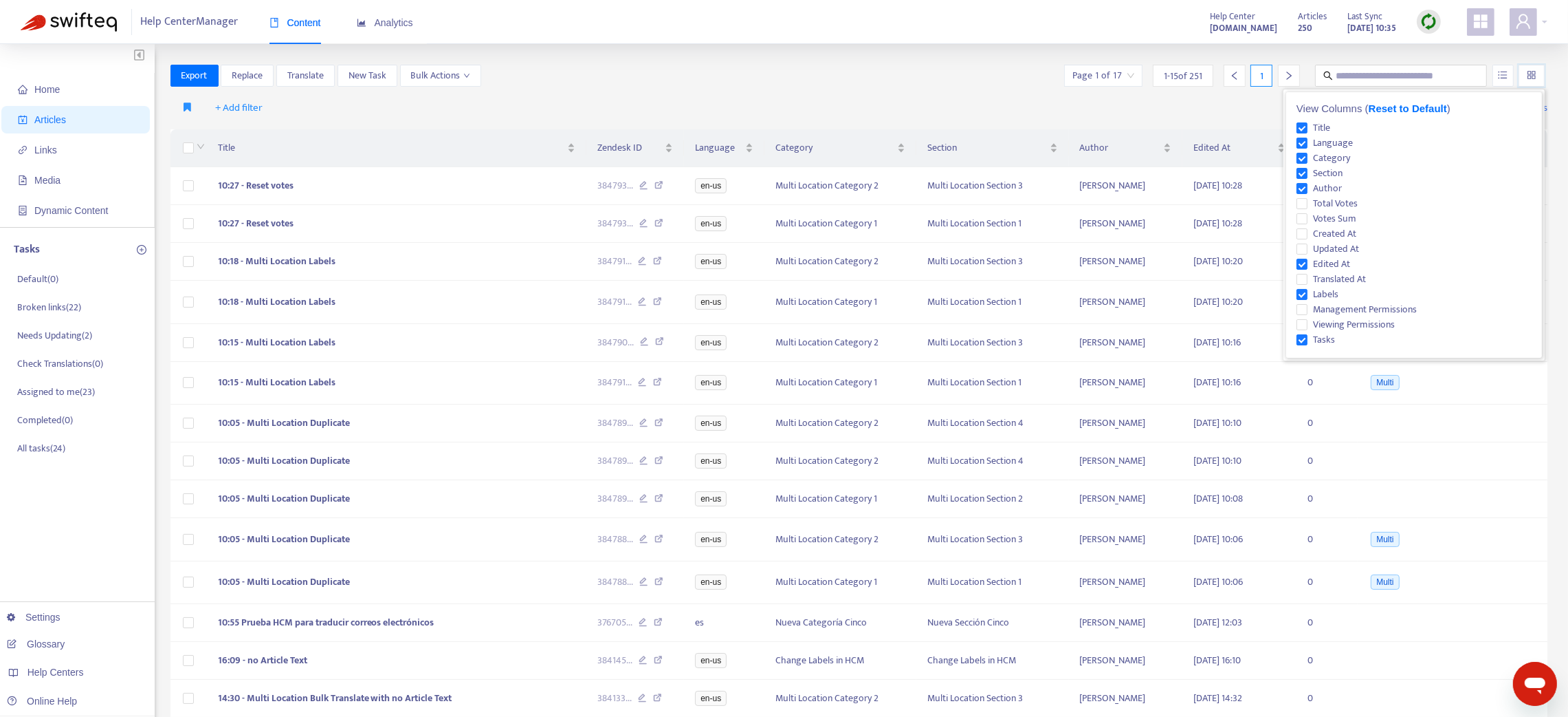
click at [1535, 77] on input "search" at bounding box center [1532, 76] width 10 height 21
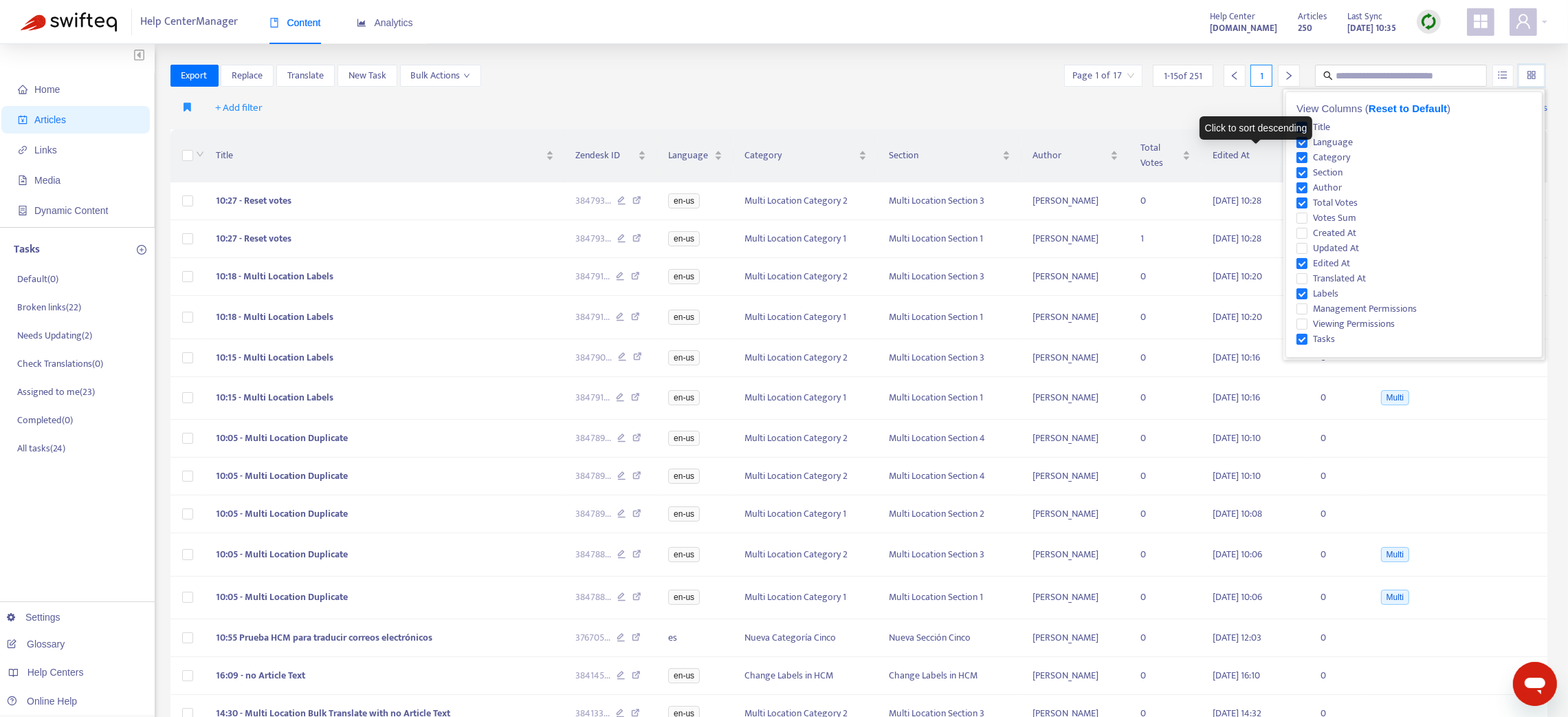
click at [1238, 119] on div "Click to sort descending" at bounding box center [1256, 127] width 114 height 23
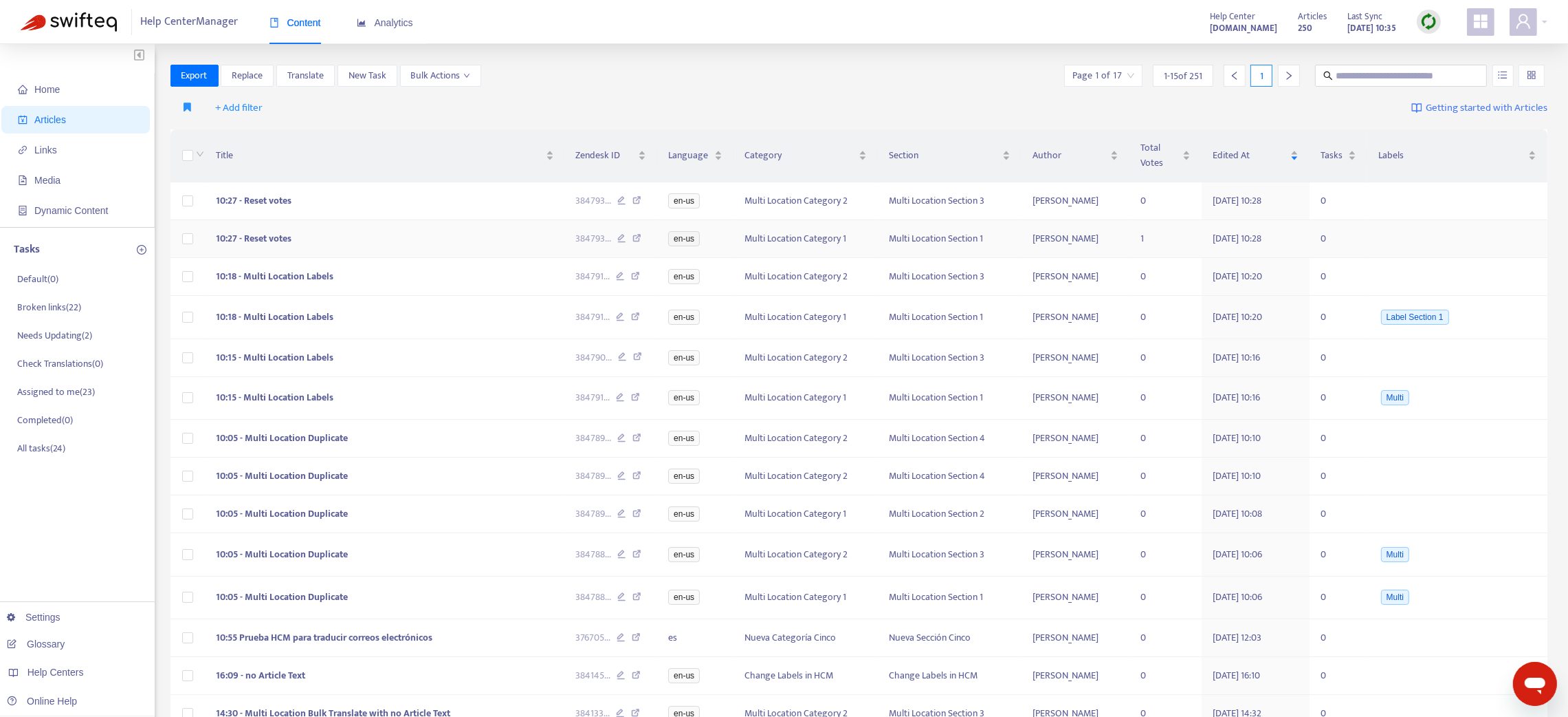
click at [470, 227] on td "10:27 - Reset votes" at bounding box center [385, 239] width 360 height 38
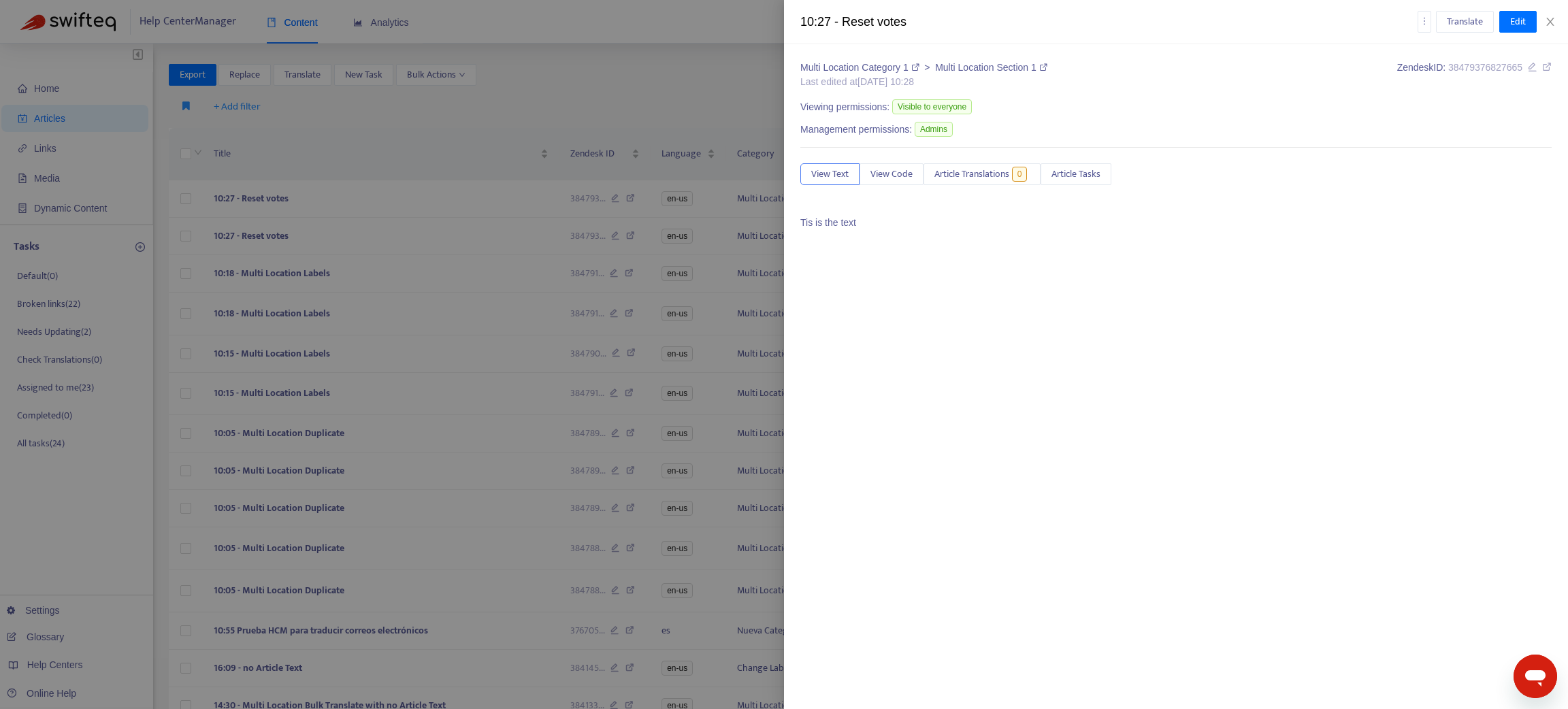
click at [462, 202] on div at bounding box center [784, 354] width 1568 height 709
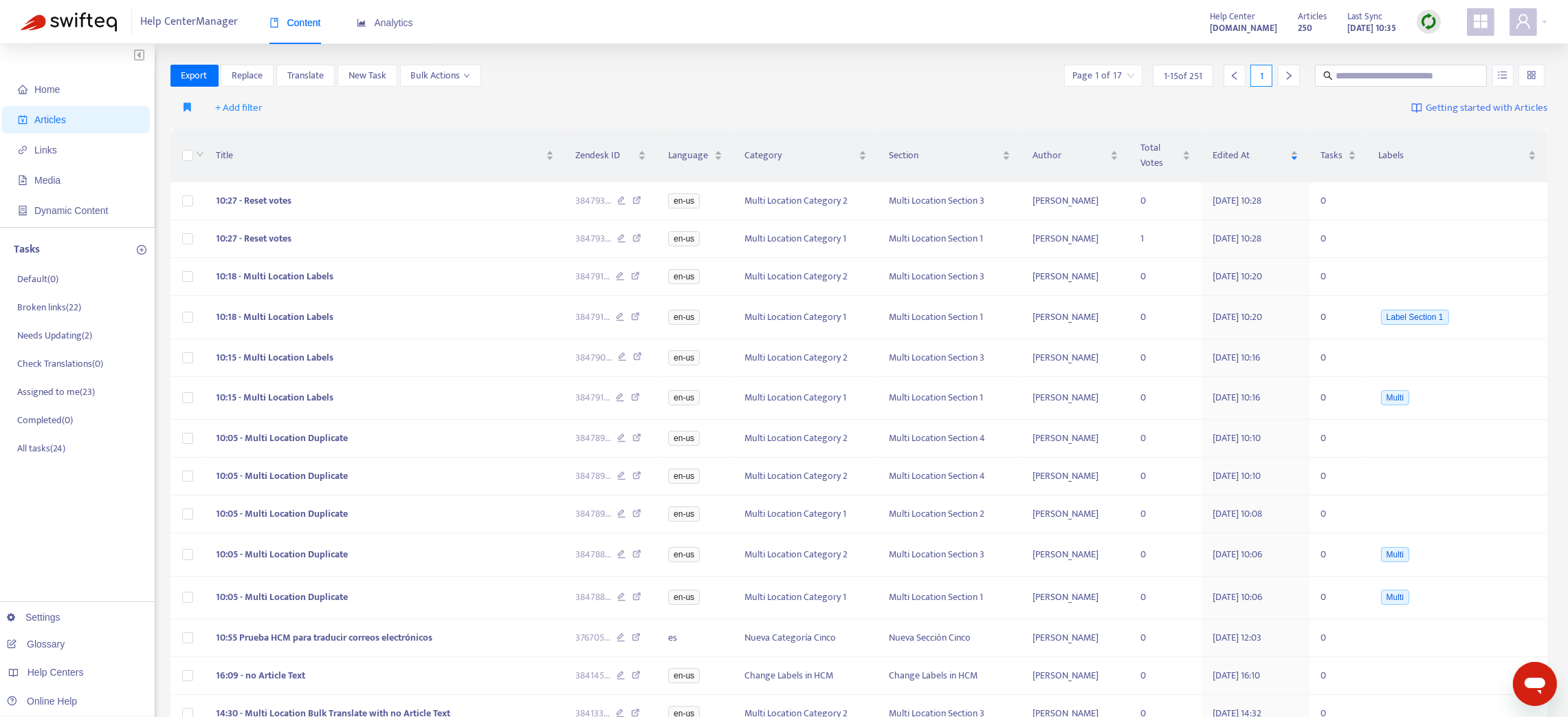
click at [467, 204] on td "10:27 - Reset votes" at bounding box center [385, 201] width 360 height 38
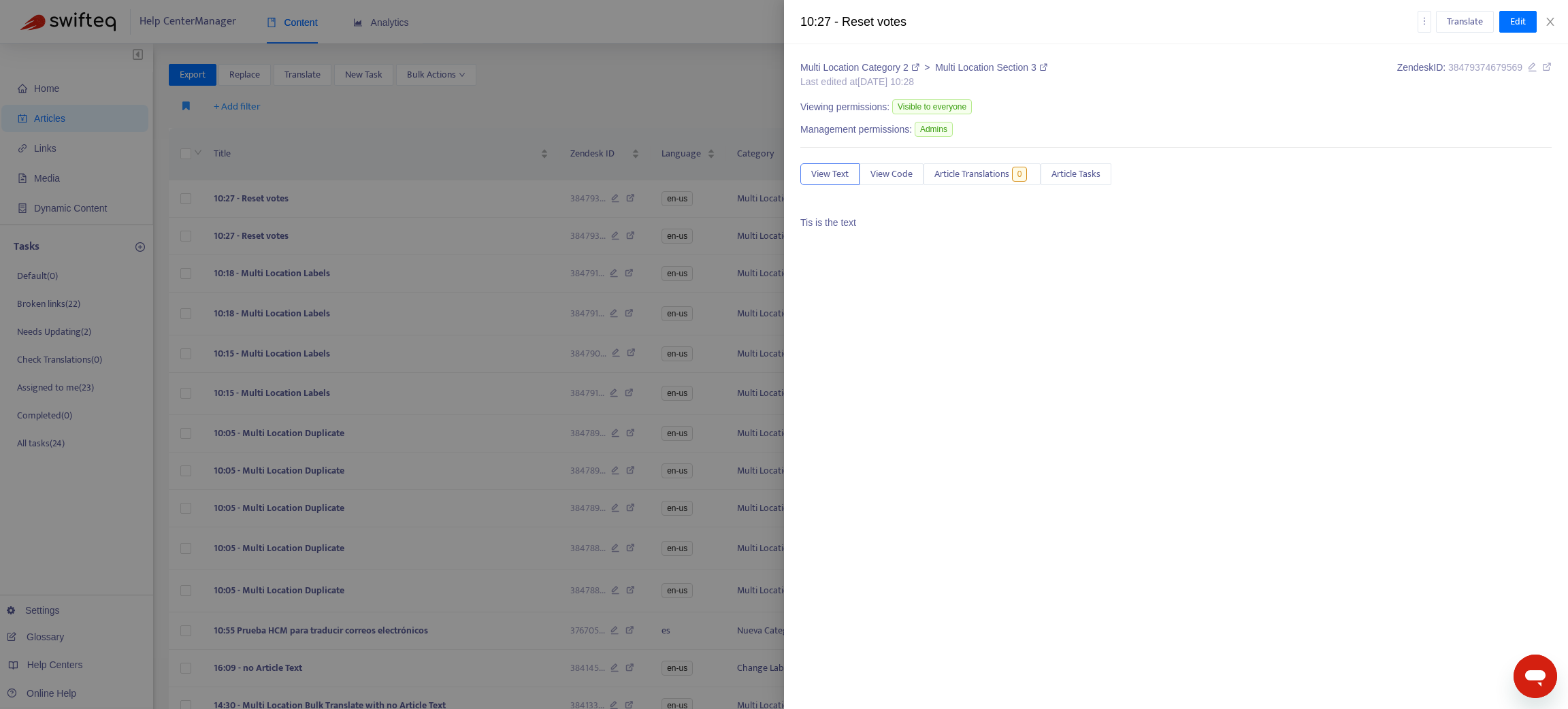
click at [431, 113] on div at bounding box center [784, 354] width 1568 height 709
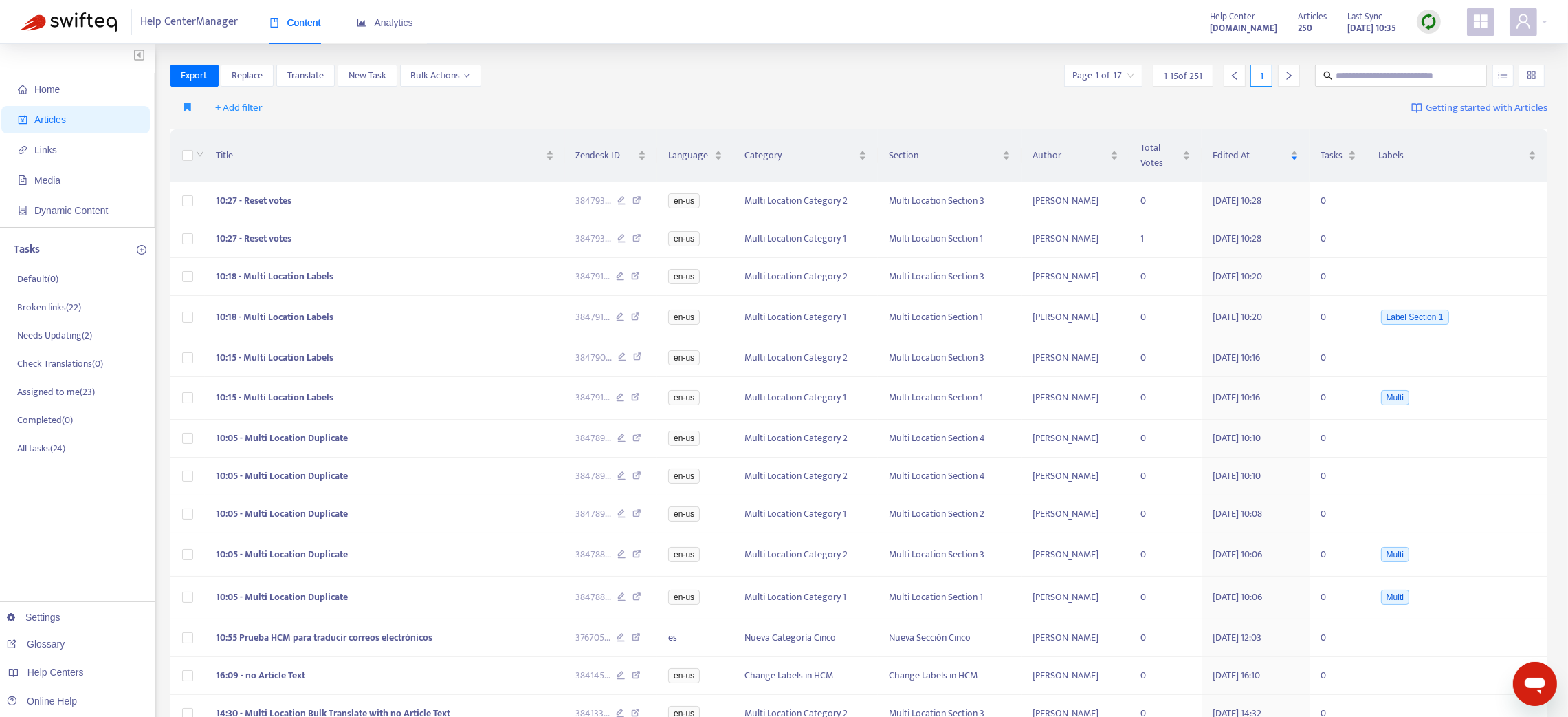
click at [1426, 23] on img at bounding box center [1428, 22] width 17 height 17
click at [1439, 51] on link "Quick Sync" at bounding box center [1457, 50] width 59 height 16
click at [398, 24] on span "Analytics" at bounding box center [384, 23] width 57 height 11
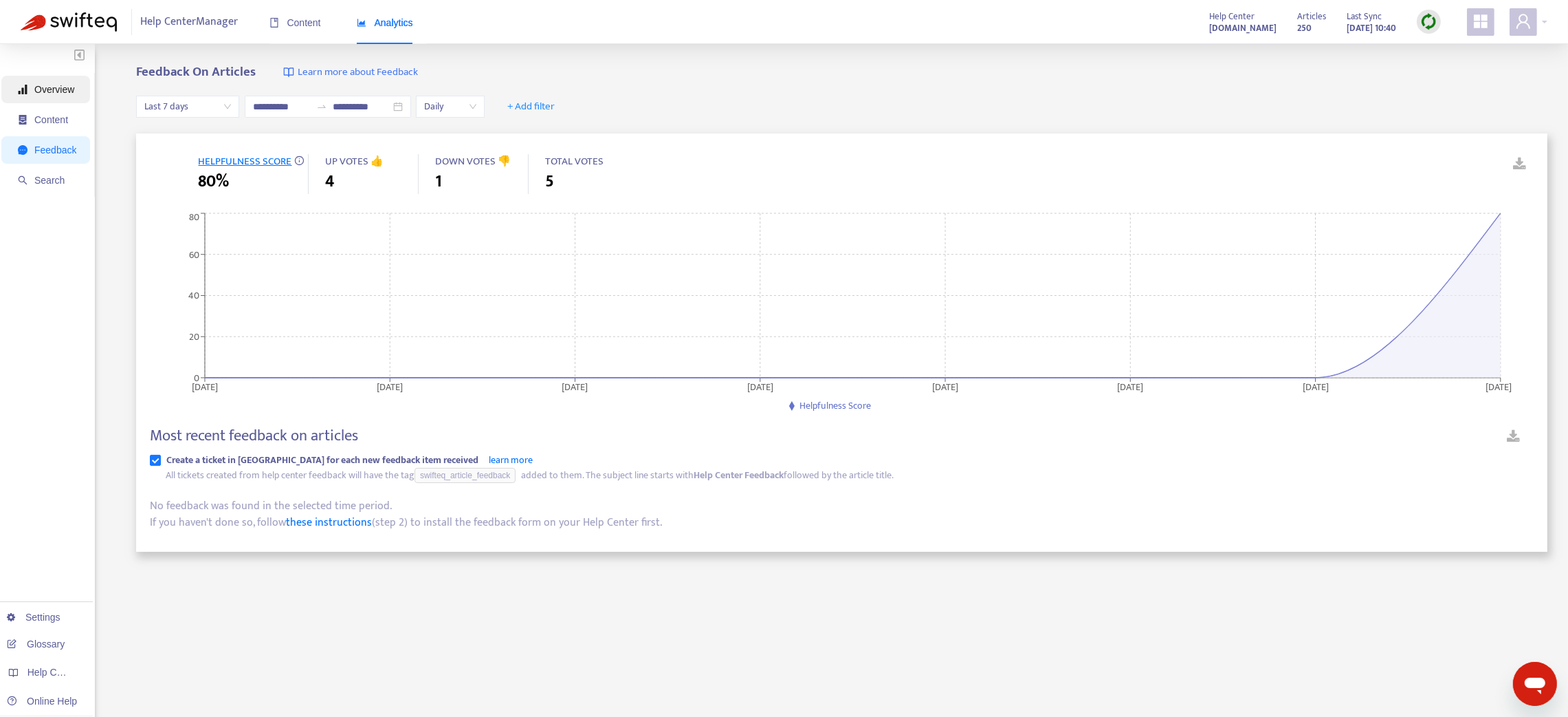
click at [49, 94] on span "Overview" at bounding box center [54, 89] width 40 height 11
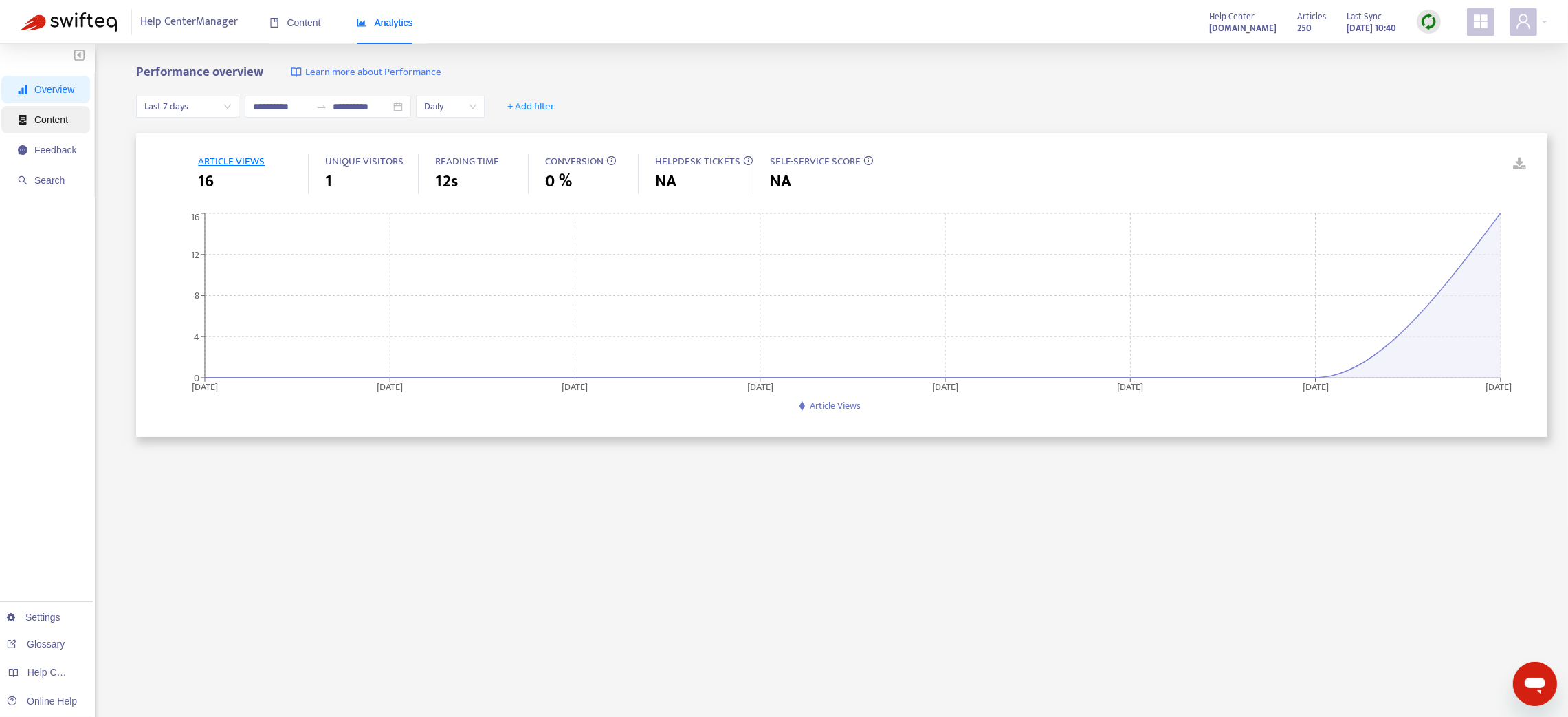
click at [53, 117] on span "Content" at bounding box center [51, 120] width 33 height 11
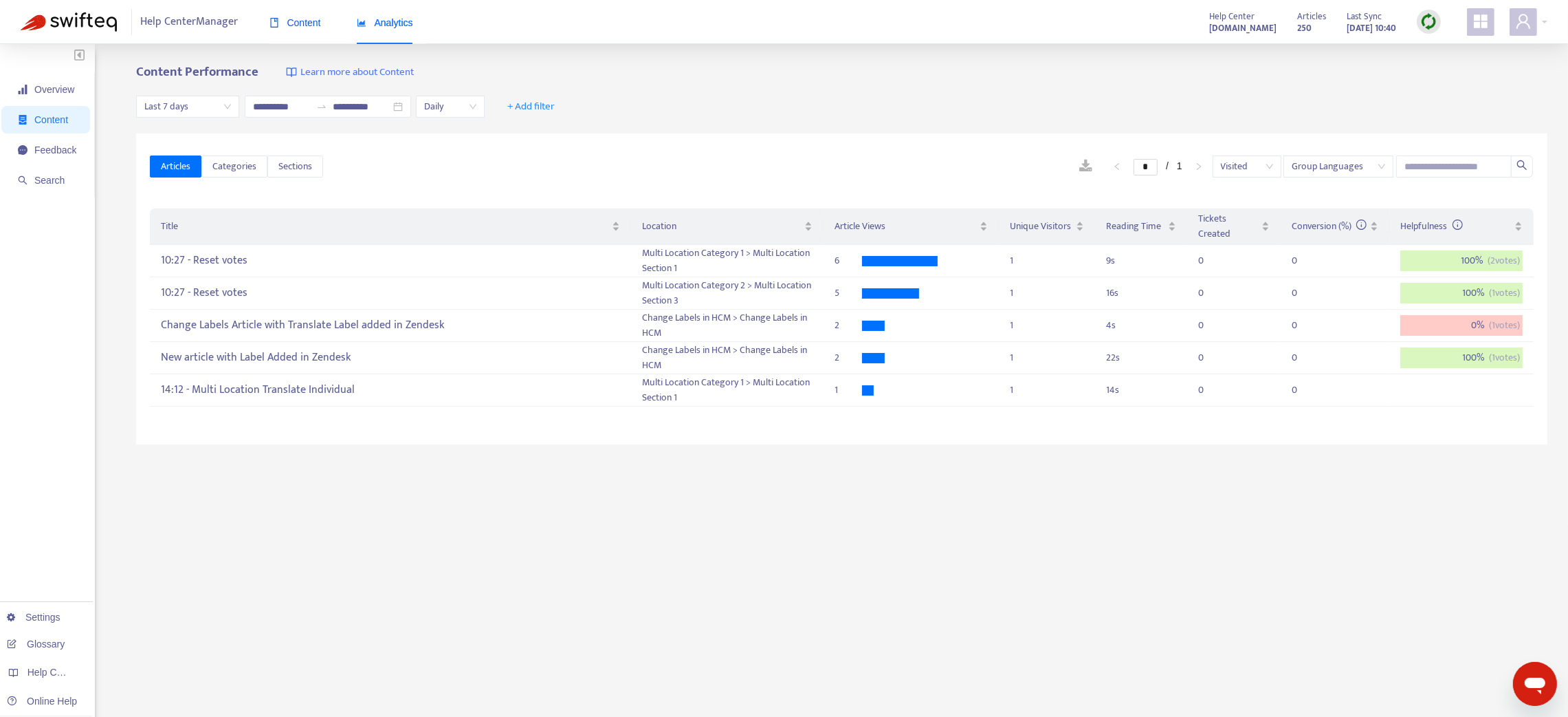
click at [290, 26] on span "Content" at bounding box center [295, 23] width 52 height 11
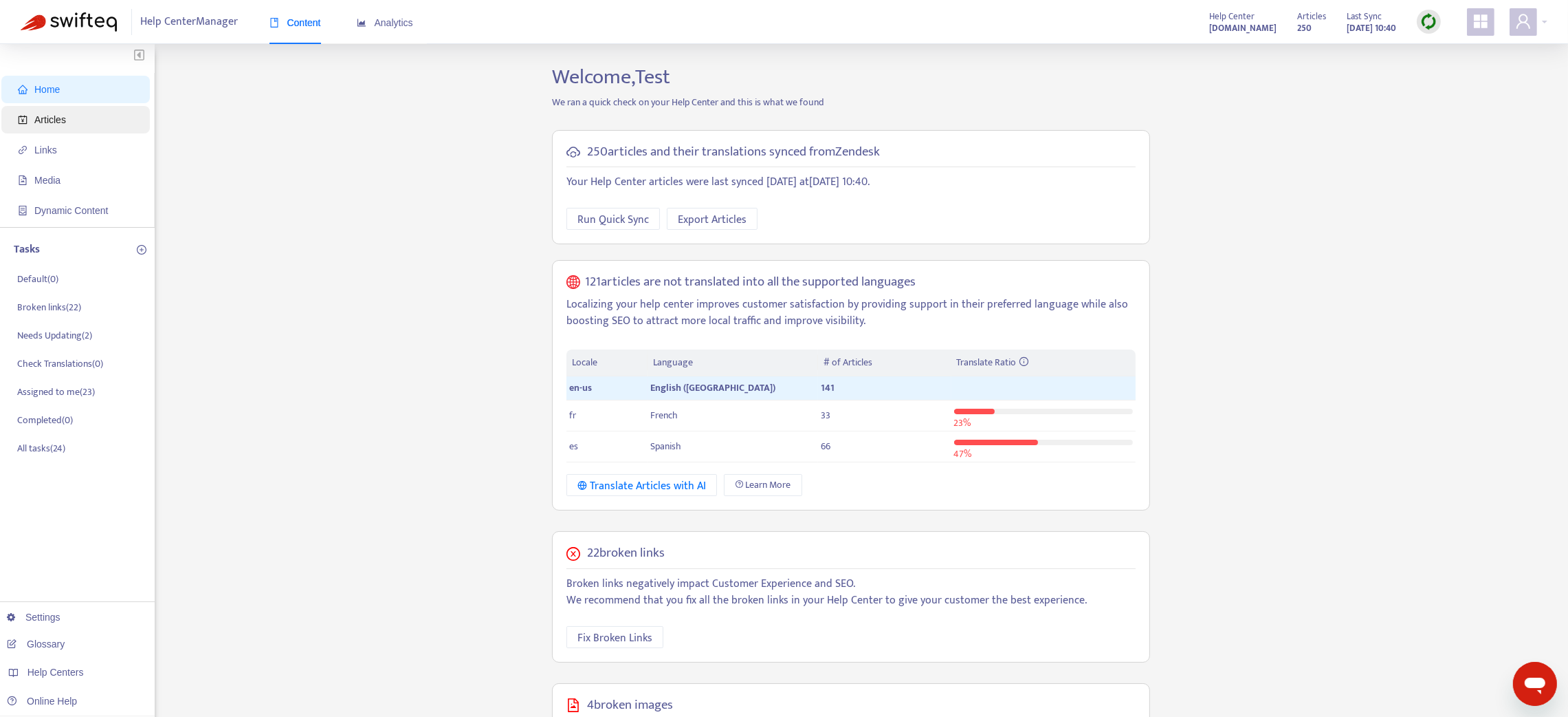
click at [46, 125] on span "Articles" at bounding box center [50, 120] width 31 height 11
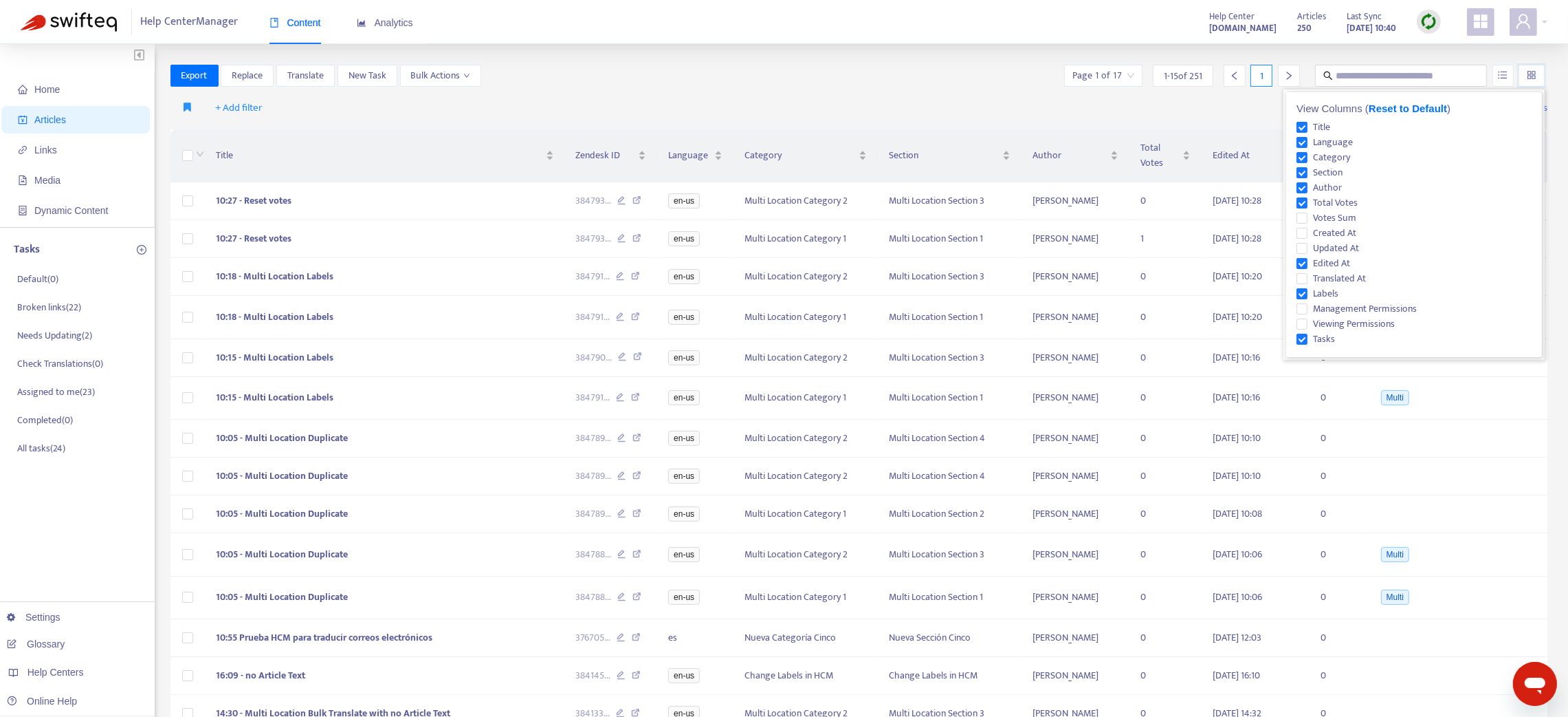
click at [1528, 80] on input "search" at bounding box center [1532, 76] width 10 height 21
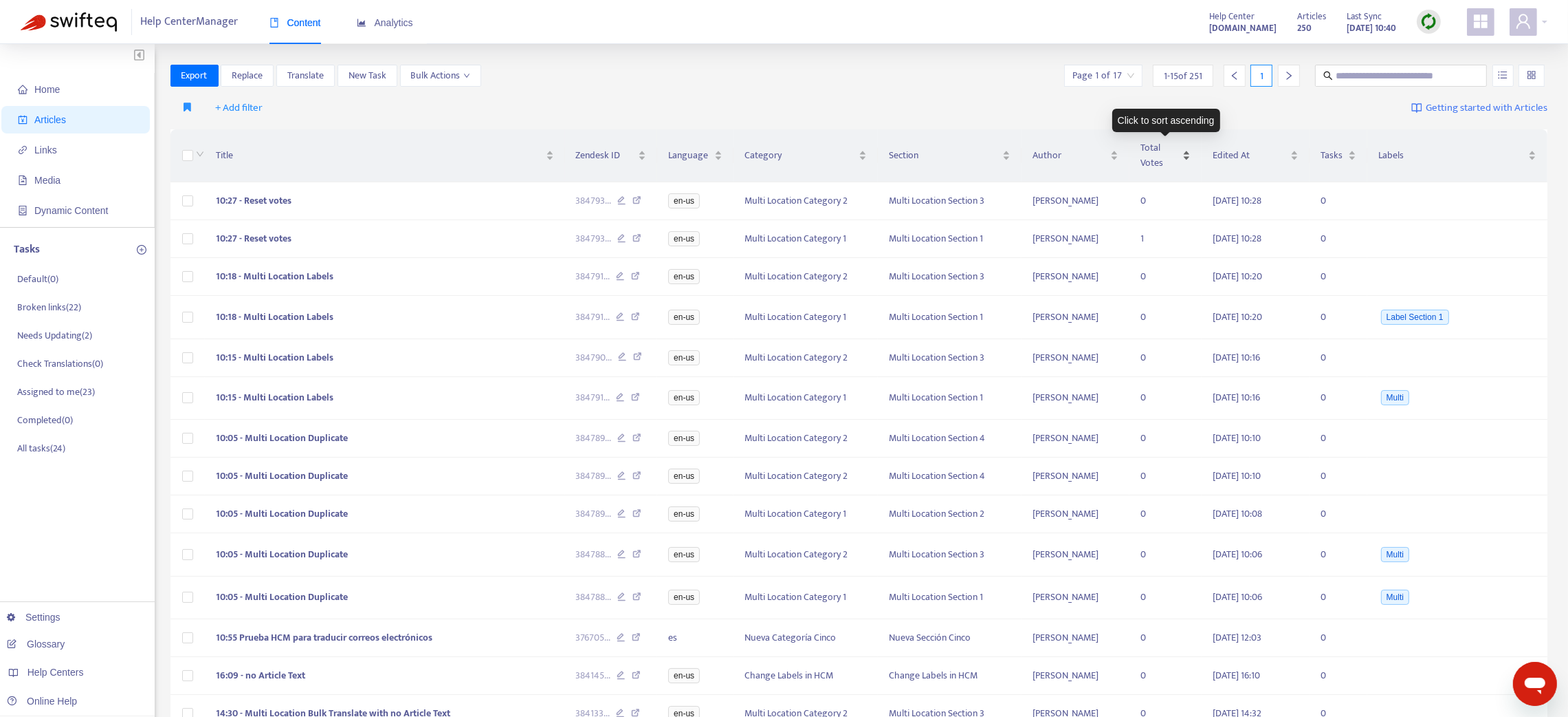
click at [1184, 161] on div "Total Votes" at bounding box center [1165, 155] width 50 height 30
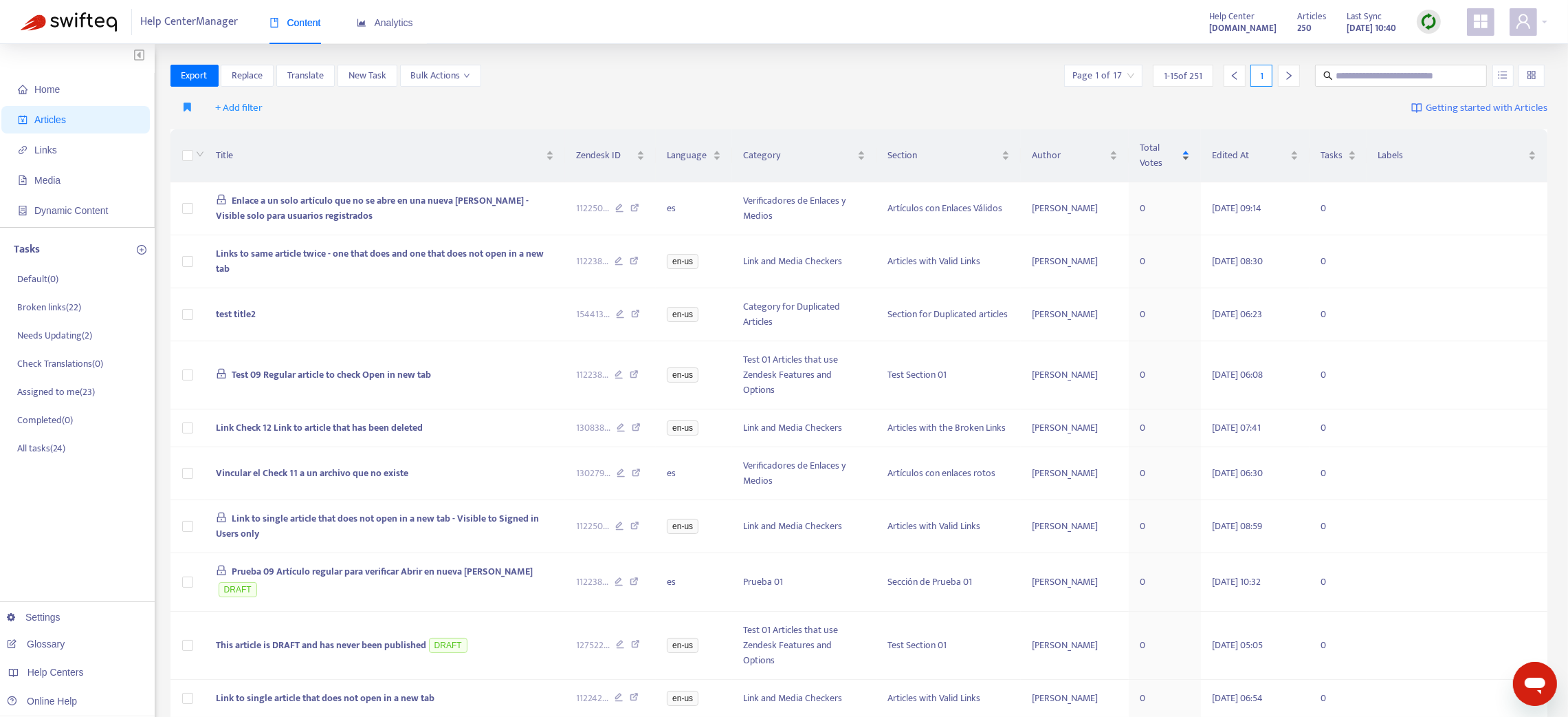
click at [1185, 150] on div "Total Votes" at bounding box center [1165, 155] width 50 height 30
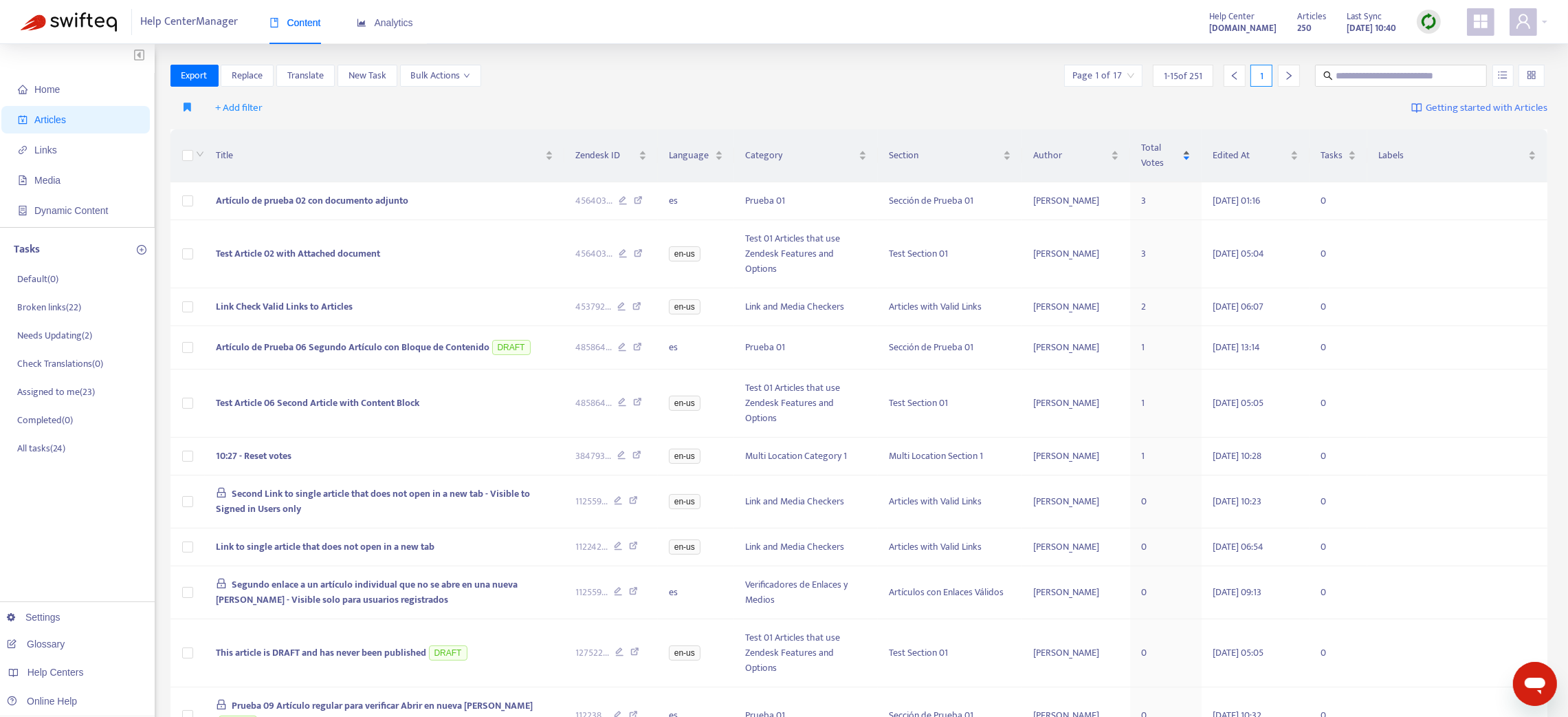
click at [1184, 157] on div "Total Votes" at bounding box center [1166, 155] width 50 height 30
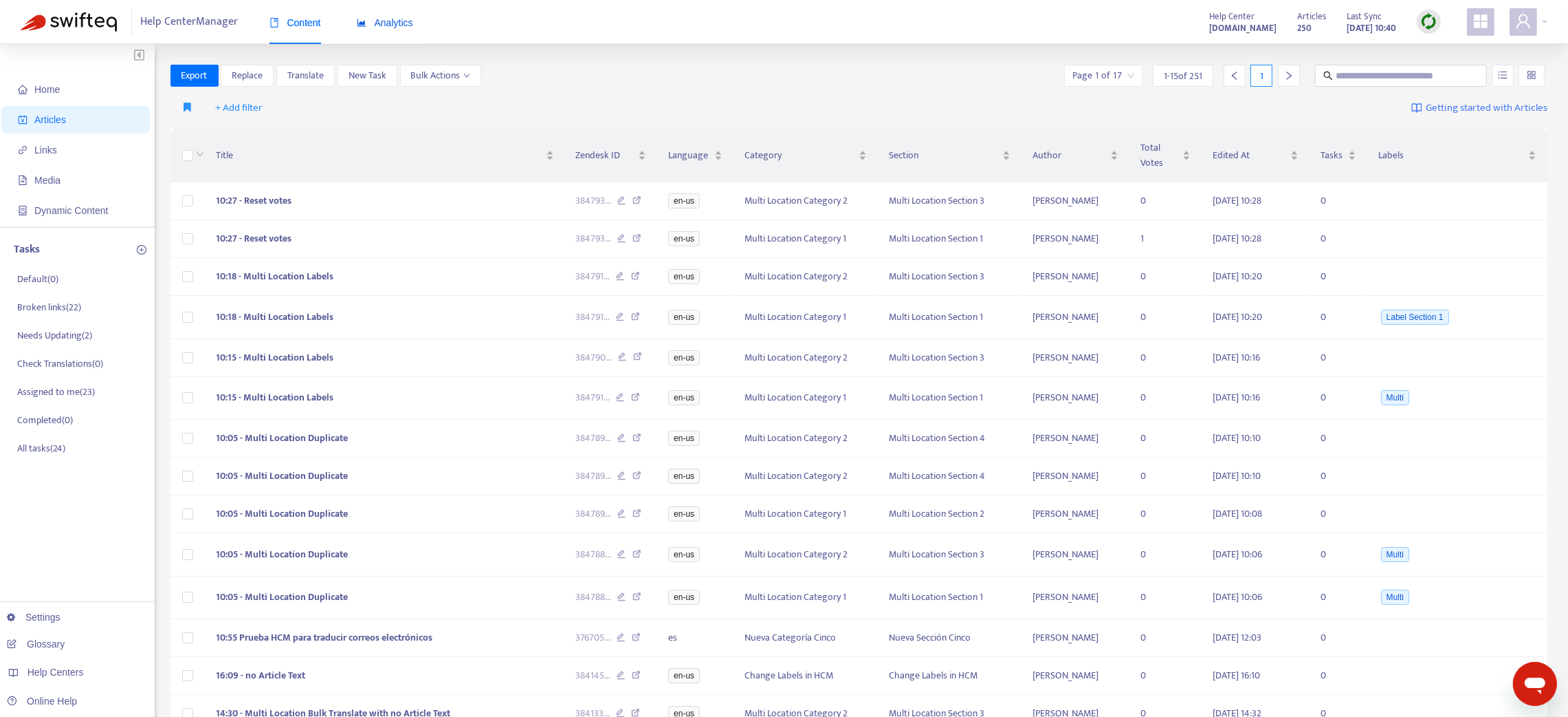
click at [384, 26] on span "Analytics" at bounding box center [384, 23] width 57 height 11
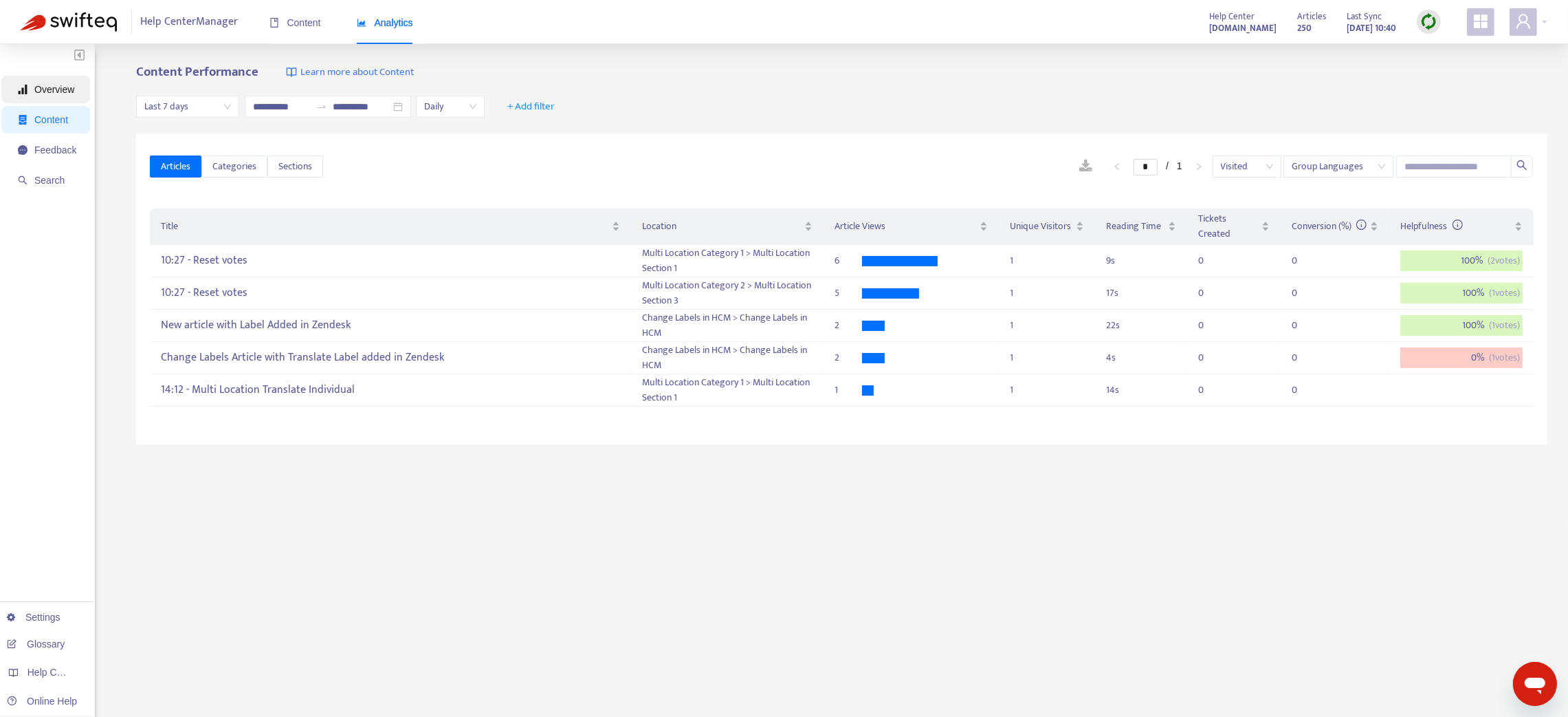
click at [47, 87] on span "Overview" at bounding box center [54, 89] width 40 height 11
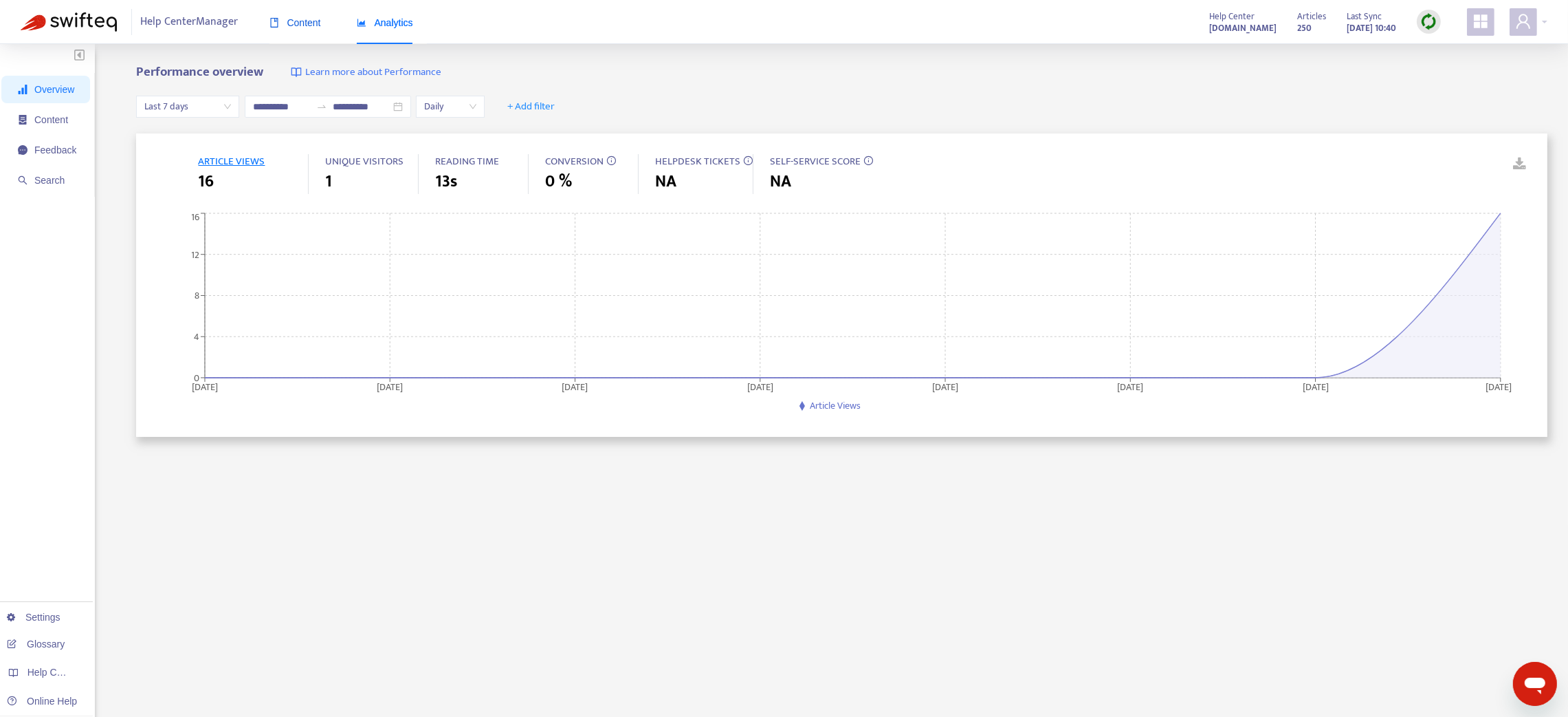
click at [311, 20] on span "Content" at bounding box center [295, 23] width 52 height 11
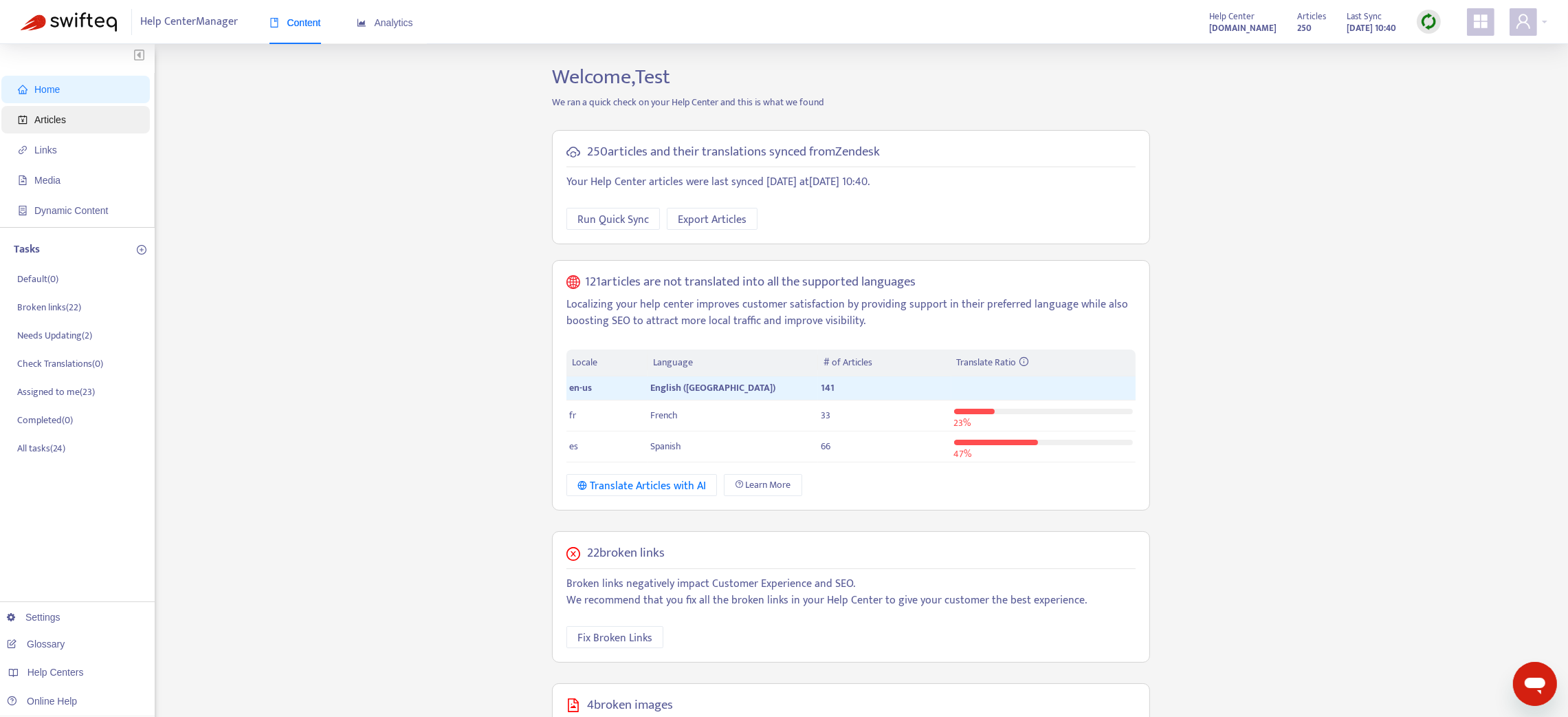
click at [59, 114] on span "Articles" at bounding box center [50, 120] width 31 height 11
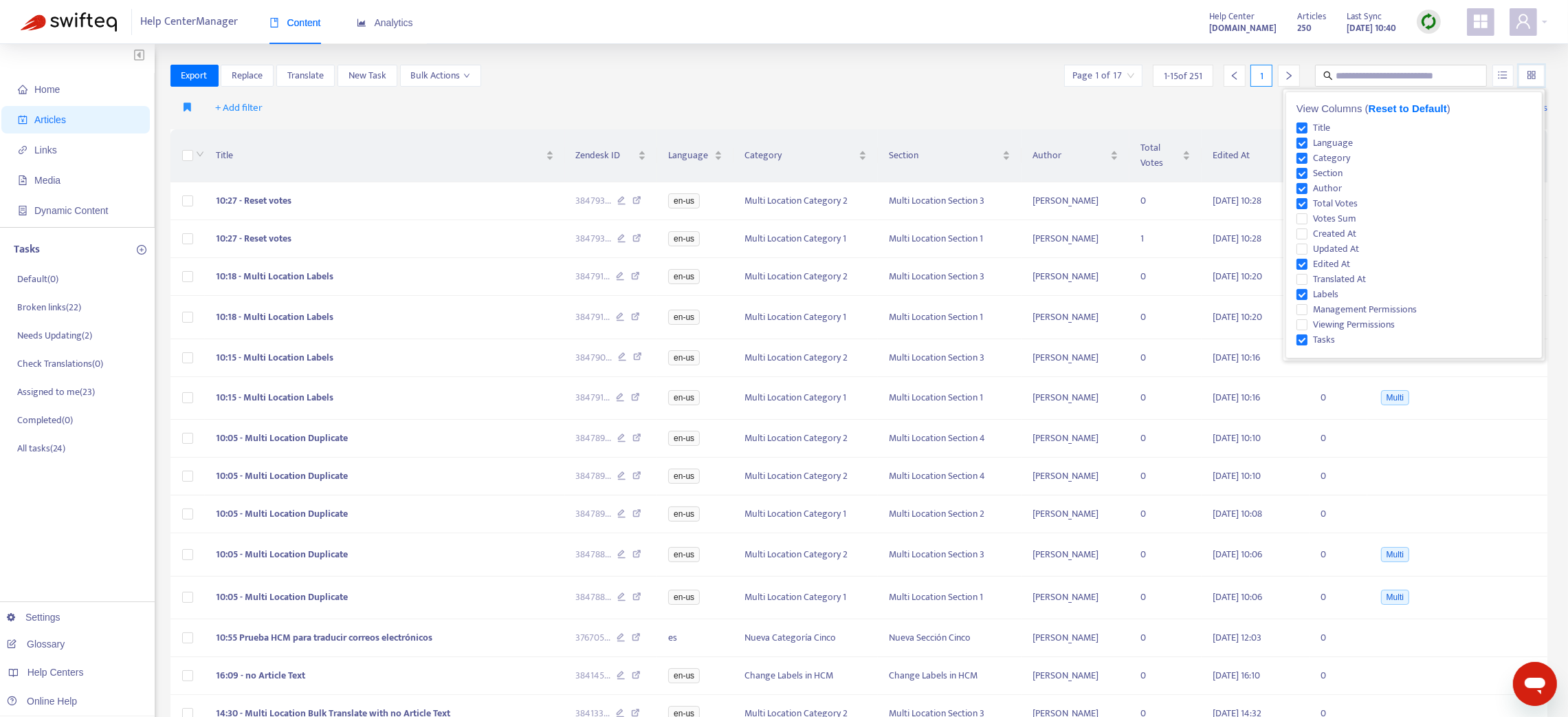
click at [1533, 75] on input "search" at bounding box center [1532, 76] width 10 height 21
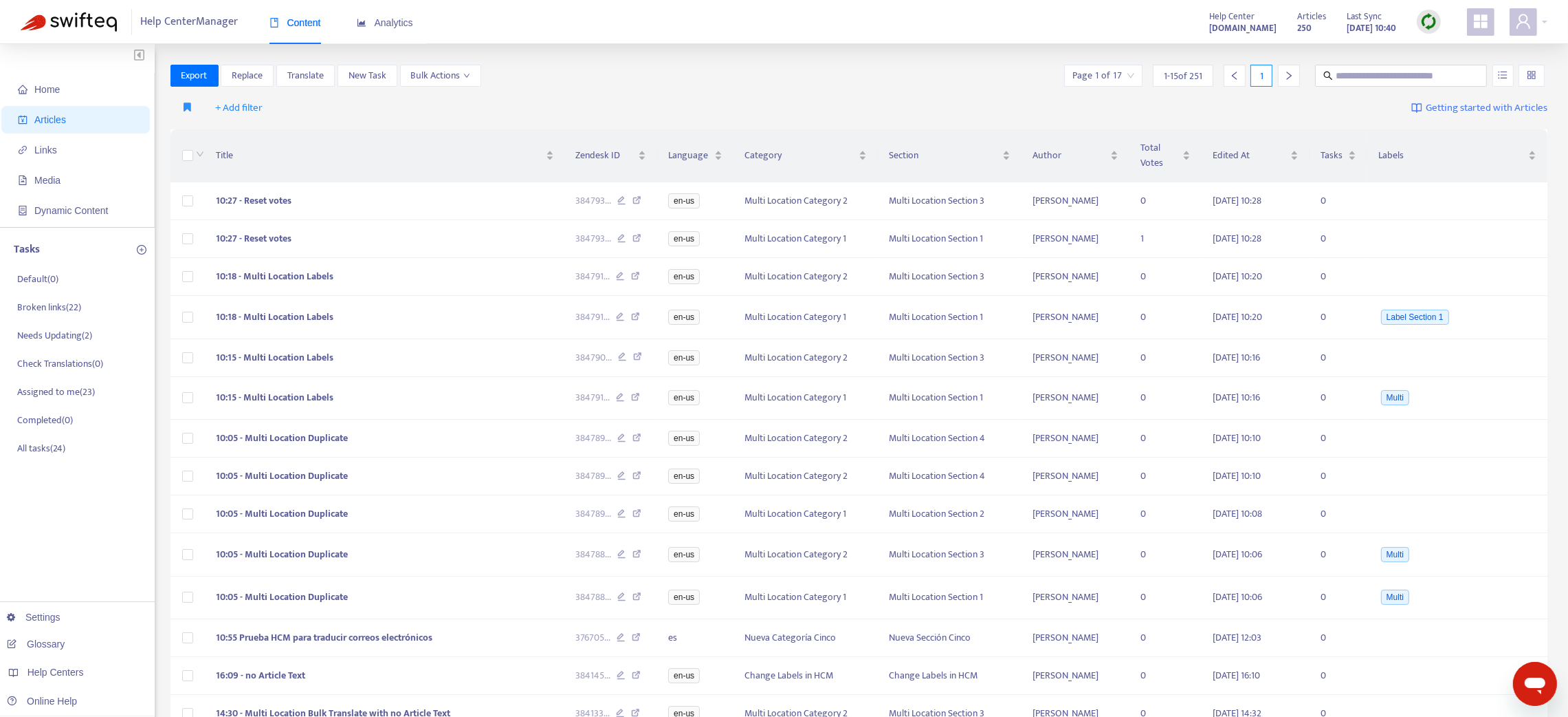
click at [756, 92] on div "+ Add filter Getting started with Articles" at bounding box center [859, 108] width 1377 height 32
click at [1433, 26] on img at bounding box center [1428, 22] width 17 height 17
click at [1437, 49] on link "Quick Sync" at bounding box center [1457, 50] width 59 height 16
click at [67, 143] on span "Links" at bounding box center [78, 149] width 121 height 27
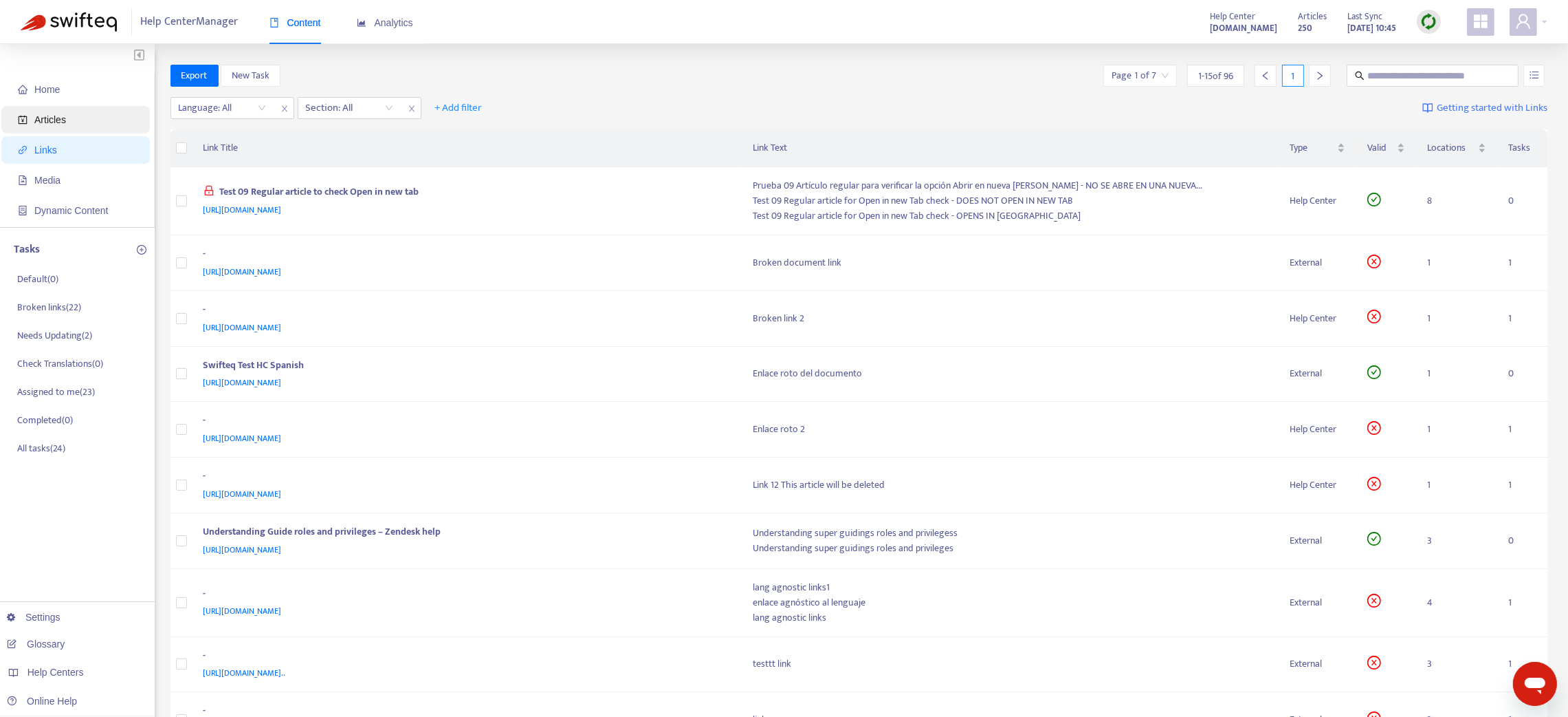
click at [66, 117] on span "Articles" at bounding box center [78, 119] width 121 height 27
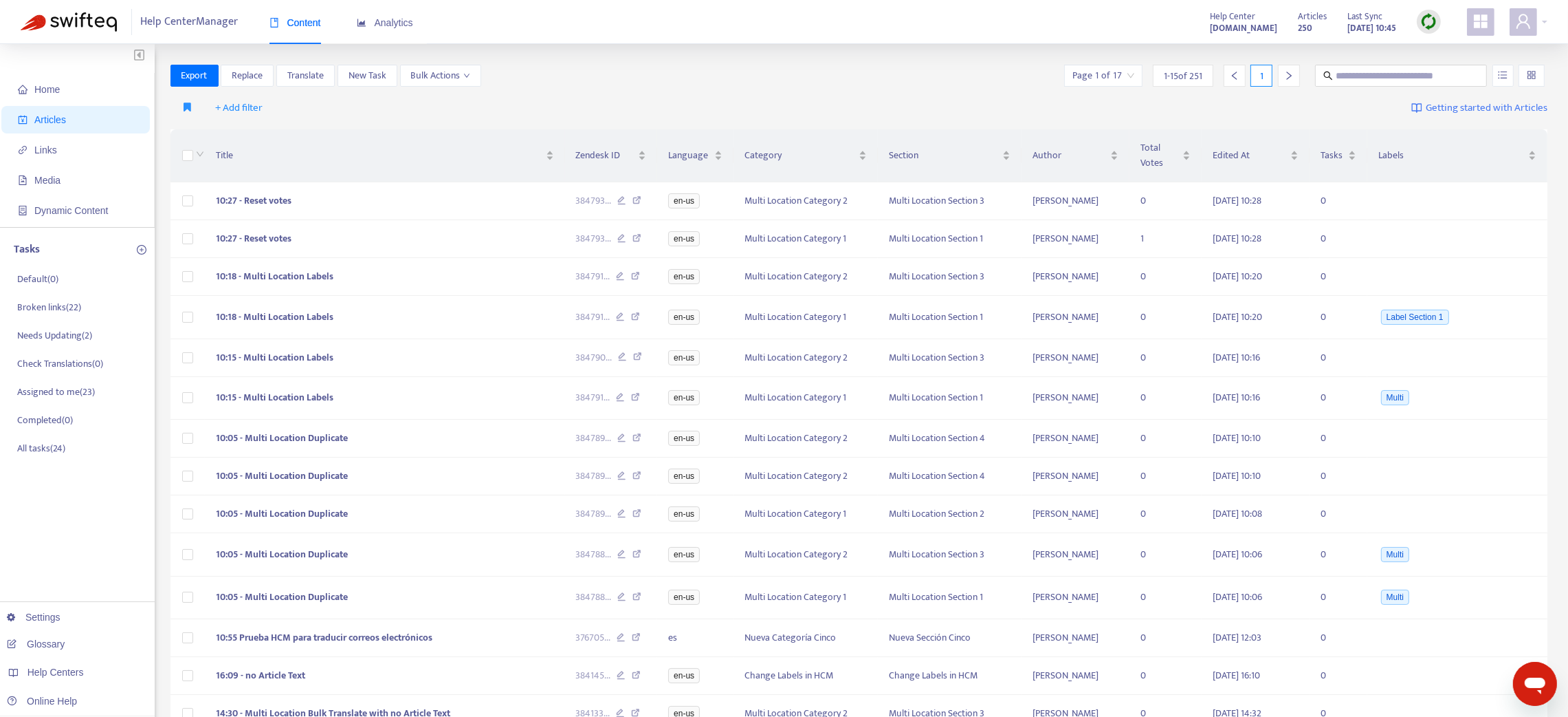
click at [1435, 22] on img at bounding box center [1428, 22] width 17 height 17
click at [1454, 76] on link "Full Sync" at bounding box center [1452, 72] width 50 height 16
click at [389, 23] on span "Analytics" at bounding box center [384, 23] width 57 height 11
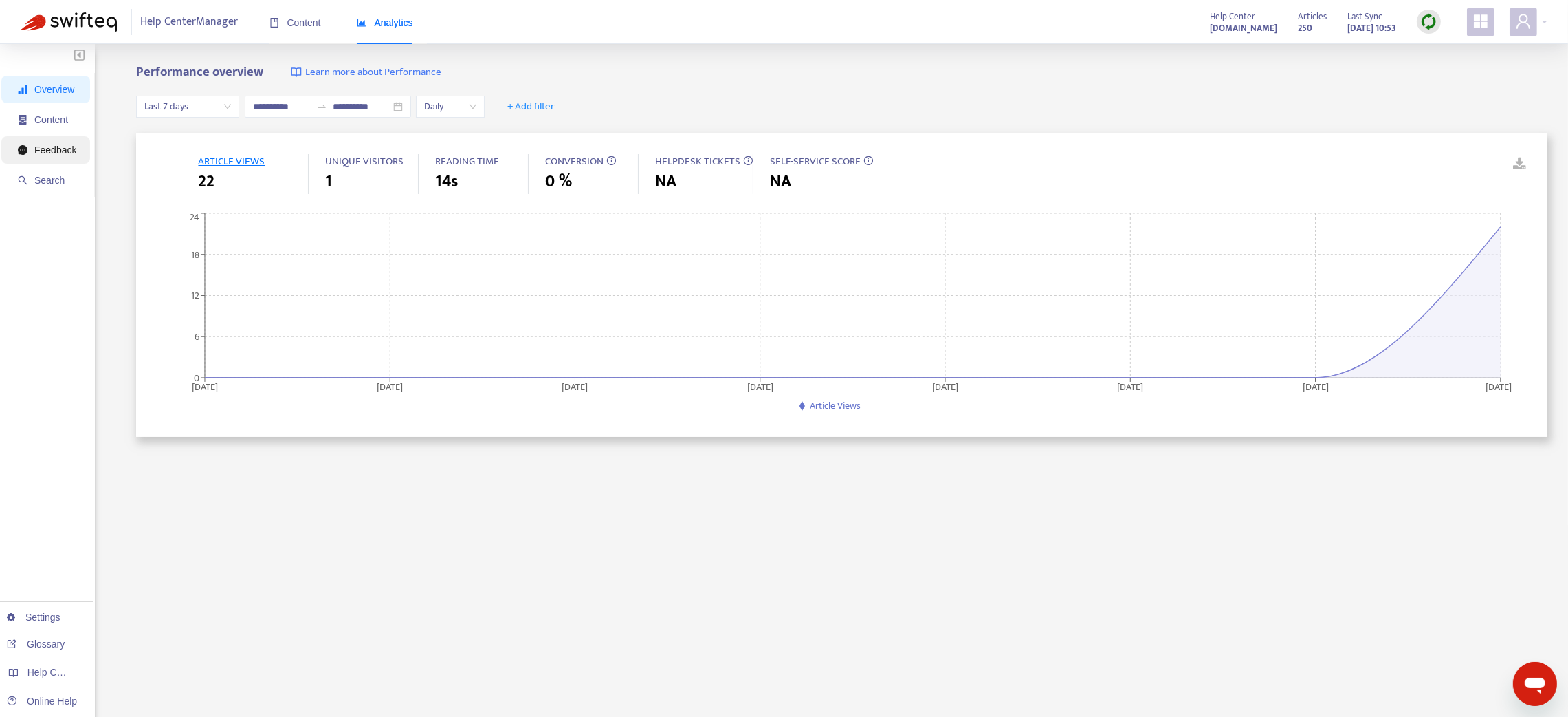
click at [70, 151] on span "Feedback" at bounding box center [55, 150] width 42 height 11
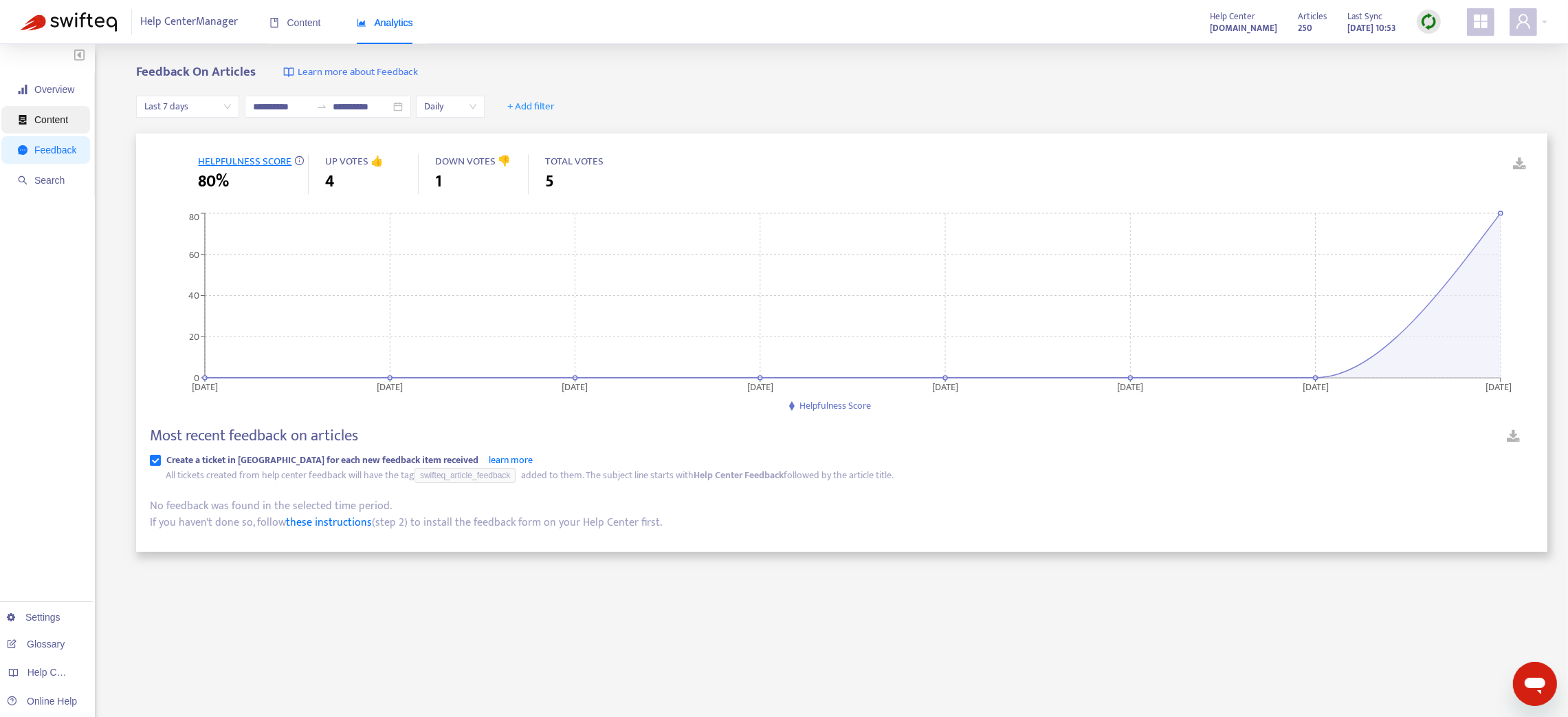
click at [57, 121] on span "Content" at bounding box center [51, 120] width 33 height 11
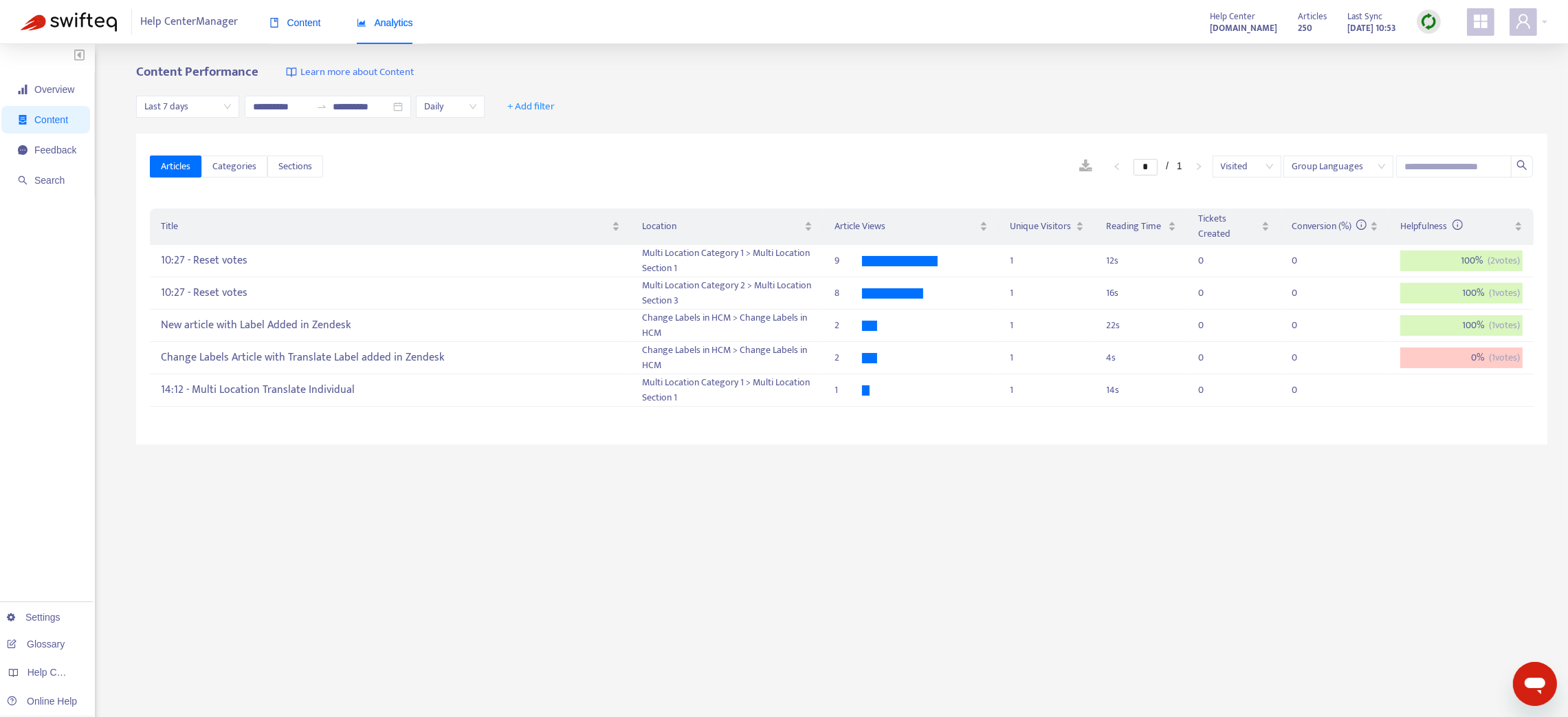
click at [294, 24] on span "Content" at bounding box center [295, 23] width 52 height 11
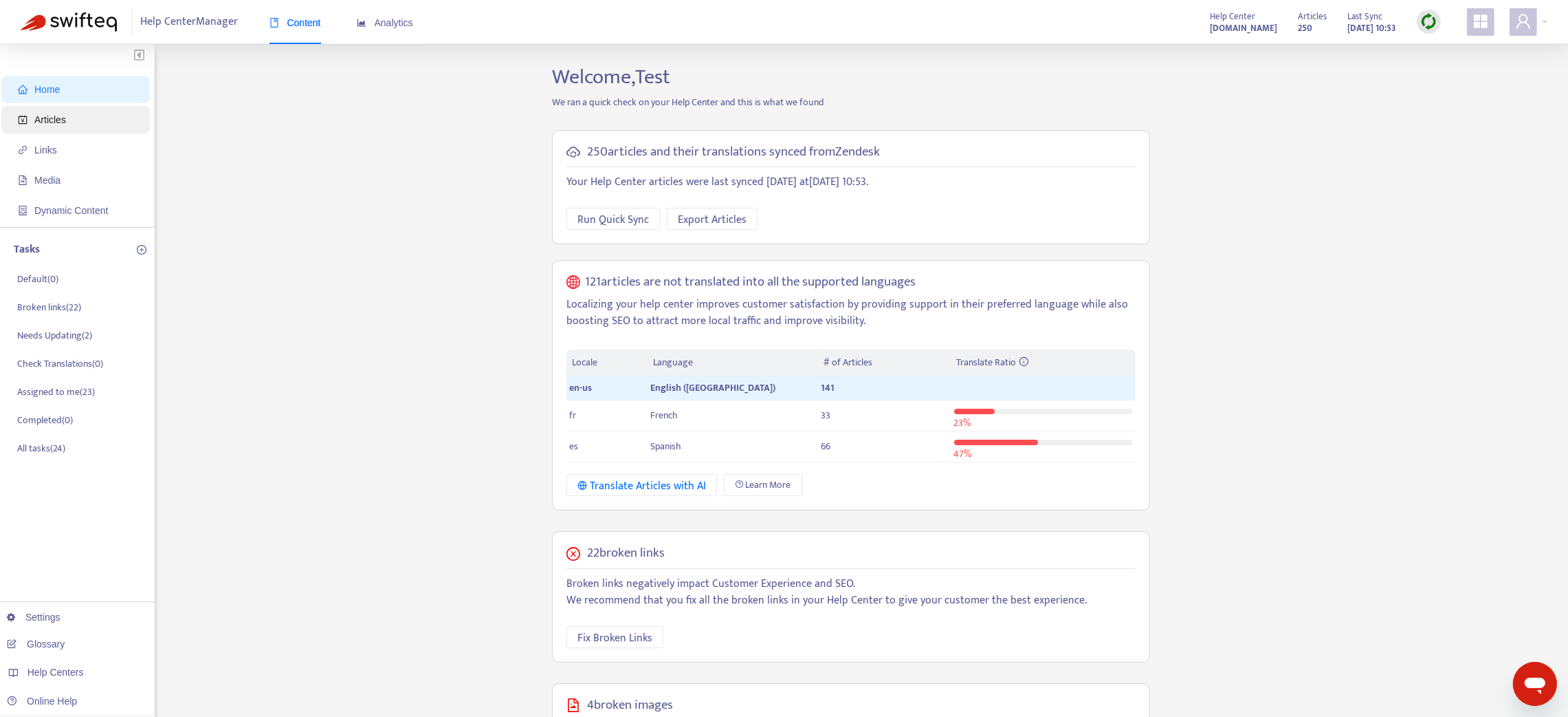
click at [53, 126] on span "Articles" at bounding box center [78, 119] width 121 height 27
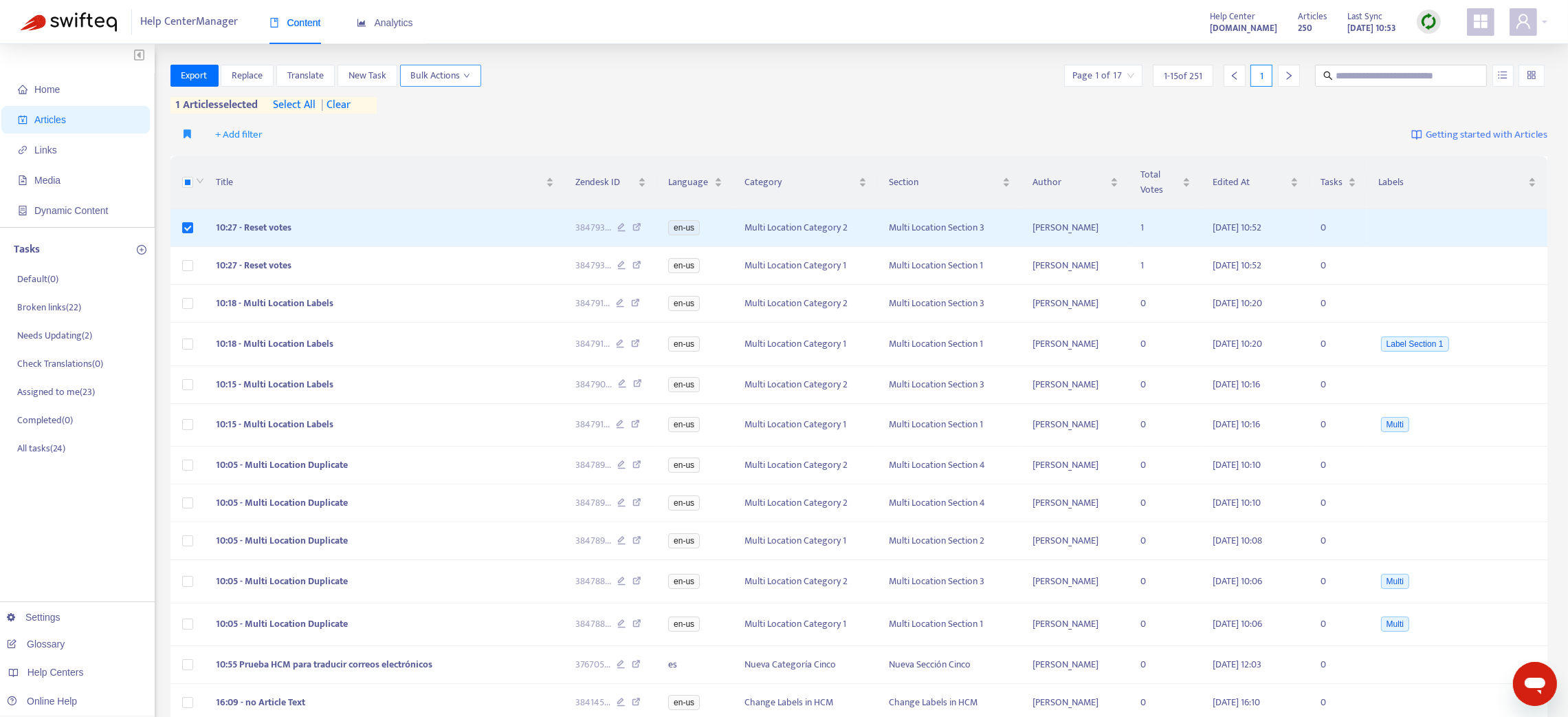
click at [459, 75] on span "Bulk Actions" at bounding box center [440, 76] width 59 height 15
click at [456, 144] on span "Reset Votes" at bounding box center [437, 147] width 47 height 16
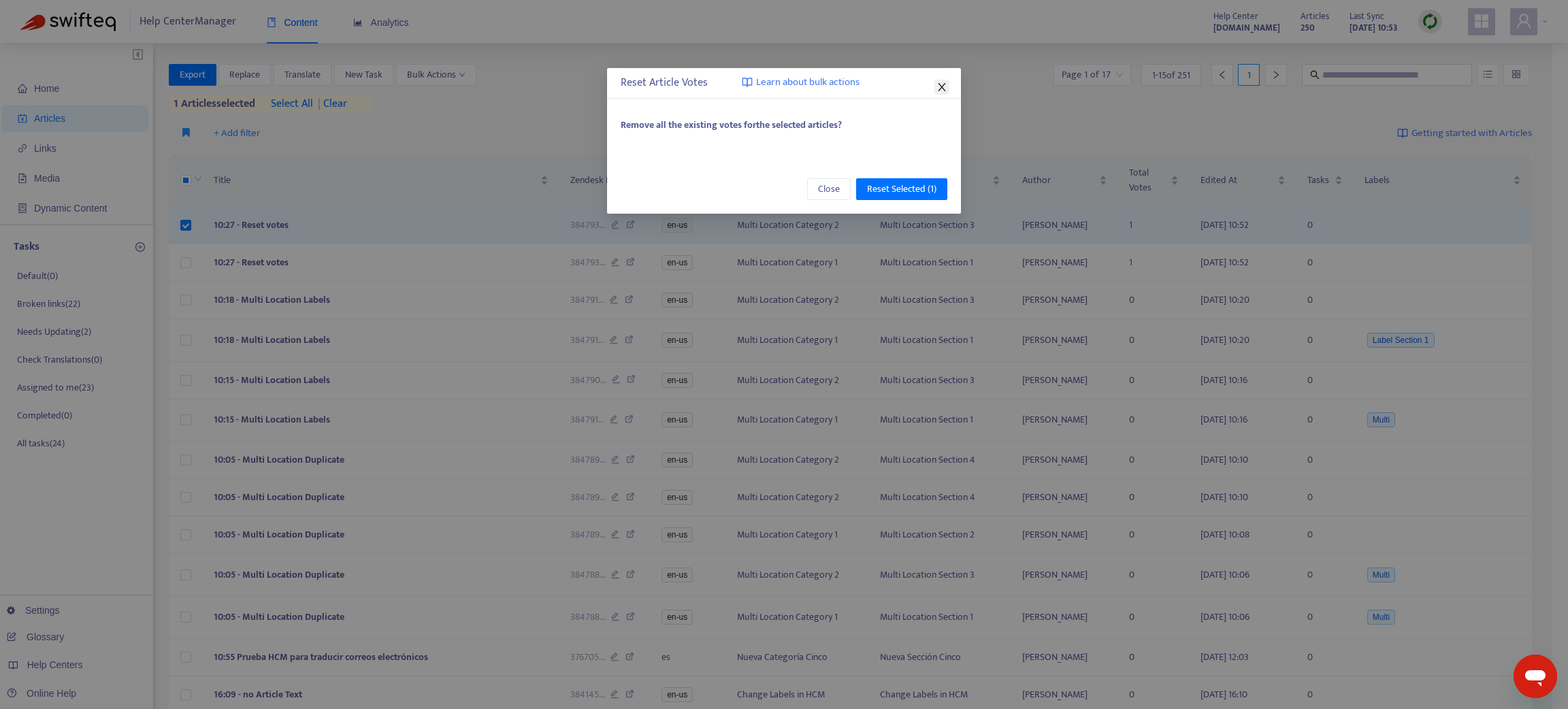
click at [944, 84] on icon "close" at bounding box center [941, 87] width 8 height 8
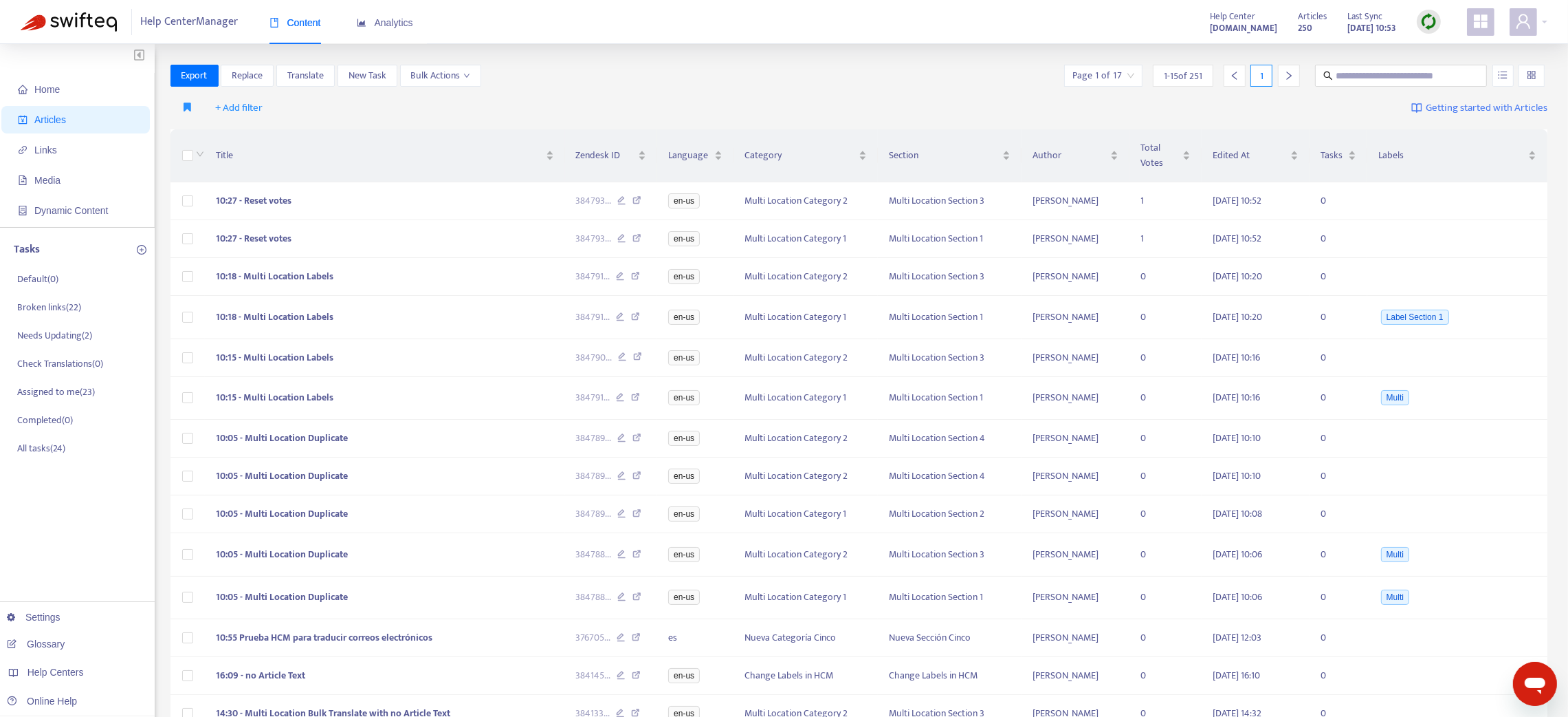
click at [1431, 23] on img at bounding box center [1428, 22] width 17 height 17
click at [1446, 52] on link "Quick Sync" at bounding box center [1457, 50] width 59 height 16
click at [1528, 77] on input "search" at bounding box center [1532, 76] width 10 height 21
click at [1020, 117] on div "+ Add filter Getting started with Articles" at bounding box center [859, 108] width 1377 height 32
click at [73, 147] on span "Links" at bounding box center [78, 149] width 121 height 27
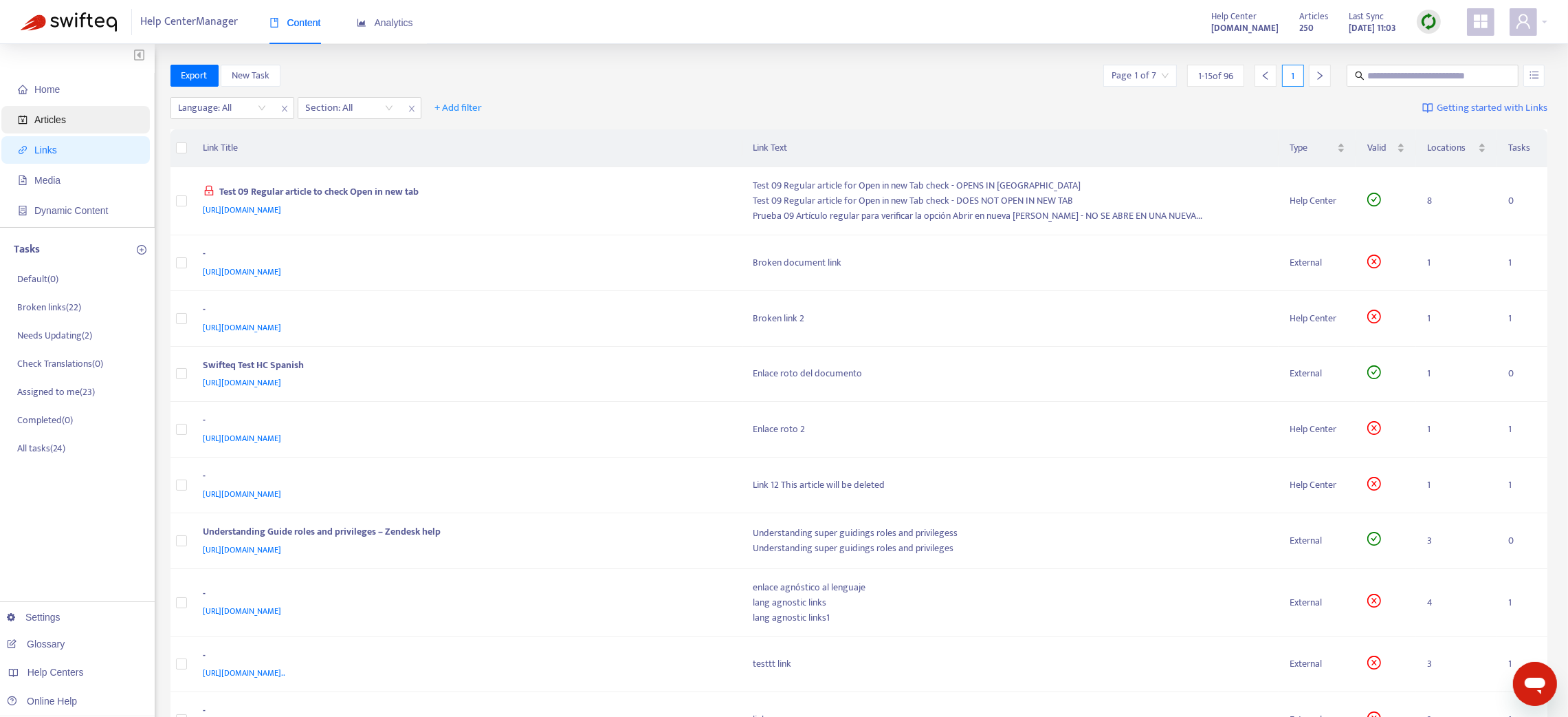
click at [75, 125] on span "Articles" at bounding box center [78, 119] width 121 height 27
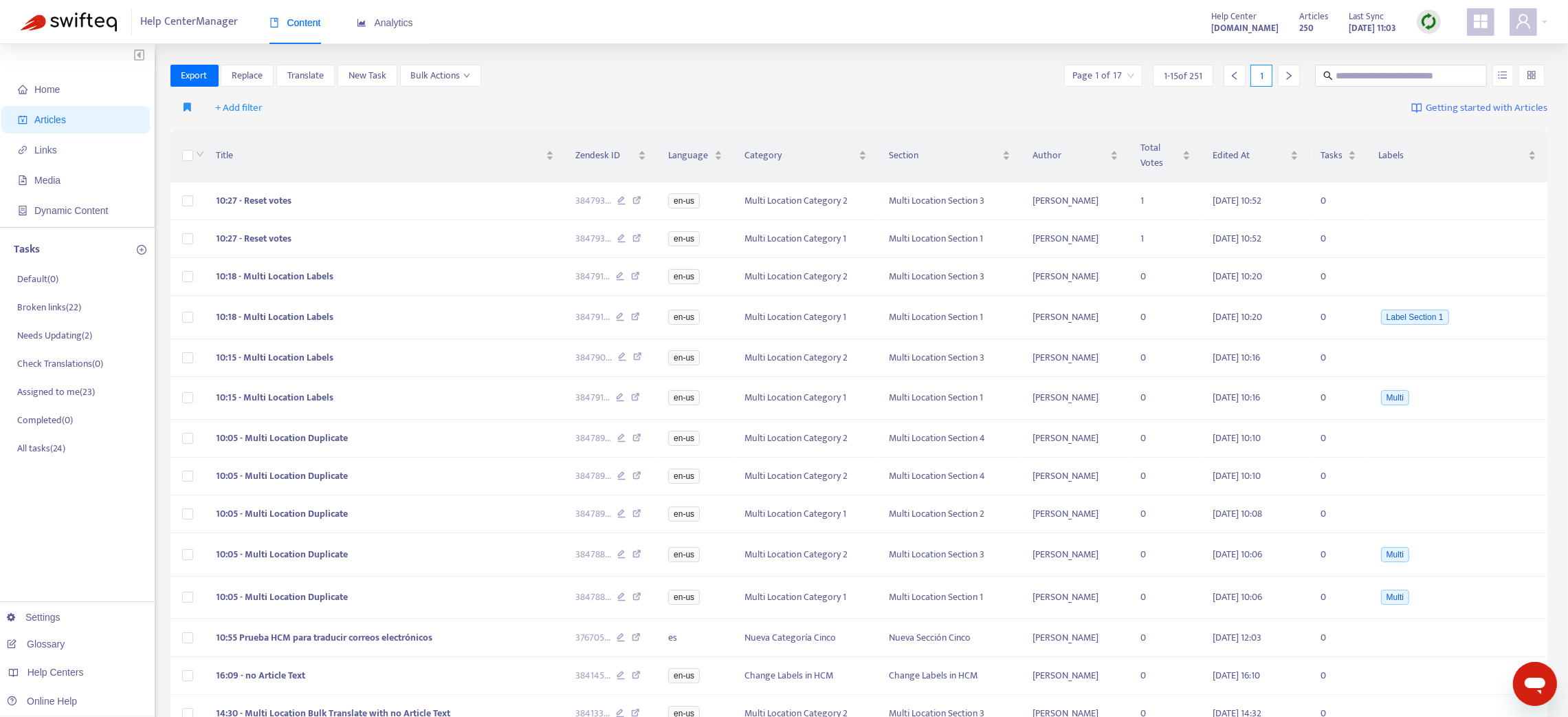
click at [1426, 24] on img at bounding box center [1428, 22] width 17 height 17
click at [1440, 45] on link "Quick Sync" at bounding box center [1457, 50] width 59 height 16
click at [1434, 24] on img at bounding box center [1428, 22] width 17 height 17
click at [1454, 43] on link "Quick Sync" at bounding box center [1457, 50] width 59 height 16
click at [75, 160] on span "Links" at bounding box center [78, 149] width 121 height 27
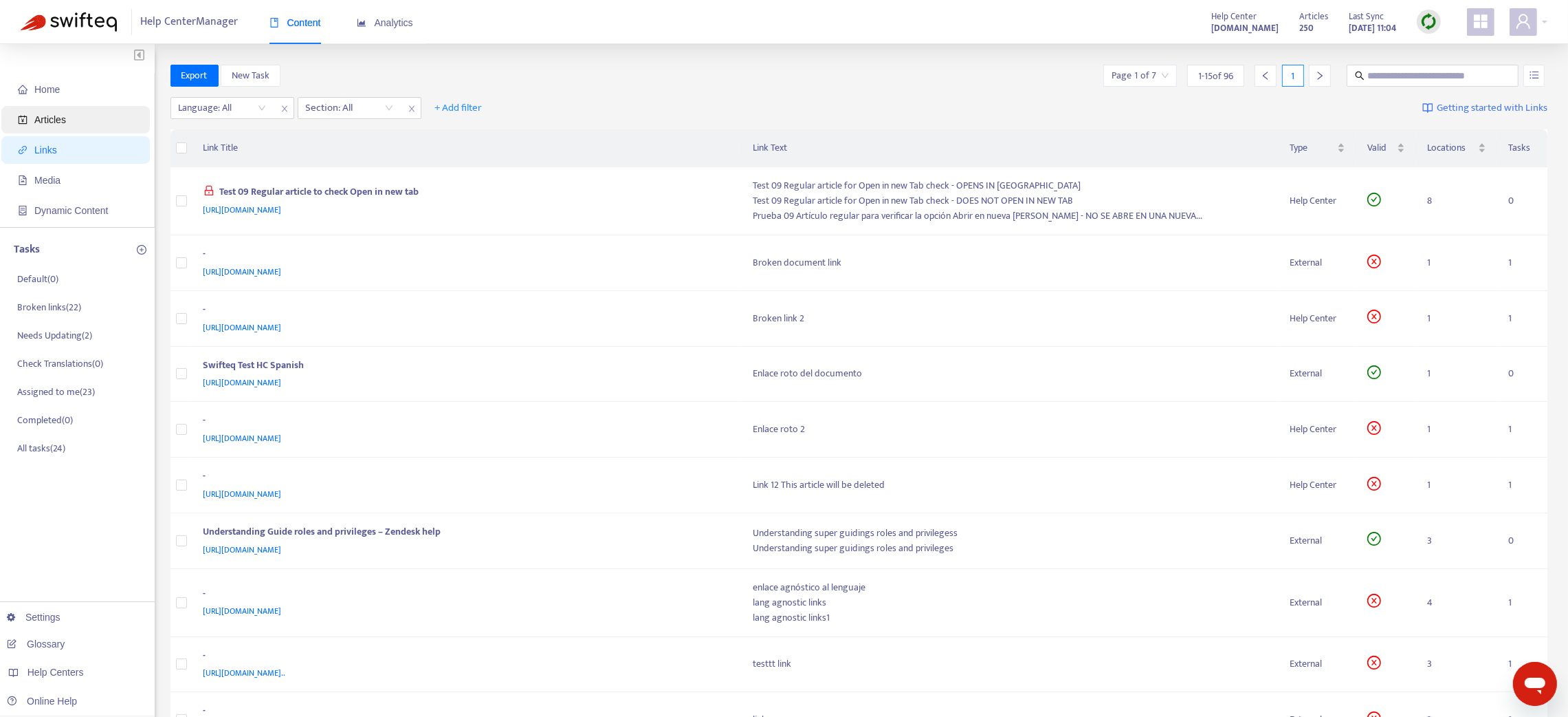
click at [53, 119] on span "Articles" at bounding box center [50, 120] width 31 height 11
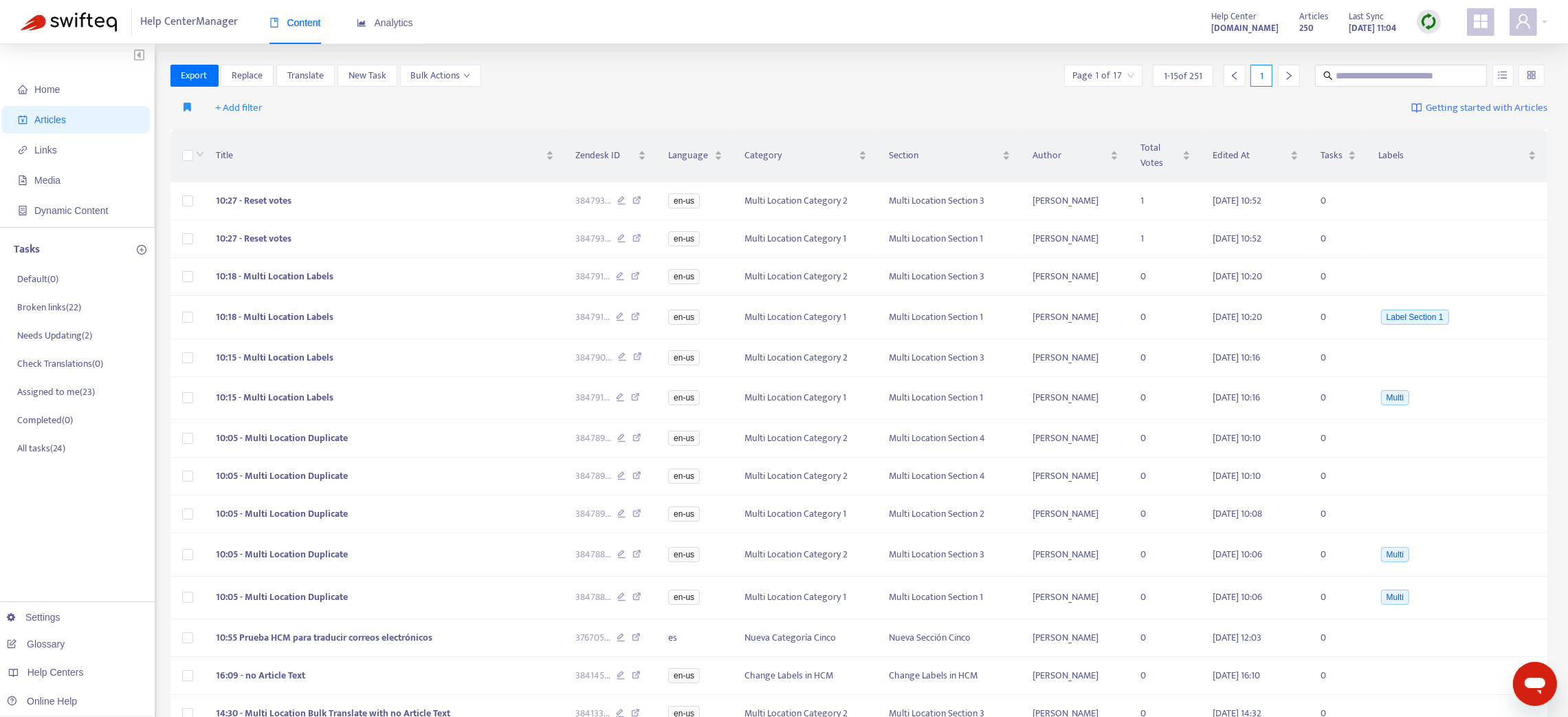
click at [1425, 27] on img at bounding box center [1428, 22] width 17 height 17
click at [1449, 47] on link "Quick Sync" at bounding box center [1457, 50] width 59 height 16
click at [389, 20] on span "Analytics" at bounding box center [384, 23] width 57 height 11
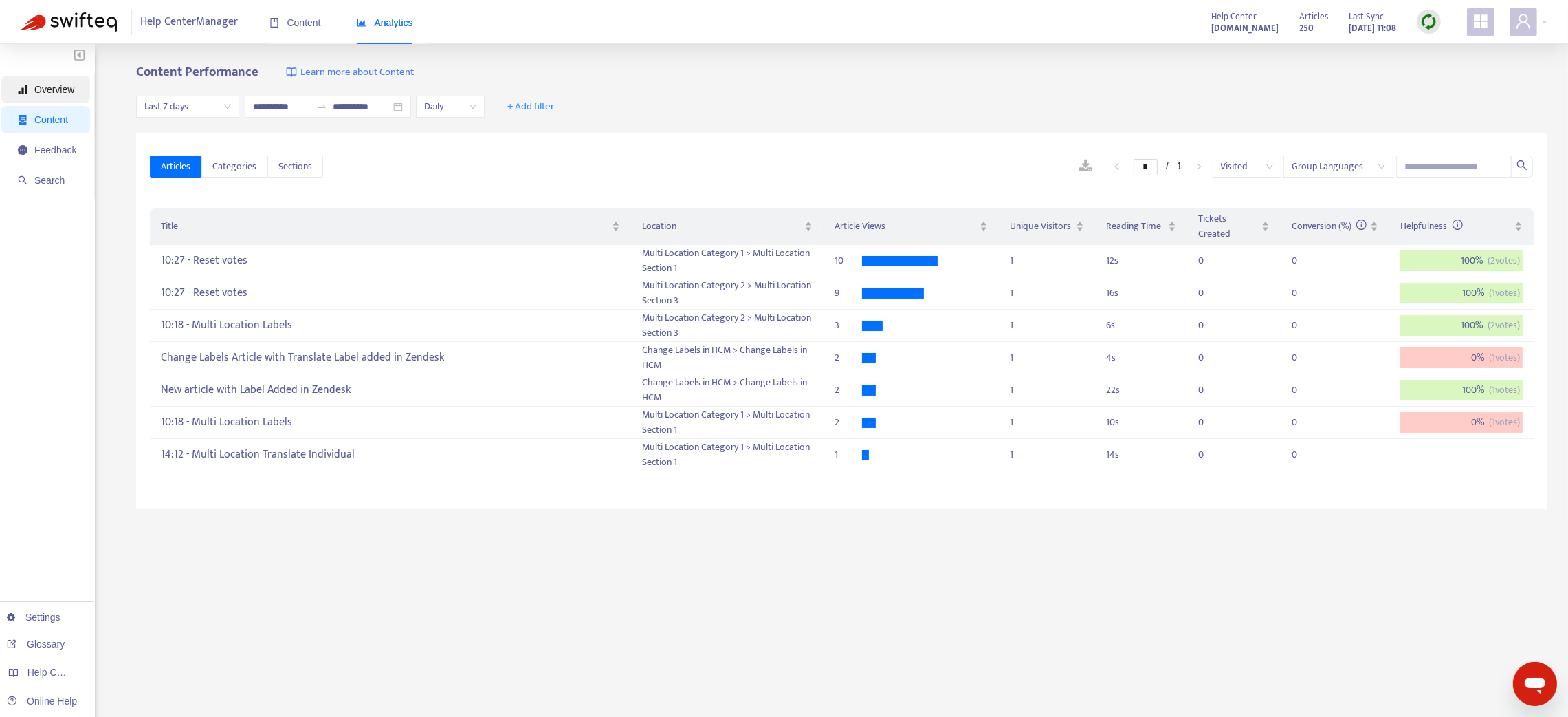
click at [42, 90] on span "Overview" at bounding box center [54, 89] width 40 height 11
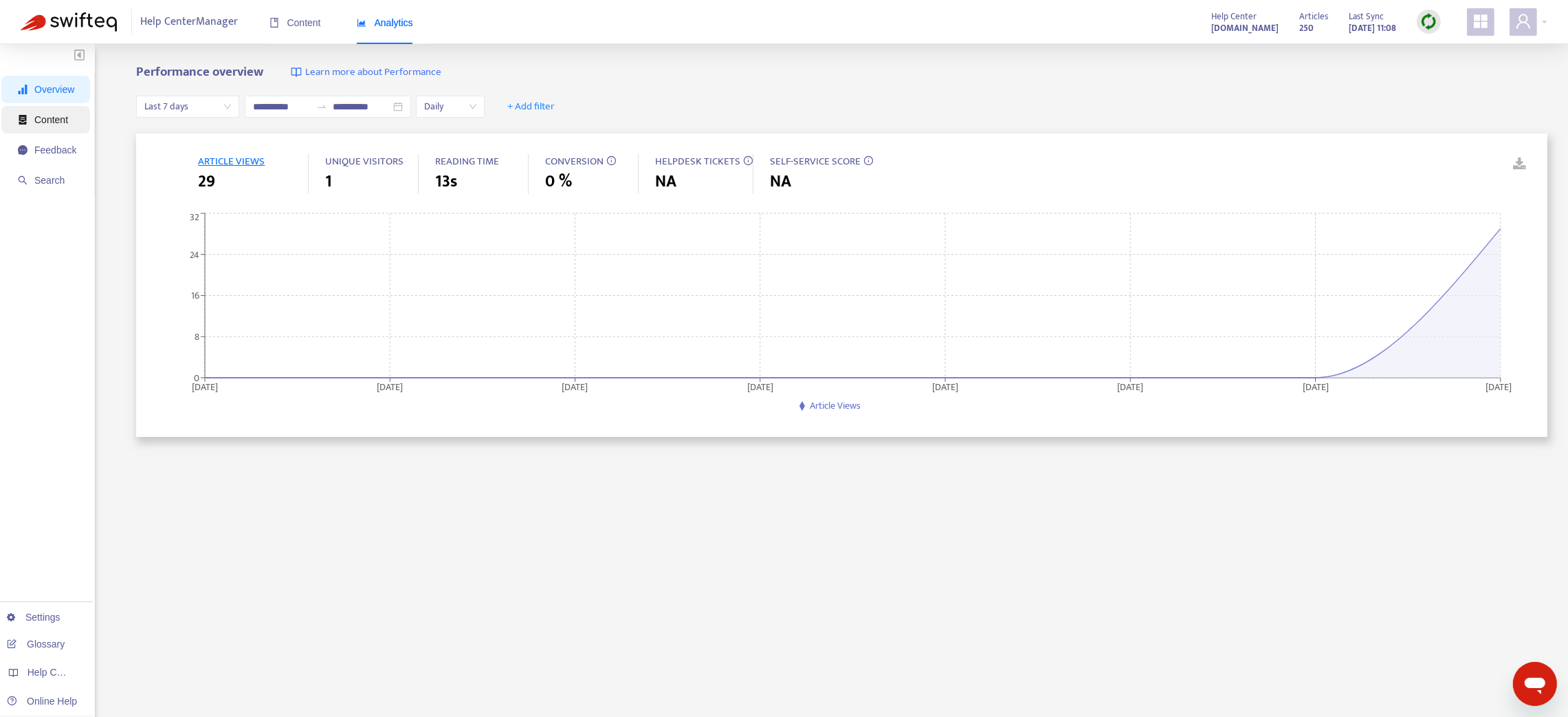
click at [54, 124] on span "Content" at bounding box center [51, 120] width 33 height 11
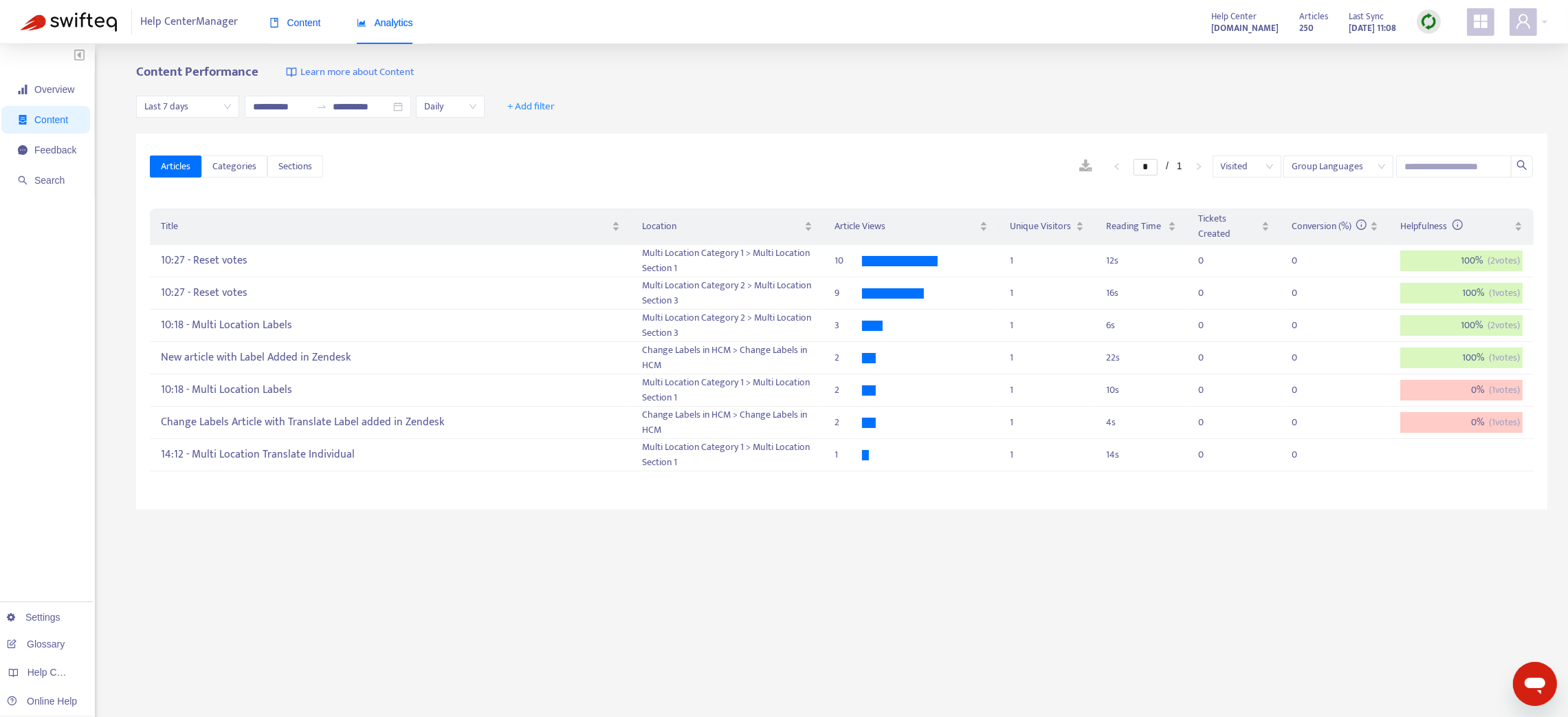
click at [298, 24] on span "Content" at bounding box center [295, 23] width 52 height 11
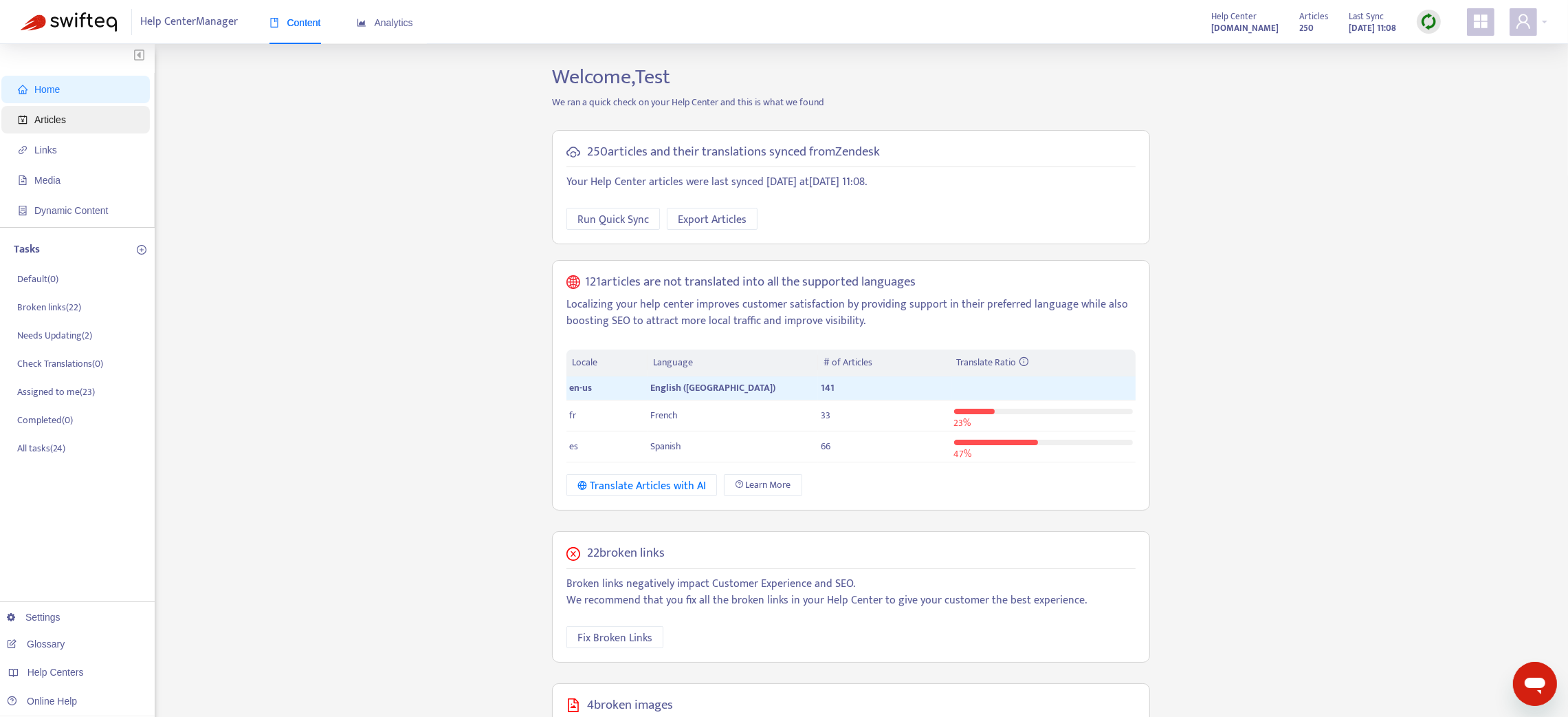
click at [47, 118] on span "Articles" at bounding box center [50, 120] width 31 height 11
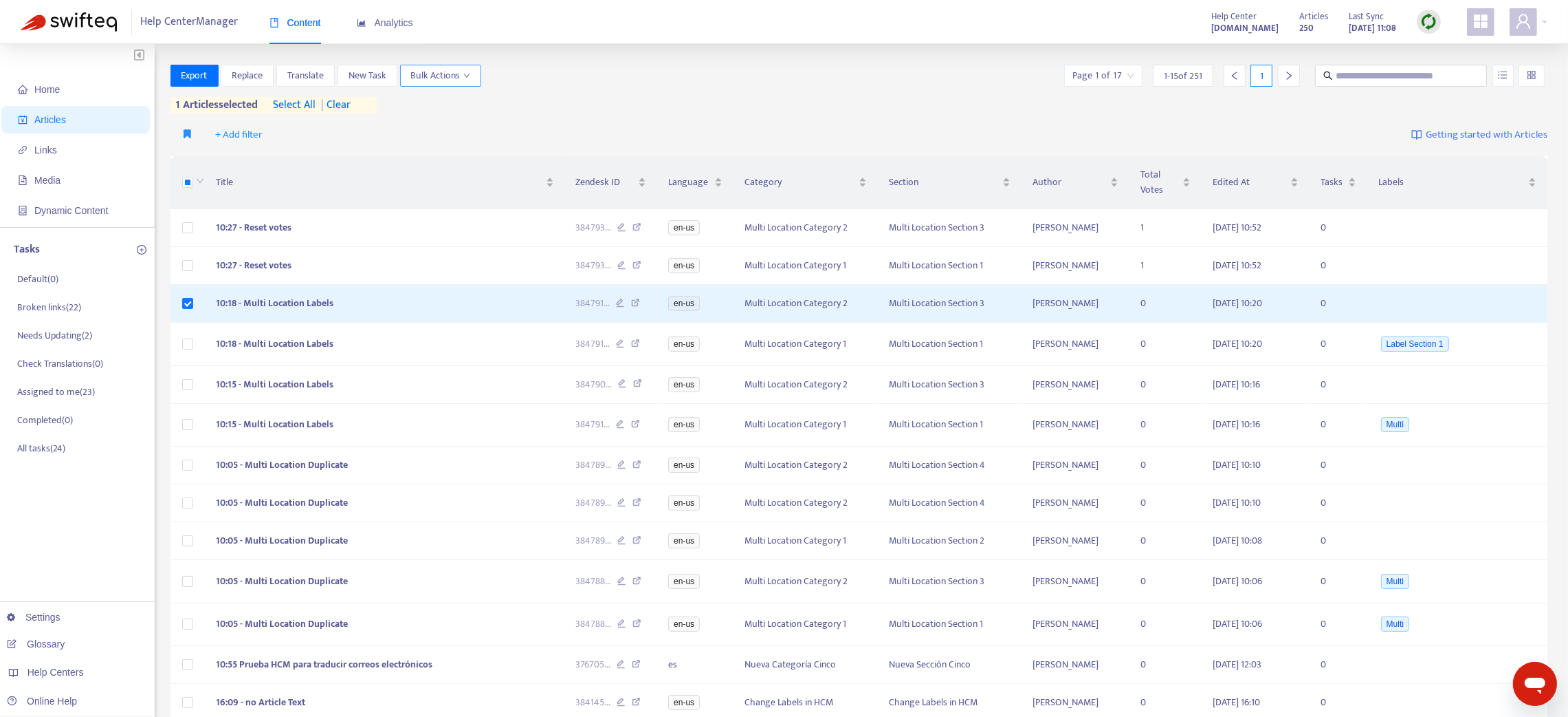
click at [465, 74] on icon "down" at bounding box center [467, 75] width 7 height 7
click at [448, 146] on span "Reset Votes" at bounding box center [437, 147] width 47 height 16
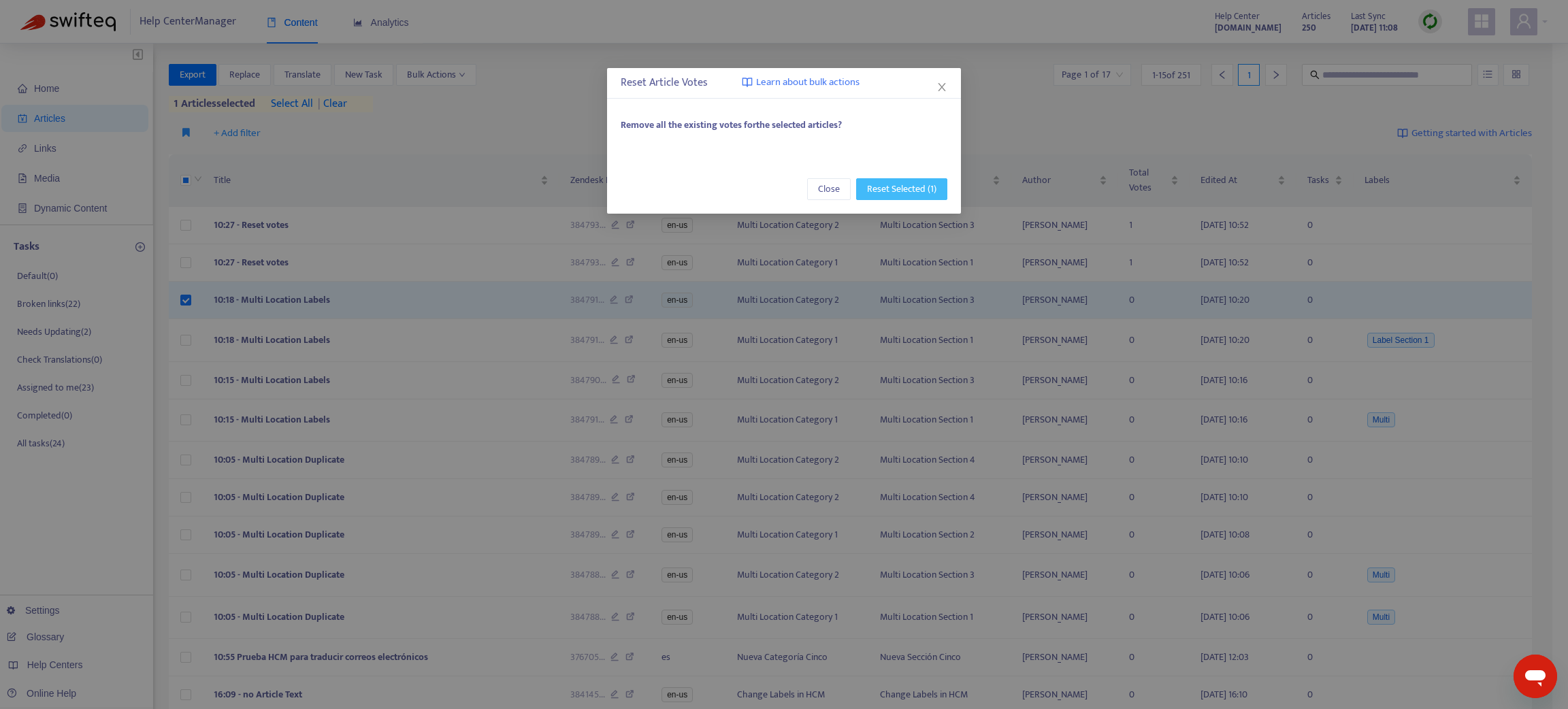
click at [891, 188] on span "Reset Selected (1)" at bounding box center [901, 189] width 69 height 15
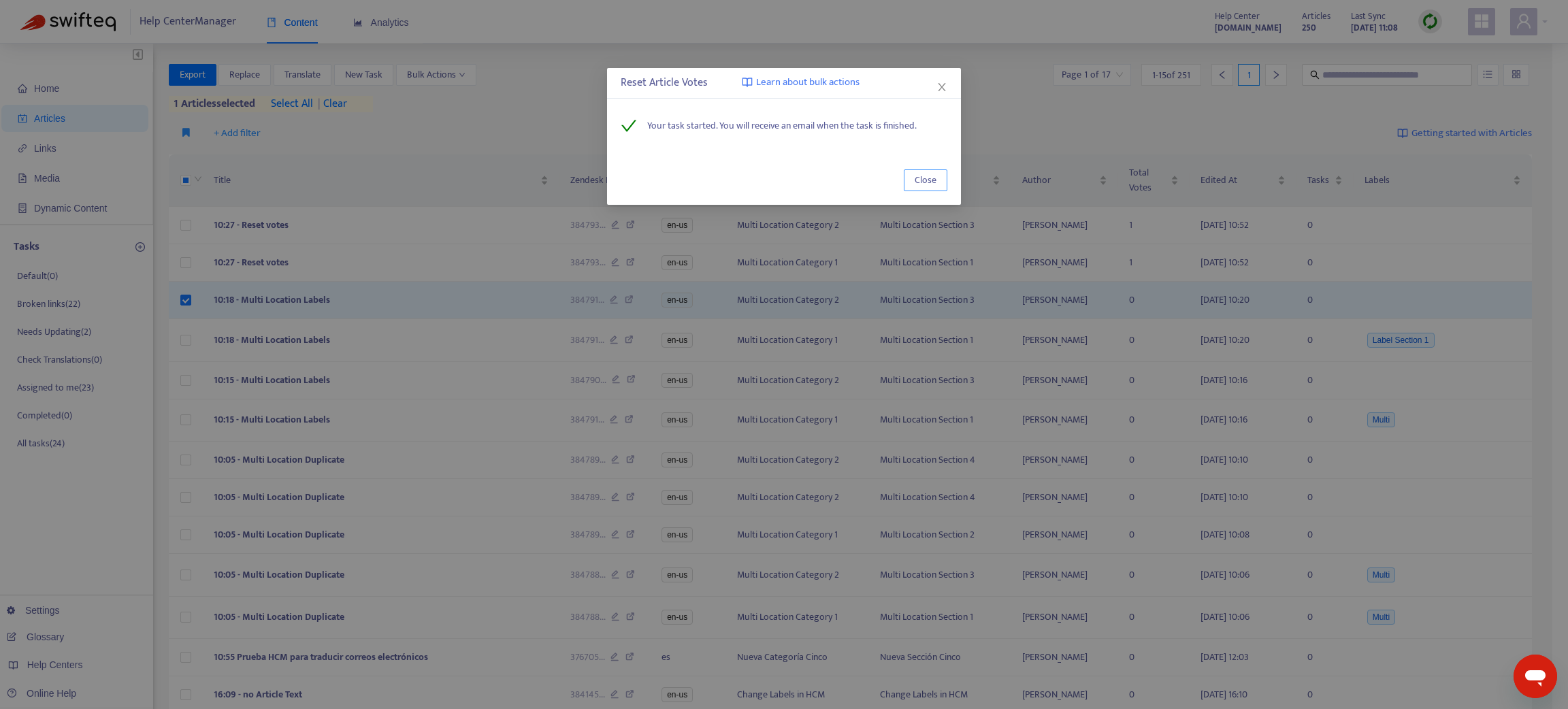
click at [926, 177] on span "Close" at bounding box center [926, 180] width 22 height 15
